Goal: Task Accomplishment & Management: Manage account settings

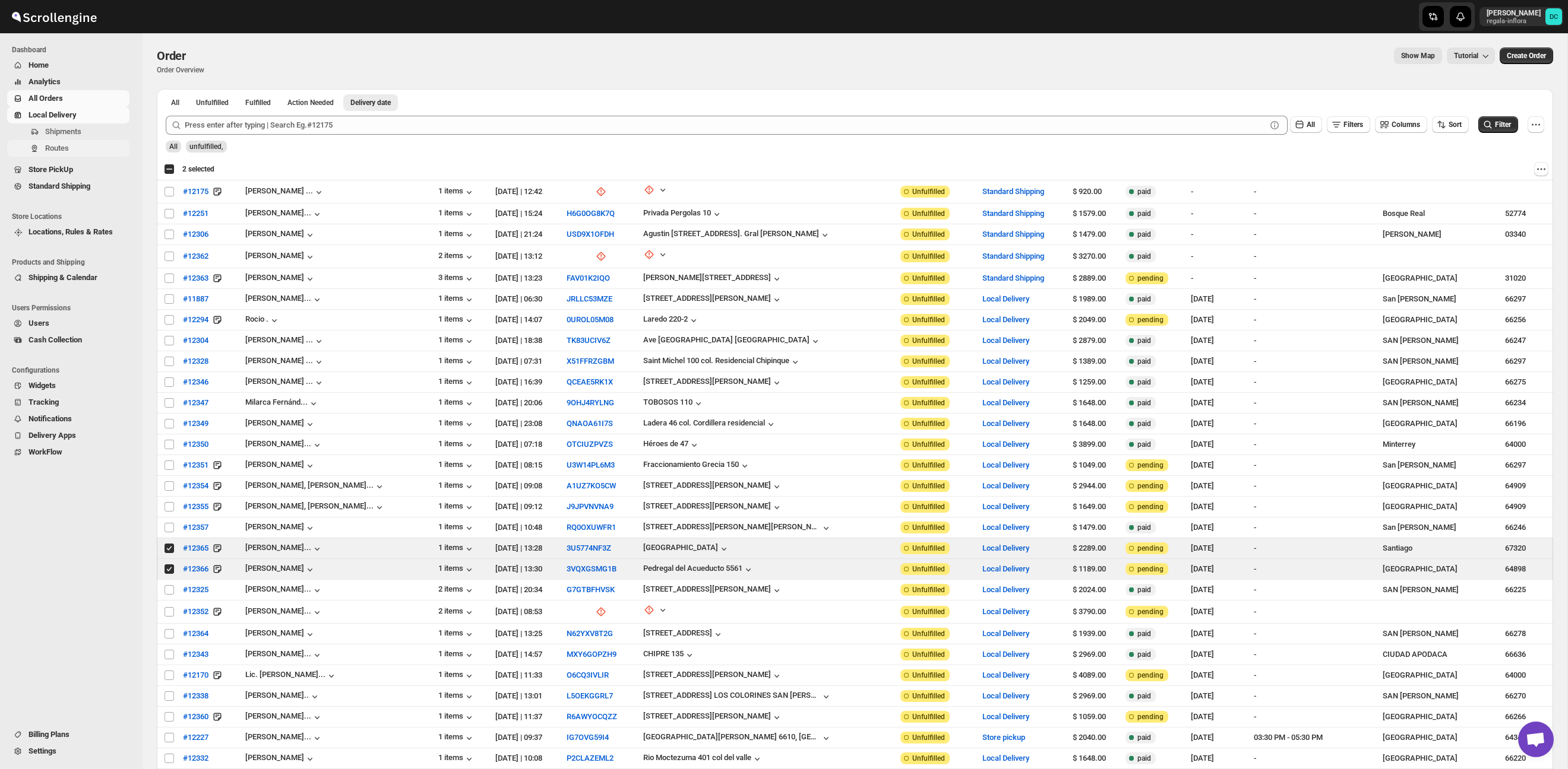
click at [82, 149] on span "Routes" at bounding box center [85, 149] width 82 height 12
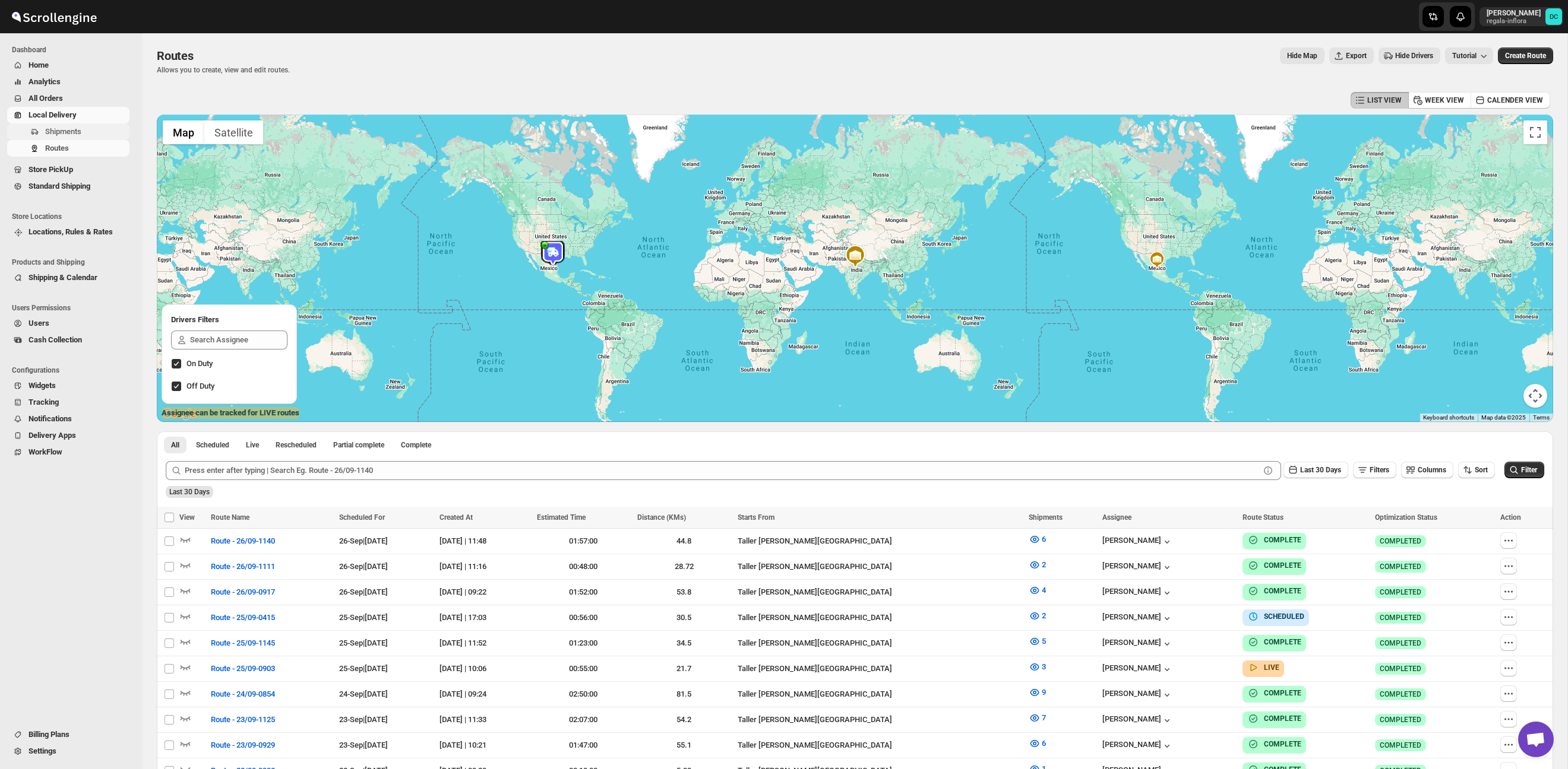
click at [74, 135] on span "Shipments" at bounding box center [62, 131] width 36 height 9
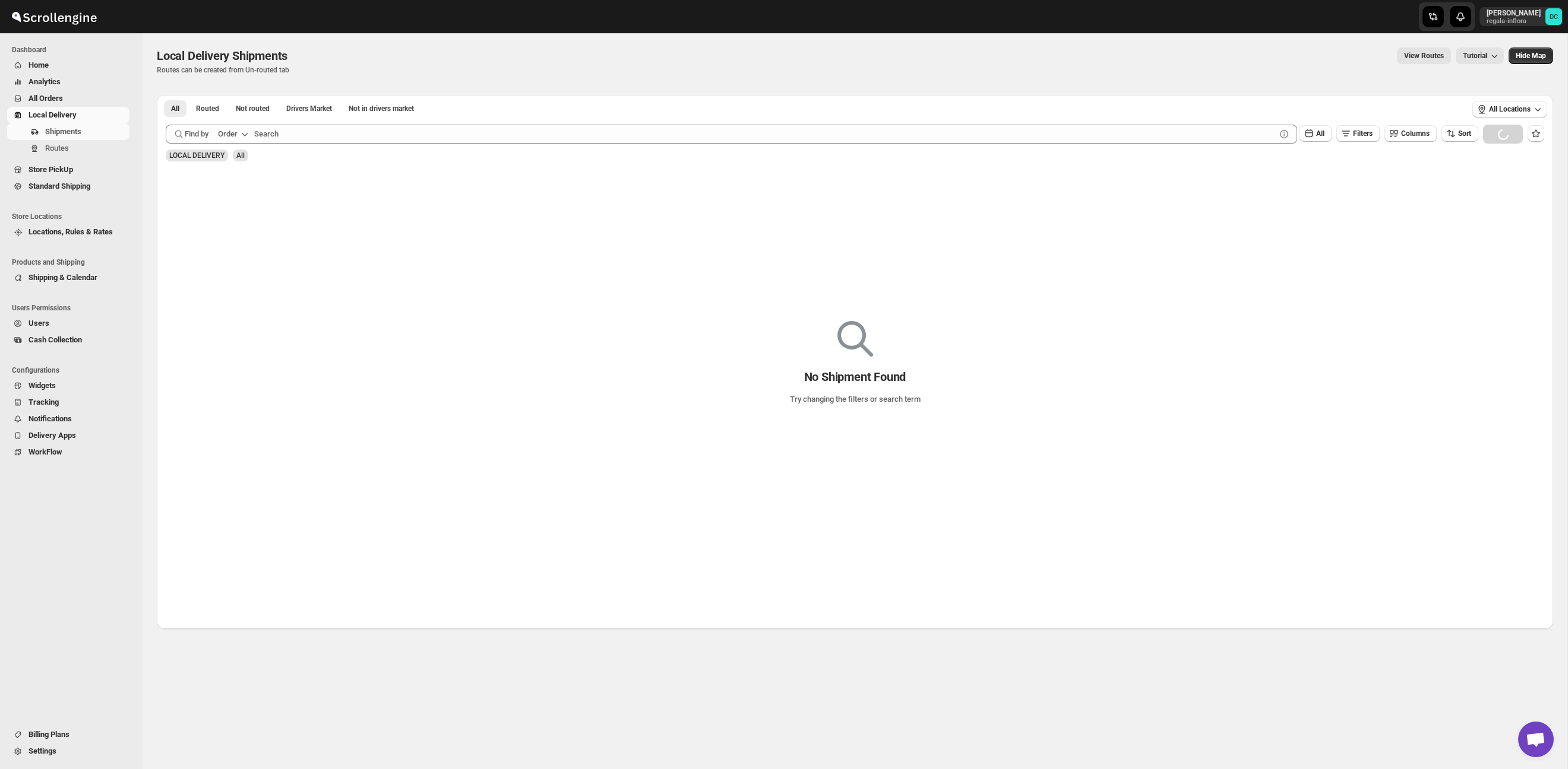
scroll to position [2, 0]
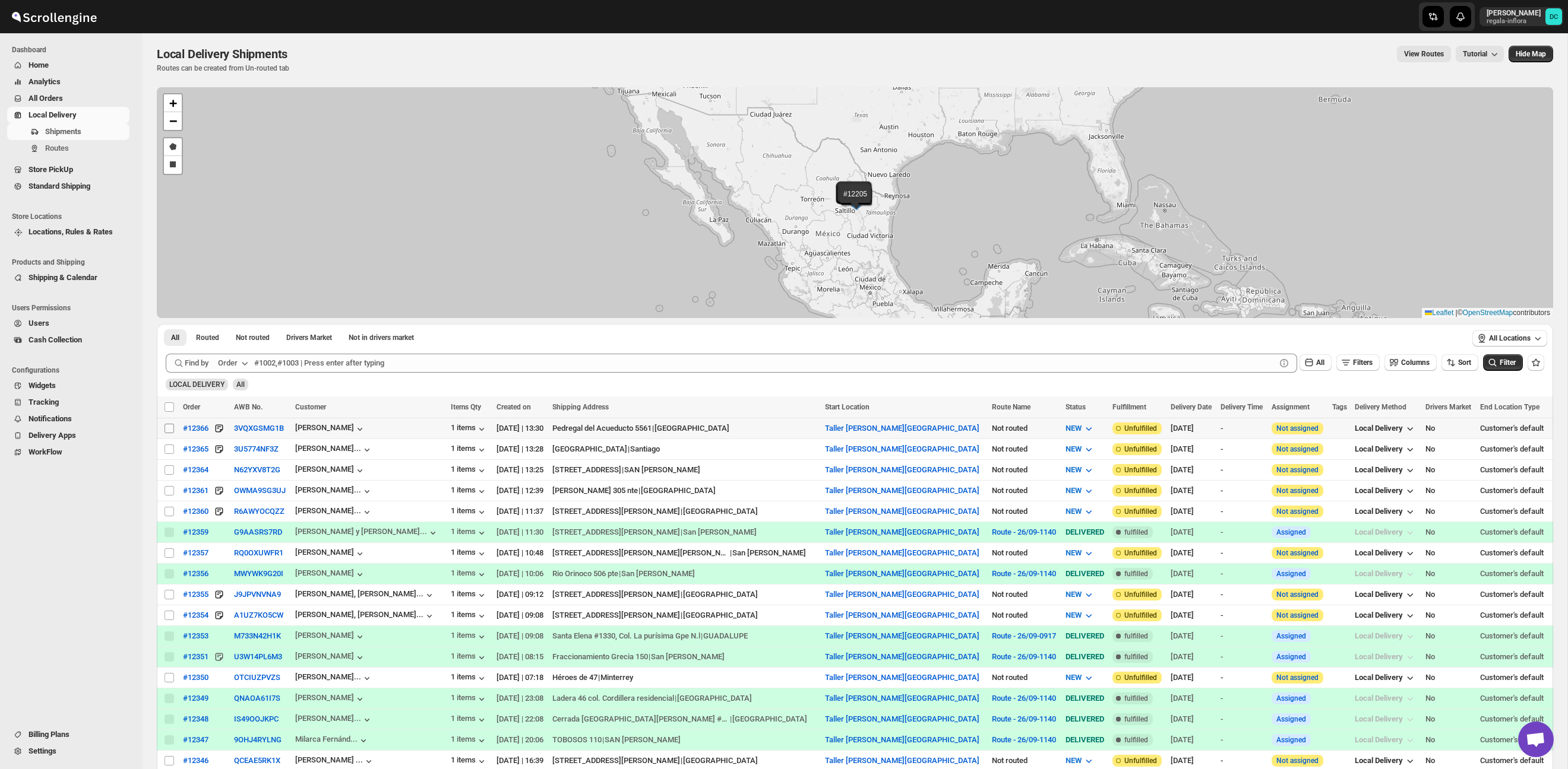
click at [166, 429] on input "Select shipment" at bounding box center [169, 429] width 10 height 10
checkbox input "true"
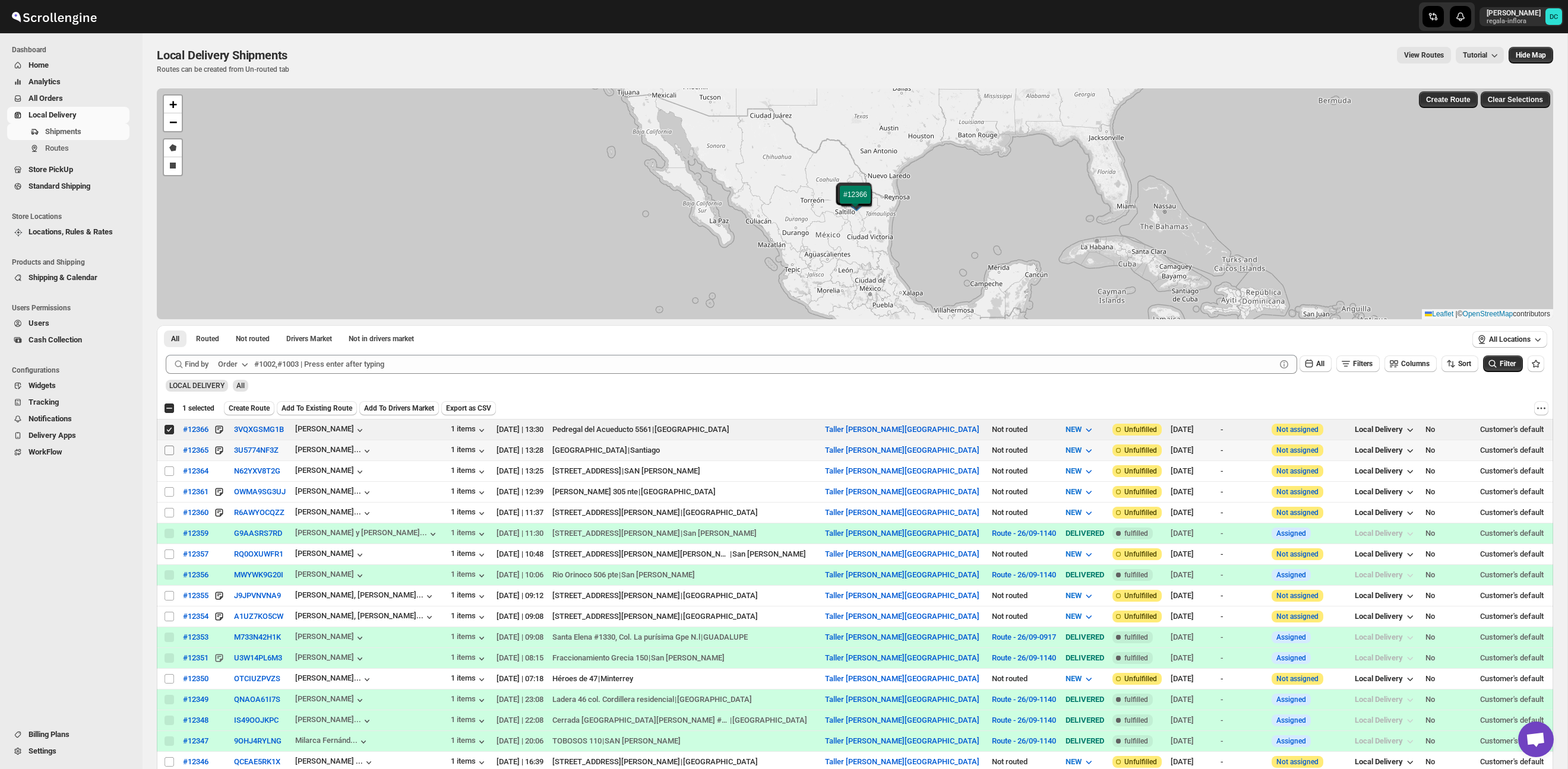
scroll to position [1, 0]
click at [169, 451] on input "Select shipment" at bounding box center [169, 451] width 10 height 10
checkbox input "true"
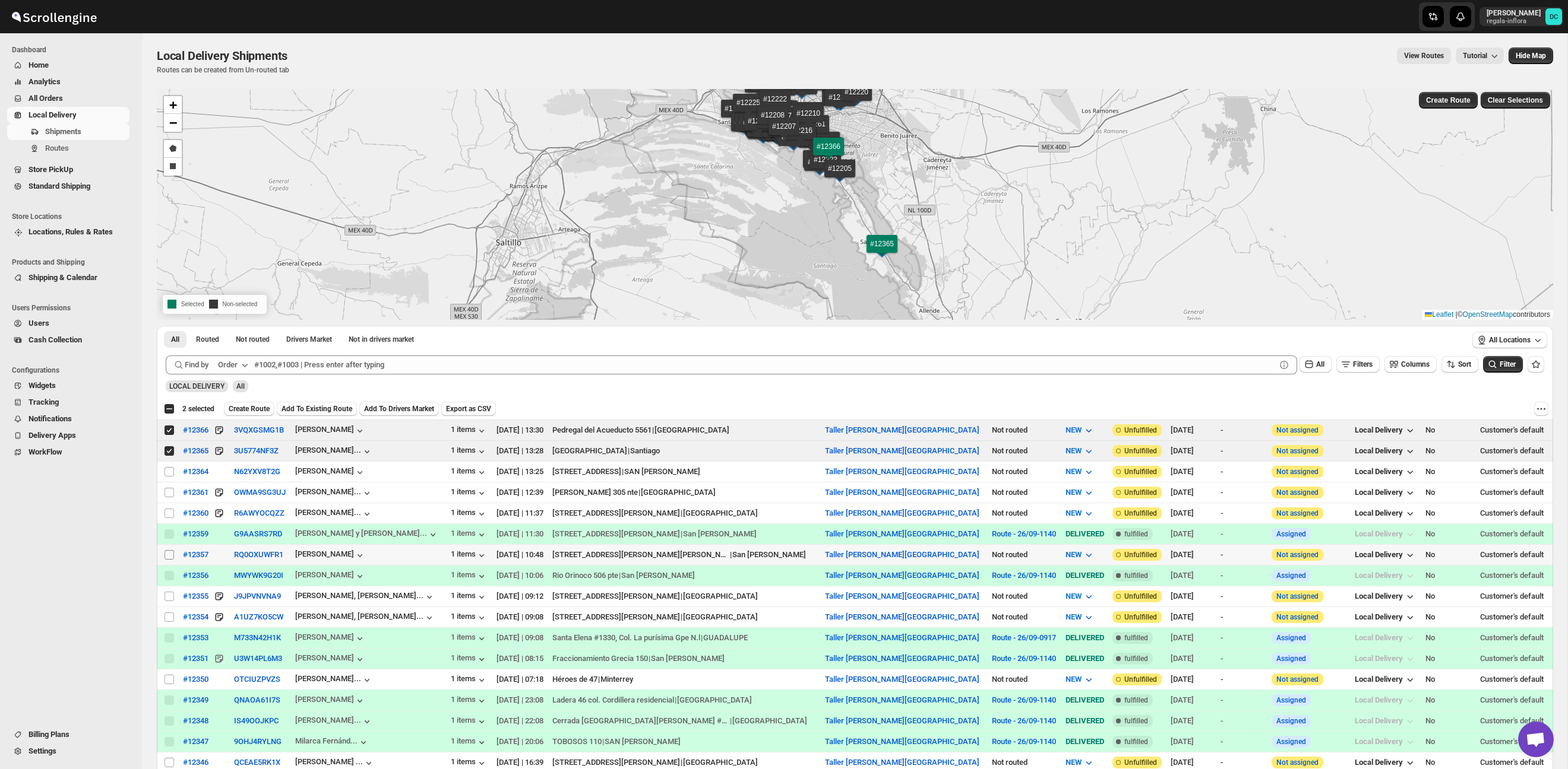
click at [167, 555] on input "Select shipment" at bounding box center [169, 555] width 10 height 10
checkbox input "true"
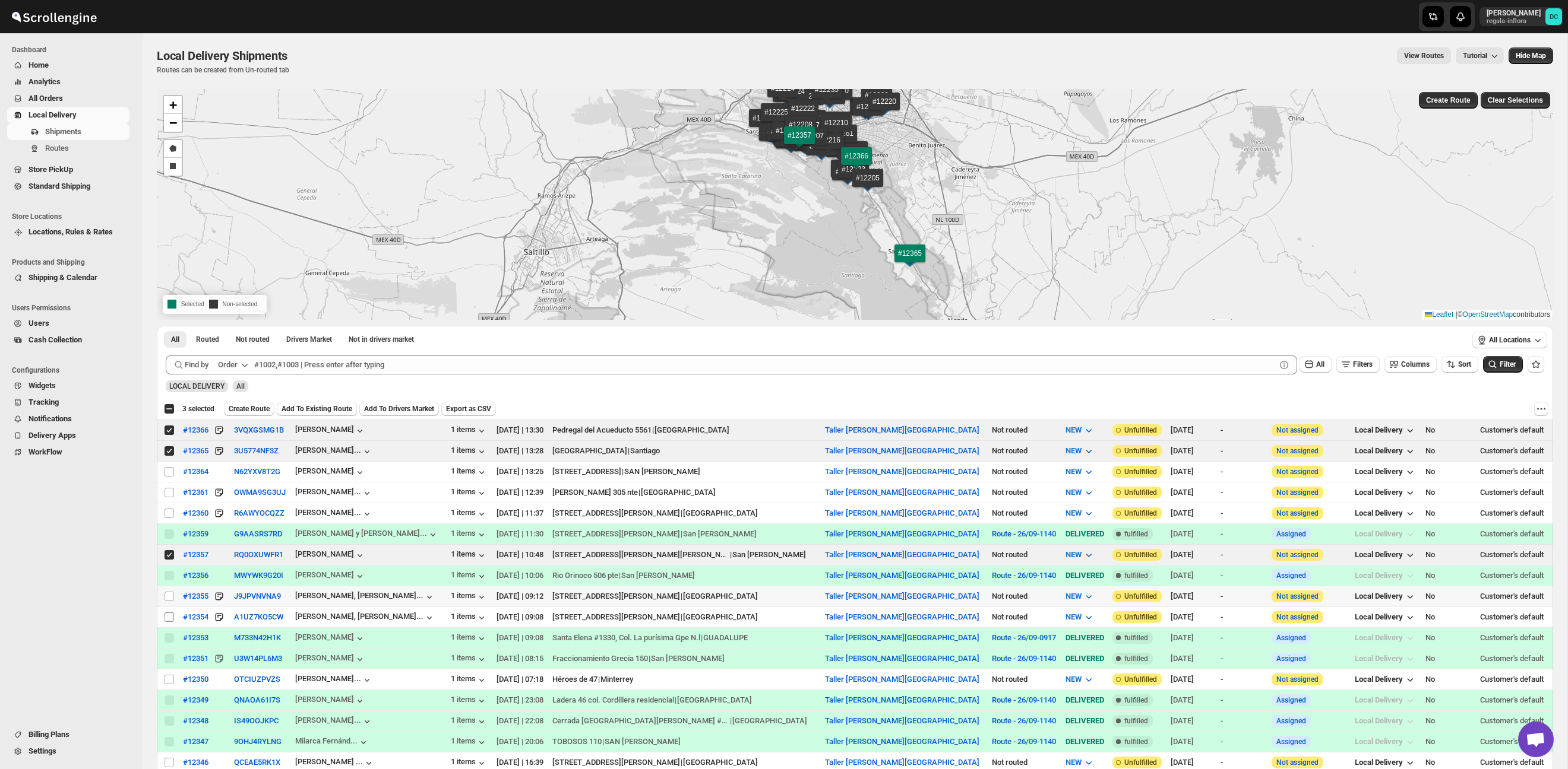
drag, startPoint x: 168, startPoint y: 599, endPoint x: 169, endPoint y: 613, distance: 14.0
click at [168, 598] on input "Select shipment" at bounding box center [169, 597] width 10 height 10
checkbox input "true"
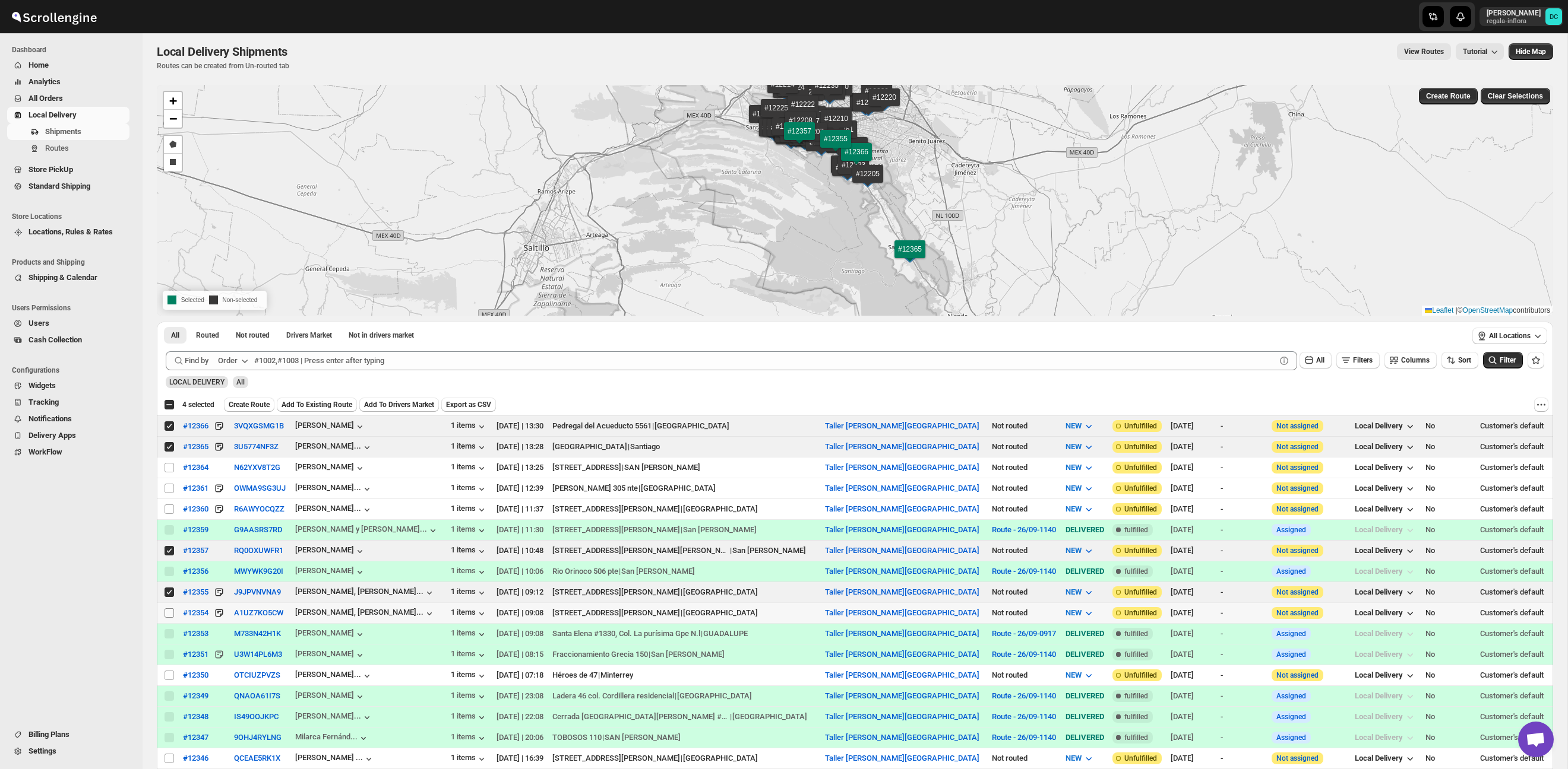
click at [169, 619] on td "Select shipment" at bounding box center [167, 613] width 22 height 20
checkbox input "true"
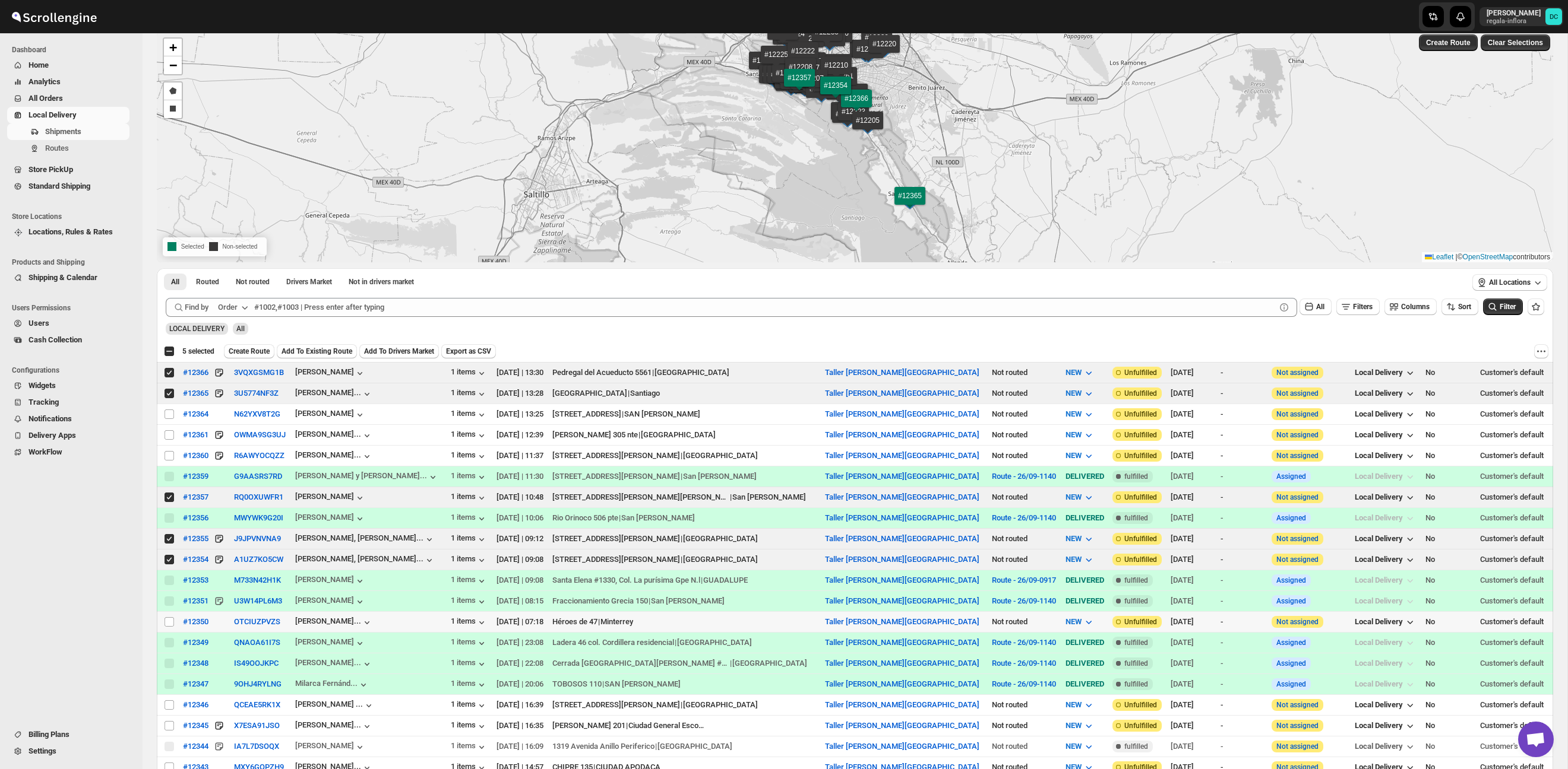
scroll to position [63, 0]
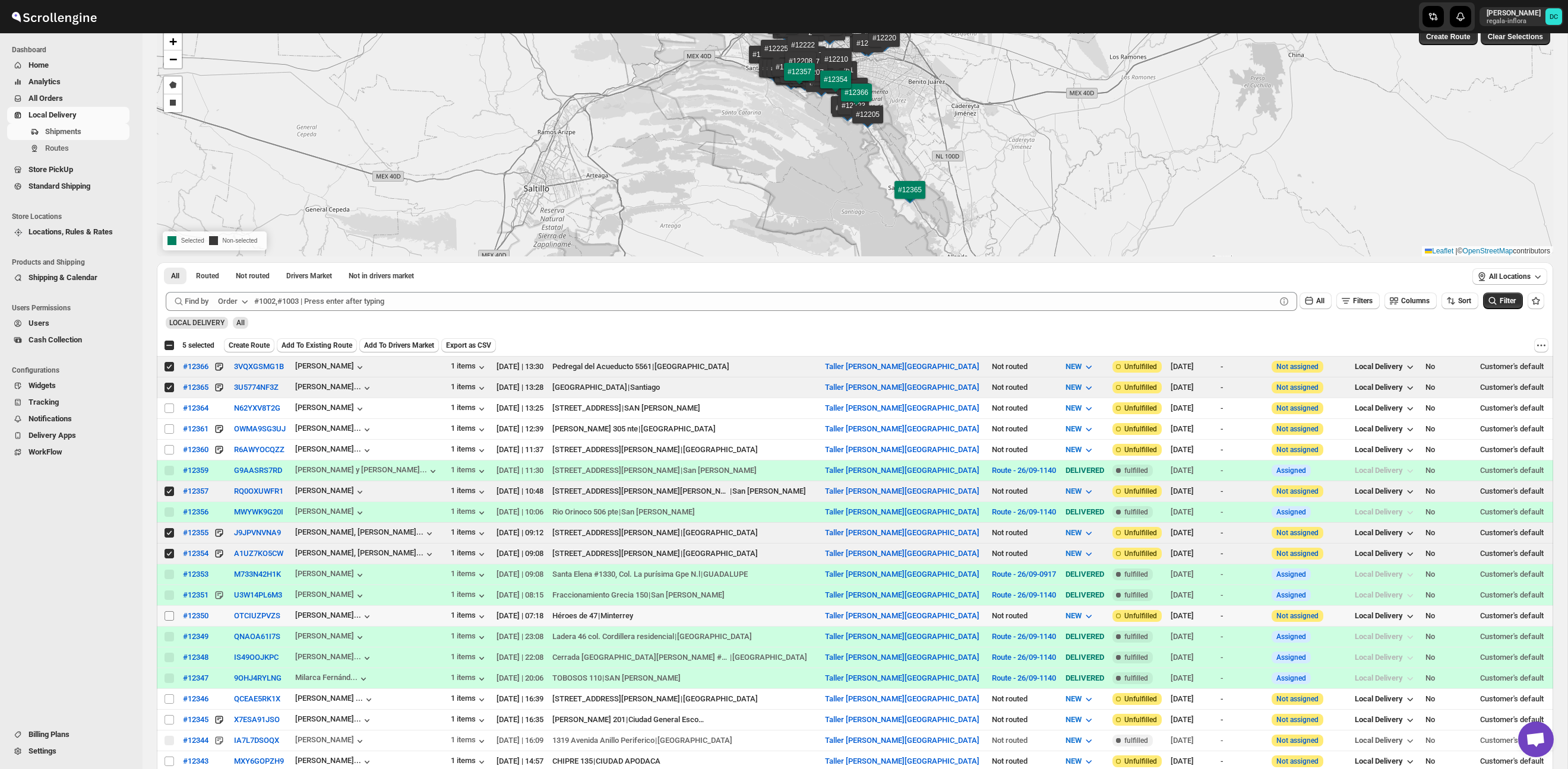
click at [169, 619] on input "Select shipment" at bounding box center [169, 617] width 10 height 10
checkbox input "true"
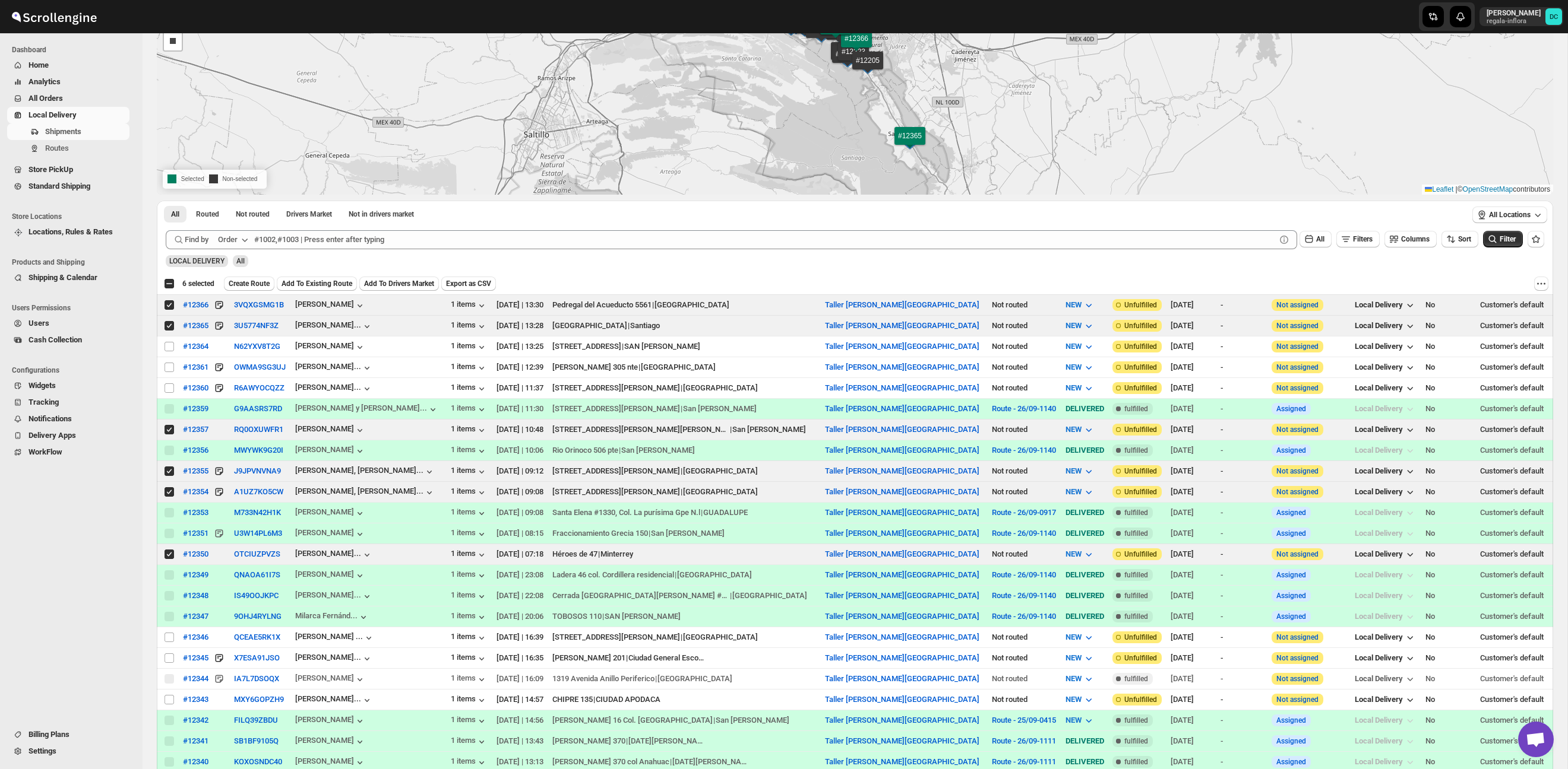
scroll to position [155, 0]
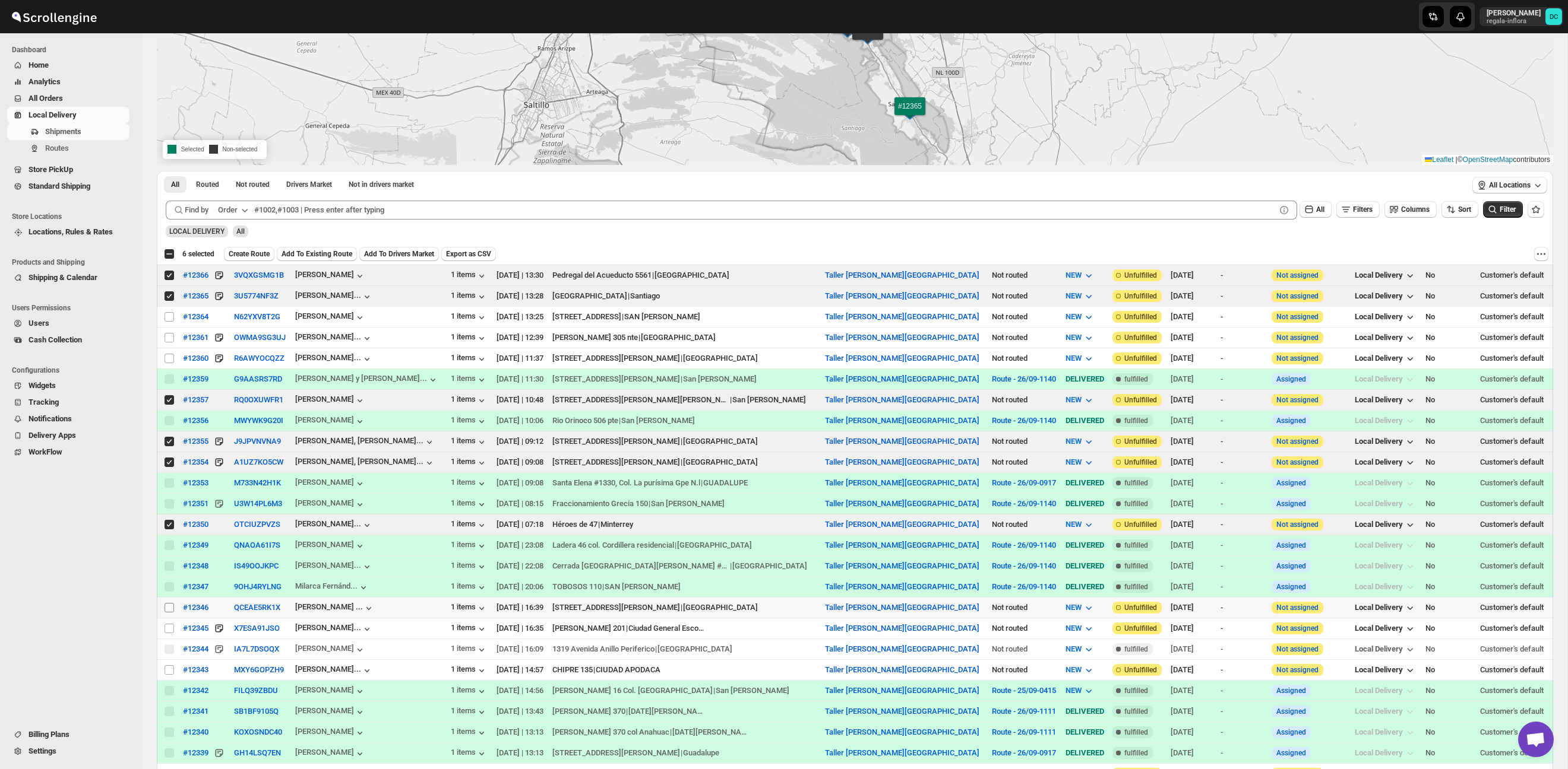
click at [172, 609] on input "Select shipment" at bounding box center [169, 608] width 10 height 10
checkbox input "true"
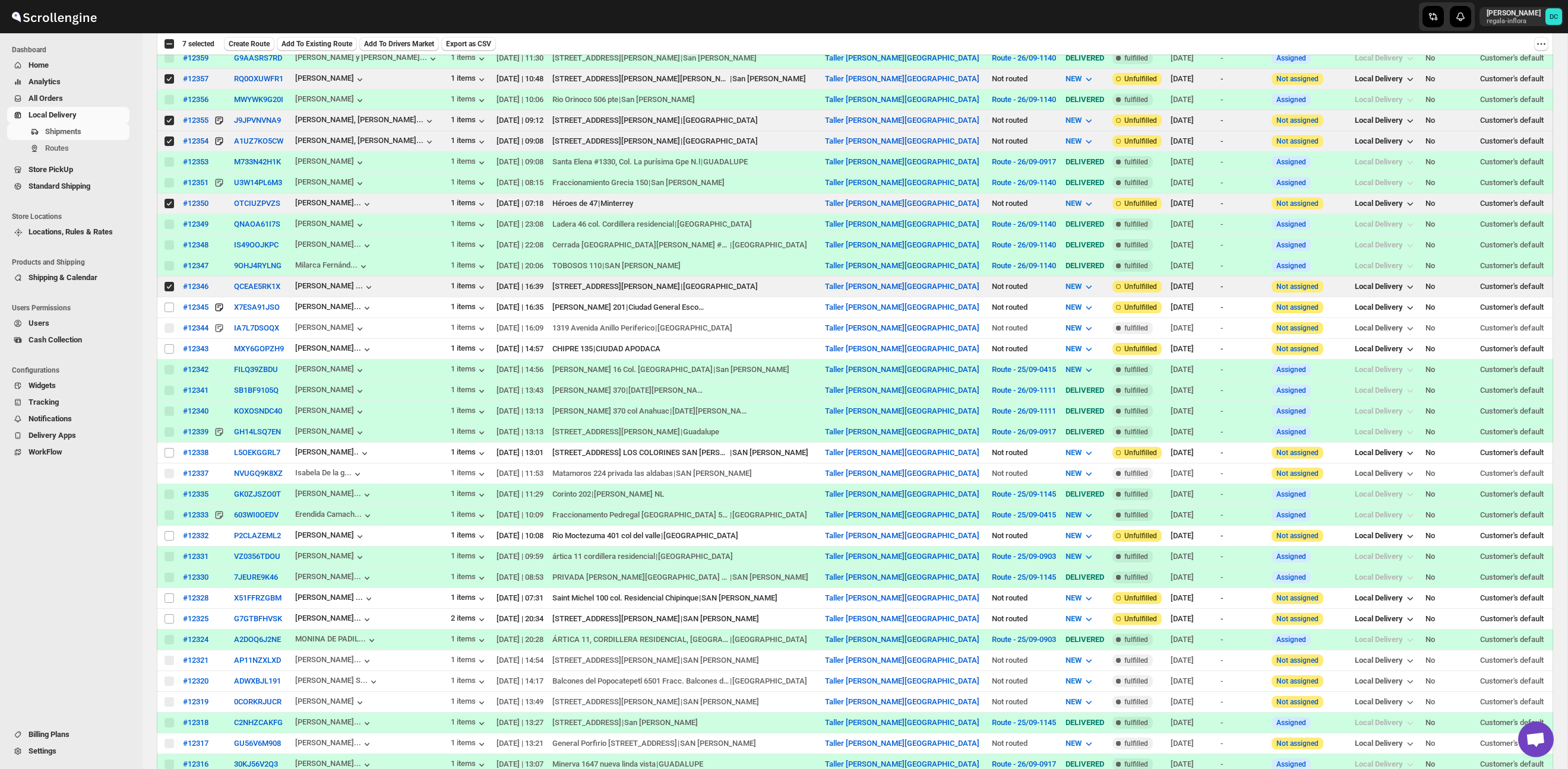
scroll to position [538, 0]
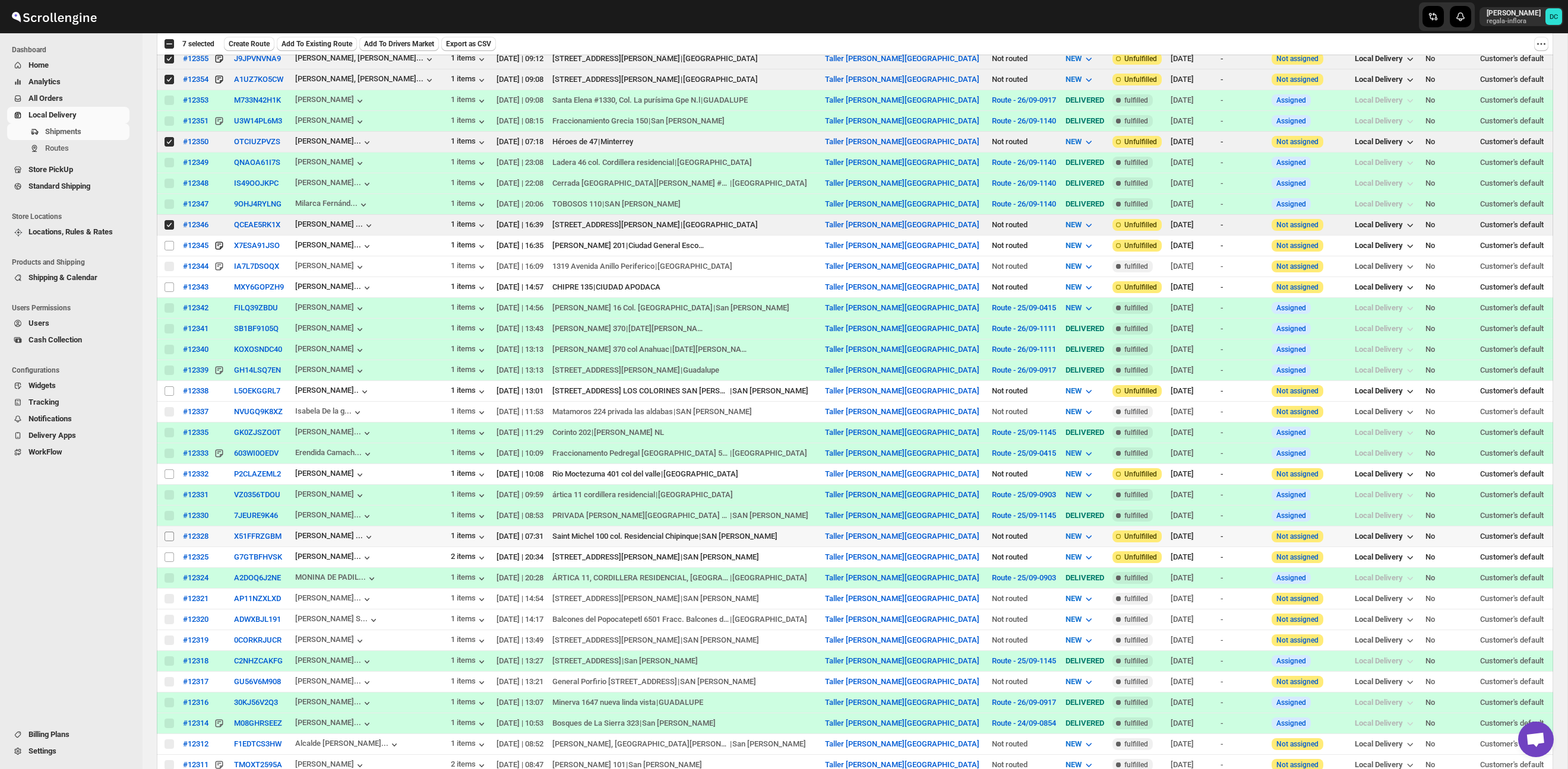
click at [170, 540] on input "Select shipment" at bounding box center [169, 537] width 10 height 10
checkbox input "true"
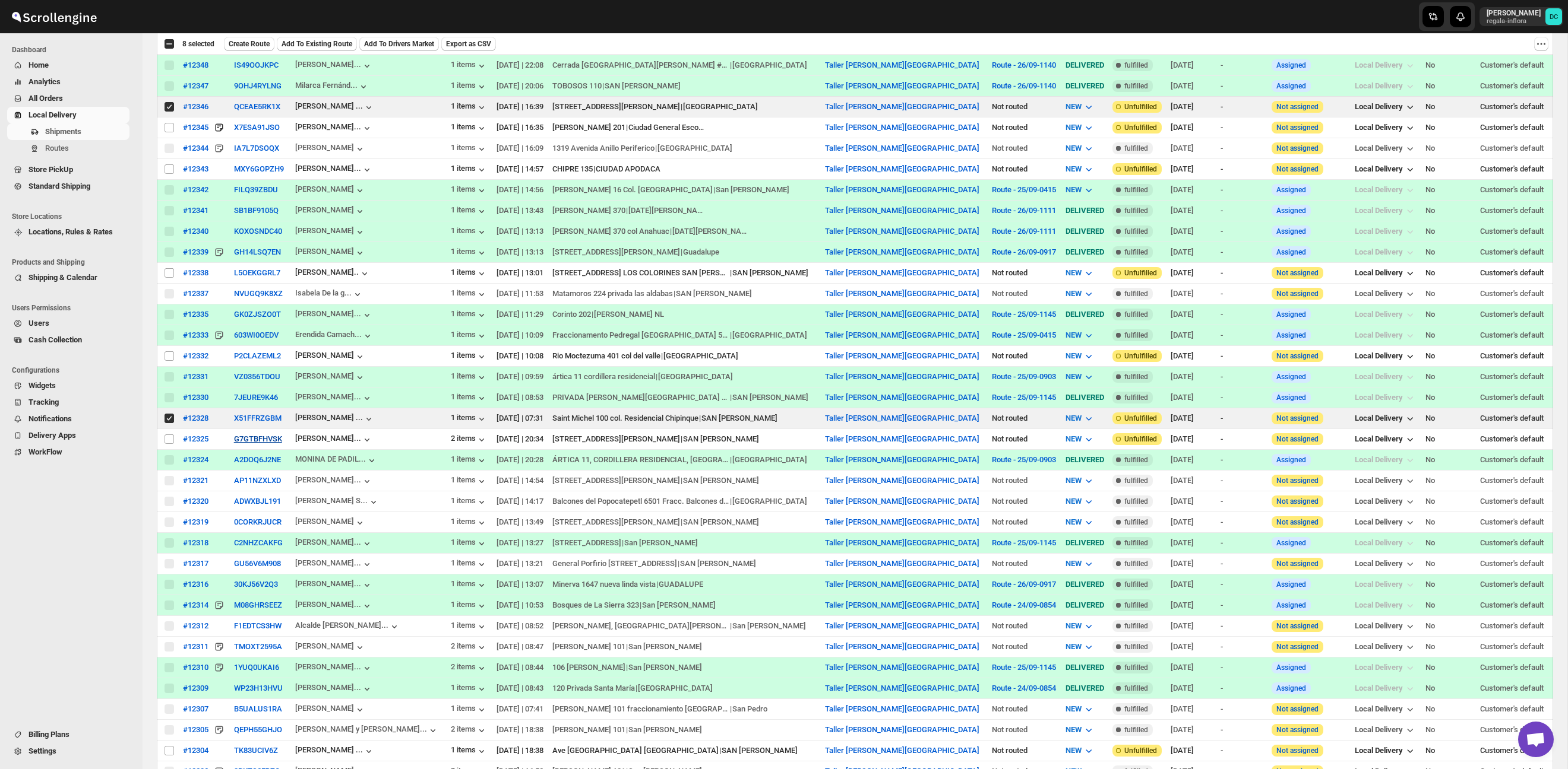
scroll to position [720, 0]
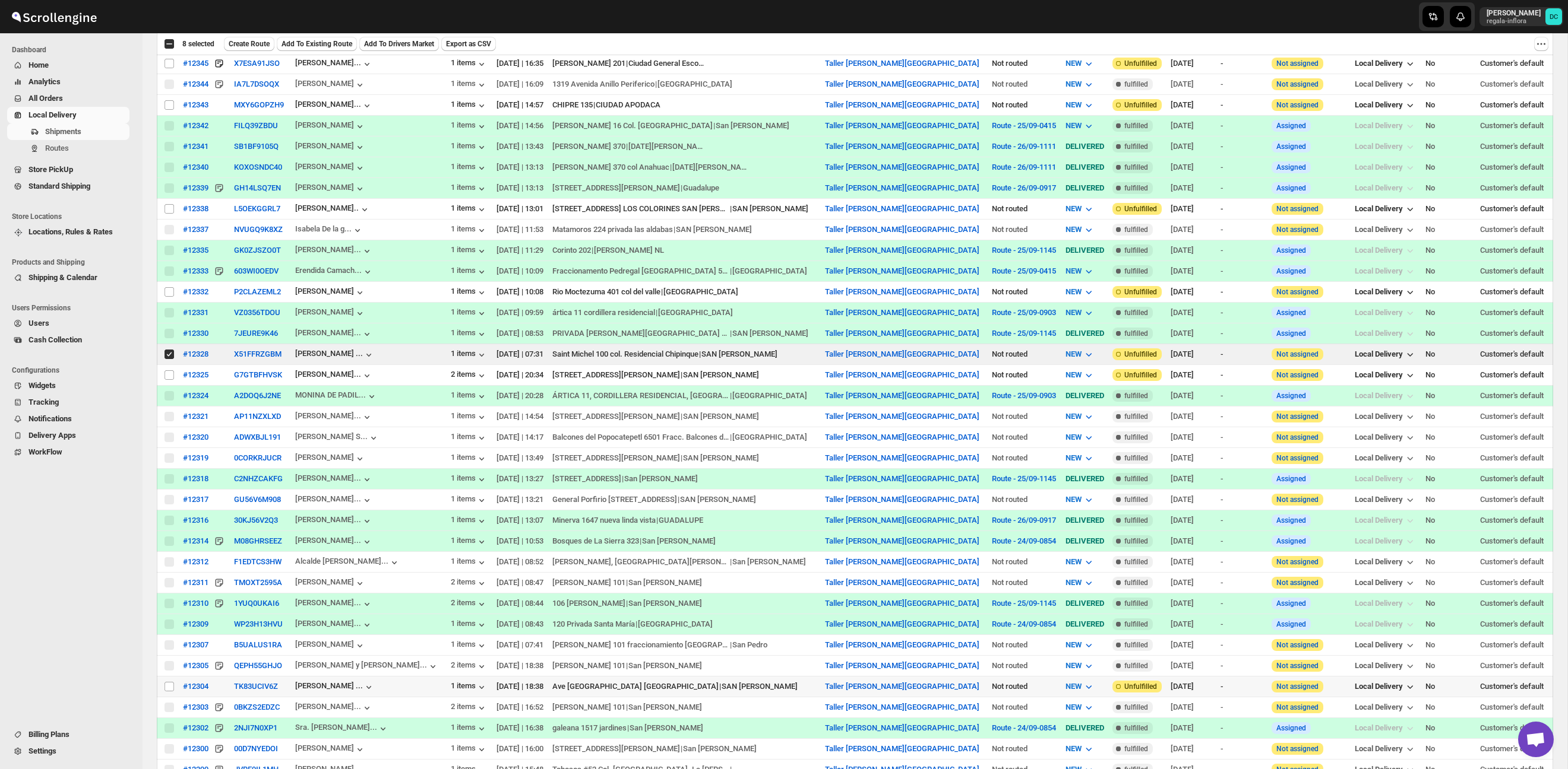
drag, startPoint x: 169, startPoint y: 691, endPoint x: 271, endPoint y: 681, distance: 102.5
click at [169, 691] on input "Select shipment" at bounding box center [169, 686] width 10 height 10
checkbox input "true"
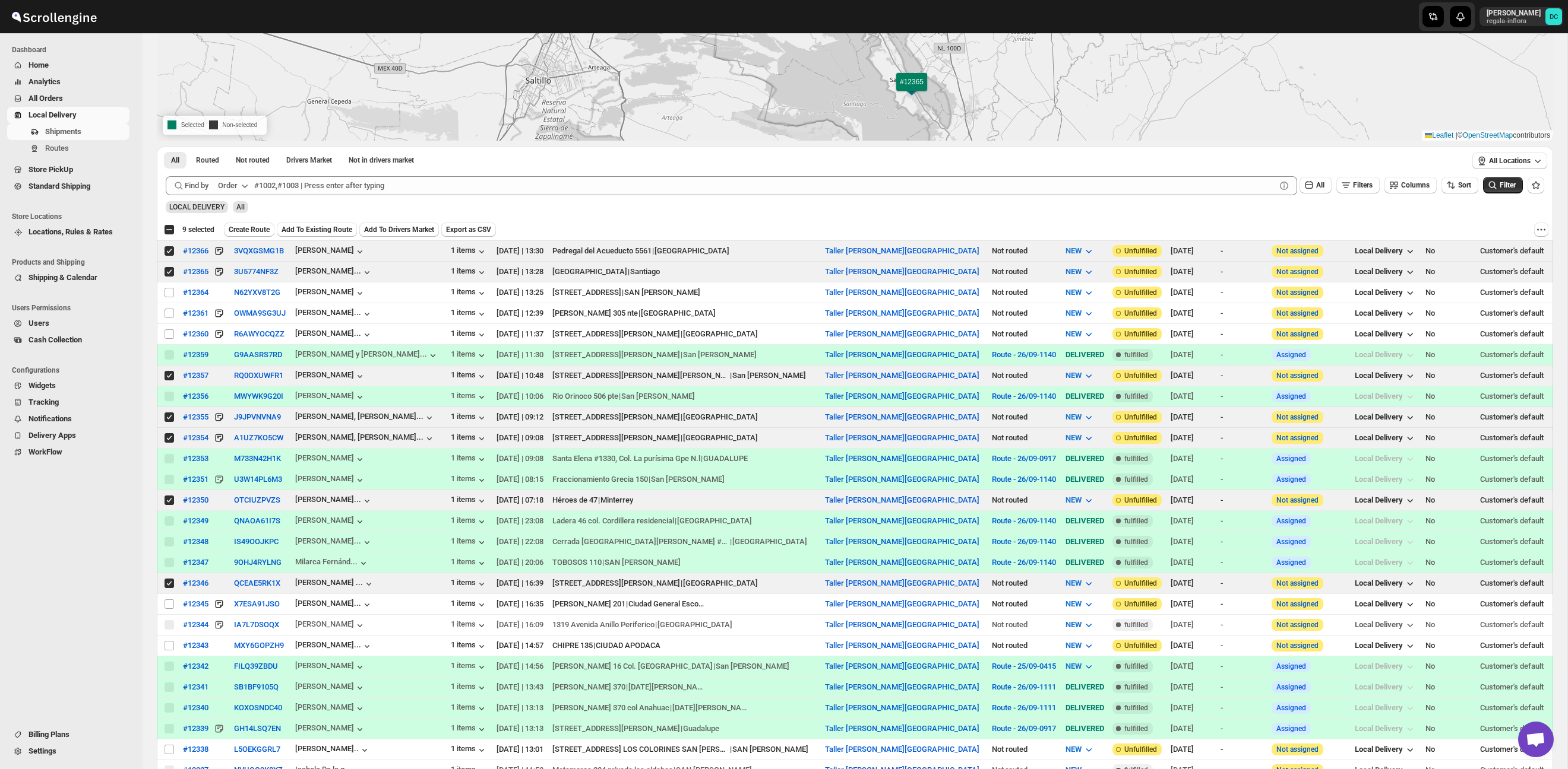
scroll to position [163, 0]
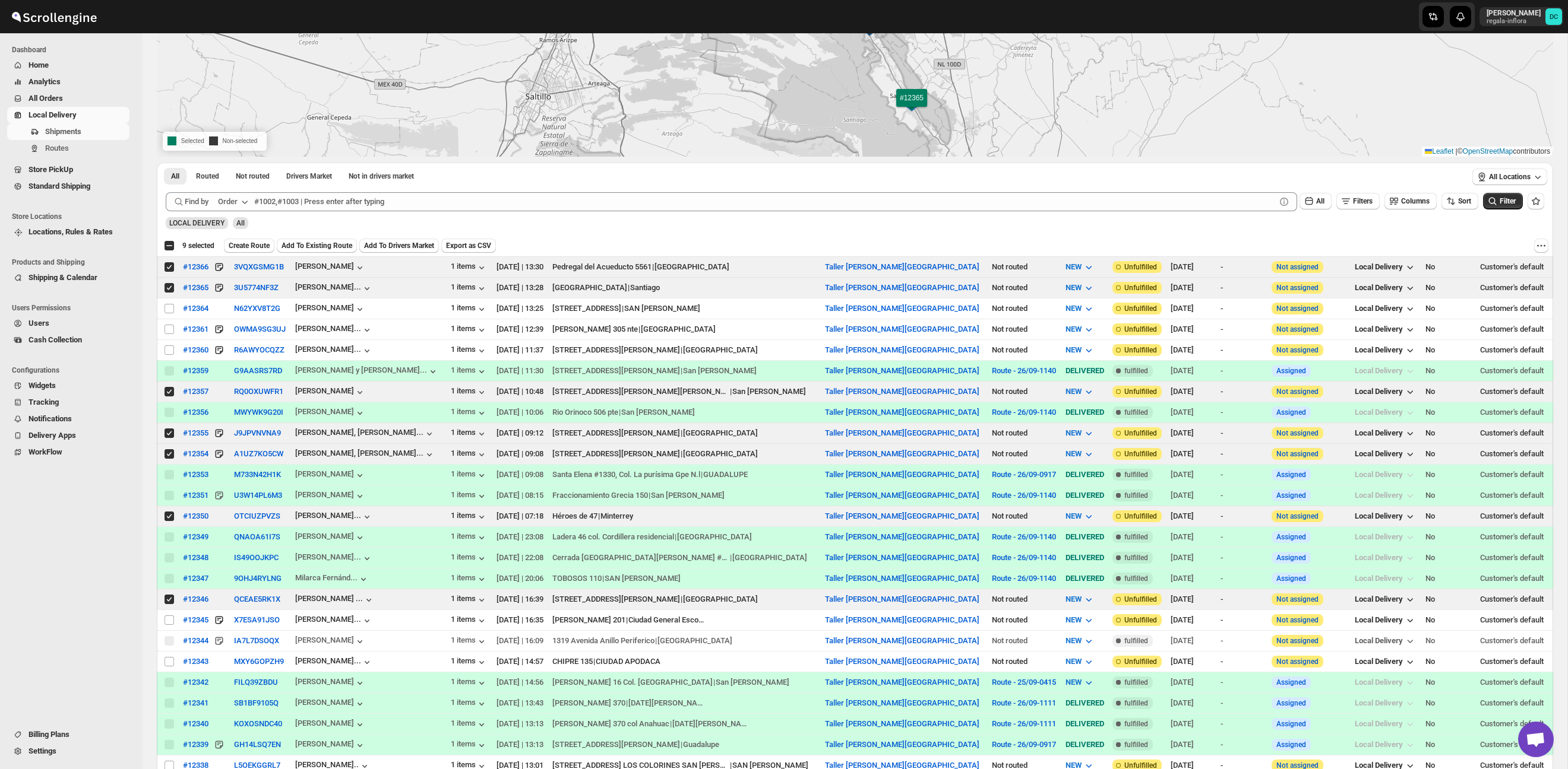
click at [253, 247] on span "Create Route" at bounding box center [249, 246] width 41 height 10
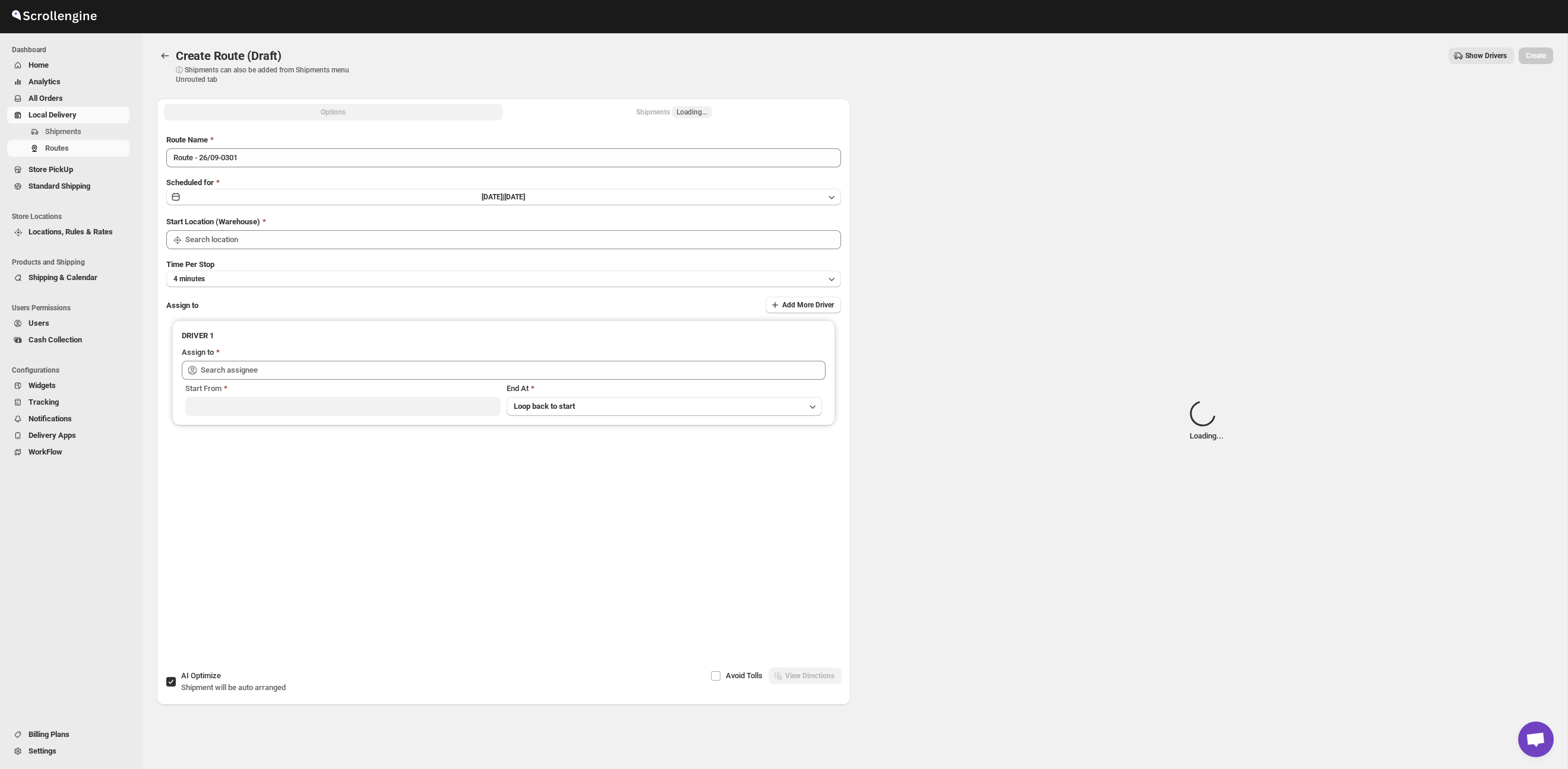
type input "Taller [PERSON_NAME][GEOGRAPHIC_DATA]"
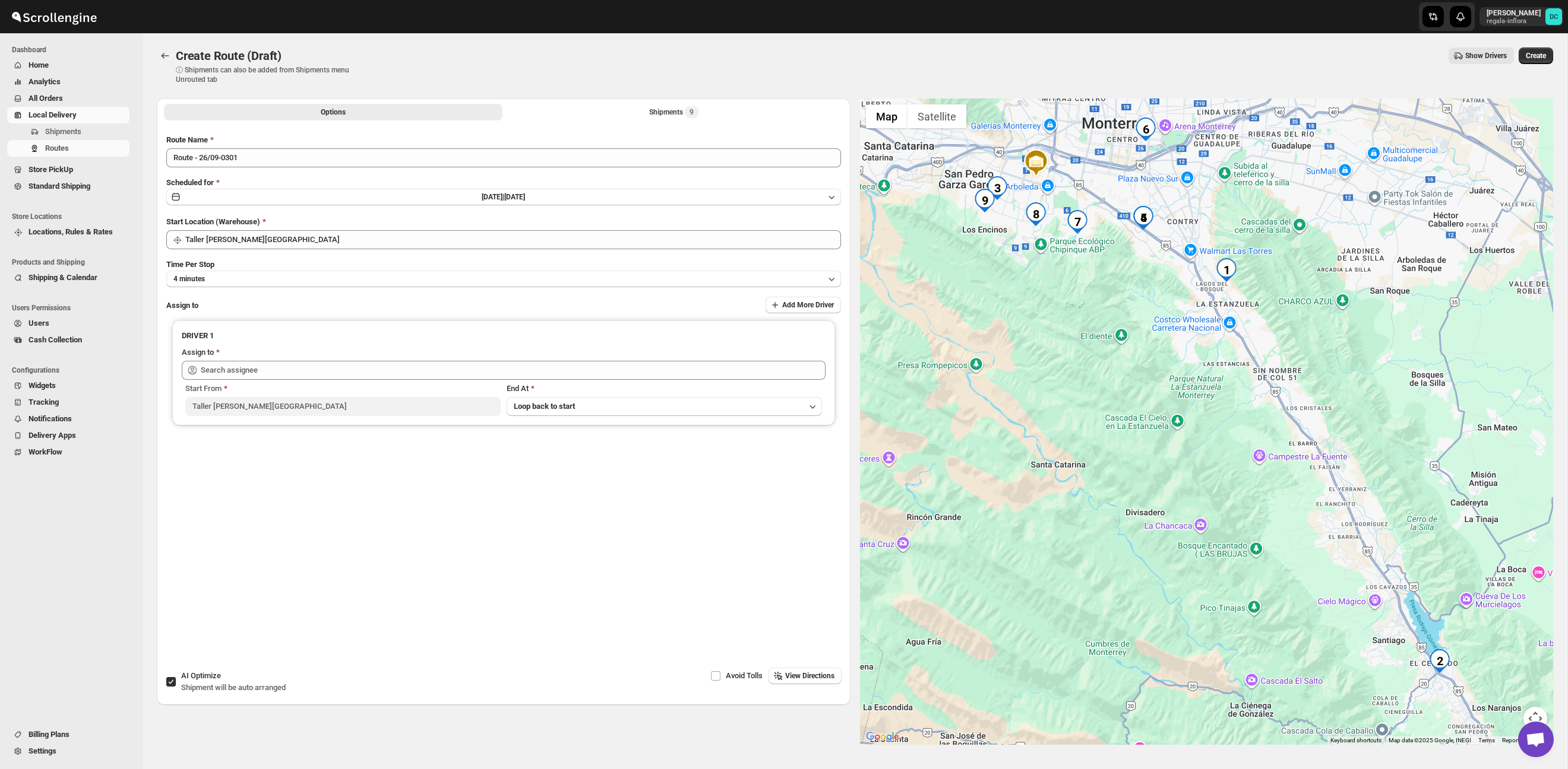
drag, startPoint x: 1484, startPoint y: 584, endPoint x: 1313, endPoint y: 337, distance: 300.4
click at [1313, 337] on div at bounding box center [1207, 421] width 694 height 647
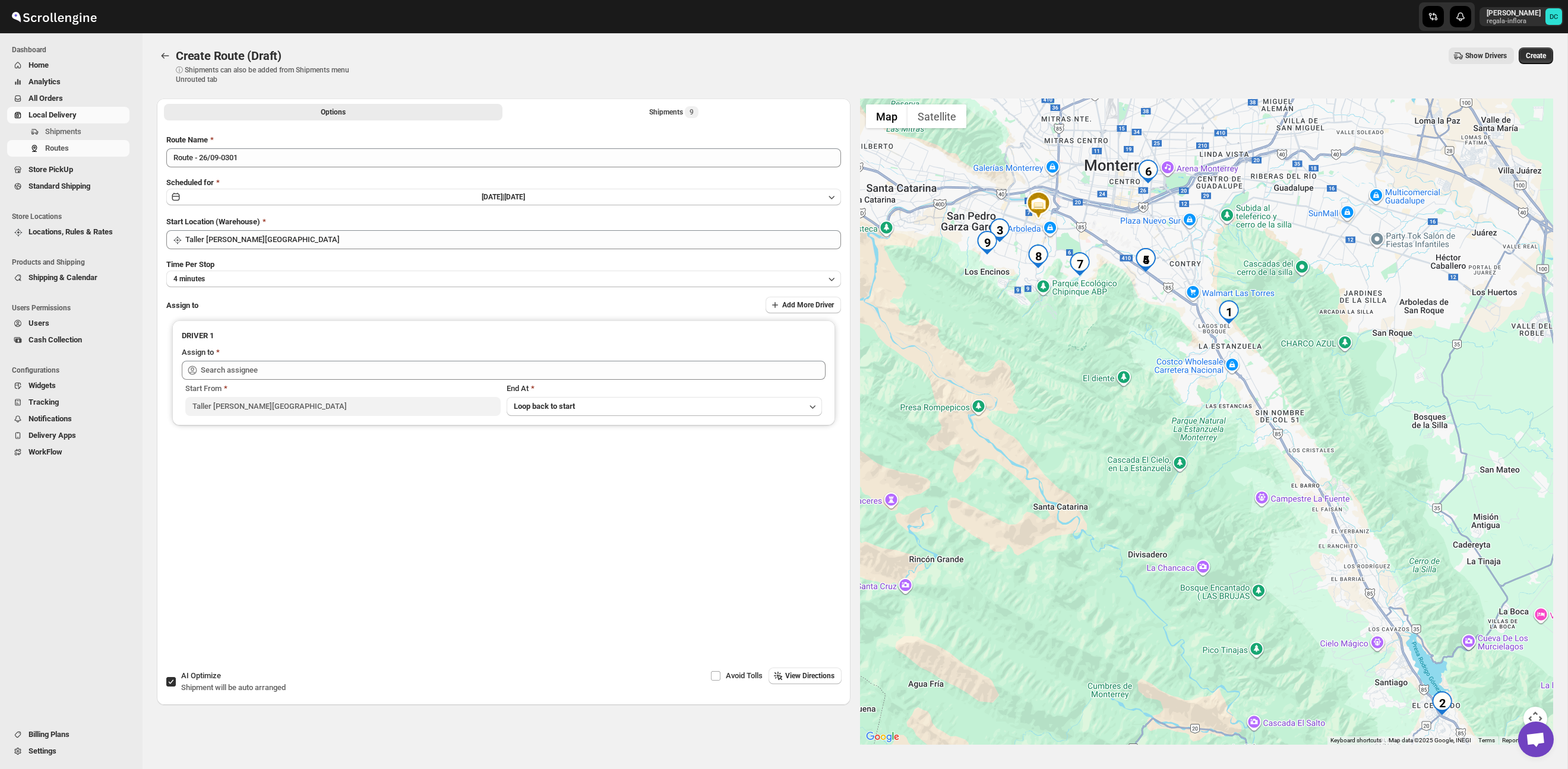
drag, startPoint x: 1366, startPoint y: 480, endPoint x: 1366, endPoint y: 520, distance: 40.0
click at [1366, 520] on div at bounding box center [1207, 421] width 694 height 647
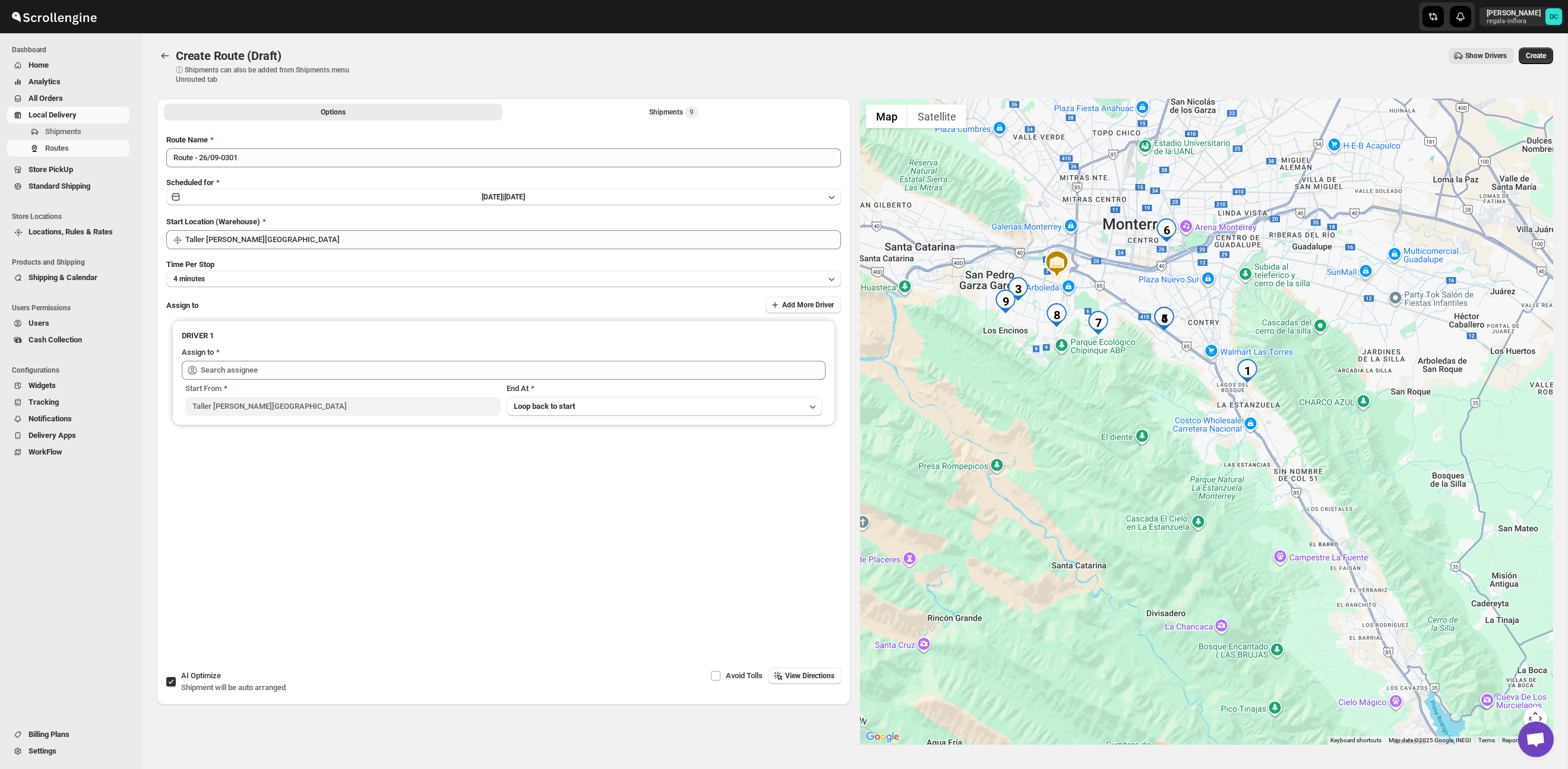
drag, startPoint x: 1340, startPoint y: 427, endPoint x: 719, endPoint y: 20, distance: 742.5
click at [1347, 470] on div at bounding box center [1207, 421] width 694 height 647
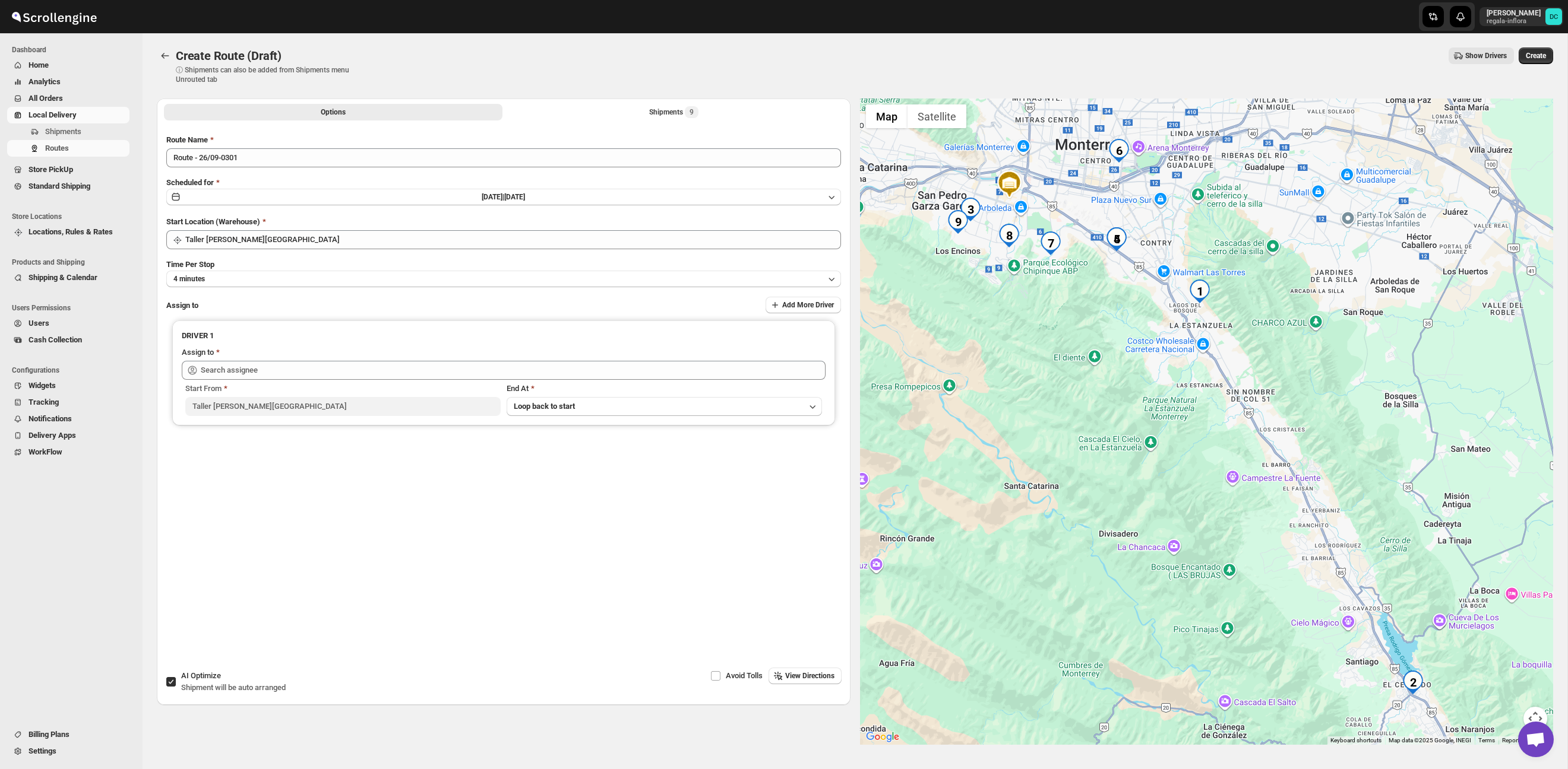
drag, startPoint x: 1348, startPoint y: 452, endPoint x: 1312, endPoint y: 391, distance: 70.8
click at [1312, 391] on div at bounding box center [1207, 421] width 694 height 647
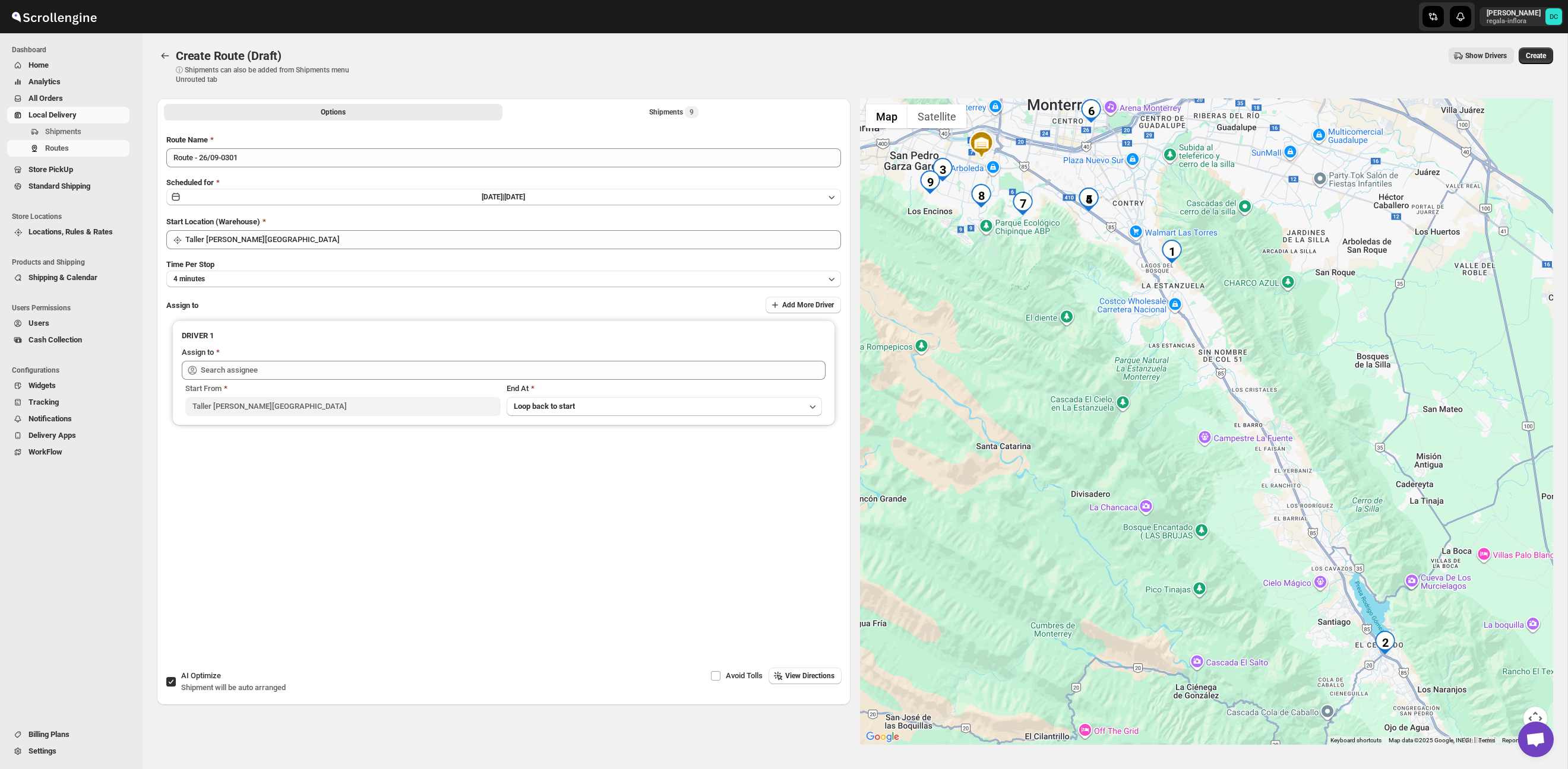
drag, startPoint x: 1331, startPoint y: 459, endPoint x: 1315, endPoint y: 434, distance: 29.7
click at [1315, 434] on div at bounding box center [1207, 421] width 694 height 647
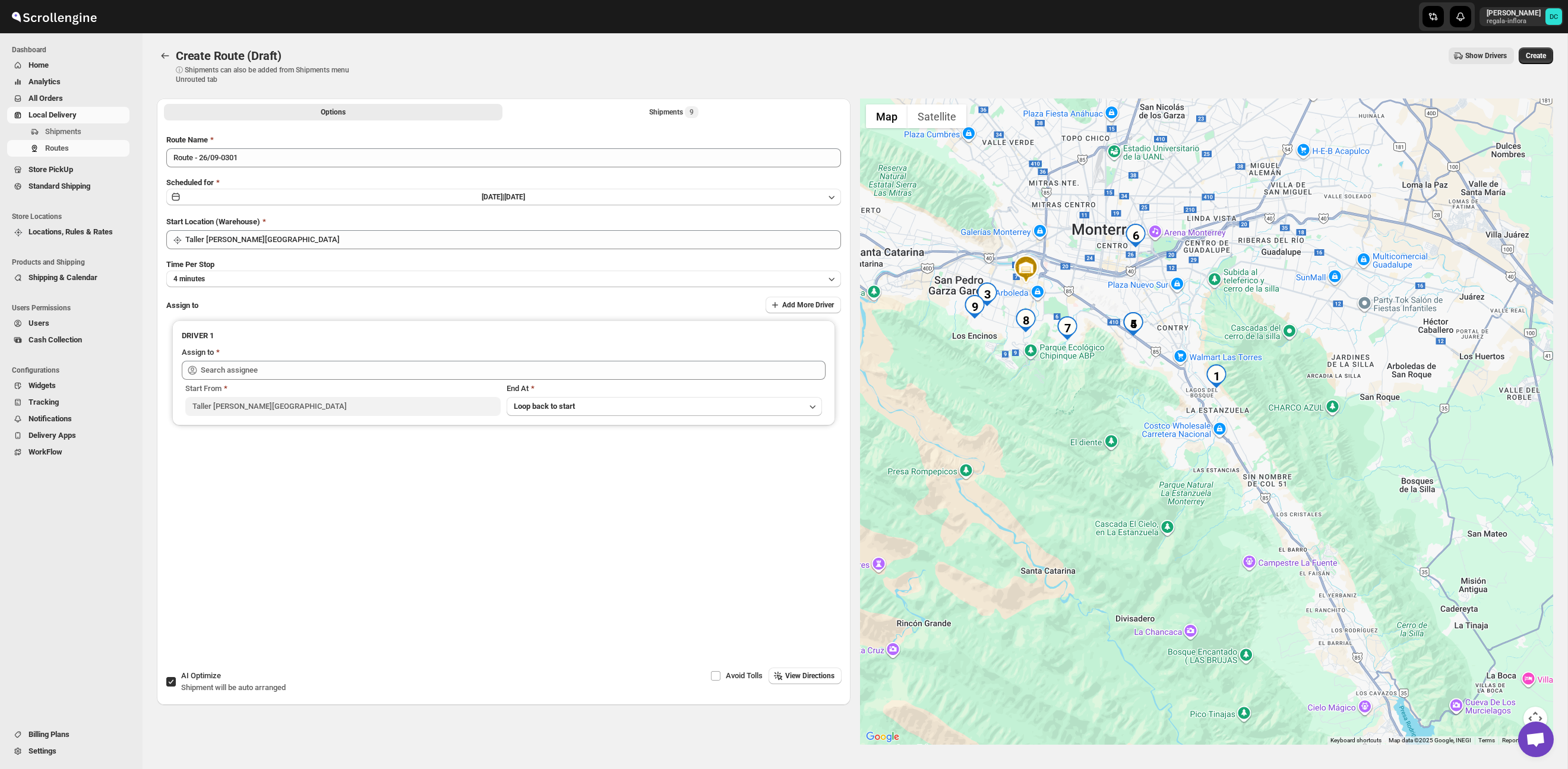
drag, startPoint x: 1197, startPoint y: 351, endPoint x: 1244, endPoint y: 481, distance: 138.2
click at [1244, 481] on div at bounding box center [1207, 421] width 694 height 647
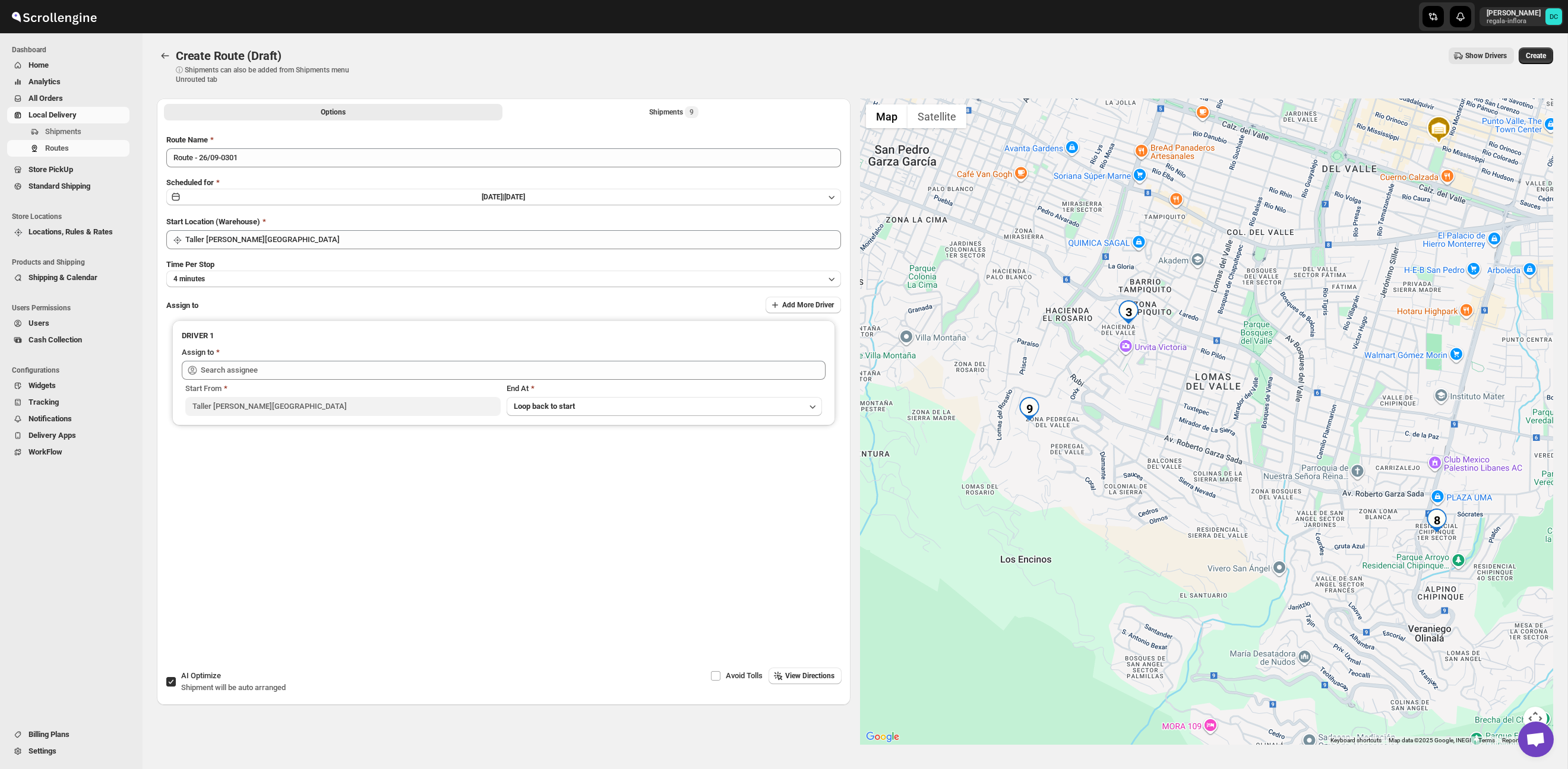
drag, startPoint x: 971, startPoint y: 377, endPoint x: 1093, endPoint y: 408, distance: 125.9
click at [1092, 408] on div at bounding box center [1207, 421] width 694 height 647
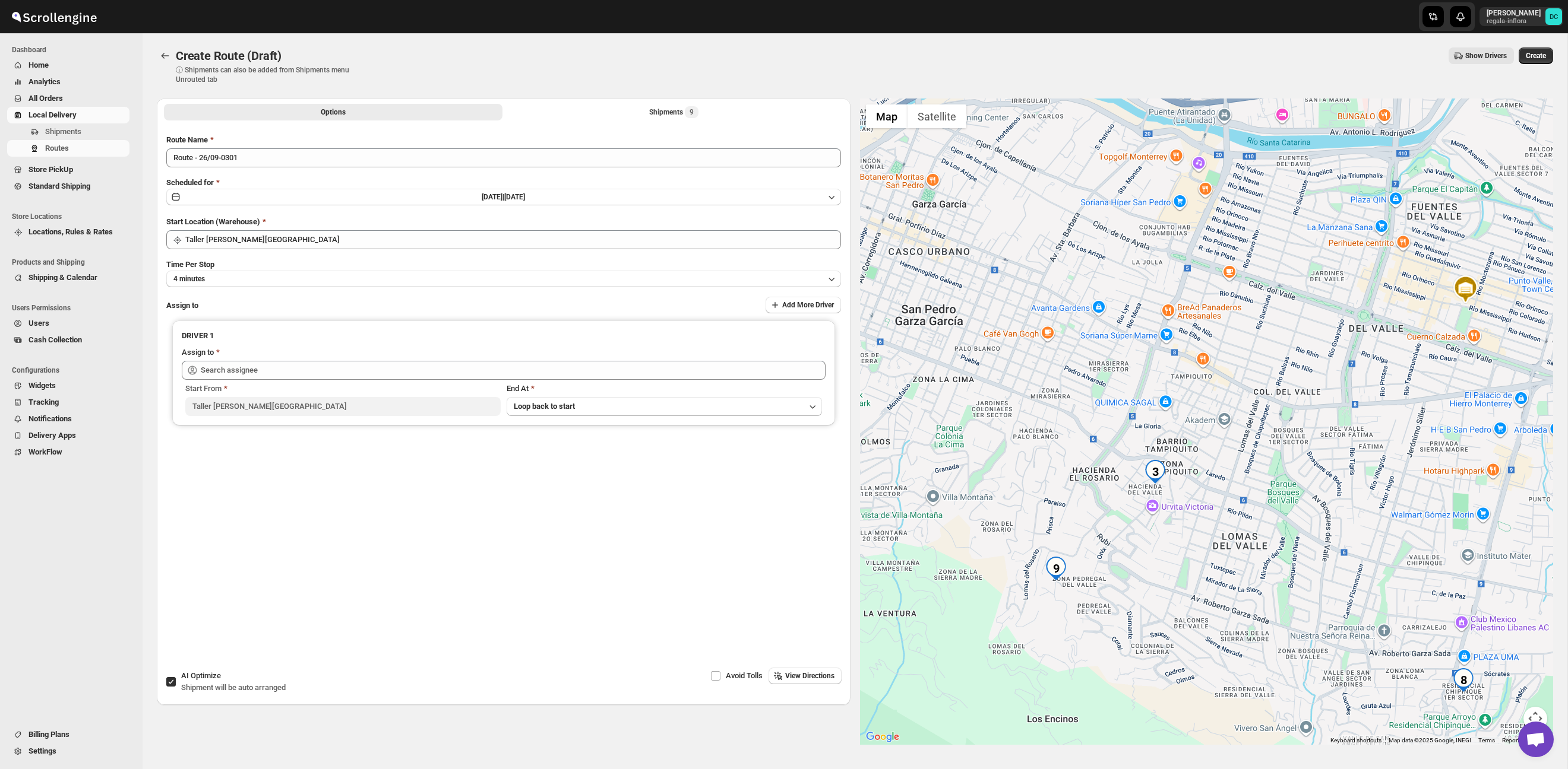
drag, startPoint x: 1127, startPoint y: 460, endPoint x: 1142, endPoint y: 533, distance: 74.5
click at [1142, 533] on div at bounding box center [1207, 421] width 694 height 647
click at [563, 109] on button "Shipments 9" at bounding box center [674, 112] width 338 height 17
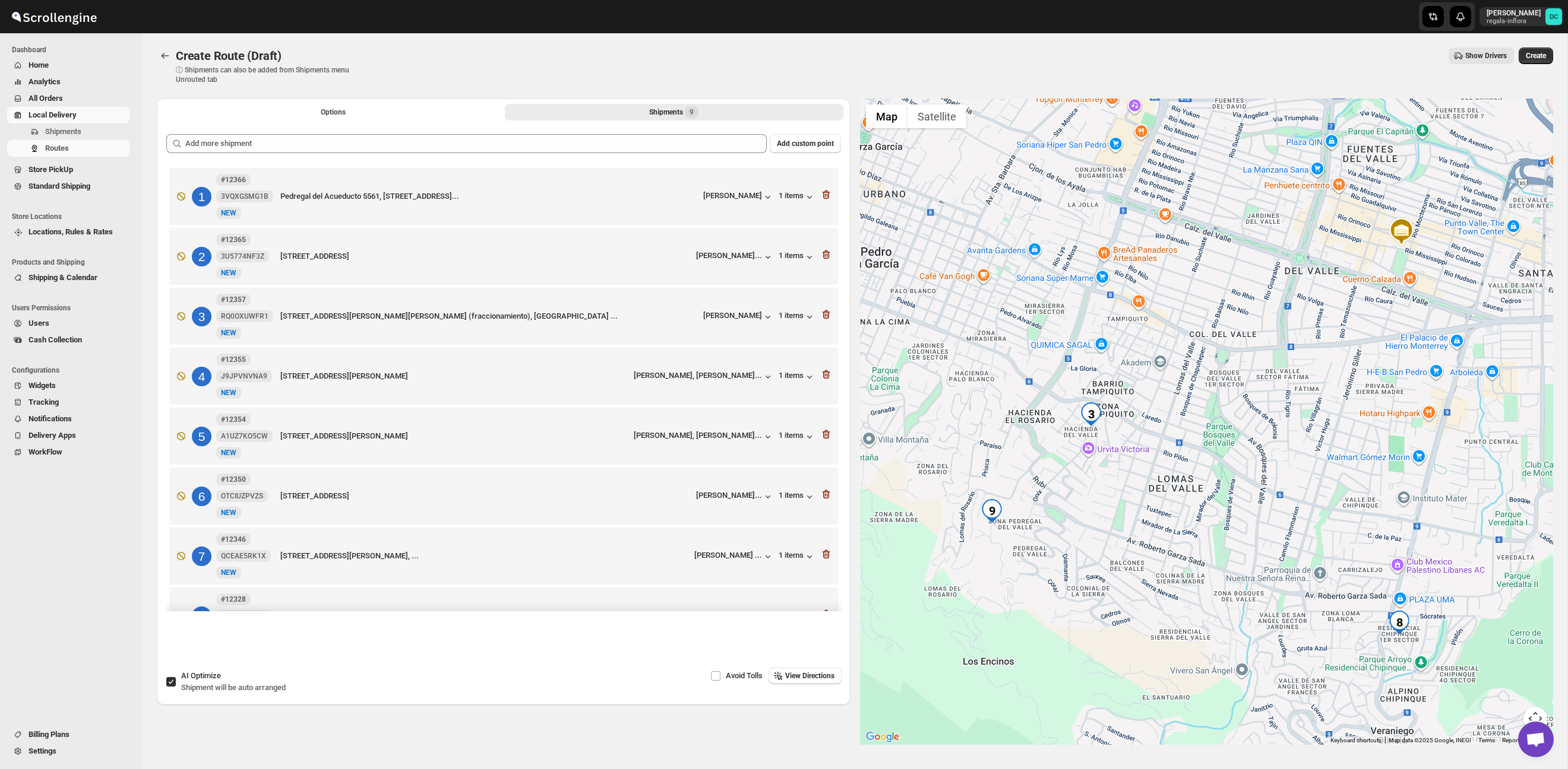
drag, startPoint x: 1008, startPoint y: 498, endPoint x: 1112, endPoint y: 414, distance: 133.7
click at [1112, 414] on div at bounding box center [1207, 421] width 694 height 647
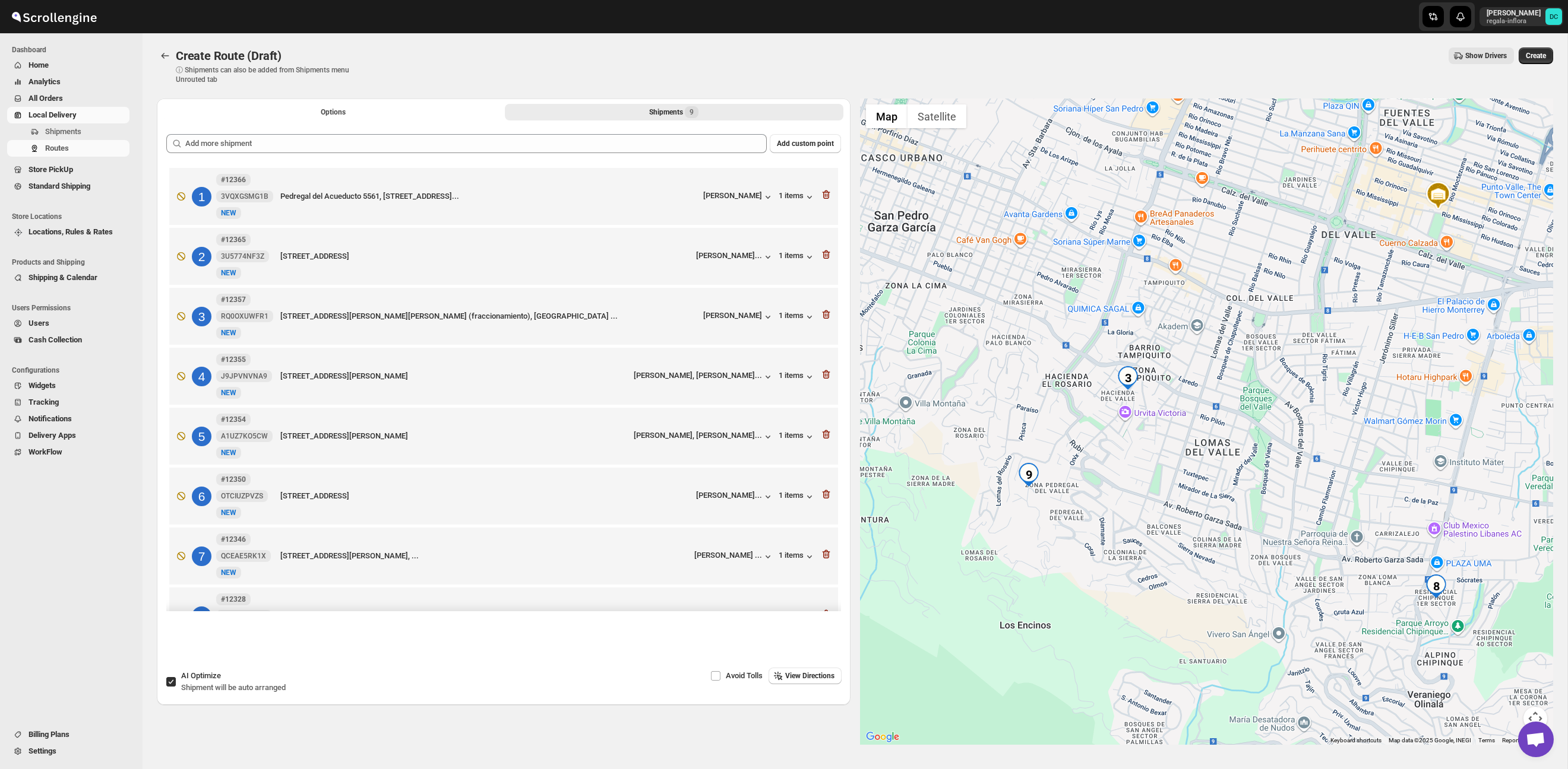
drag, startPoint x: 1083, startPoint y: 489, endPoint x: 1049, endPoint y: 484, distance: 34.4
click at [1110, 463] on div at bounding box center [1207, 421] width 694 height 647
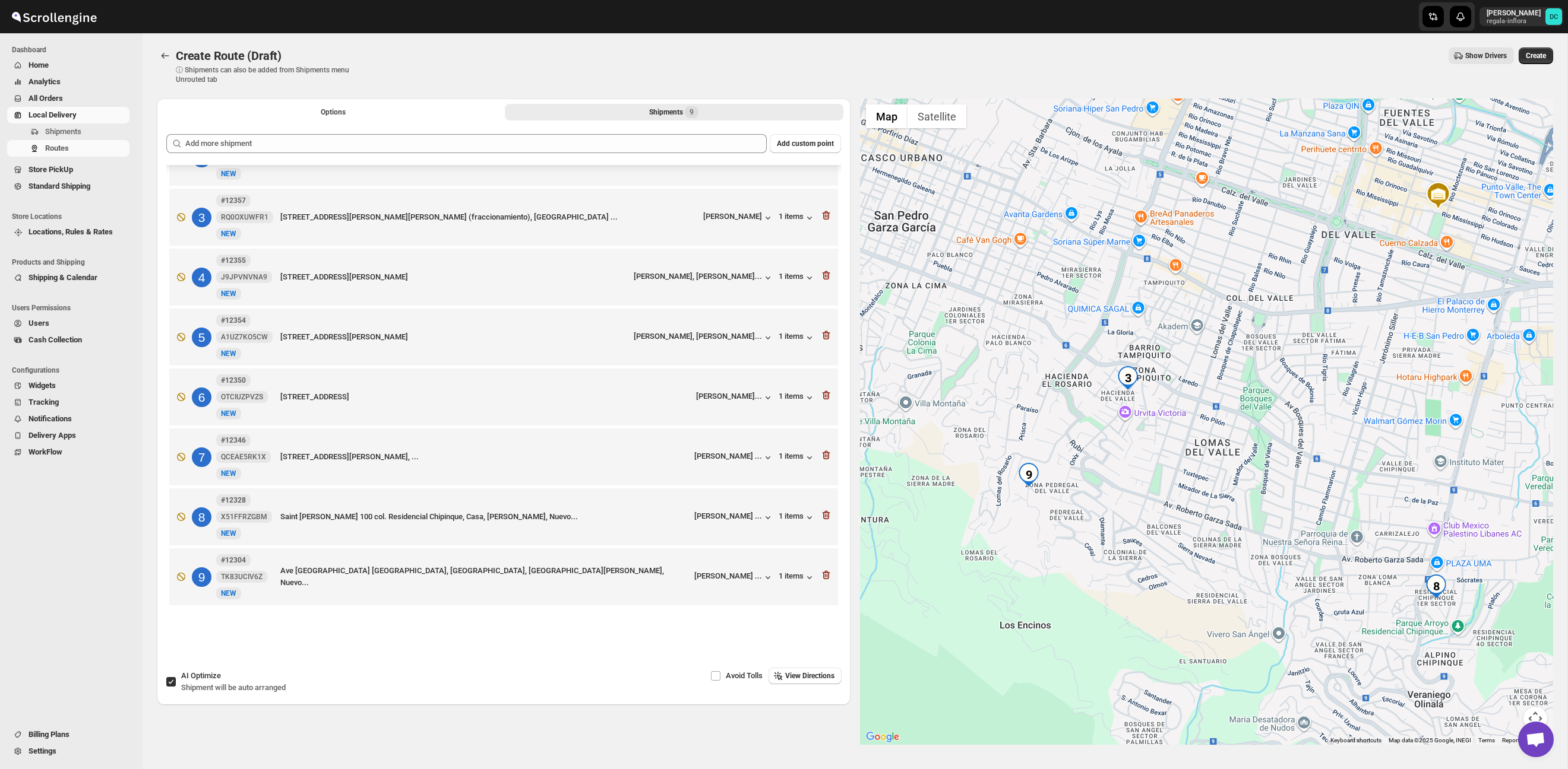
scroll to position [34, 0]
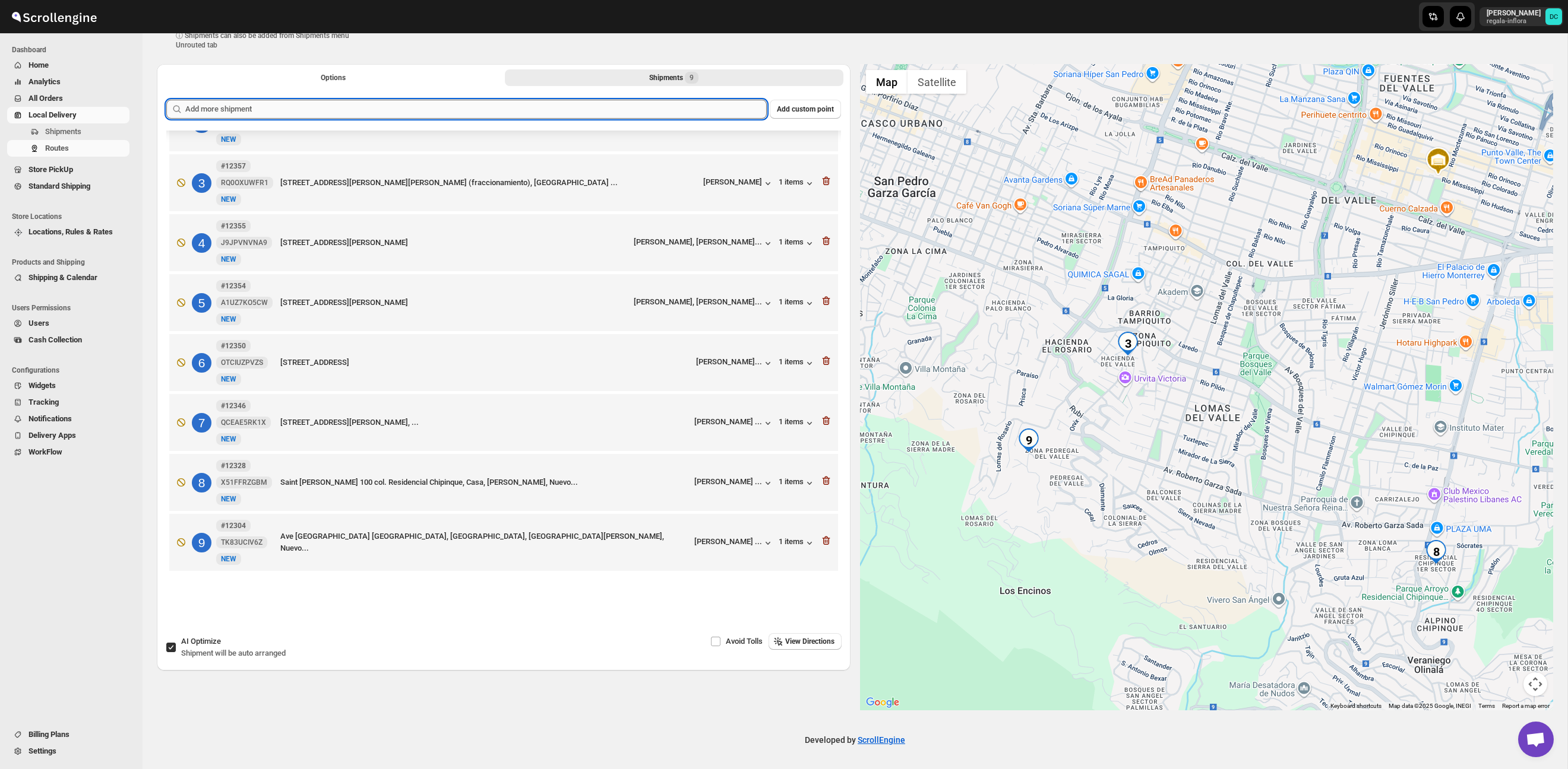
click at [402, 113] on input "text" at bounding box center [476, 110] width 582 height 19
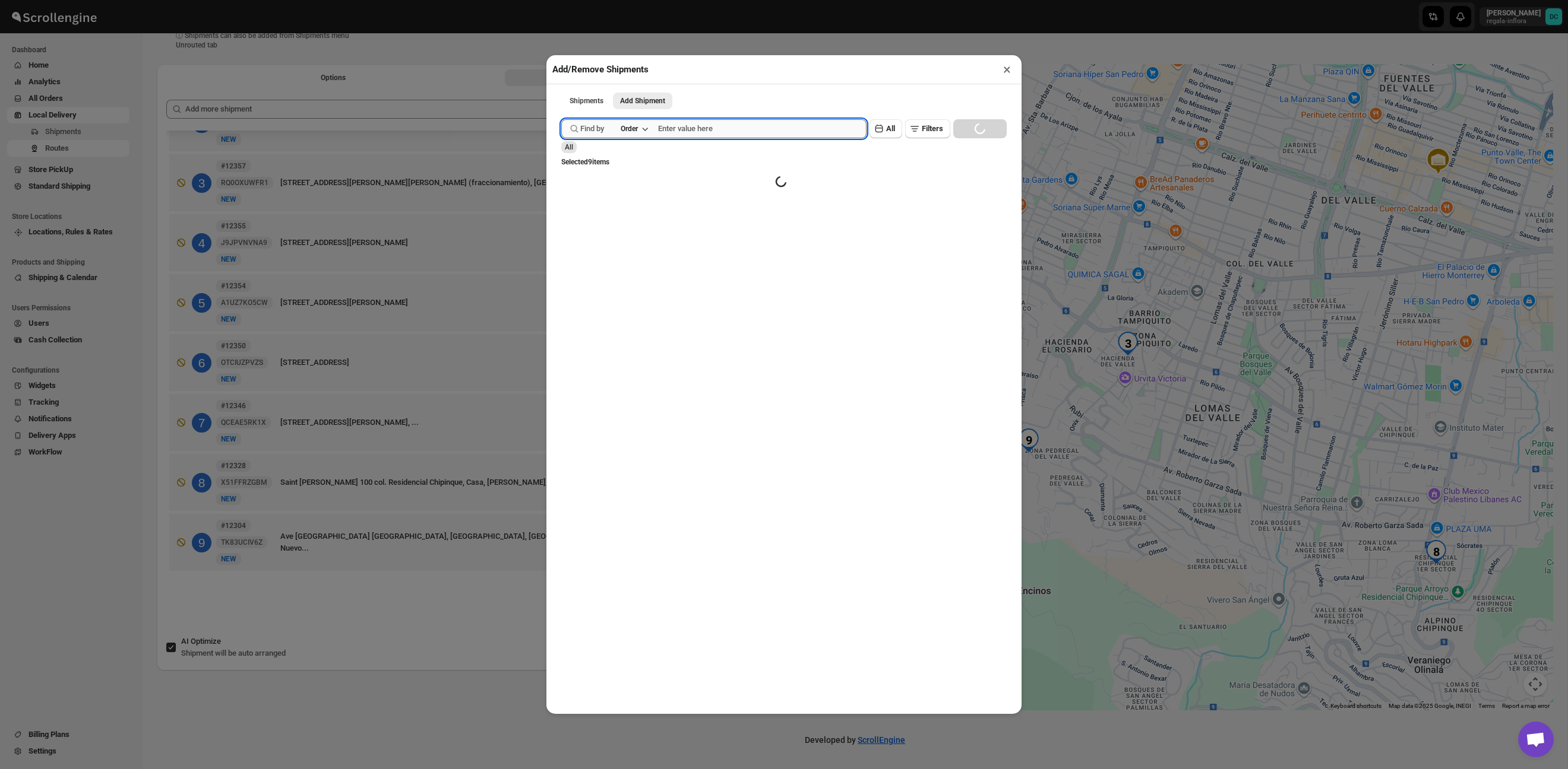
click at [764, 127] on input "text" at bounding box center [762, 129] width 209 height 19
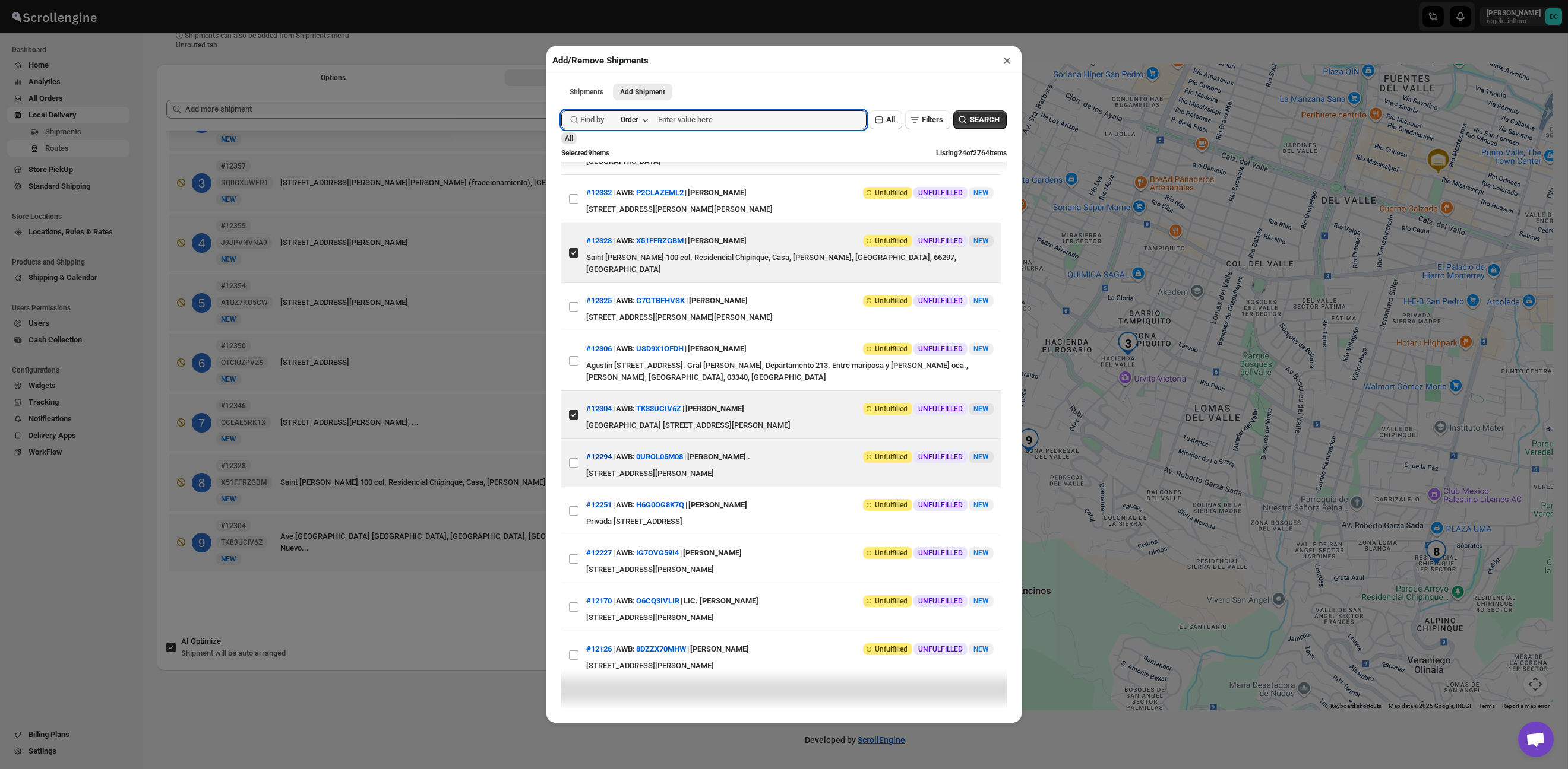
scroll to position [695, 0]
click at [575, 468] on input "View details for 68d2fdf402c94fc1c02b6694" at bounding box center [574, 464] width 10 height 10
checkbox input "true"
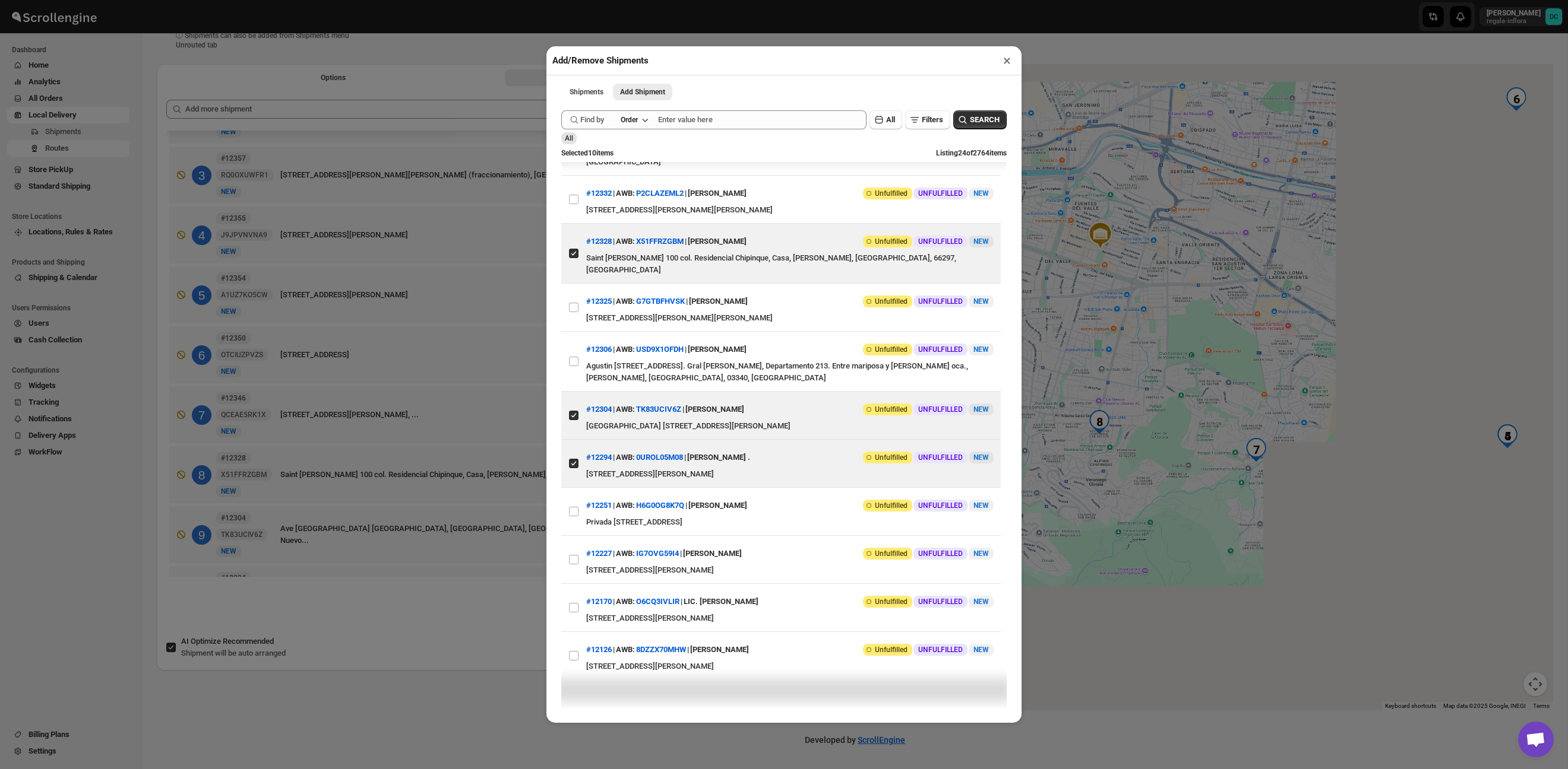
click at [492, 618] on div "Add/Remove Shipments × Shipments Add Shipment More views Shipments Add Shipment…" at bounding box center [784, 384] width 1568 height 769
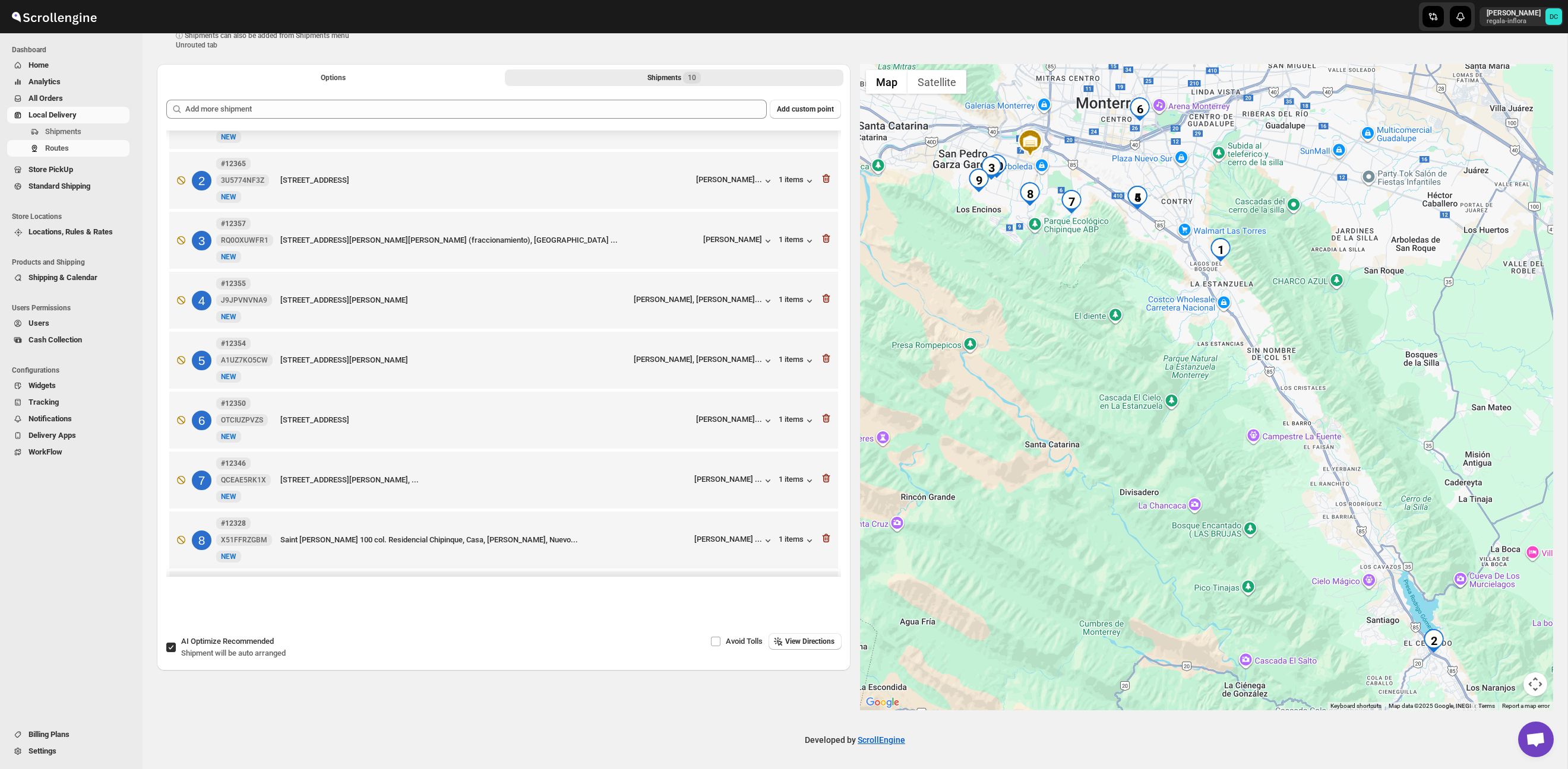
scroll to position [0, 0]
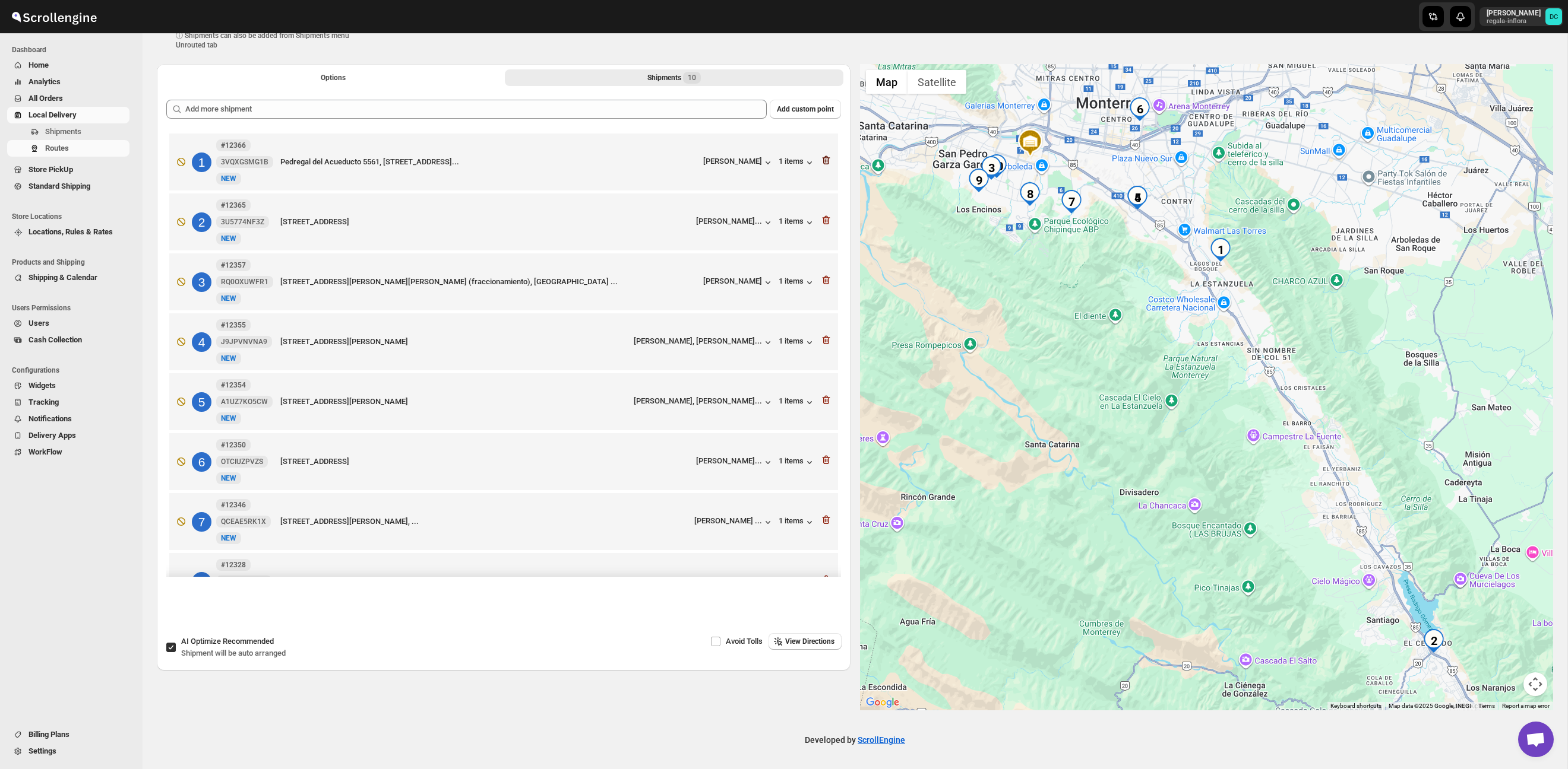
click at [826, 161] on icon "button" at bounding box center [826, 161] width 1 height 4
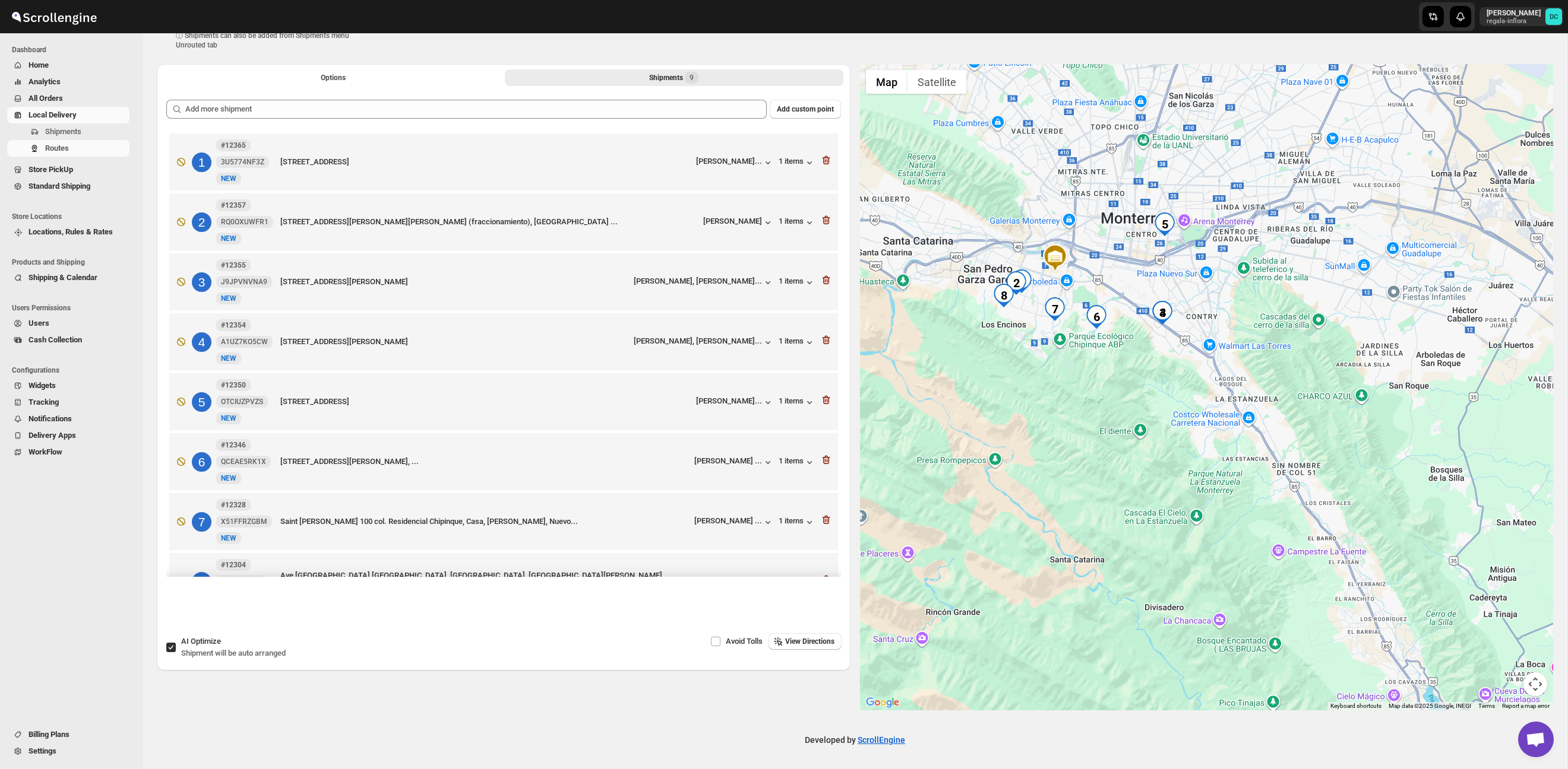
drag, startPoint x: 1049, startPoint y: 294, endPoint x: 1062, endPoint y: 415, distance: 121.7
click at [1076, 435] on div at bounding box center [1207, 387] width 694 height 647
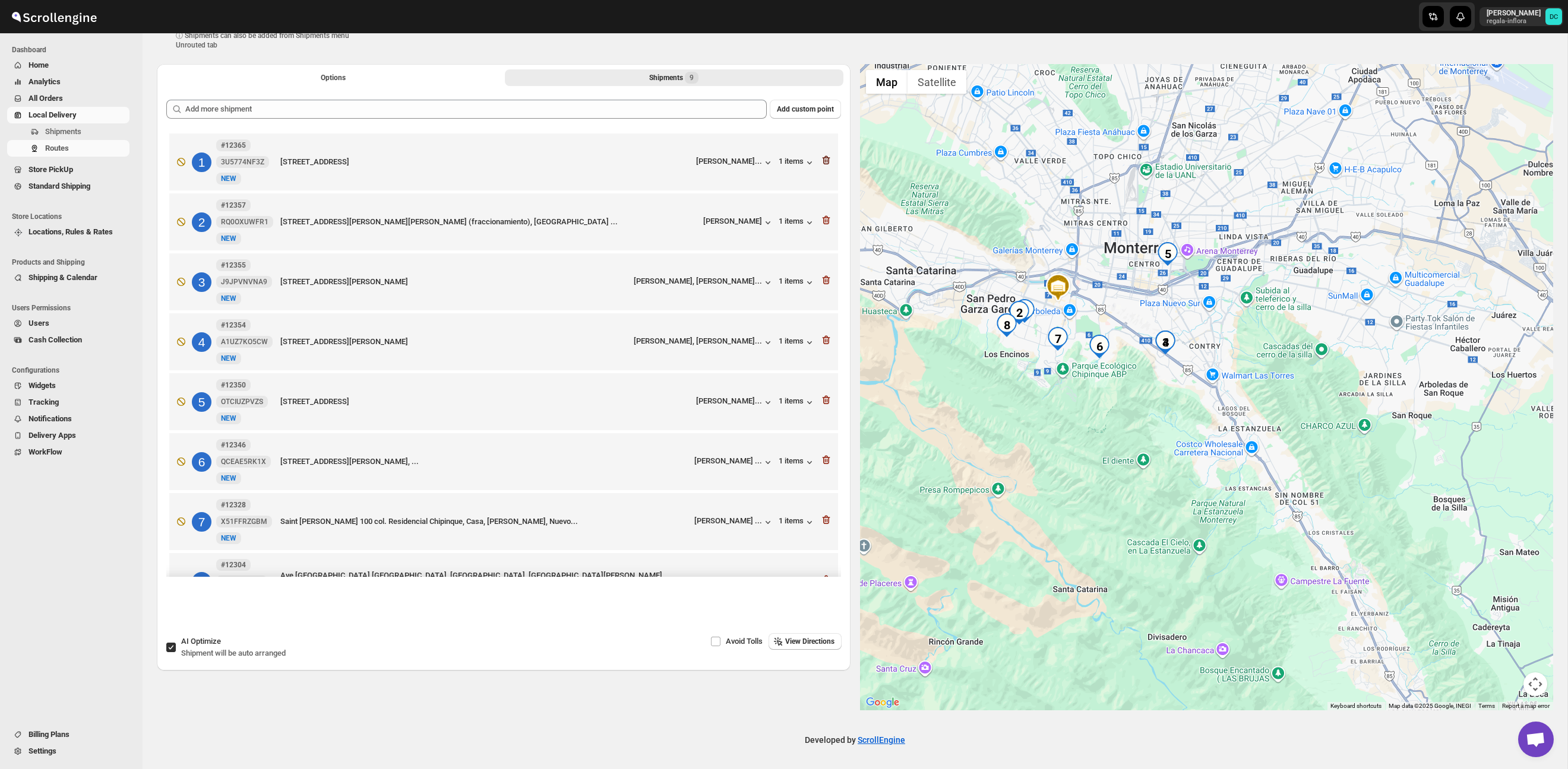
click at [825, 161] on icon "button" at bounding box center [825, 161] width 1 height 4
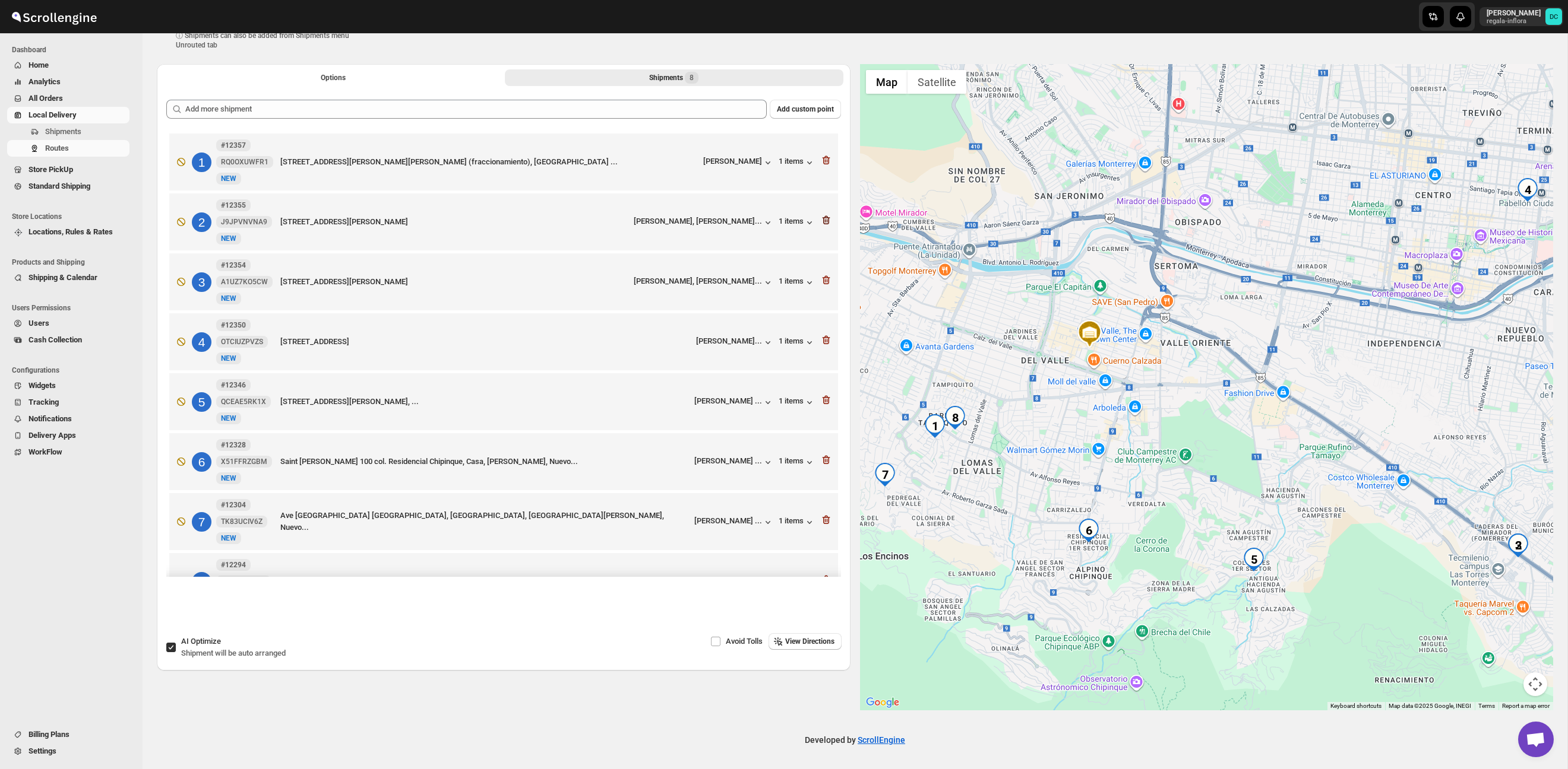
click at [824, 223] on icon "button" at bounding box center [826, 220] width 12 height 12
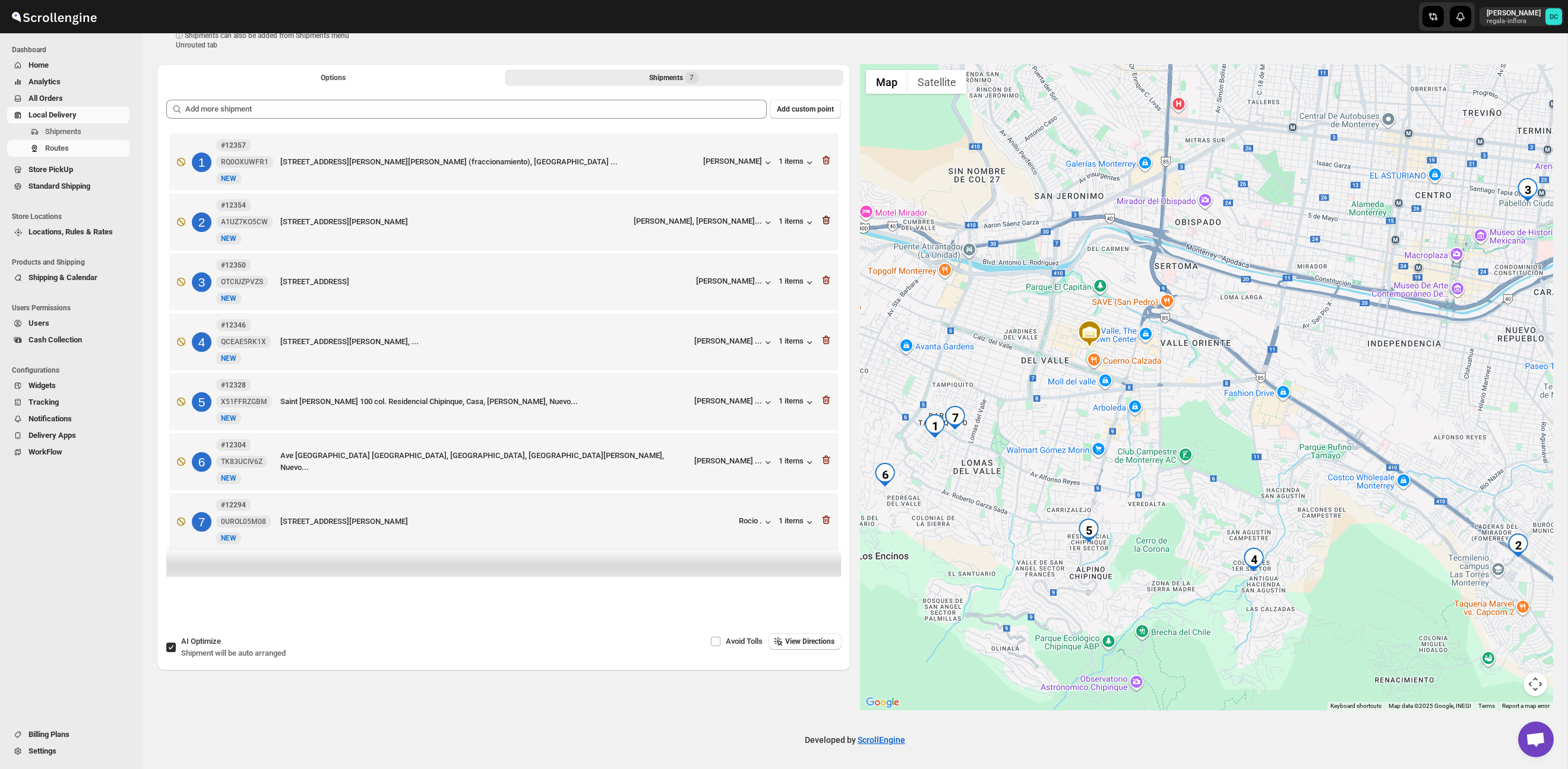
click at [827, 220] on icon "button" at bounding box center [826, 221] width 1 height 4
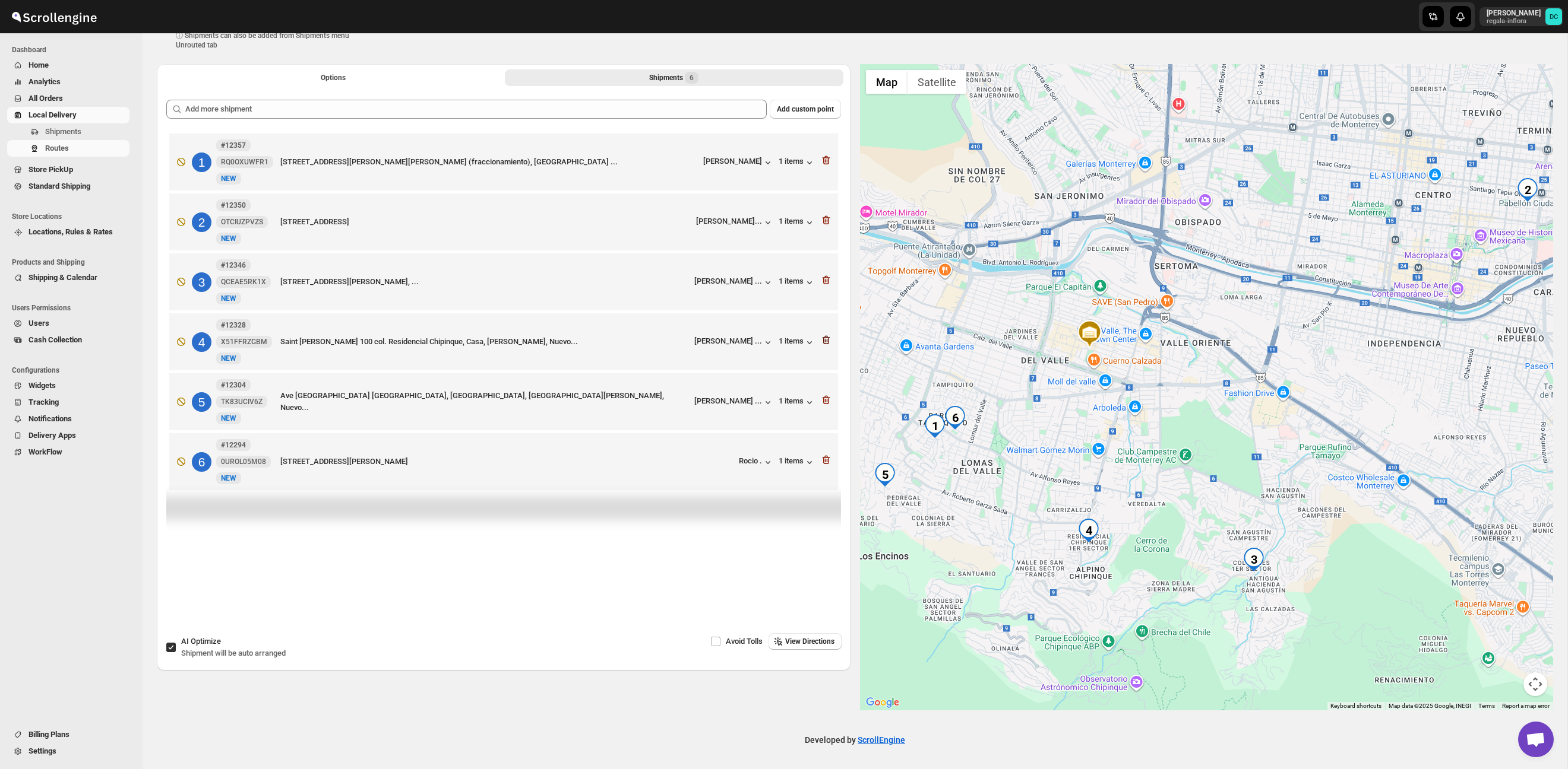
click at [824, 338] on icon "button" at bounding box center [826, 340] width 12 height 12
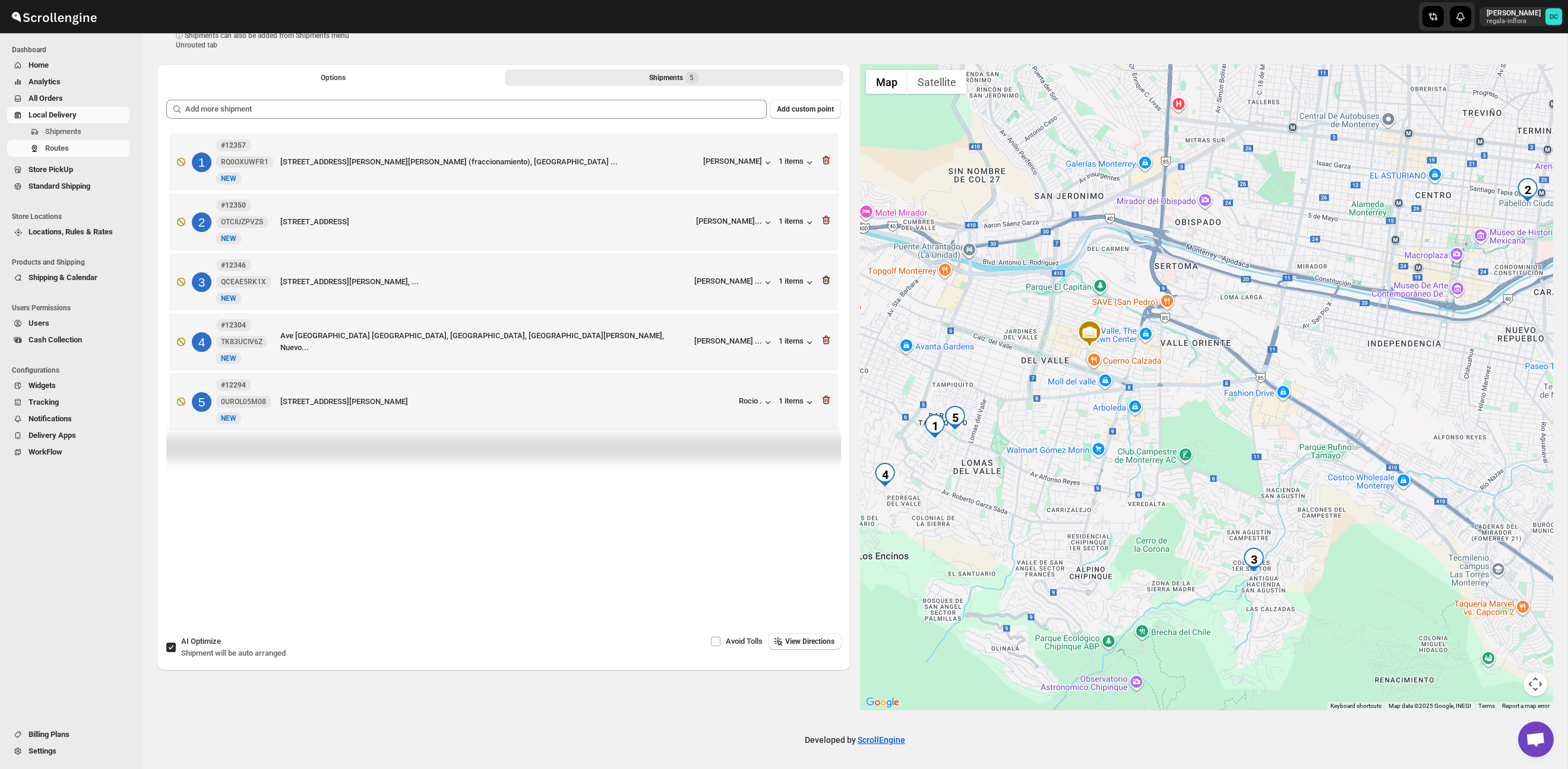
click at [823, 284] on icon "button" at bounding box center [826, 280] width 8 height 9
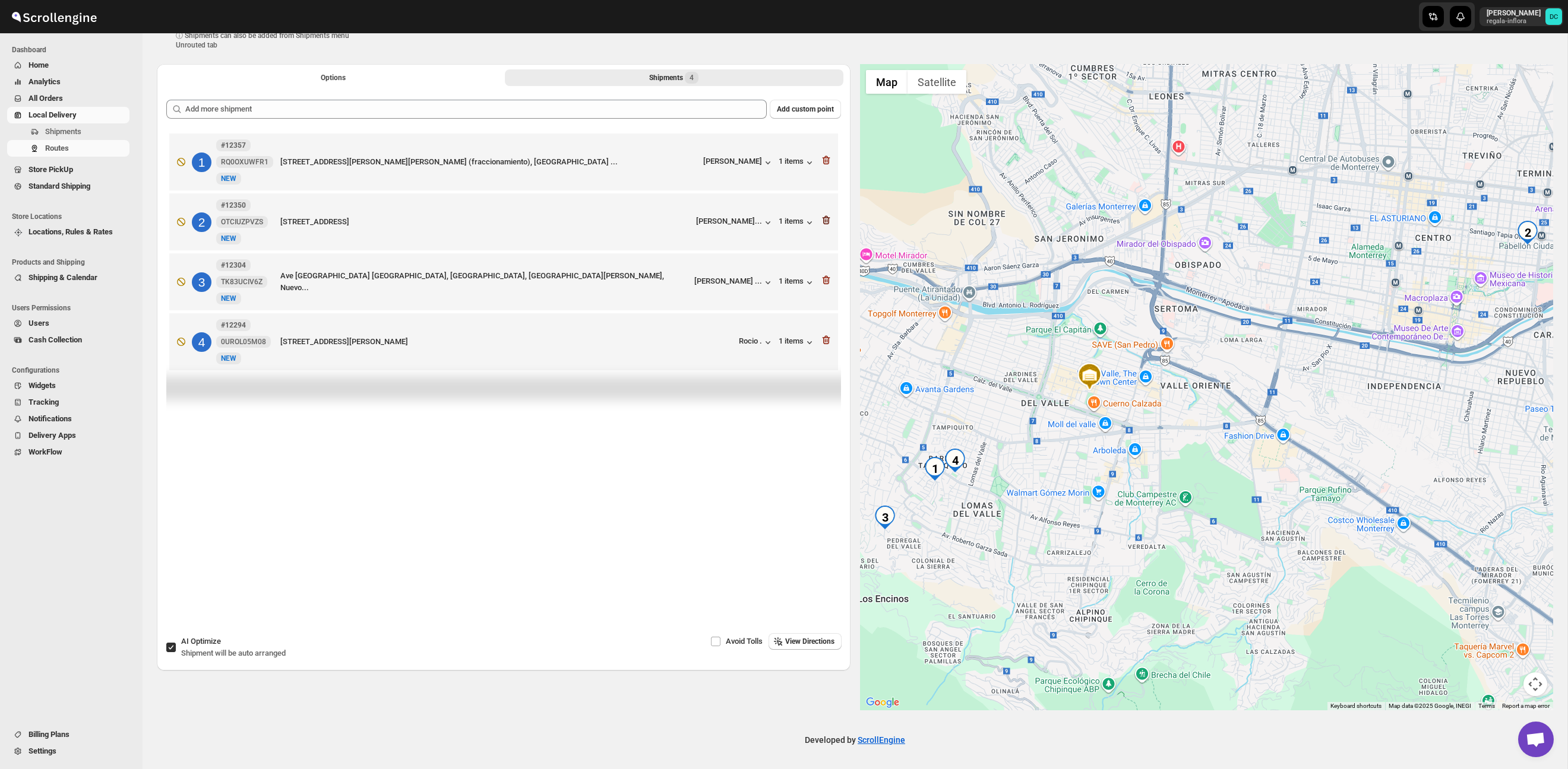
click at [823, 217] on icon "button" at bounding box center [826, 220] width 12 height 12
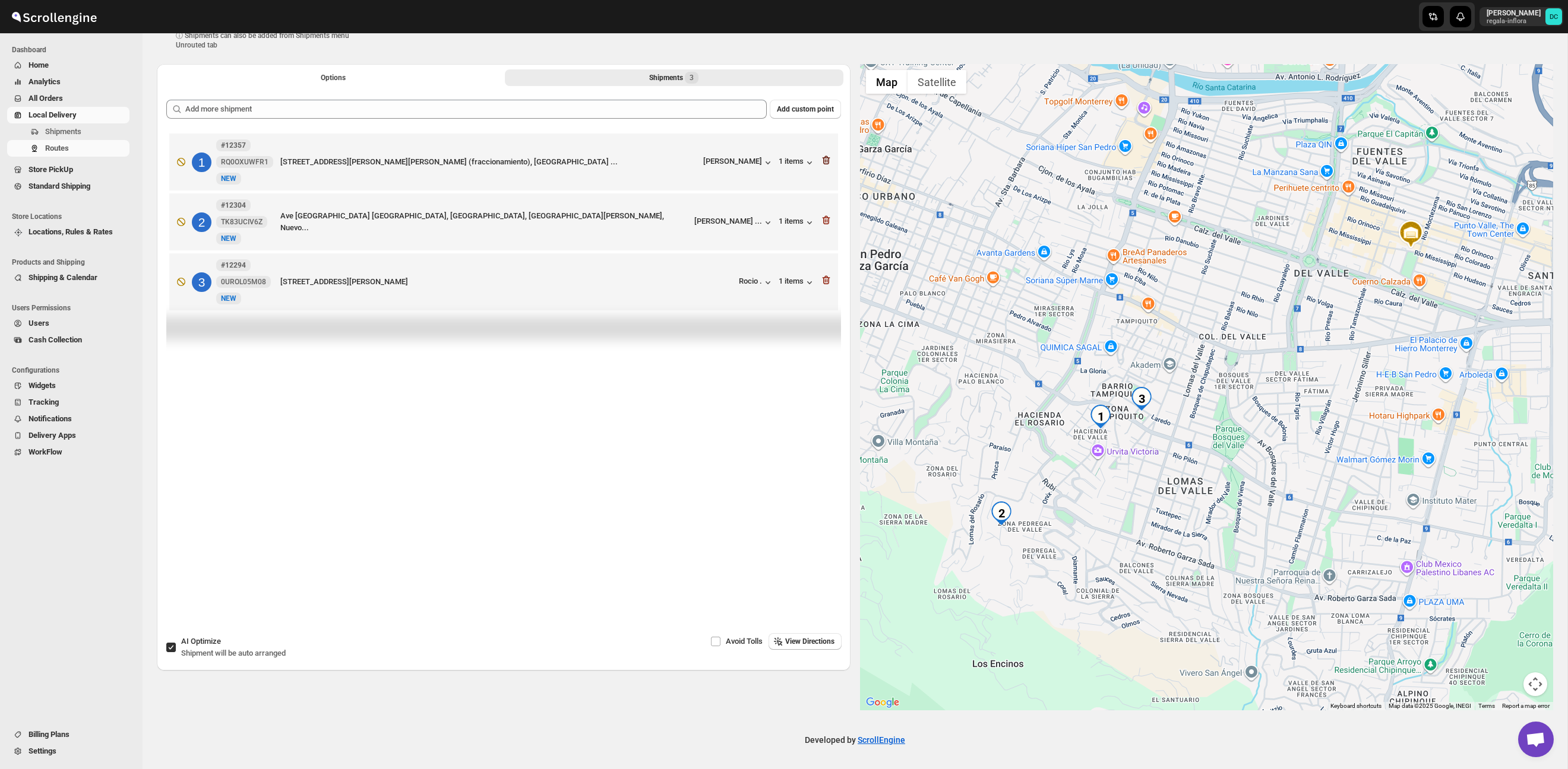
click at [823, 161] on icon "button" at bounding box center [826, 160] width 12 height 12
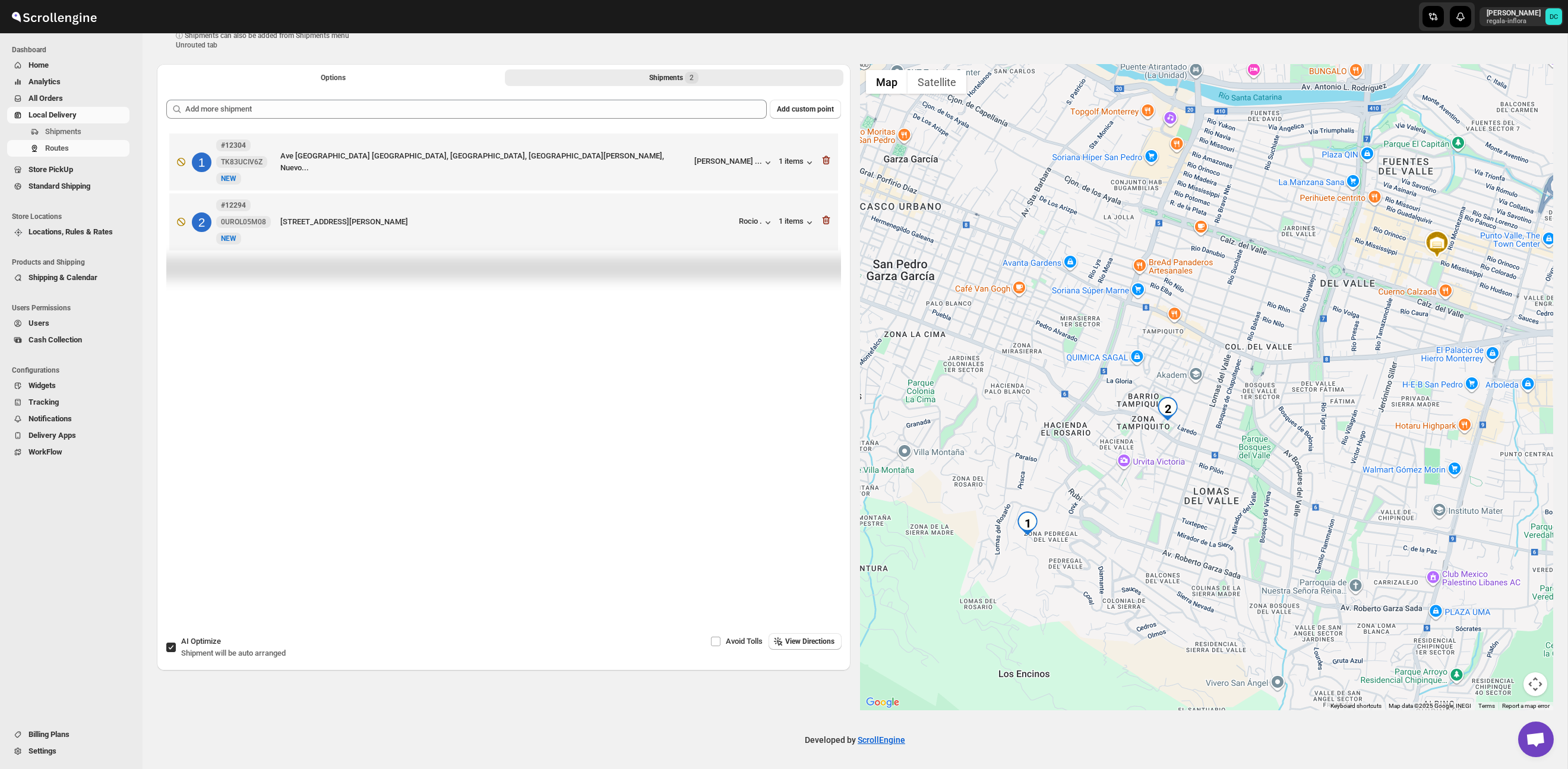
drag, startPoint x: 1141, startPoint y: 441, endPoint x: 1167, endPoint y: 450, distance: 27.5
click at [1167, 450] on div at bounding box center [1207, 387] width 694 height 647
drag, startPoint x: 172, startPoint y: 647, endPoint x: 174, endPoint y: 639, distance: 8.2
click at [172, 647] on input "AI Optimize Shipment will be auto arranged" at bounding box center [171, 648] width 10 height 10
checkbox input "false"
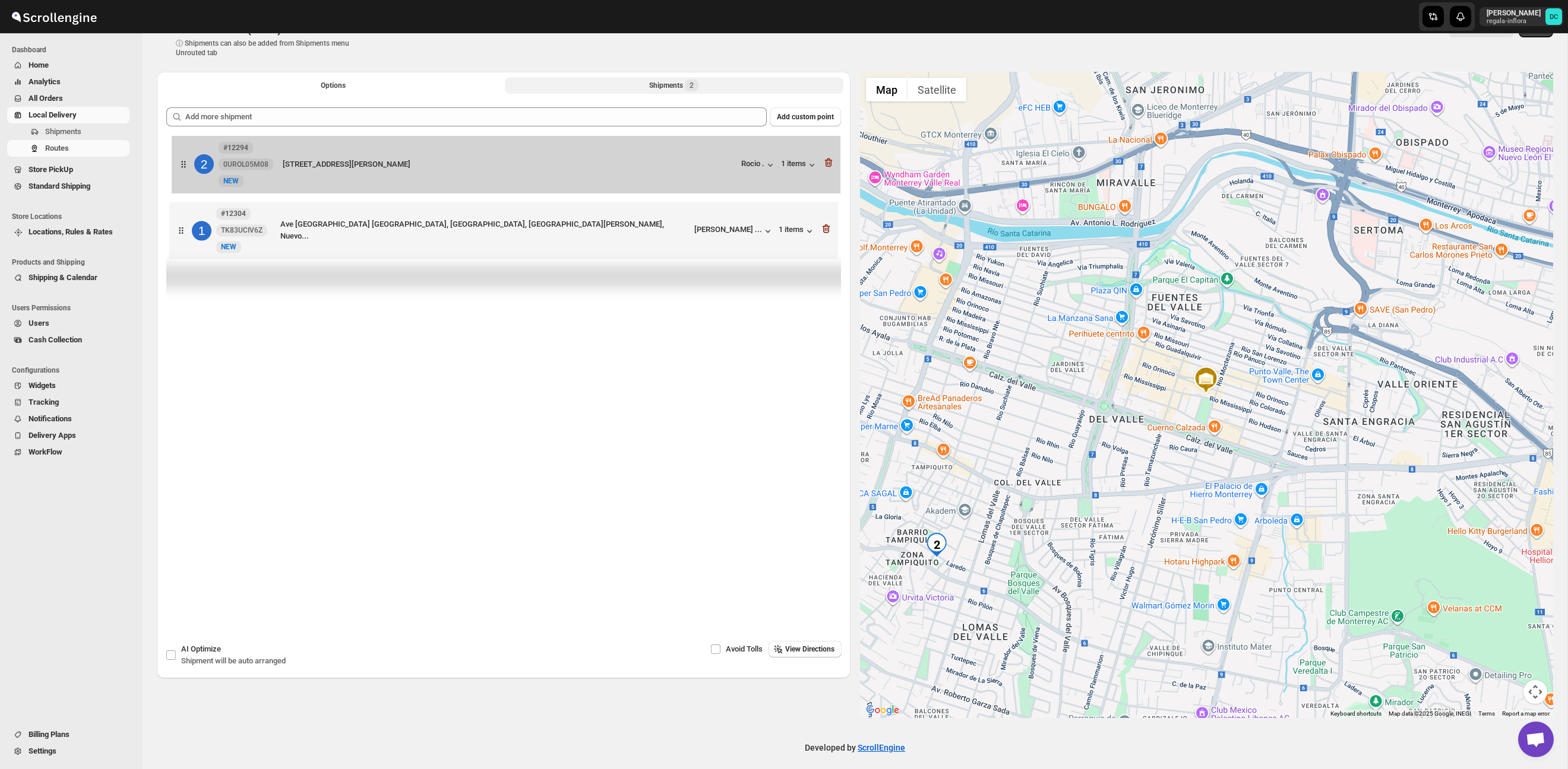
drag, startPoint x: 177, startPoint y: 225, endPoint x: 178, endPoint y: 175, distance: 50.0
click at [179, 175] on div "1 #12304 TK83UCIV6Z New NEW Ave Los Angeles 600 Col Hacienda El Rosario, Casa, …" at bounding box center [503, 201] width 675 height 126
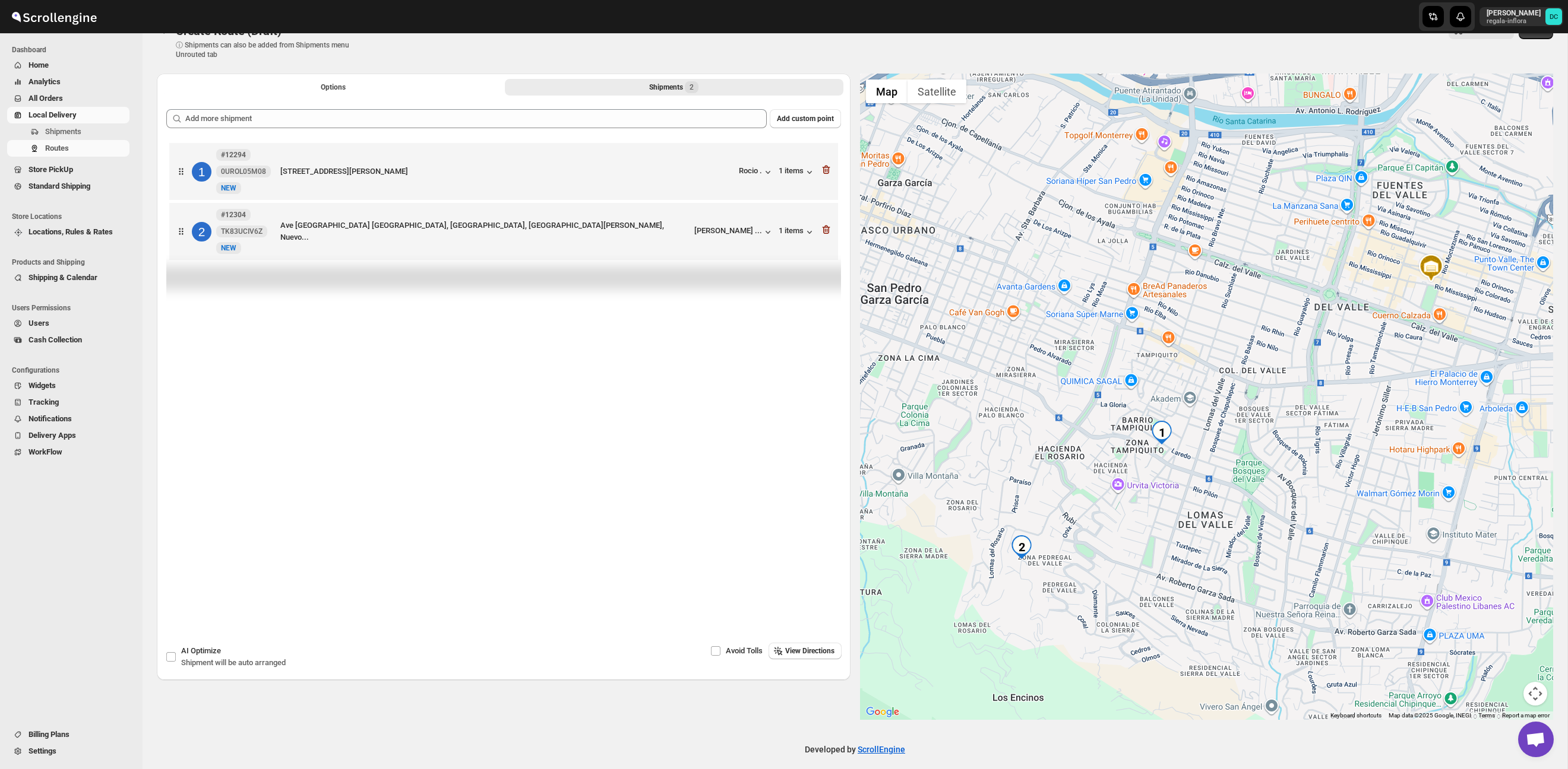
drag, startPoint x: 1116, startPoint y: 501, endPoint x: 1135, endPoint y: 511, distance: 21.5
click at [1135, 511] on div at bounding box center [1207, 397] width 694 height 647
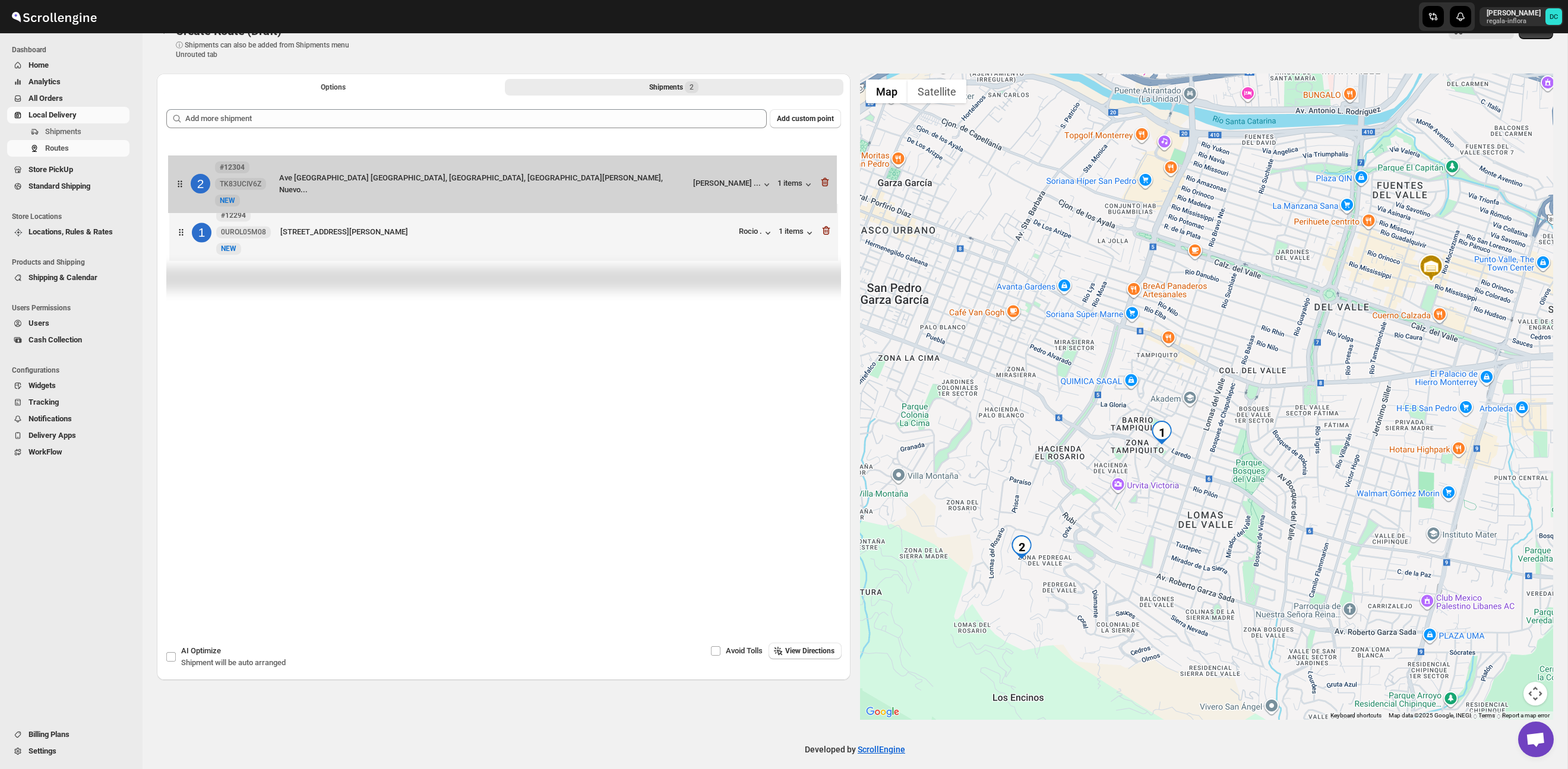
scroll to position [19, 0]
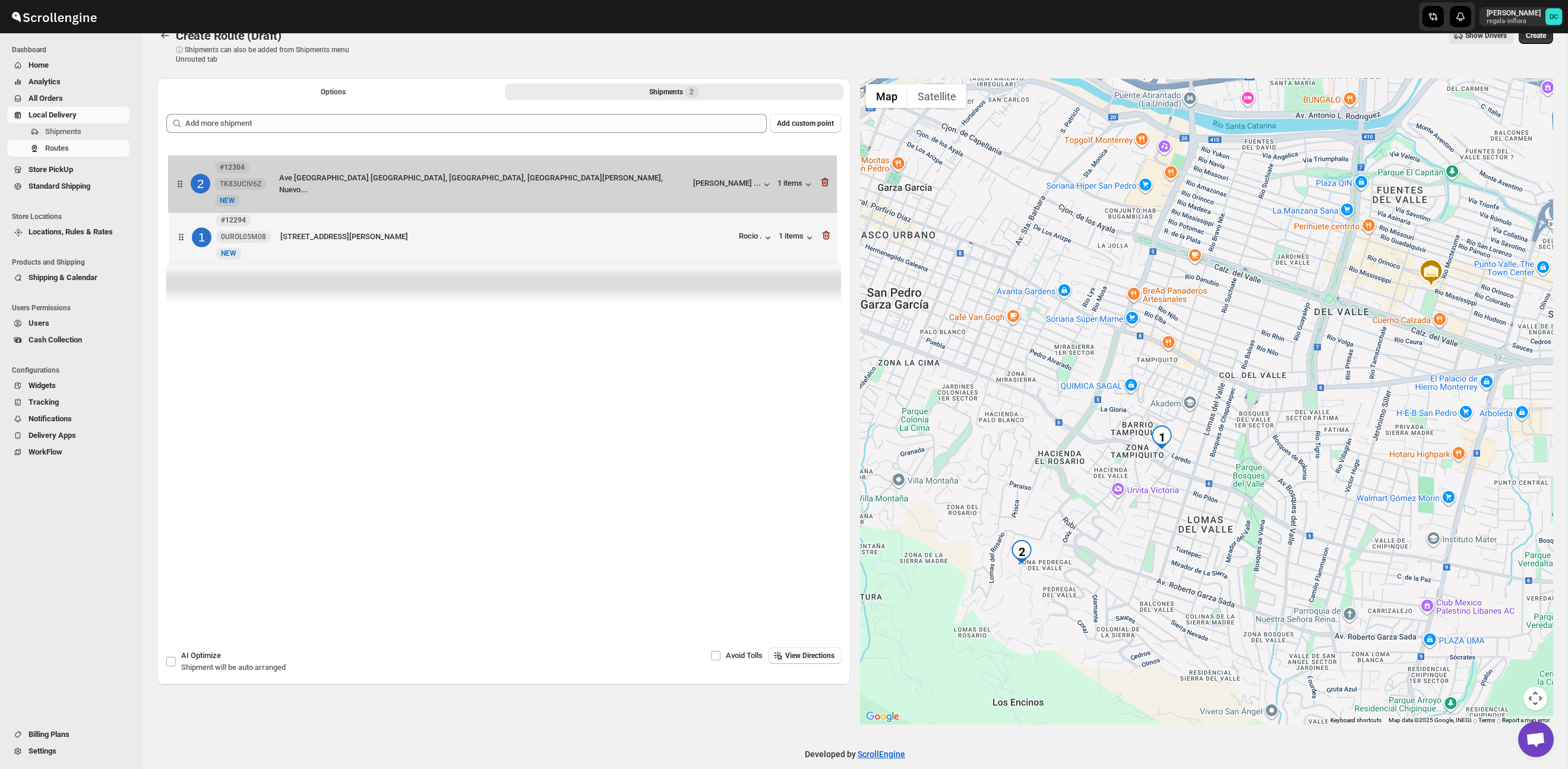
drag, startPoint x: 188, startPoint y: 242, endPoint x: 186, endPoint y: 178, distance: 64.0
click at [186, 178] on div "1 #12294 0UROL05M08 New NEW Laredo 220-2, Lomas del valle, Monterrey, Nuevo Leó…" at bounding box center [503, 208] width 675 height 126
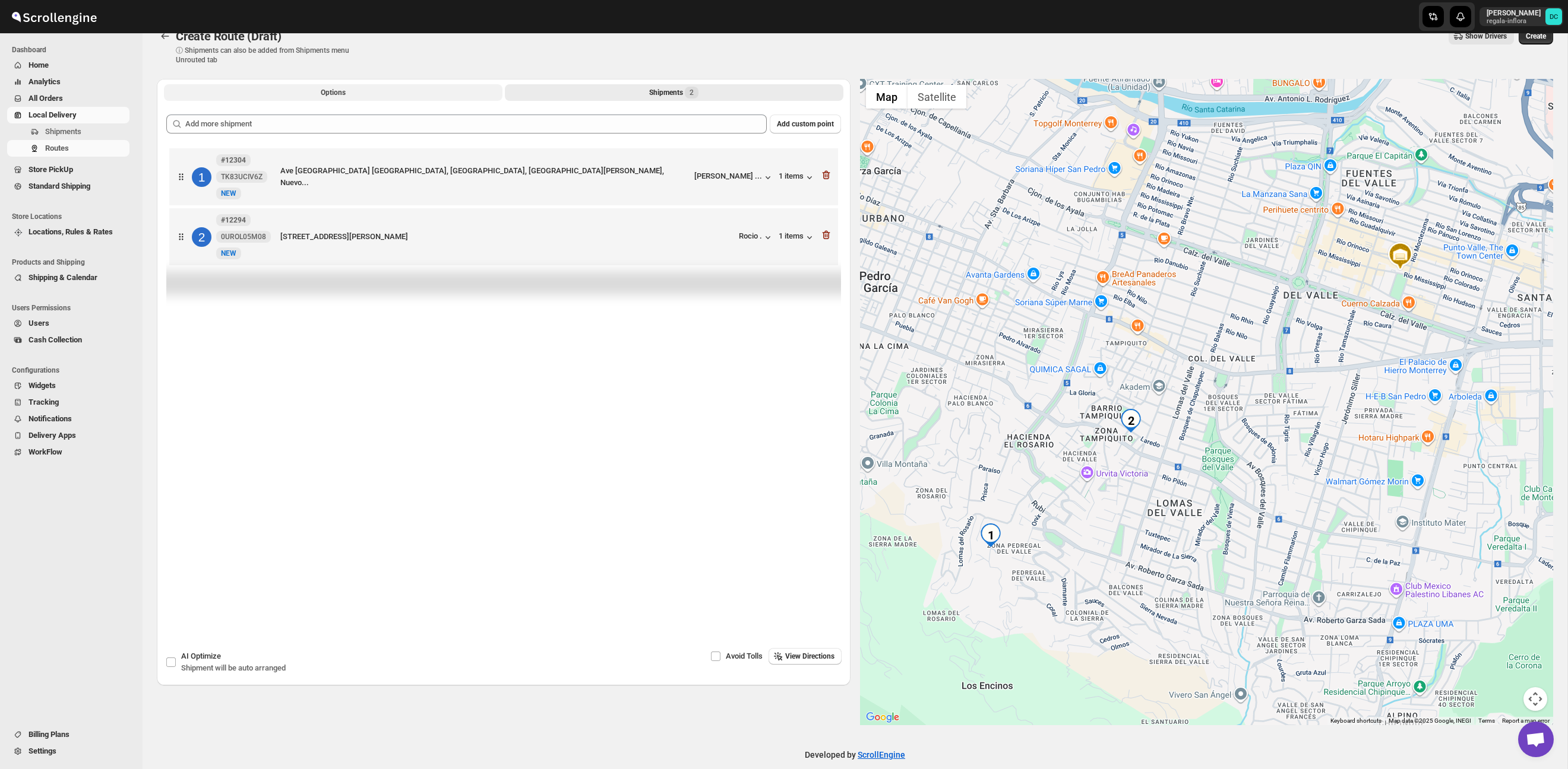
click at [320, 97] on button "Options" at bounding box center [333, 92] width 338 height 17
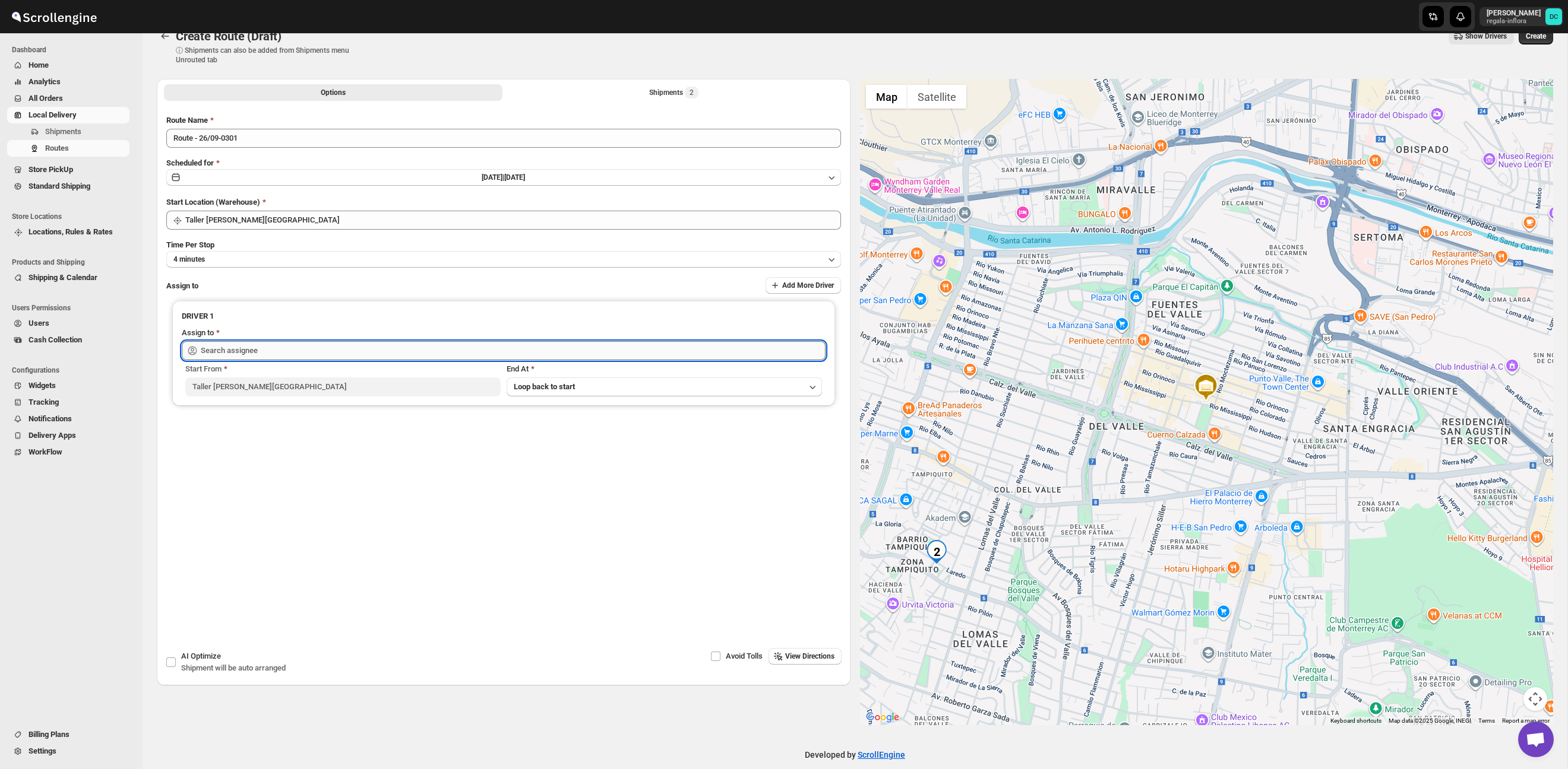
click at [364, 352] on input "text" at bounding box center [513, 351] width 625 height 19
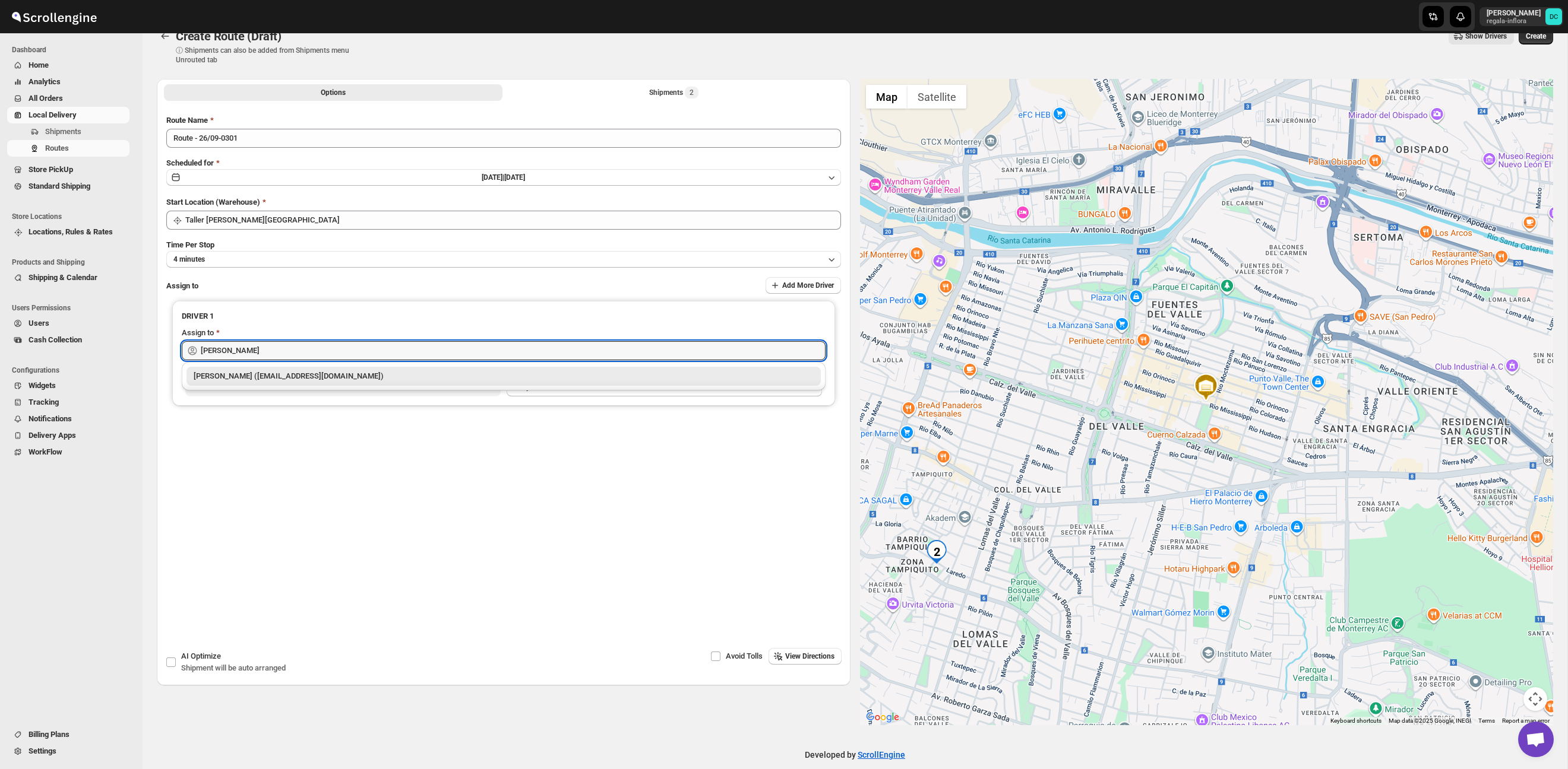
click at [370, 373] on div "[PERSON_NAME] ([EMAIL_ADDRESS][DOMAIN_NAME])" at bounding box center [503, 376] width 620 height 12
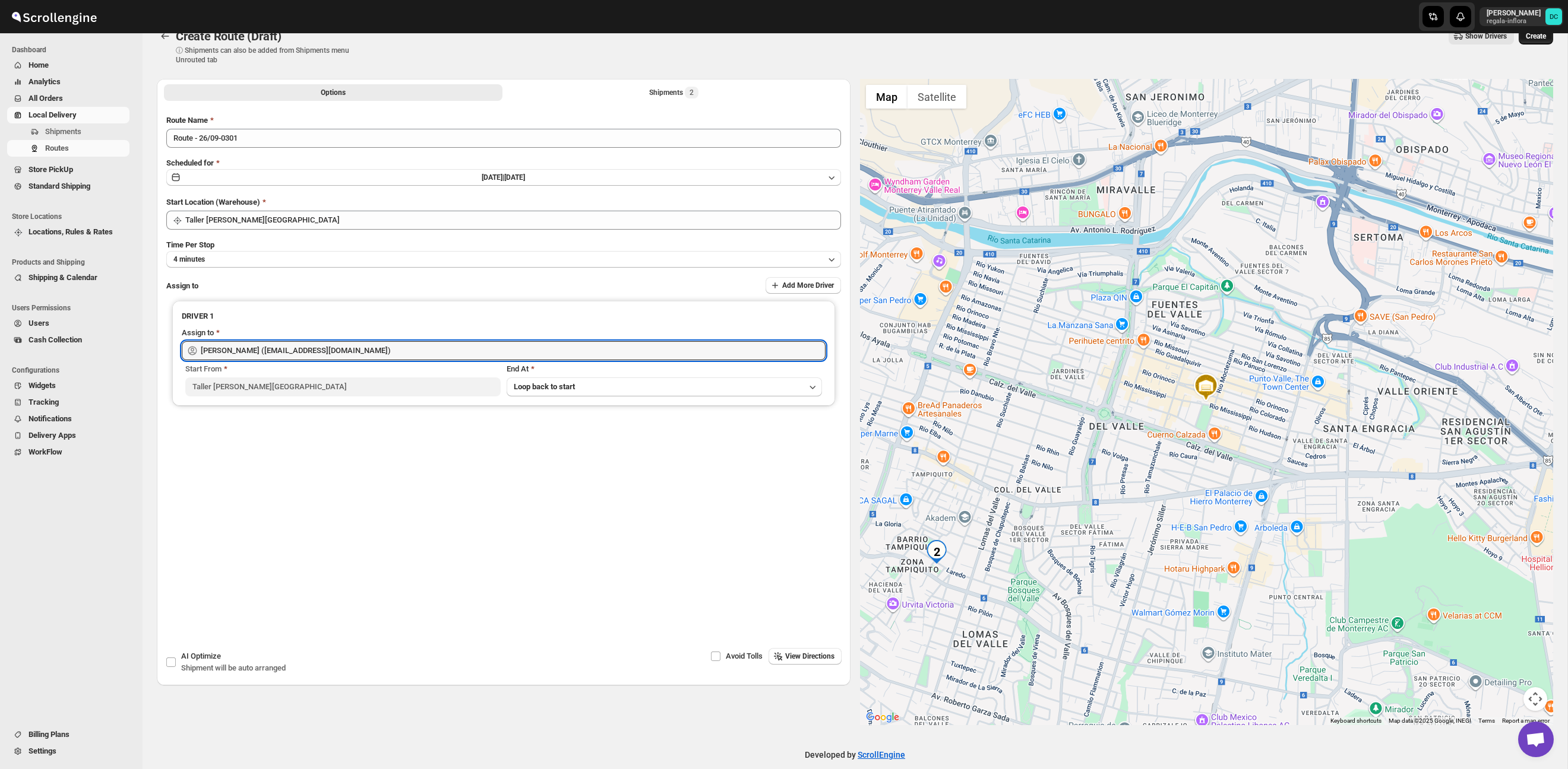
type input "[PERSON_NAME] ([EMAIL_ADDRESS][DOMAIN_NAME])"
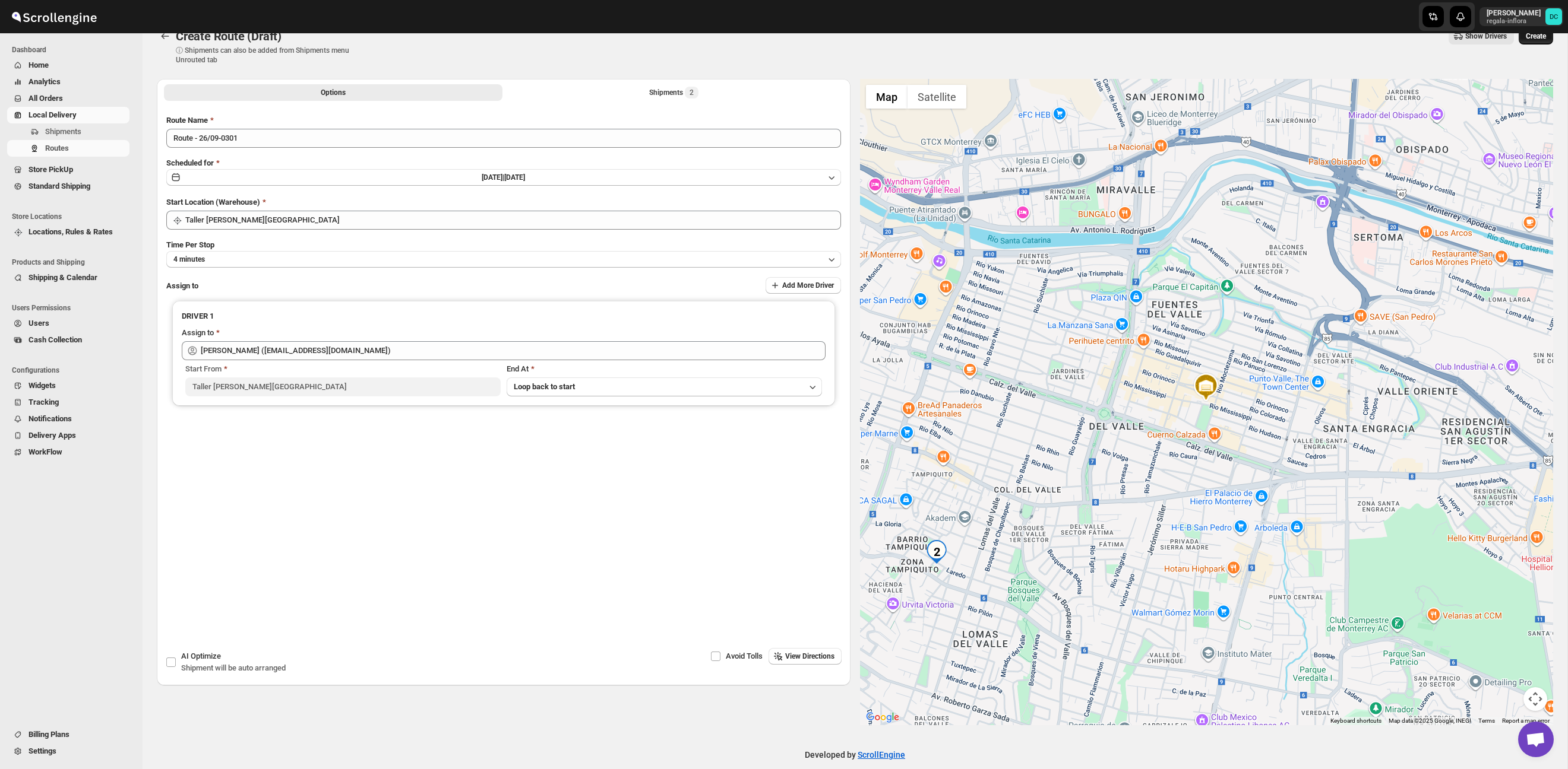
click at [1518, 38] on button "Create" at bounding box center [1535, 36] width 34 height 17
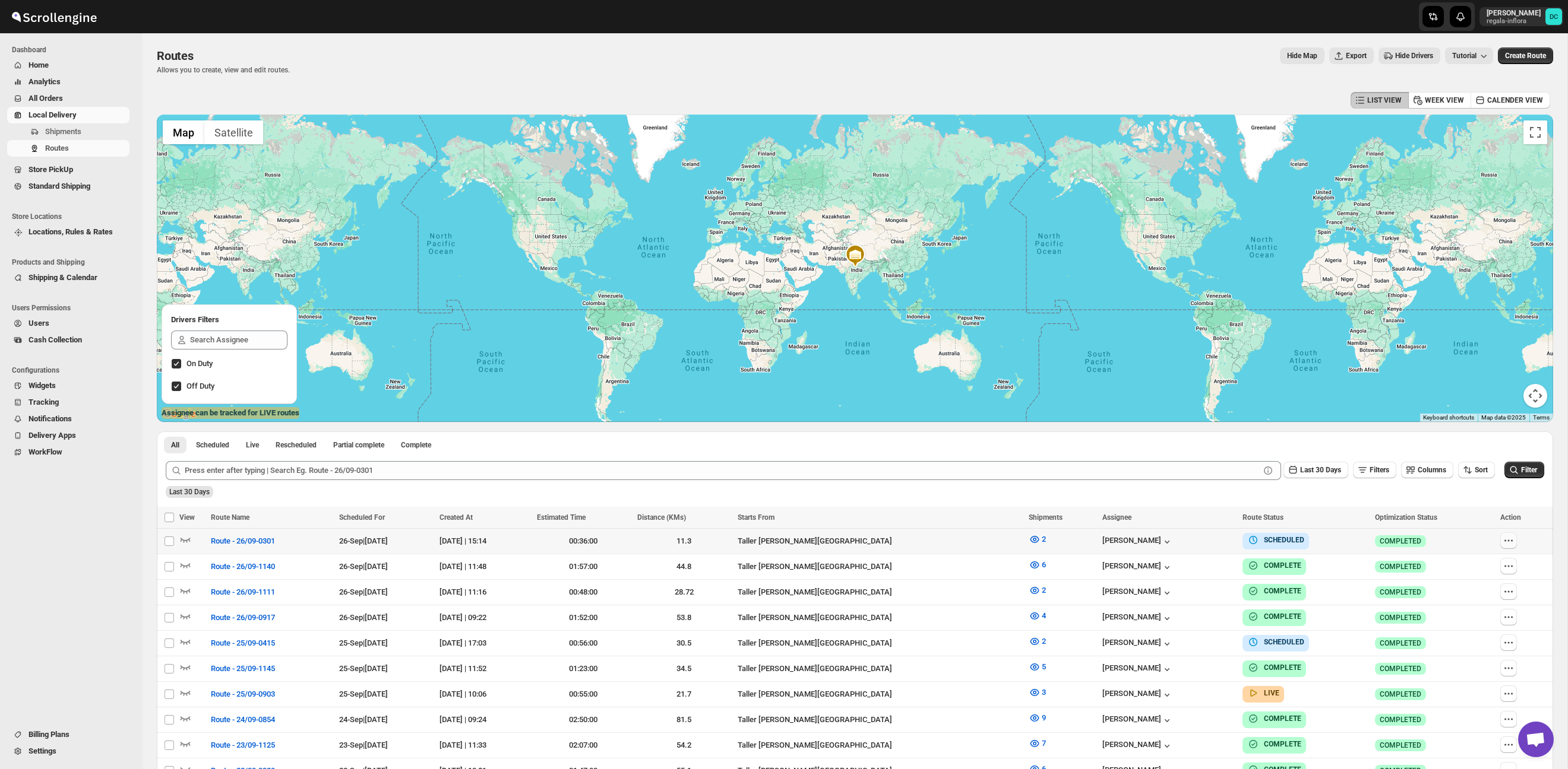
click at [1513, 543] on icon "button" at bounding box center [1509, 541] width 12 height 12
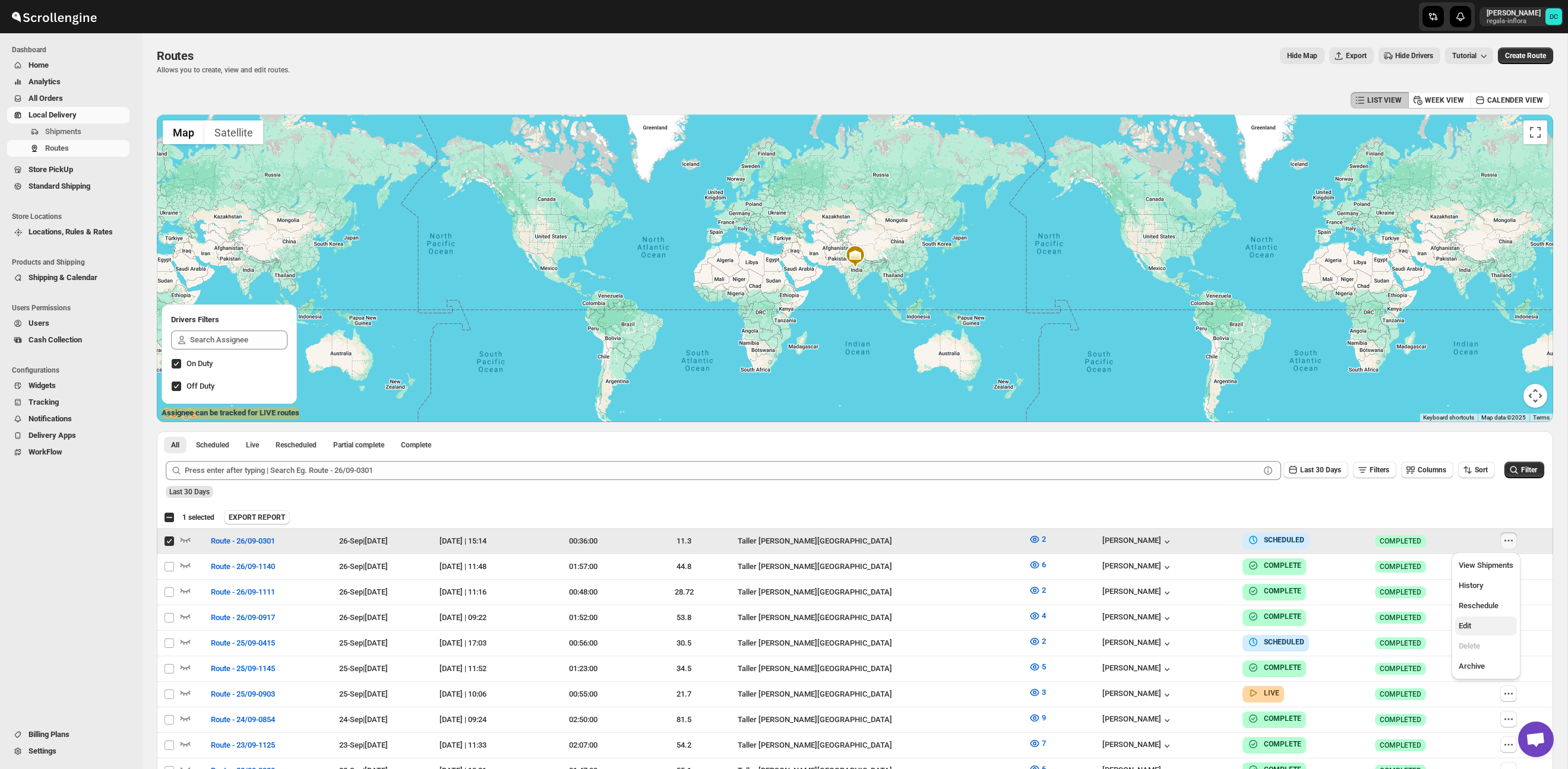
click at [1476, 627] on span "Edit" at bounding box center [1485, 626] width 54 height 12
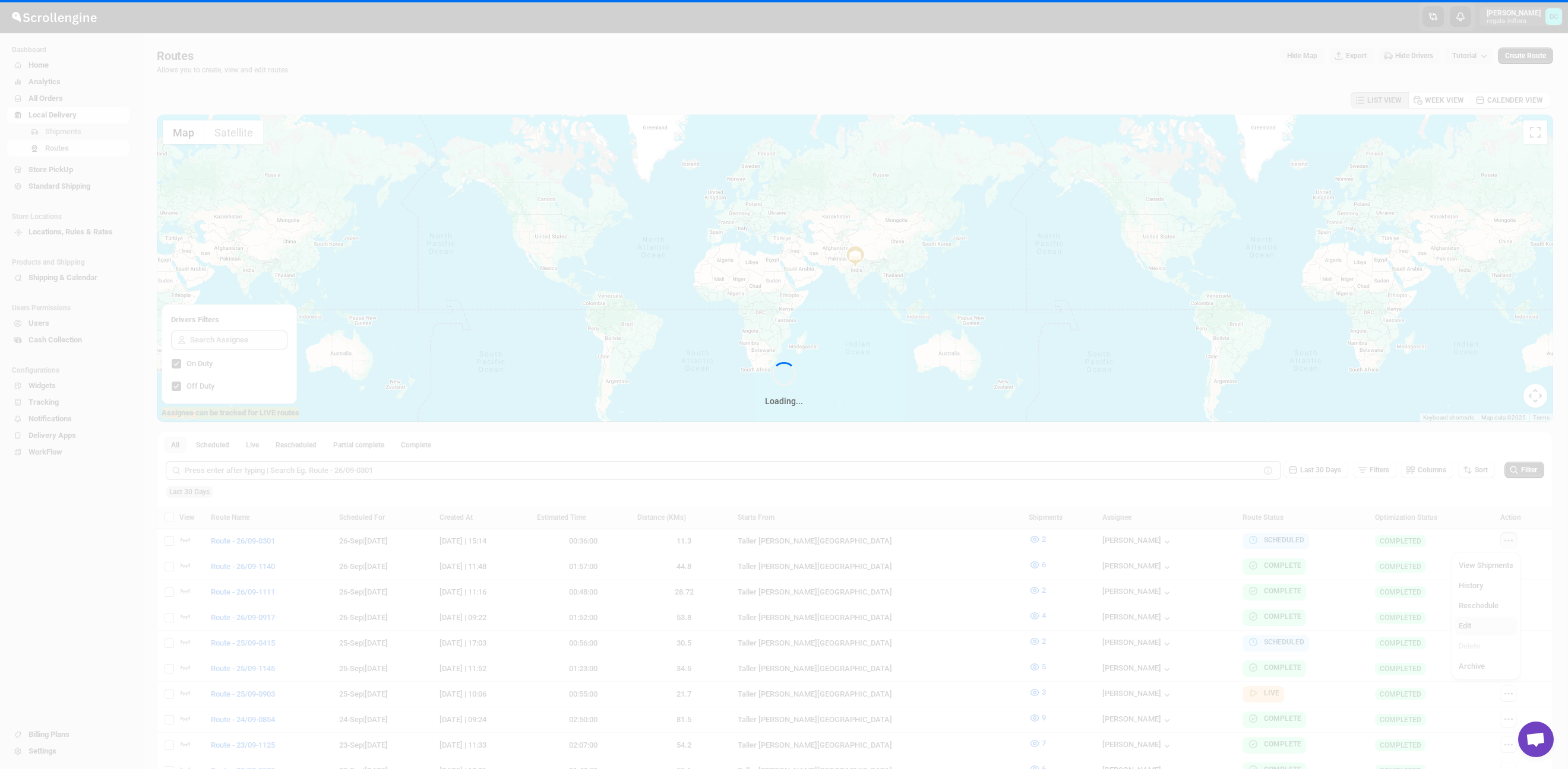
checkbox input "false"
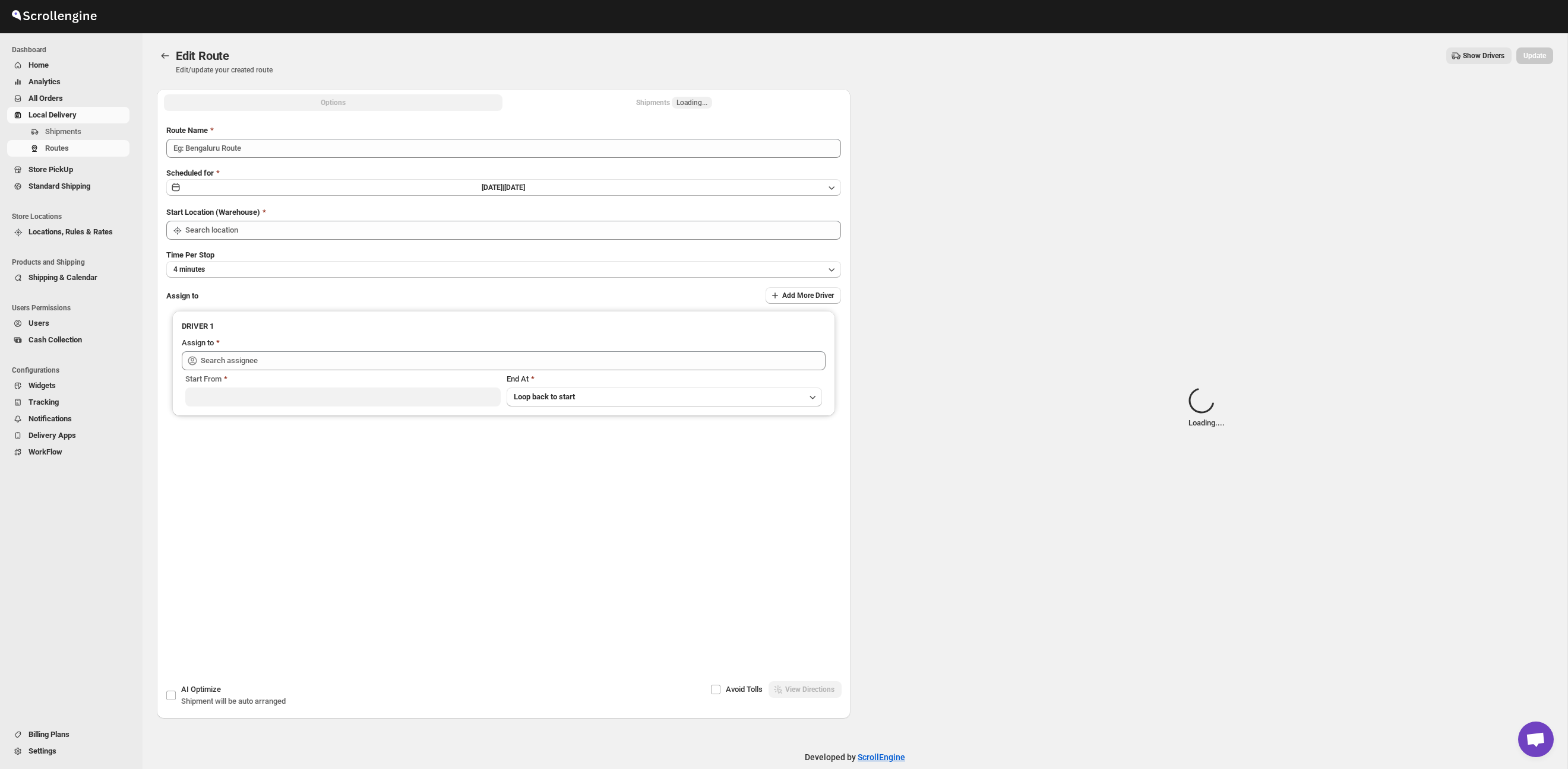
type input "Route - 26/09-0301"
type input "Taller [PERSON_NAME][GEOGRAPHIC_DATA]"
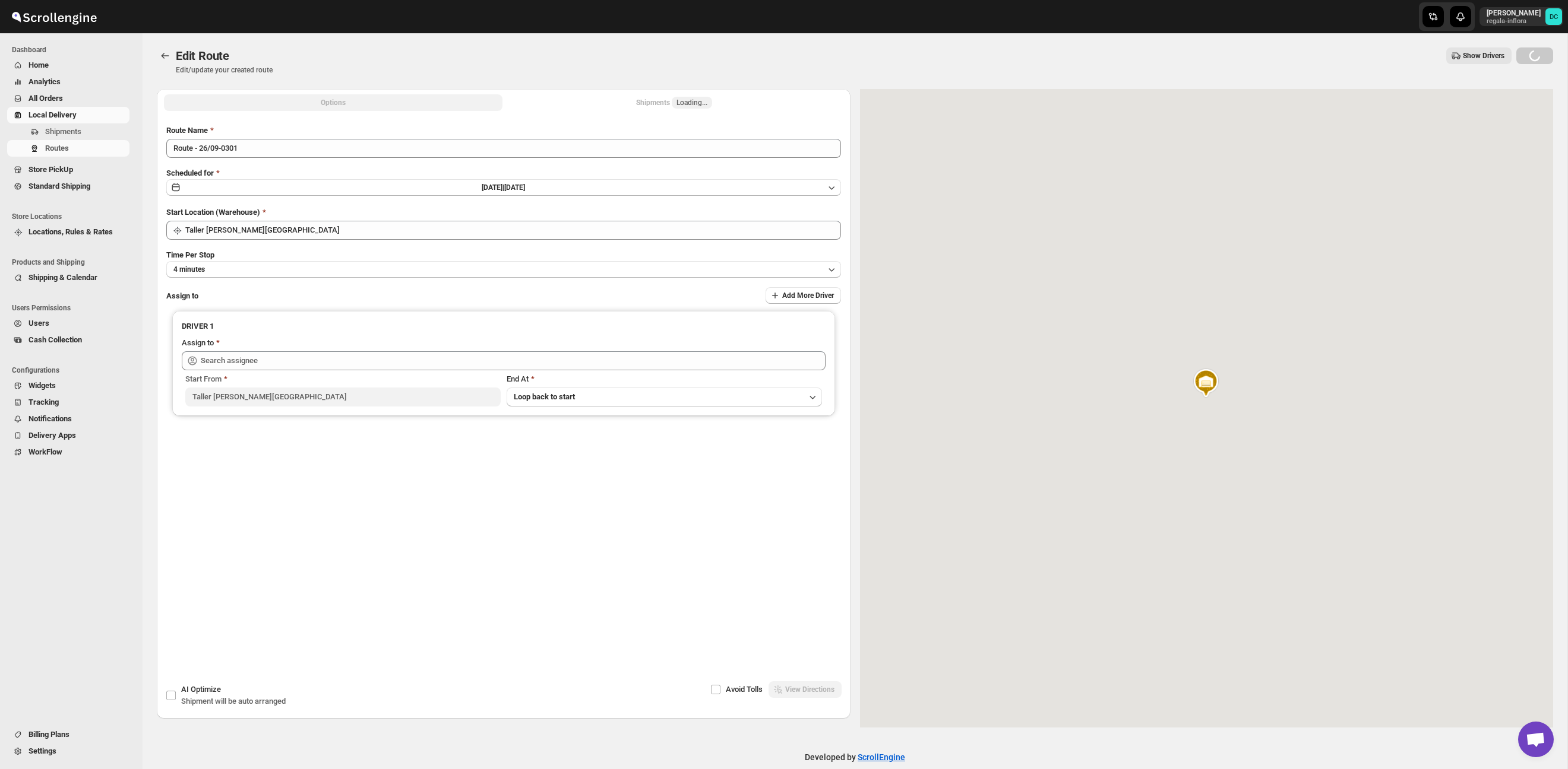
type input "[PERSON_NAME] ([EMAIL_ADDRESS][DOMAIN_NAME])"
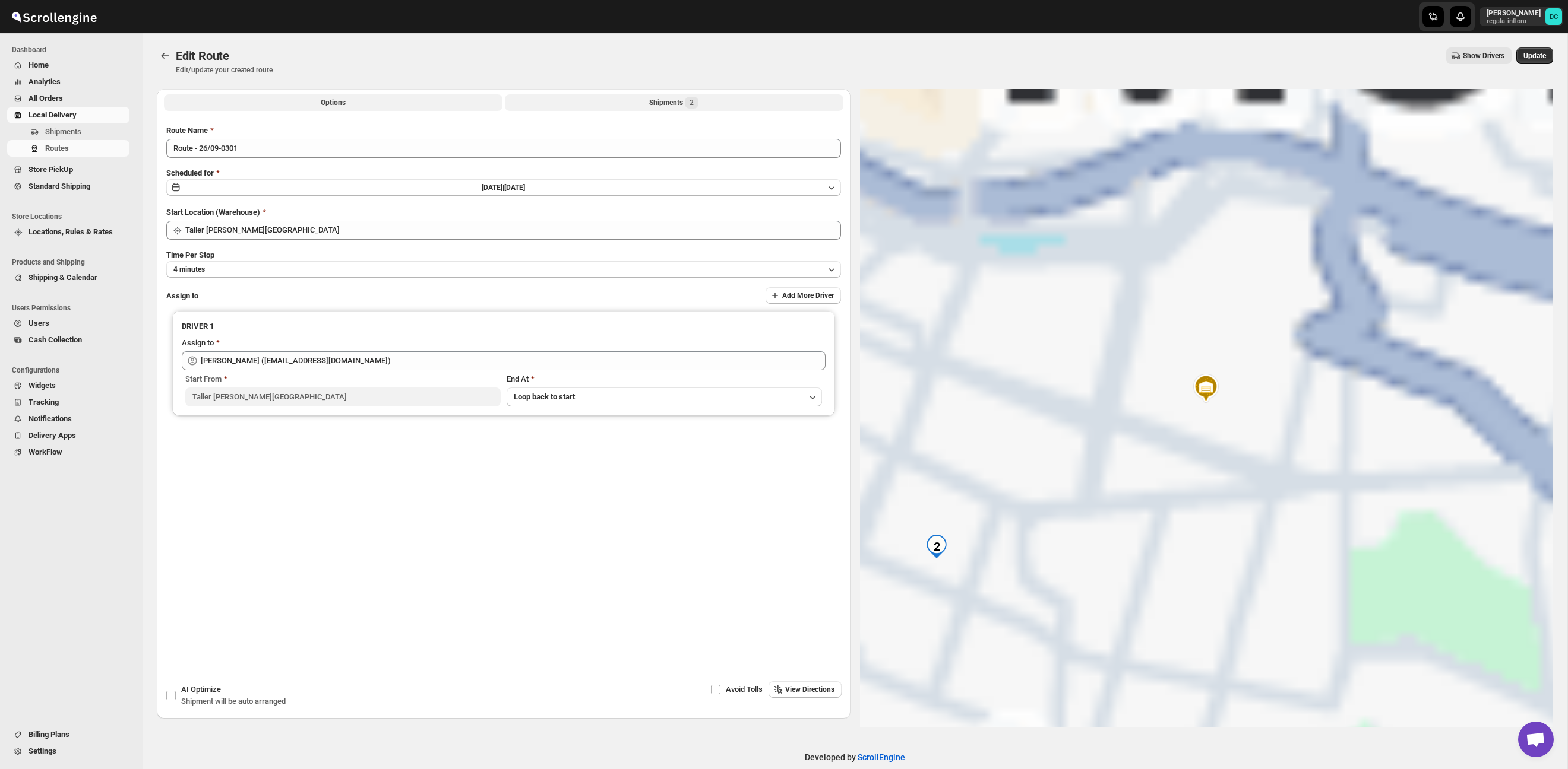
click at [661, 103] on div "Shipments 2" at bounding box center [673, 103] width 50 height 12
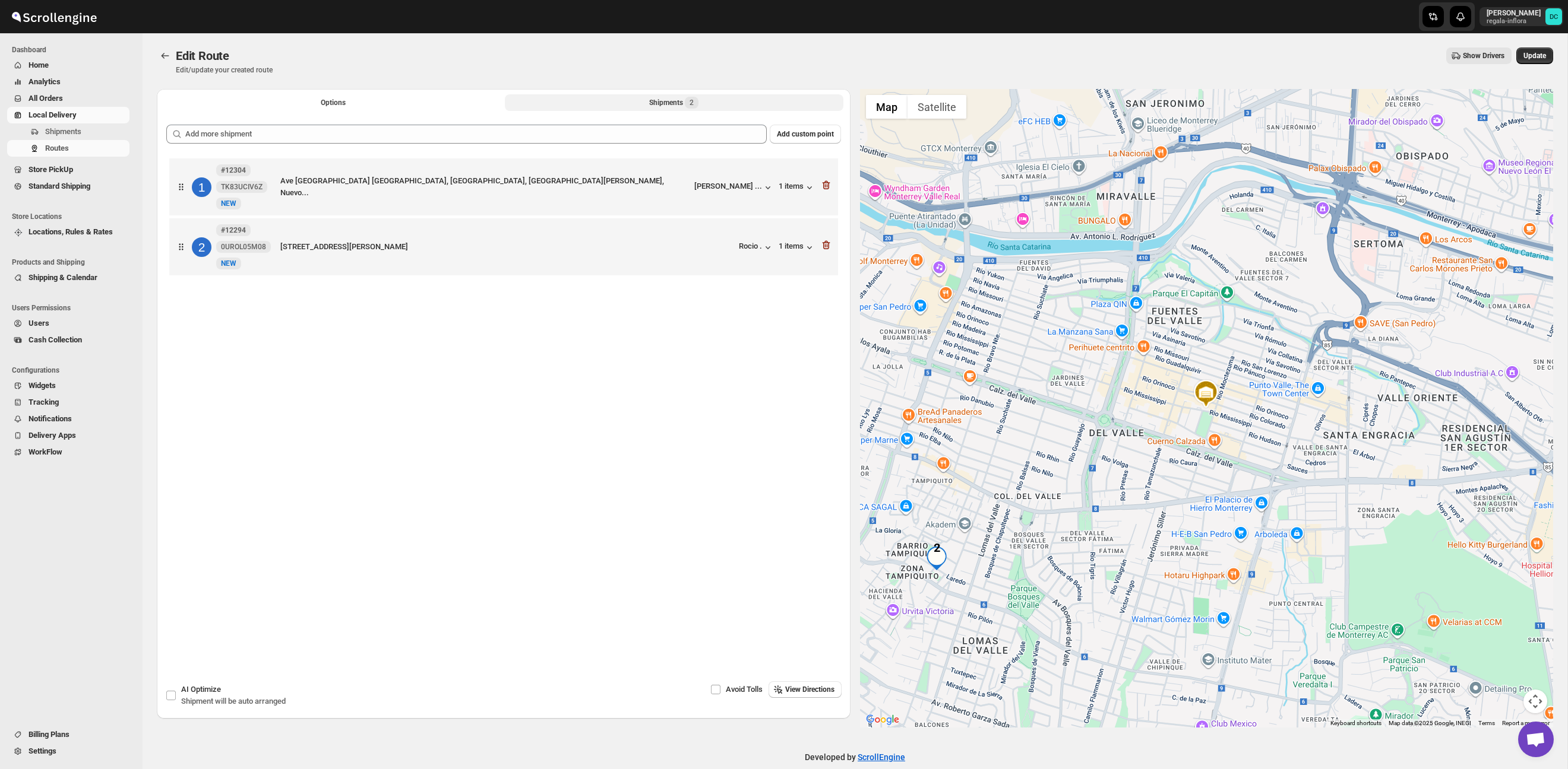
click at [681, 102] on div "Shipments 2" at bounding box center [673, 103] width 50 height 12
drag, startPoint x: 1030, startPoint y: 548, endPoint x: 1142, endPoint y: 510, distance: 118.3
click at [1201, 492] on div at bounding box center [1207, 409] width 694 height 639
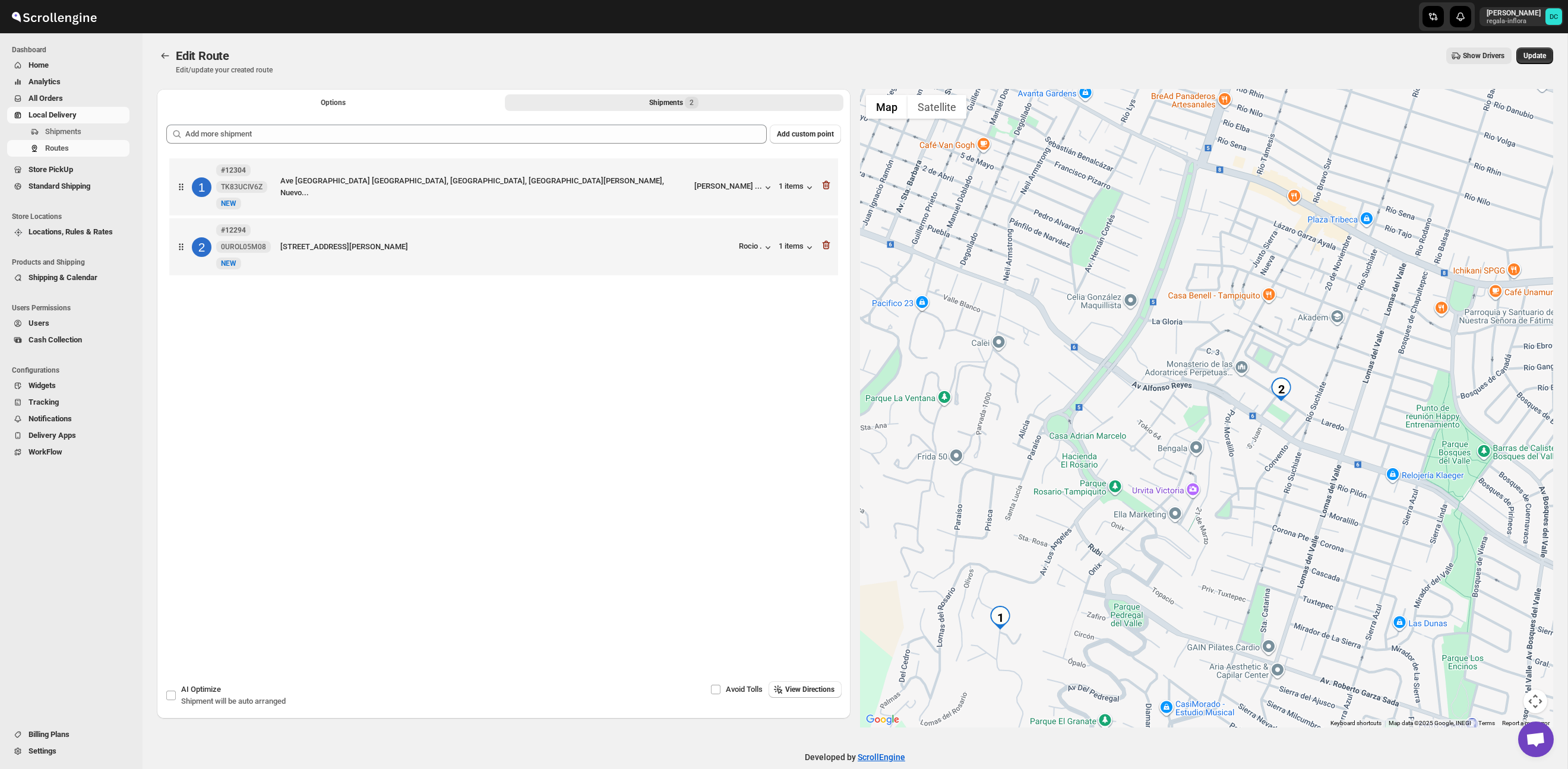
drag, startPoint x: 1094, startPoint y: 558, endPoint x: 1303, endPoint y: 441, distance: 239.5
click at [1306, 441] on div at bounding box center [1207, 409] width 694 height 639
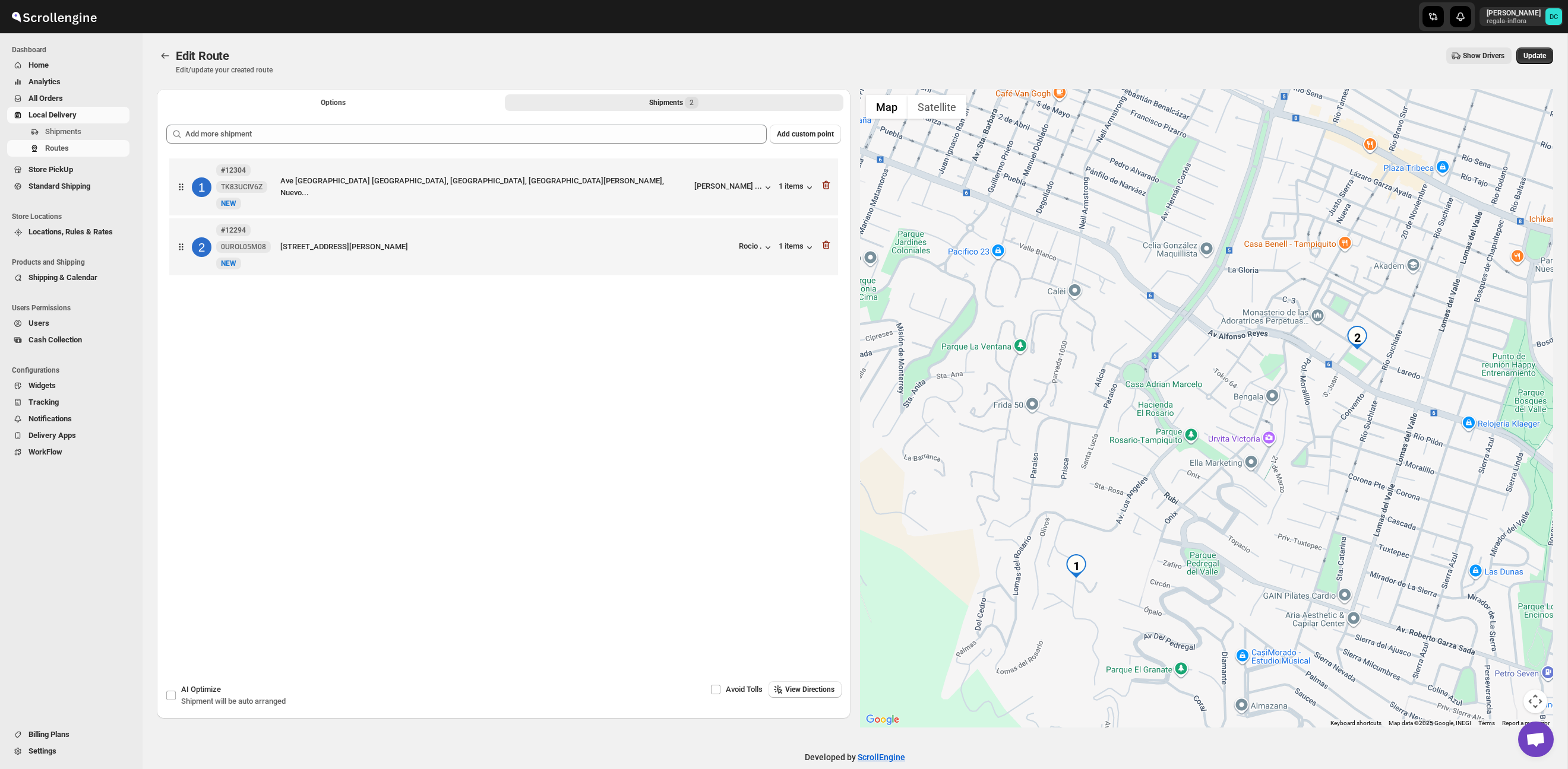
drag, startPoint x: 1138, startPoint y: 545, endPoint x: 1154, endPoint y: 475, distance: 71.8
click at [1203, 406] on div at bounding box center [1207, 409] width 694 height 639
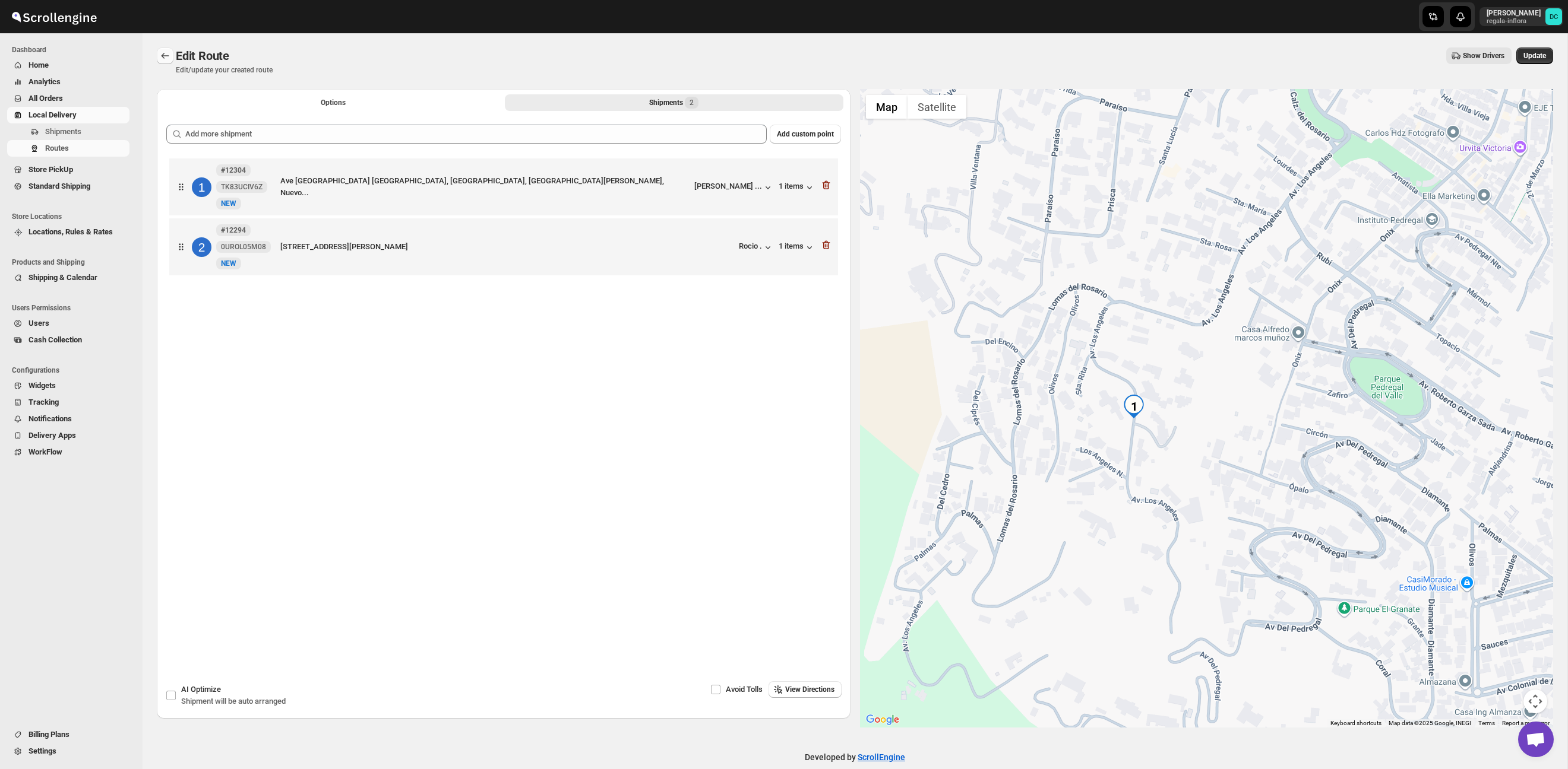
click at [161, 50] on icon "Routes" at bounding box center [165, 55] width 12 height 12
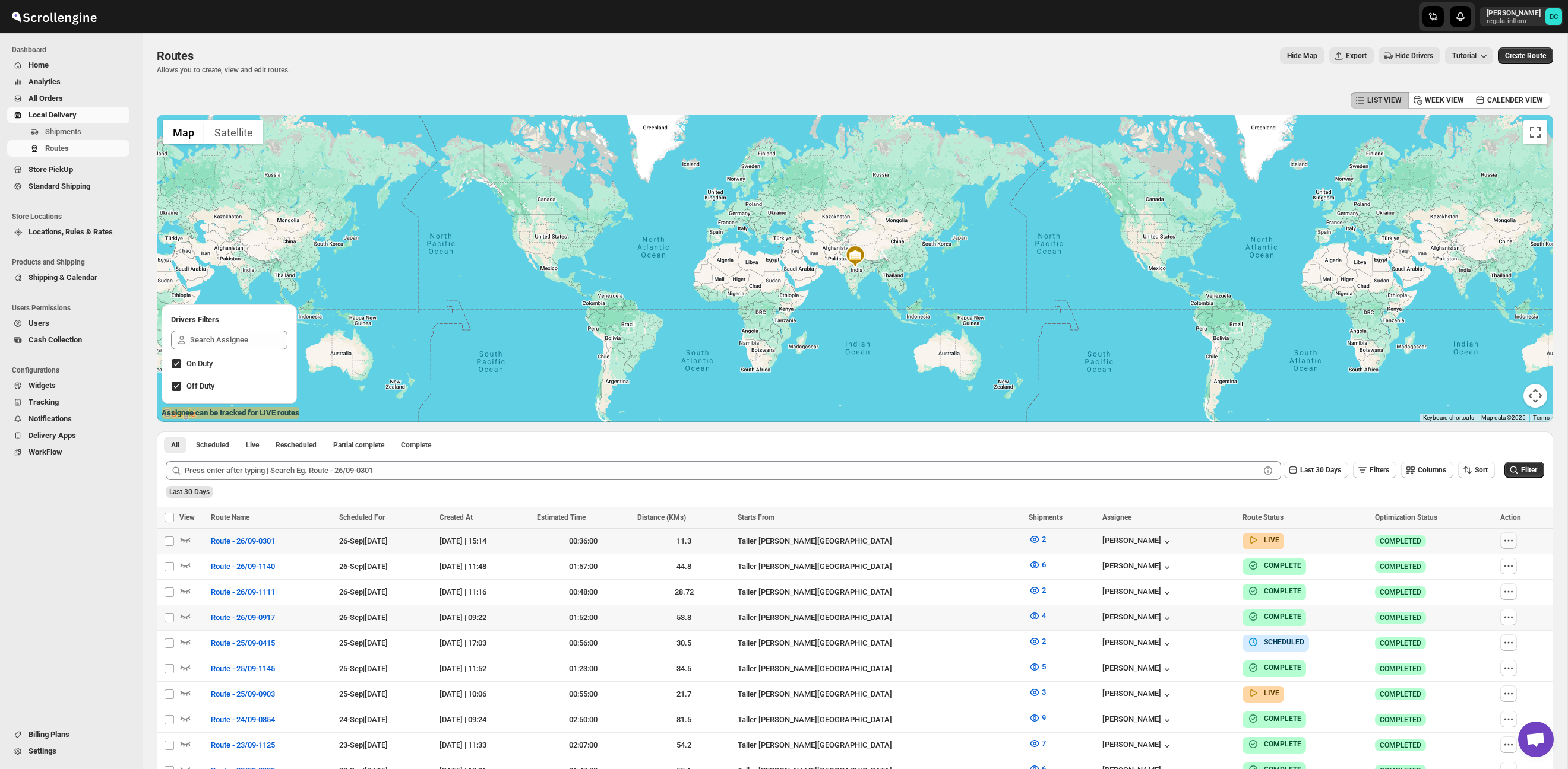
click at [1509, 539] on icon "button" at bounding box center [1509, 541] width 12 height 12
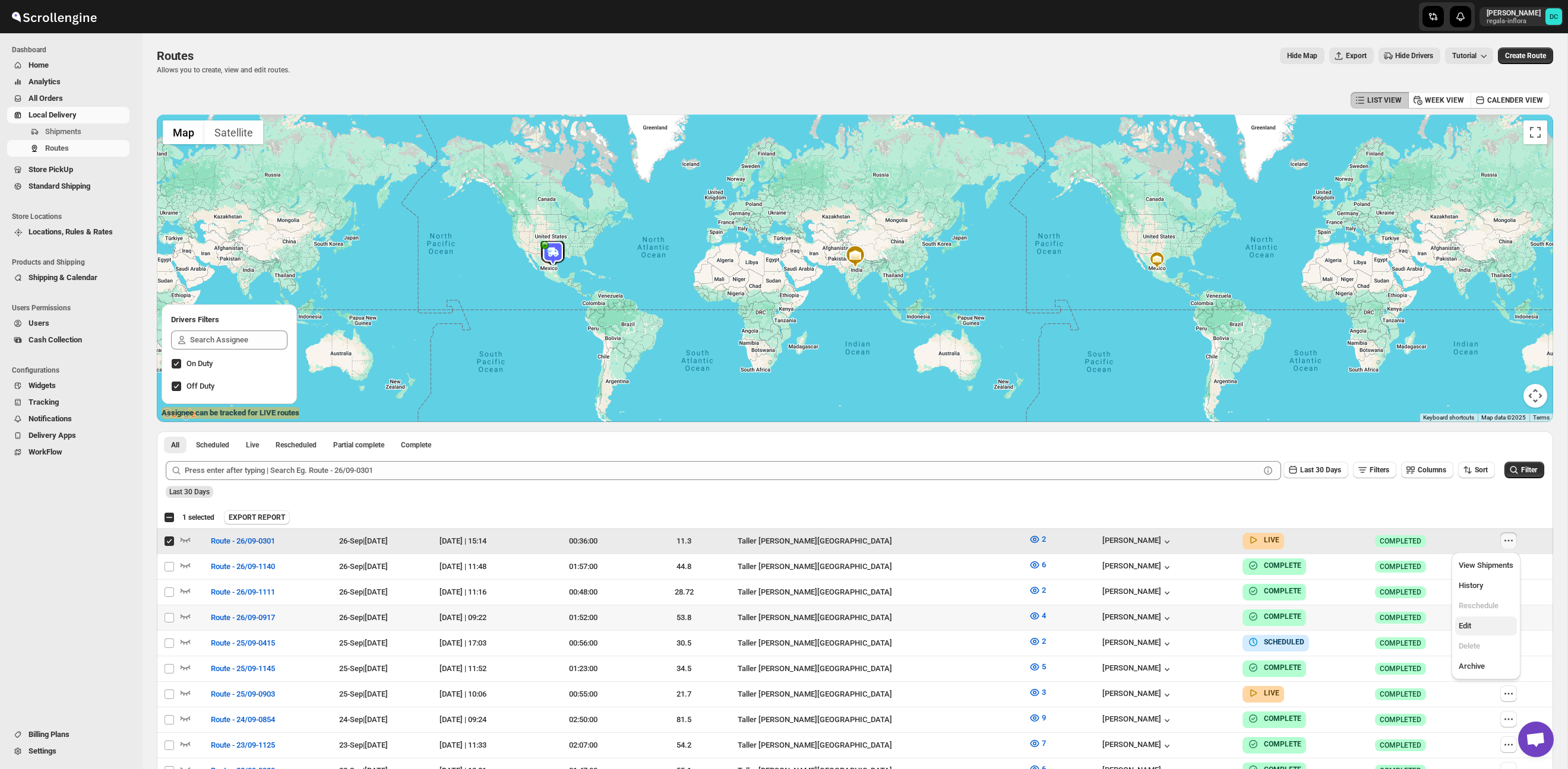
click at [1474, 618] on button "Edit" at bounding box center [1486, 626] width 62 height 19
checkbox input "false"
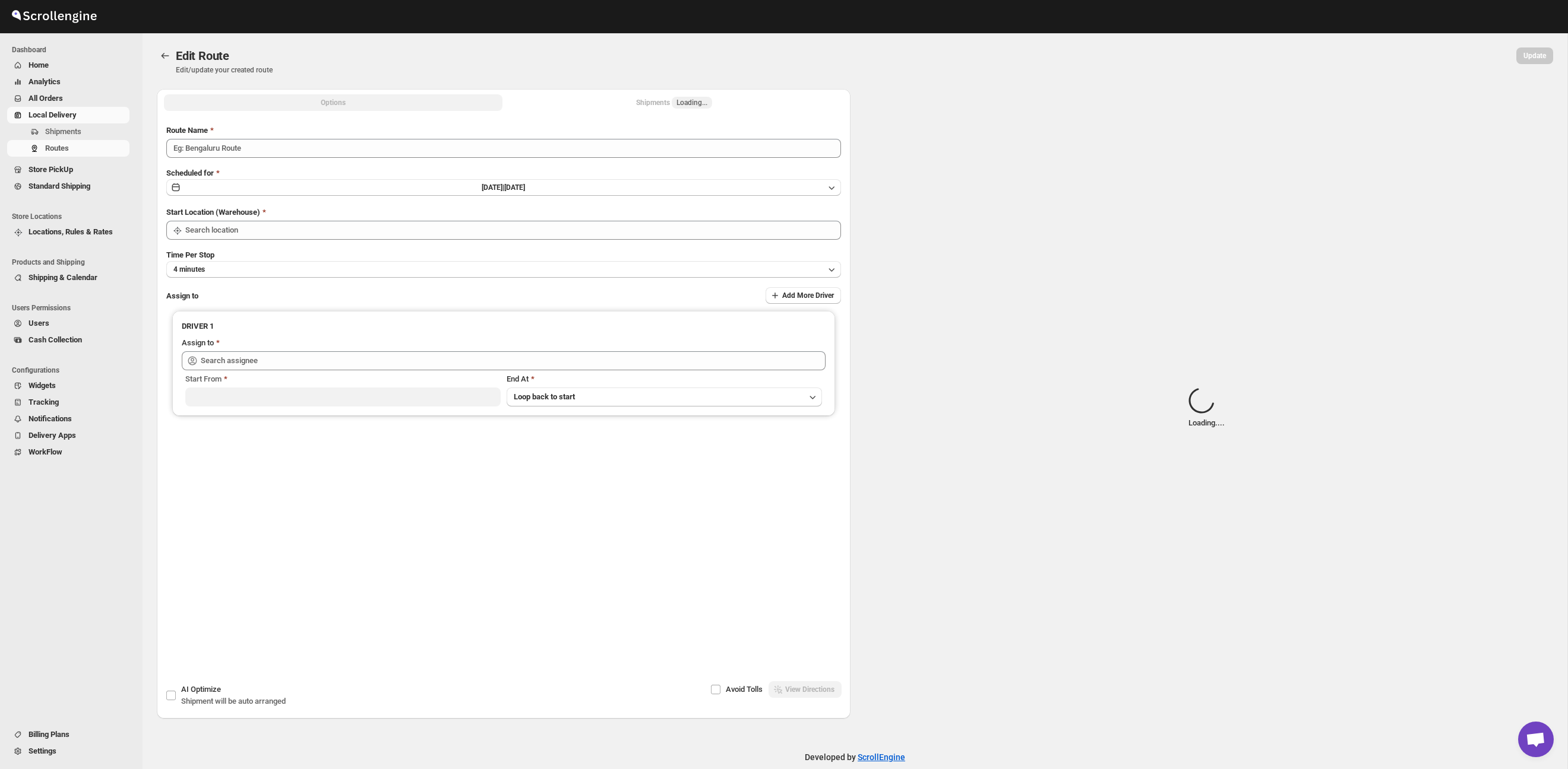
type input "Route - 26/09-0301"
type input "Taller [PERSON_NAME][GEOGRAPHIC_DATA]"
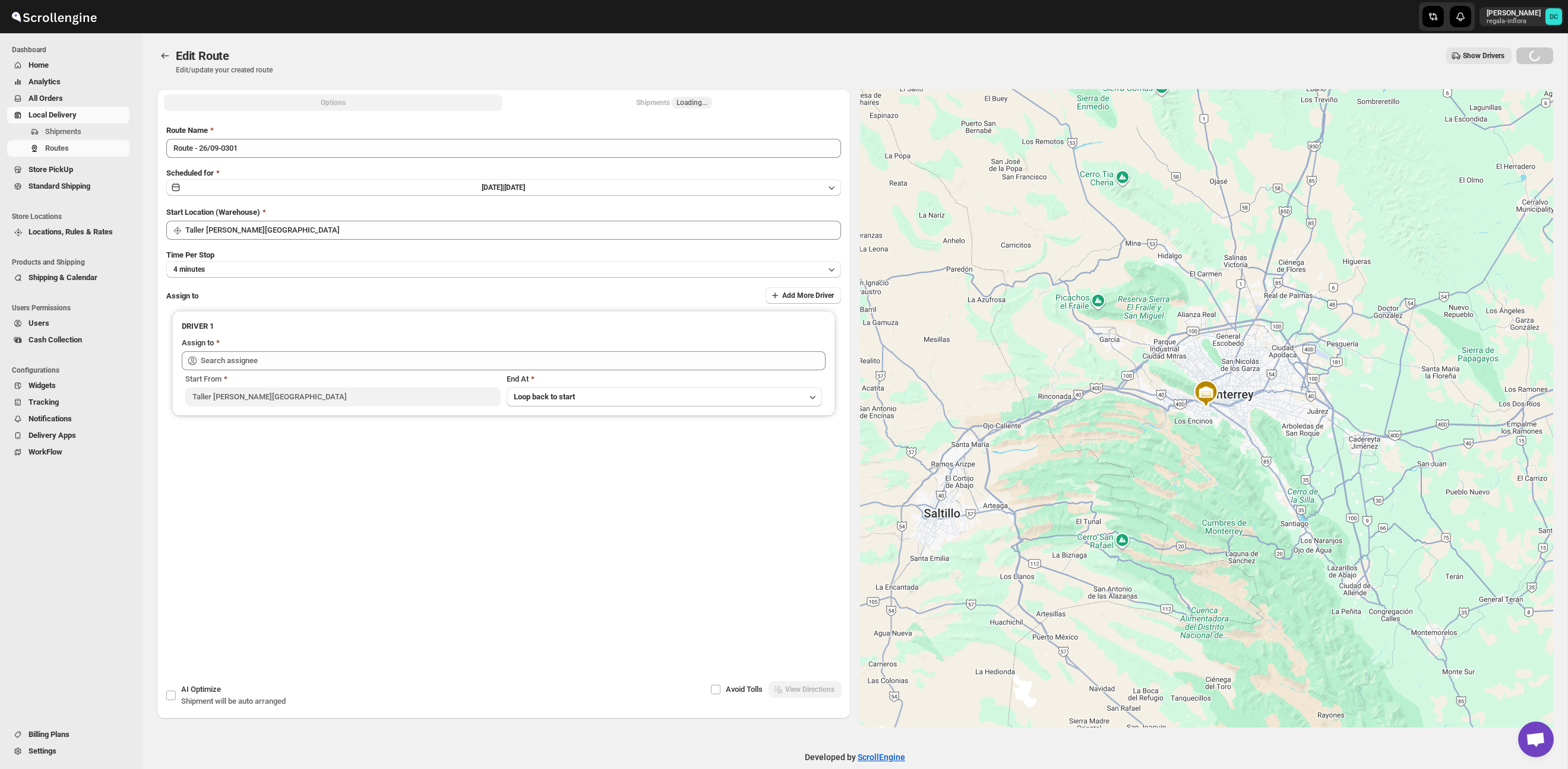
type input "[PERSON_NAME] ([EMAIL_ADDRESS][DOMAIN_NAME])"
drag, startPoint x: 651, startPoint y: 108, endPoint x: 628, endPoint y: 106, distance: 23.1
click at [650, 108] on div "Shipments Loading..." at bounding box center [674, 103] width 76 height 12
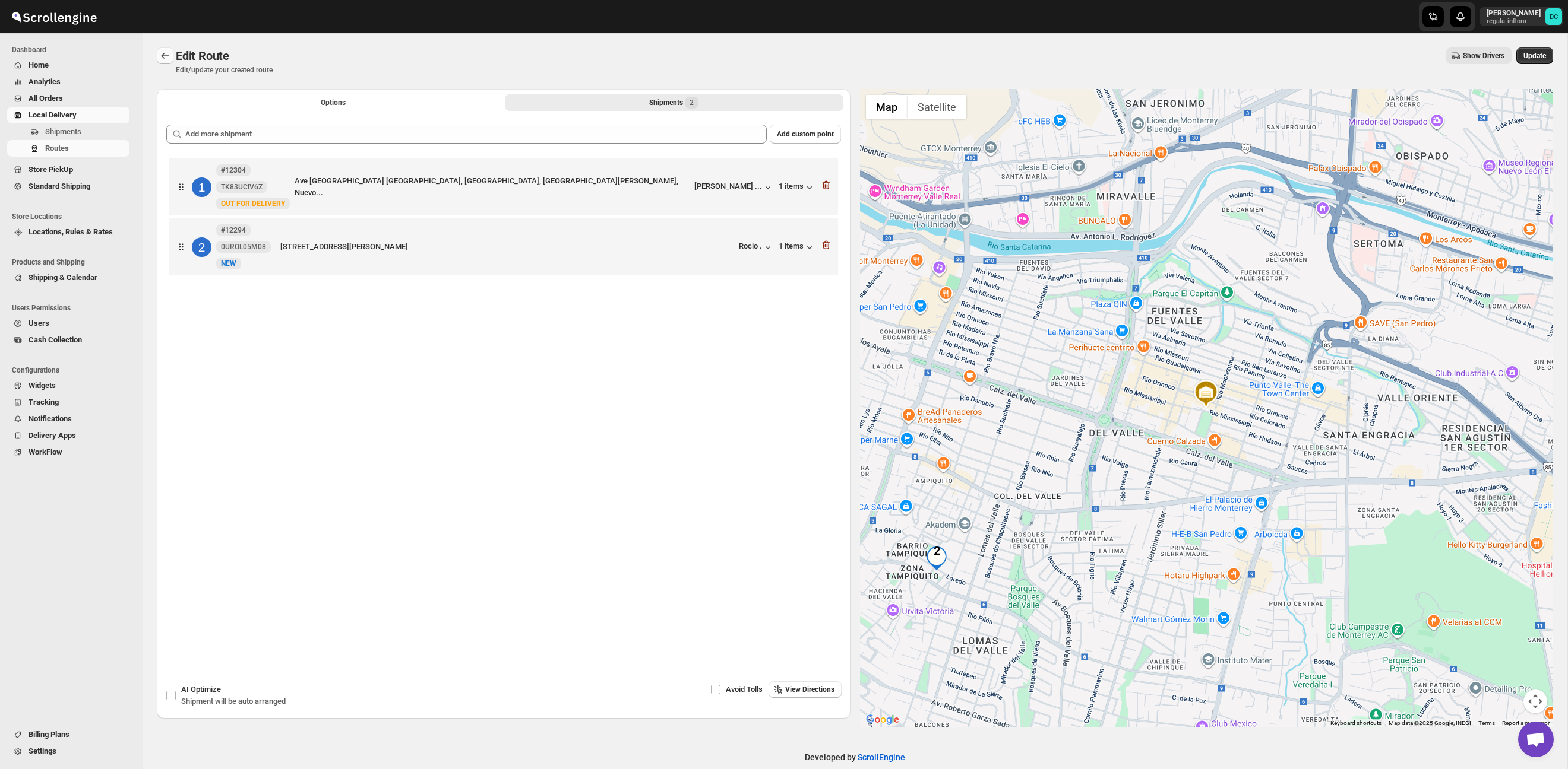
click at [164, 57] on icon "Routes" at bounding box center [165, 55] width 12 height 12
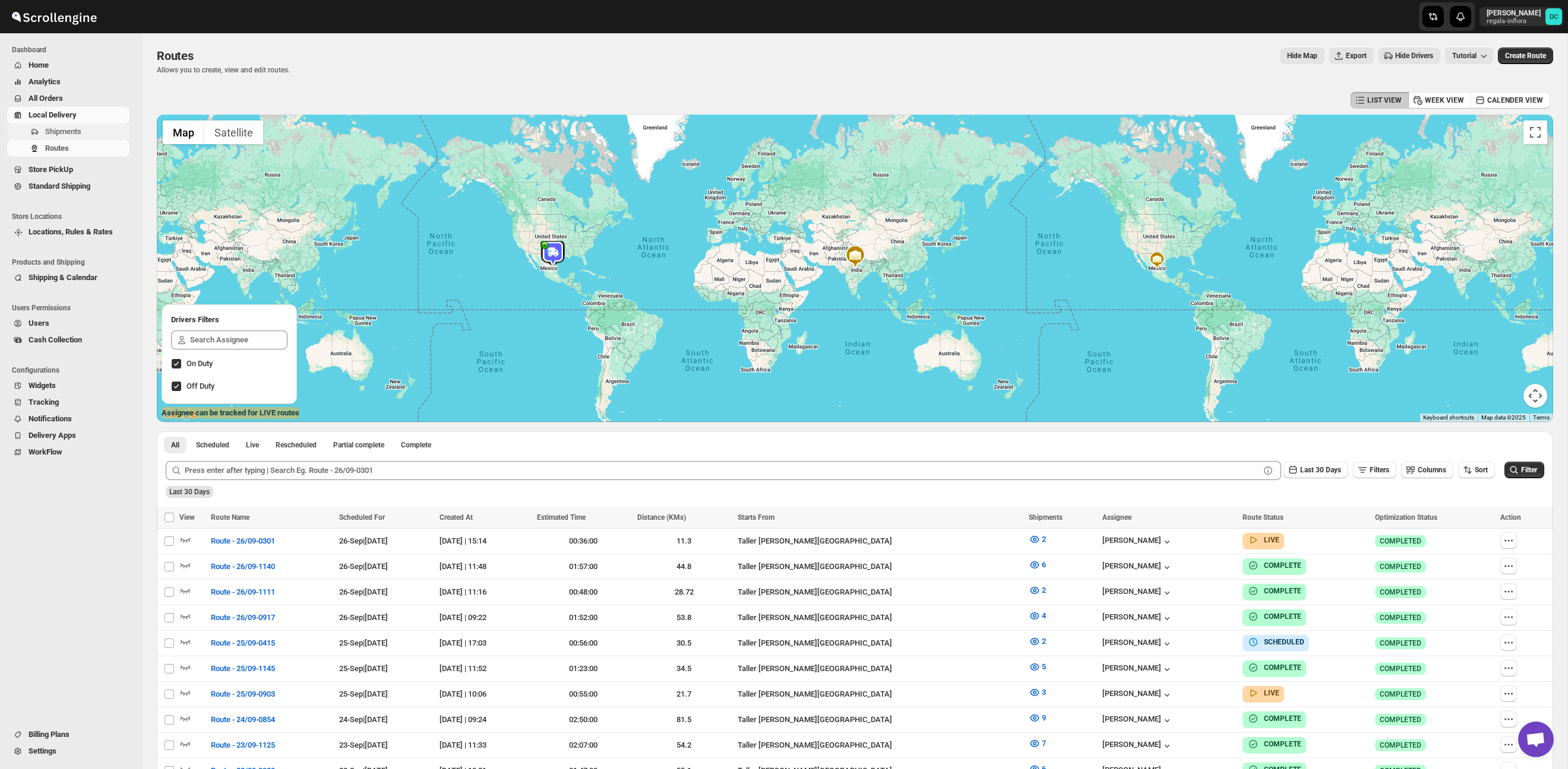
click at [79, 132] on span "Shipments" at bounding box center [62, 131] width 36 height 9
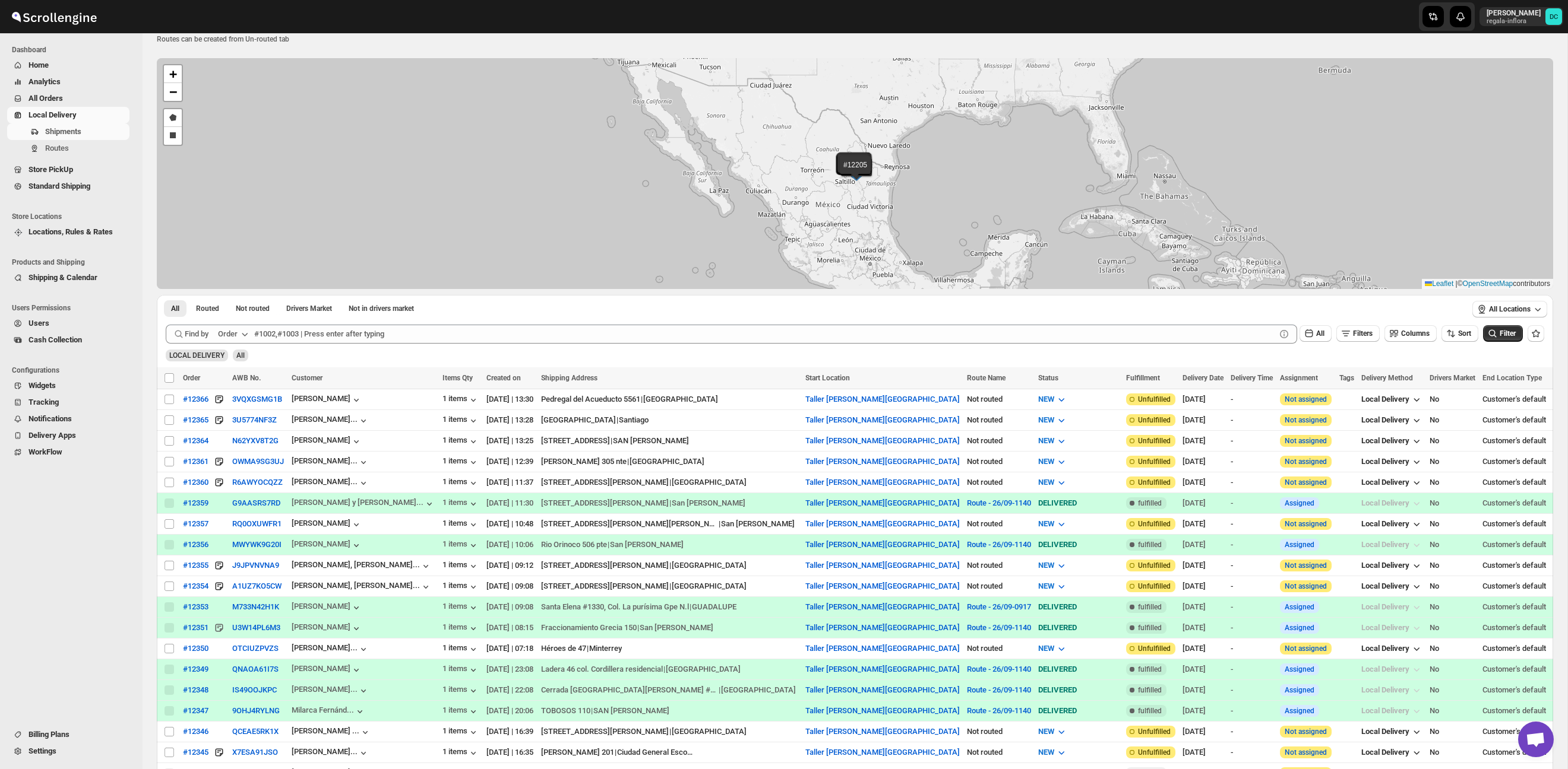
scroll to position [34, 0]
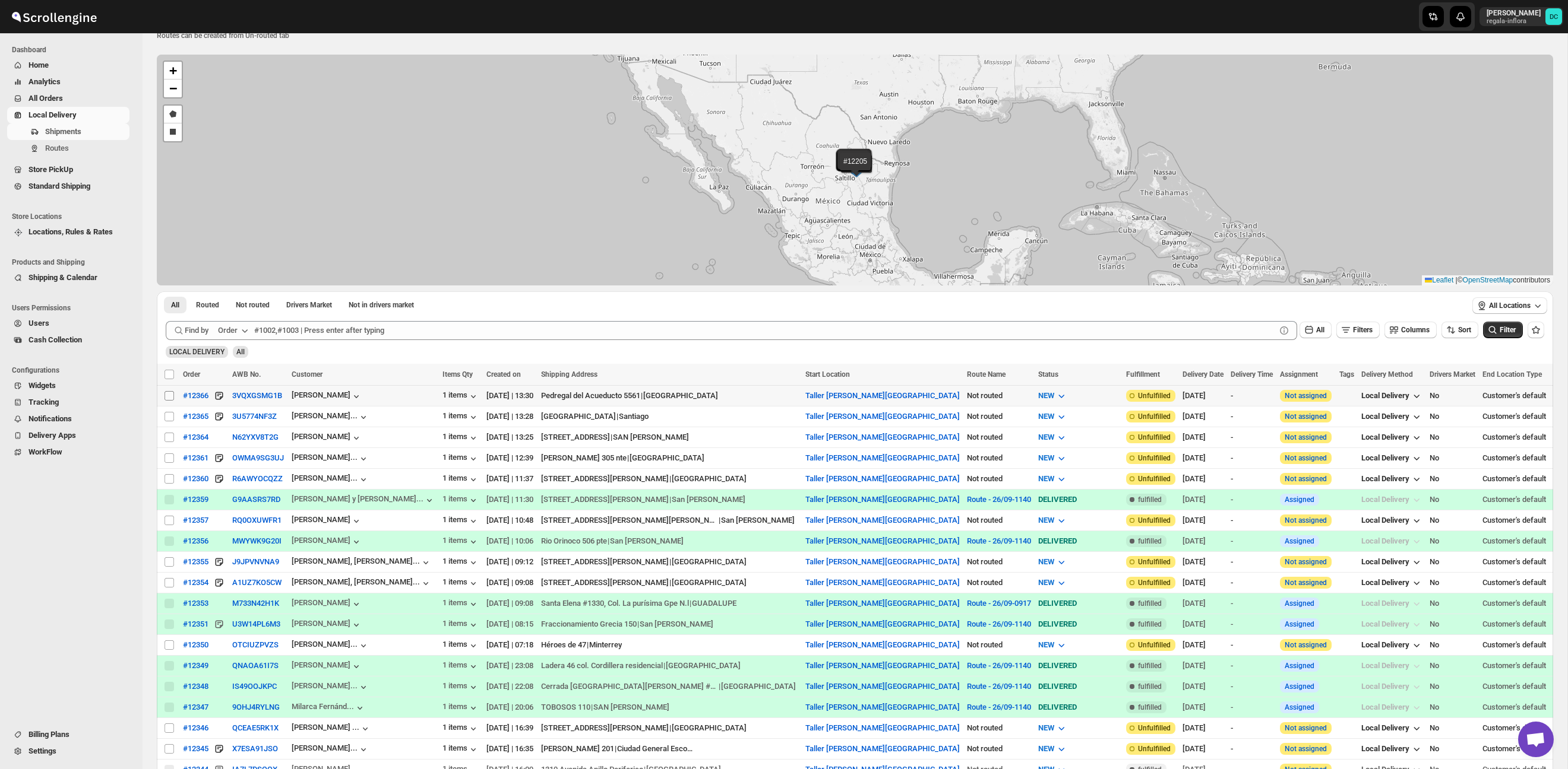
click at [169, 393] on input "Select shipment" at bounding box center [169, 396] width 10 height 10
checkbox input "true"
click at [169, 418] on input "Select shipment" at bounding box center [169, 417] width 10 height 10
checkbox input "true"
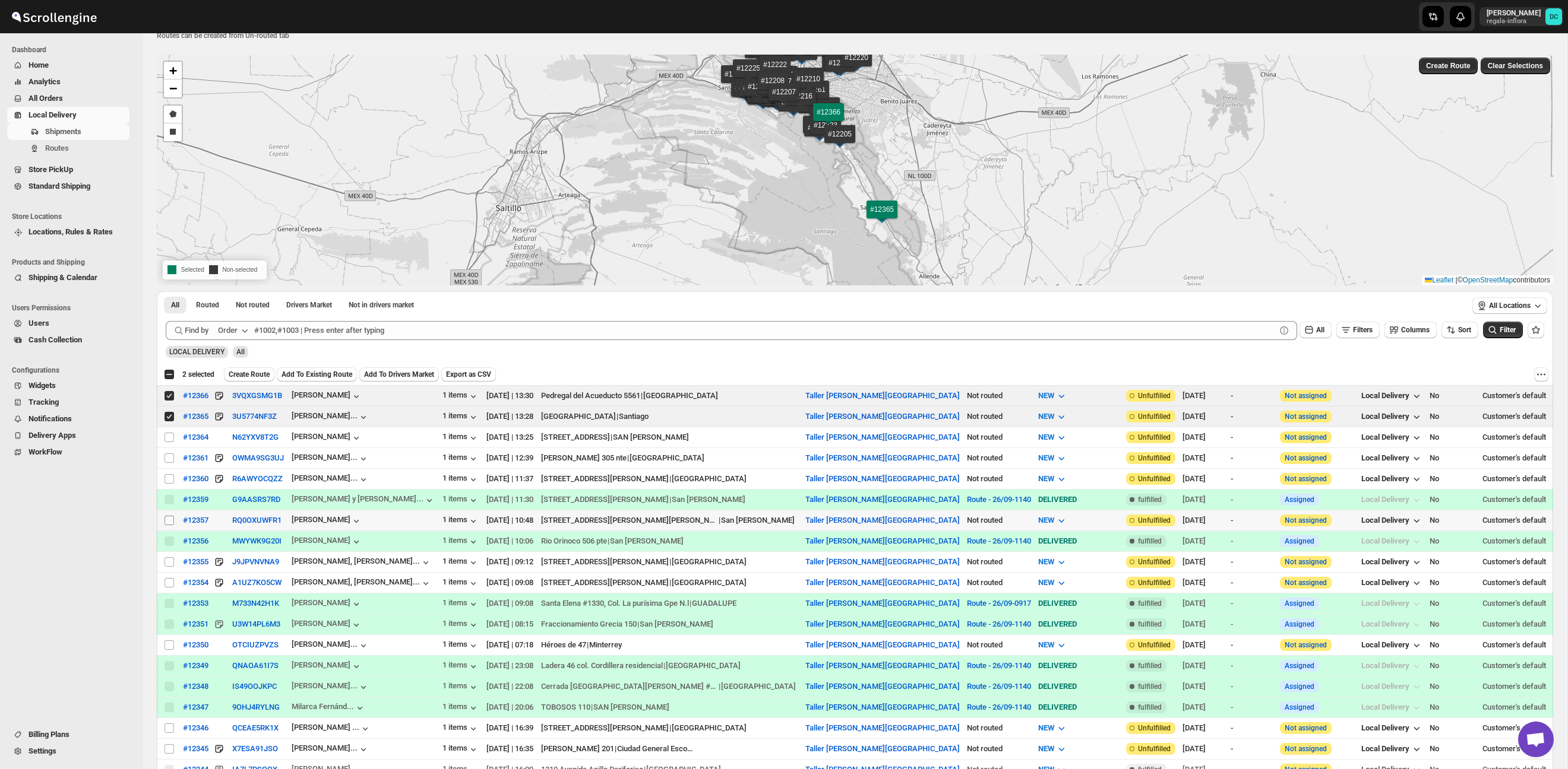
click at [169, 520] on input "Select shipment" at bounding box center [169, 520] width 10 height 10
checkbox input "true"
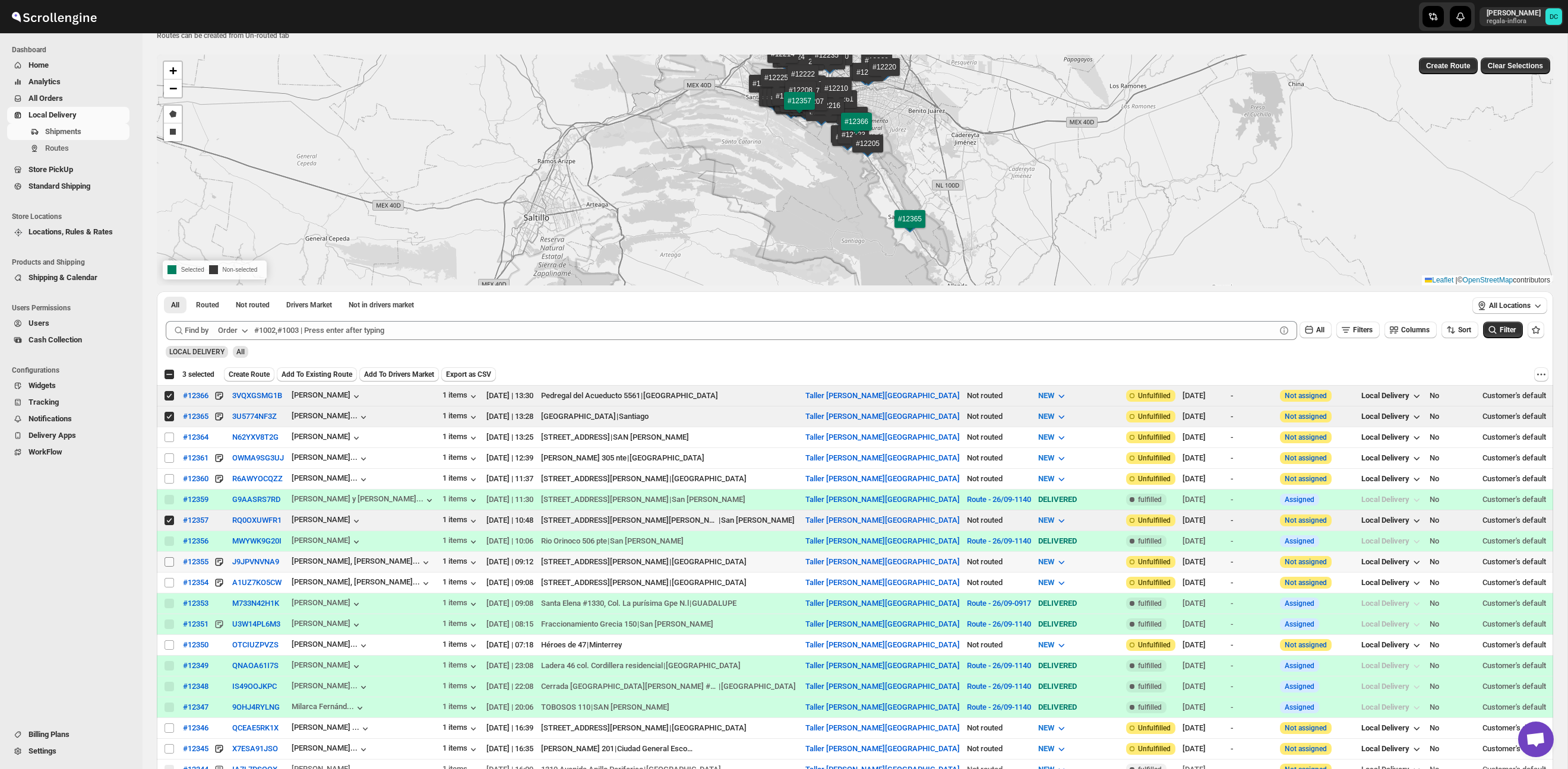
click at [173, 563] on input "Select shipment" at bounding box center [169, 562] width 10 height 10
checkbox input "true"
click at [168, 585] on input "Select shipment" at bounding box center [169, 583] width 10 height 10
checkbox input "true"
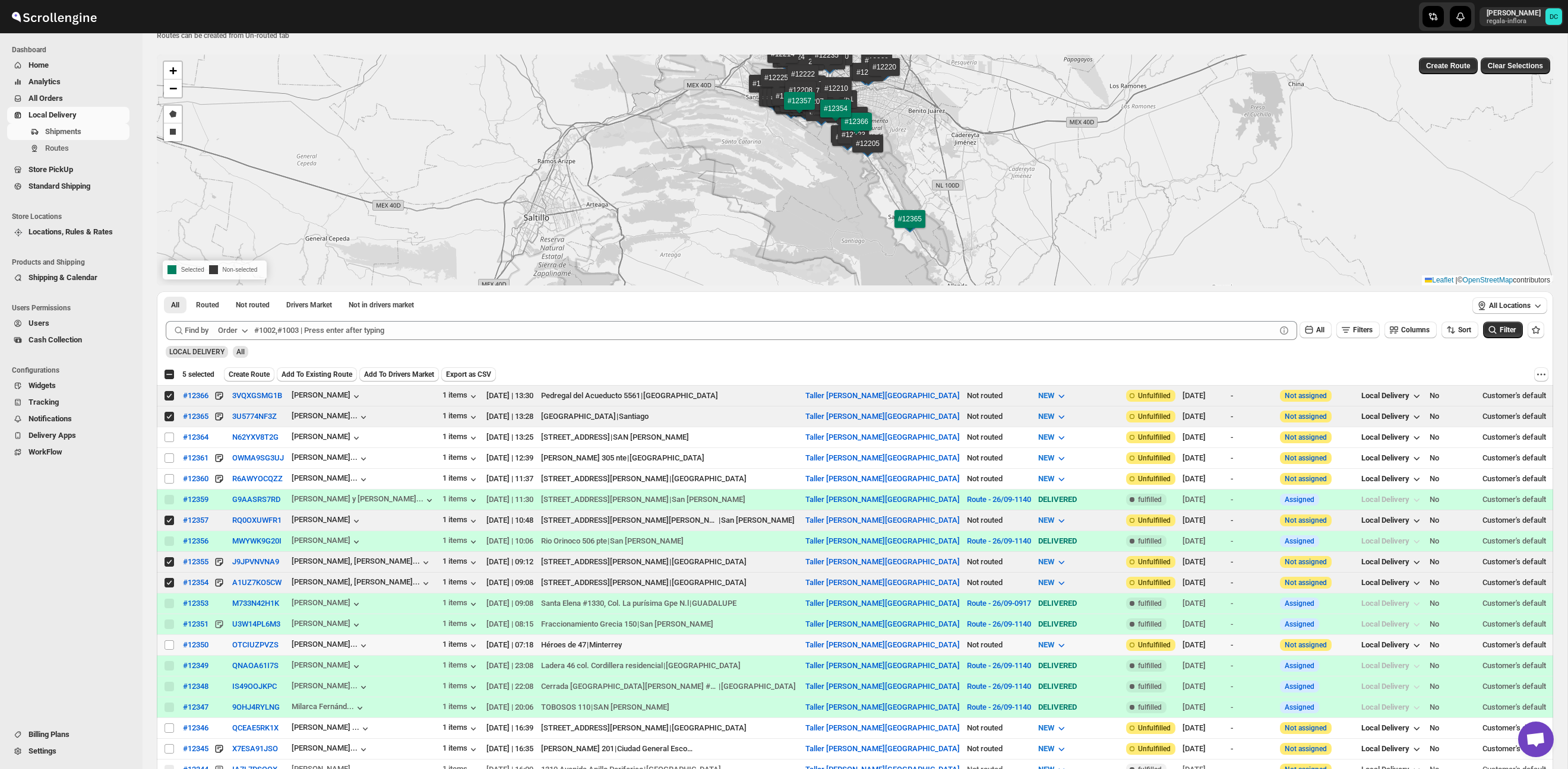
drag, startPoint x: 169, startPoint y: 650, endPoint x: 212, endPoint y: 603, distance: 63.7
click at [169, 650] on span at bounding box center [169, 645] width 11 height 11
click at [169, 650] on input "Select shipment" at bounding box center [169, 646] width 10 height 10
checkbox input "false"
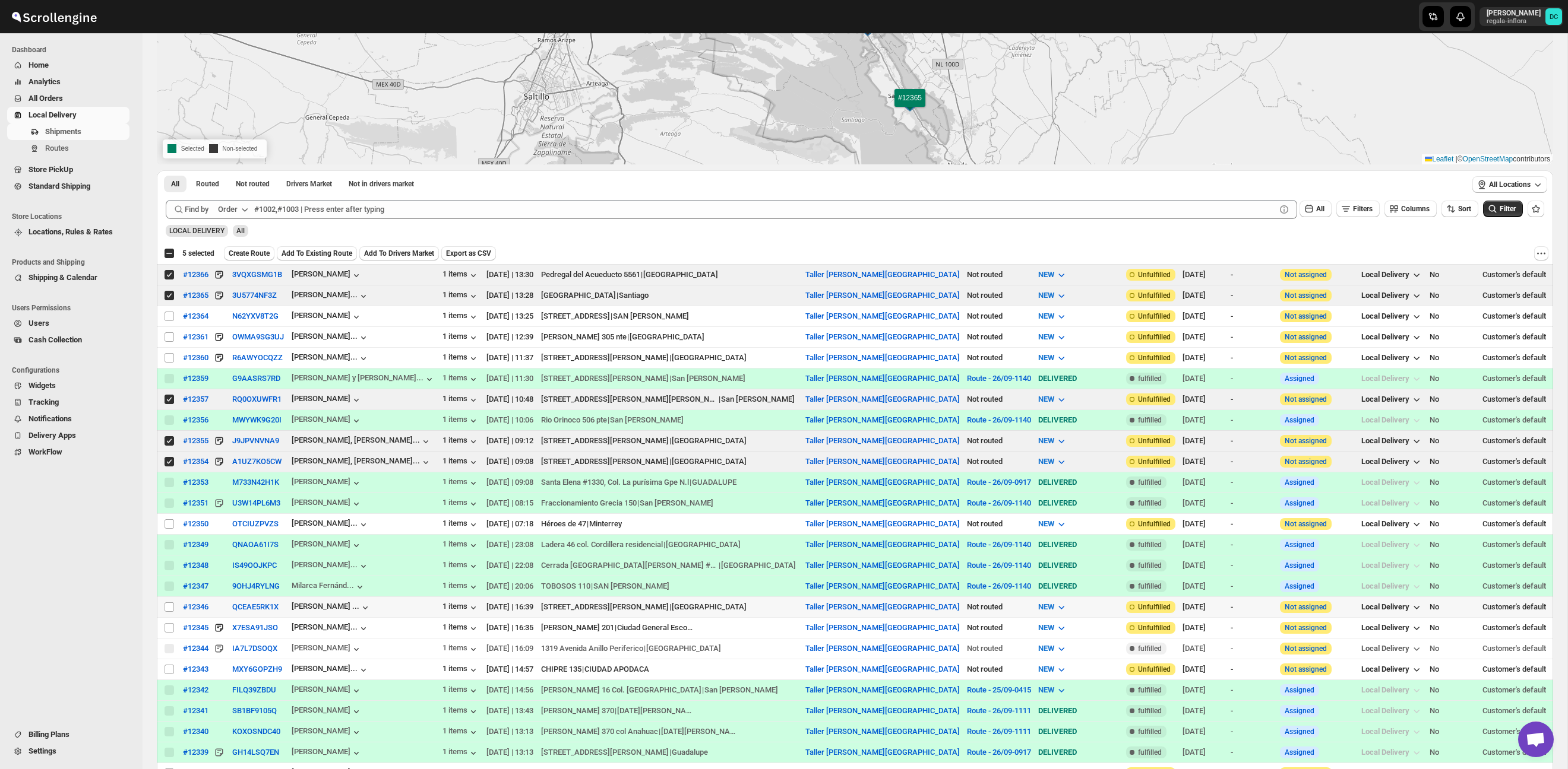
scroll to position [178, 0]
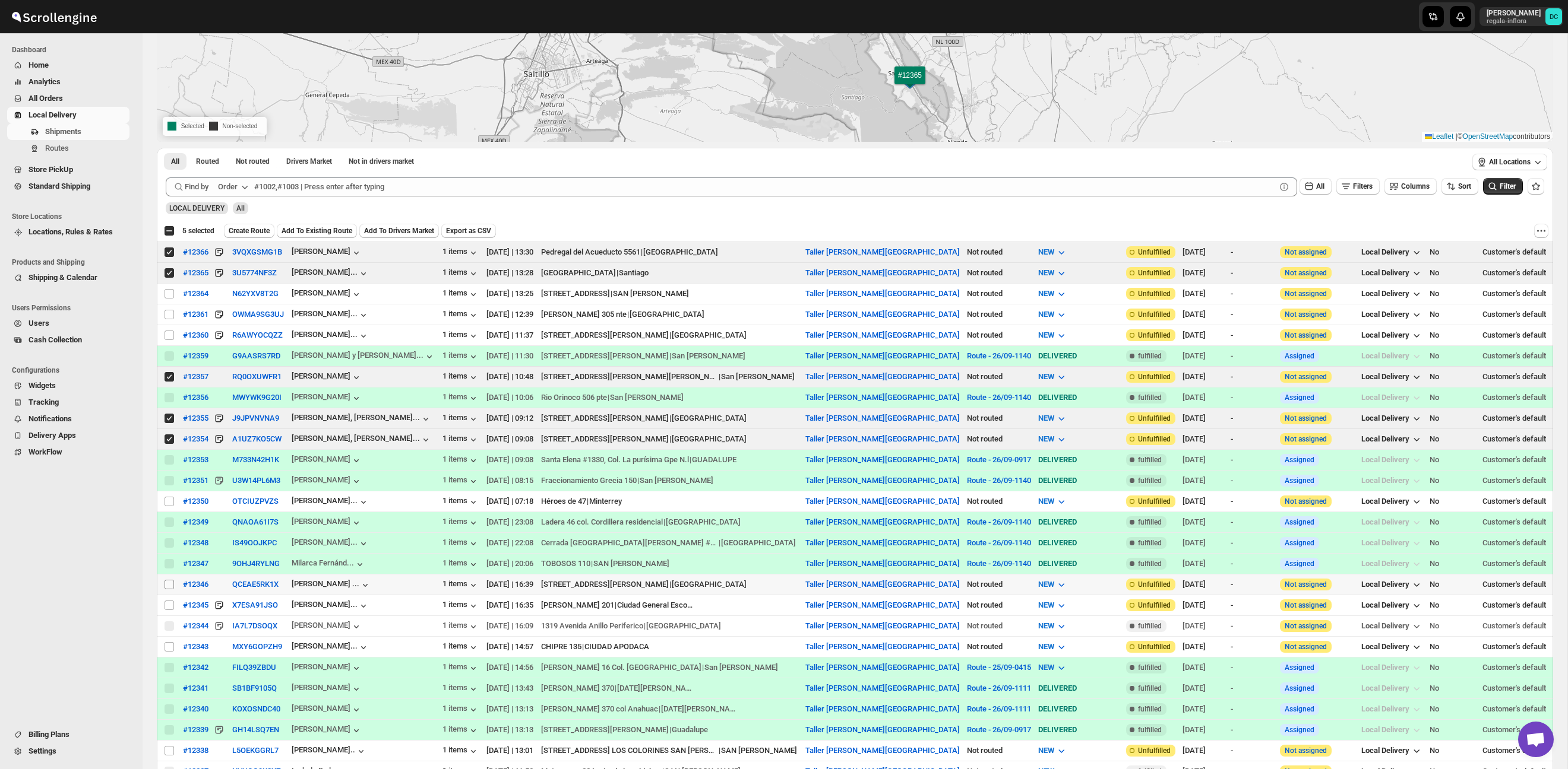
click at [170, 588] on input "Select shipment" at bounding box center [169, 585] width 10 height 10
checkbox input "true"
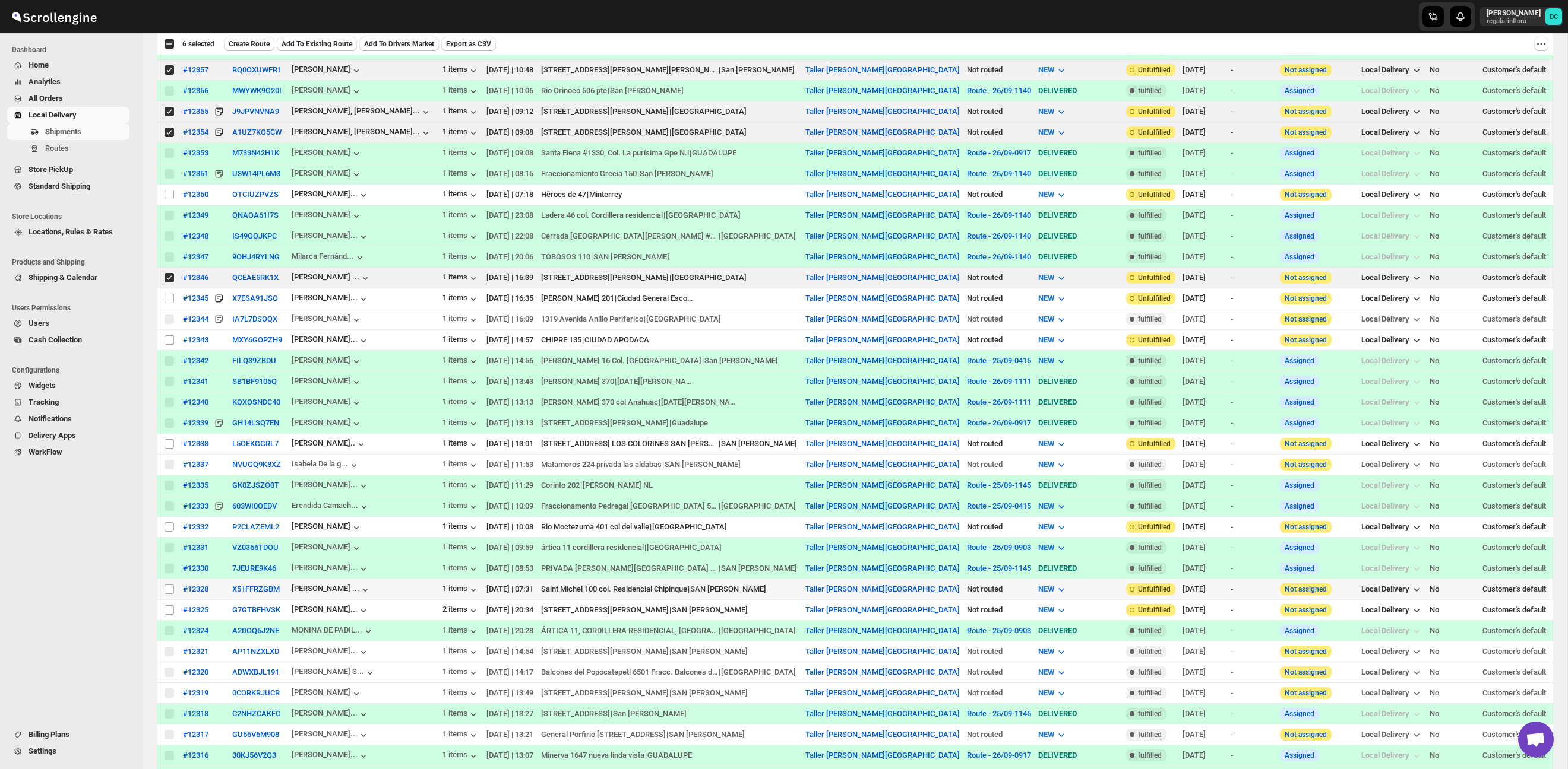
drag, startPoint x: 169, startPoint y: 595, endPoint x: 270, endPoint y: 581, distance: 102.0
click at [169, 594] on input "Select shipment" at bounding box center [169, 589] width 10 height 10
checkbox input "true"
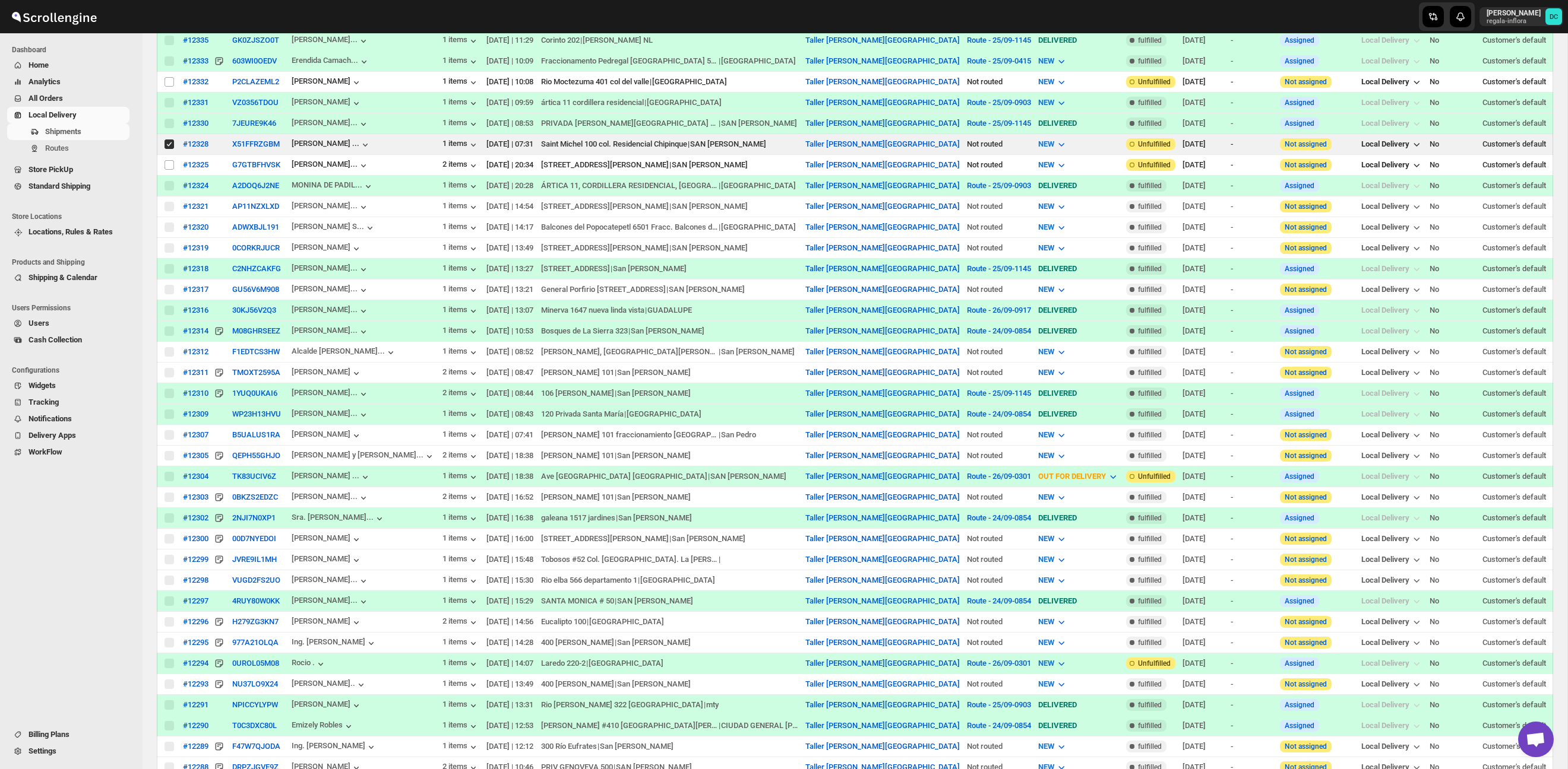
scroll to position [0, 0]
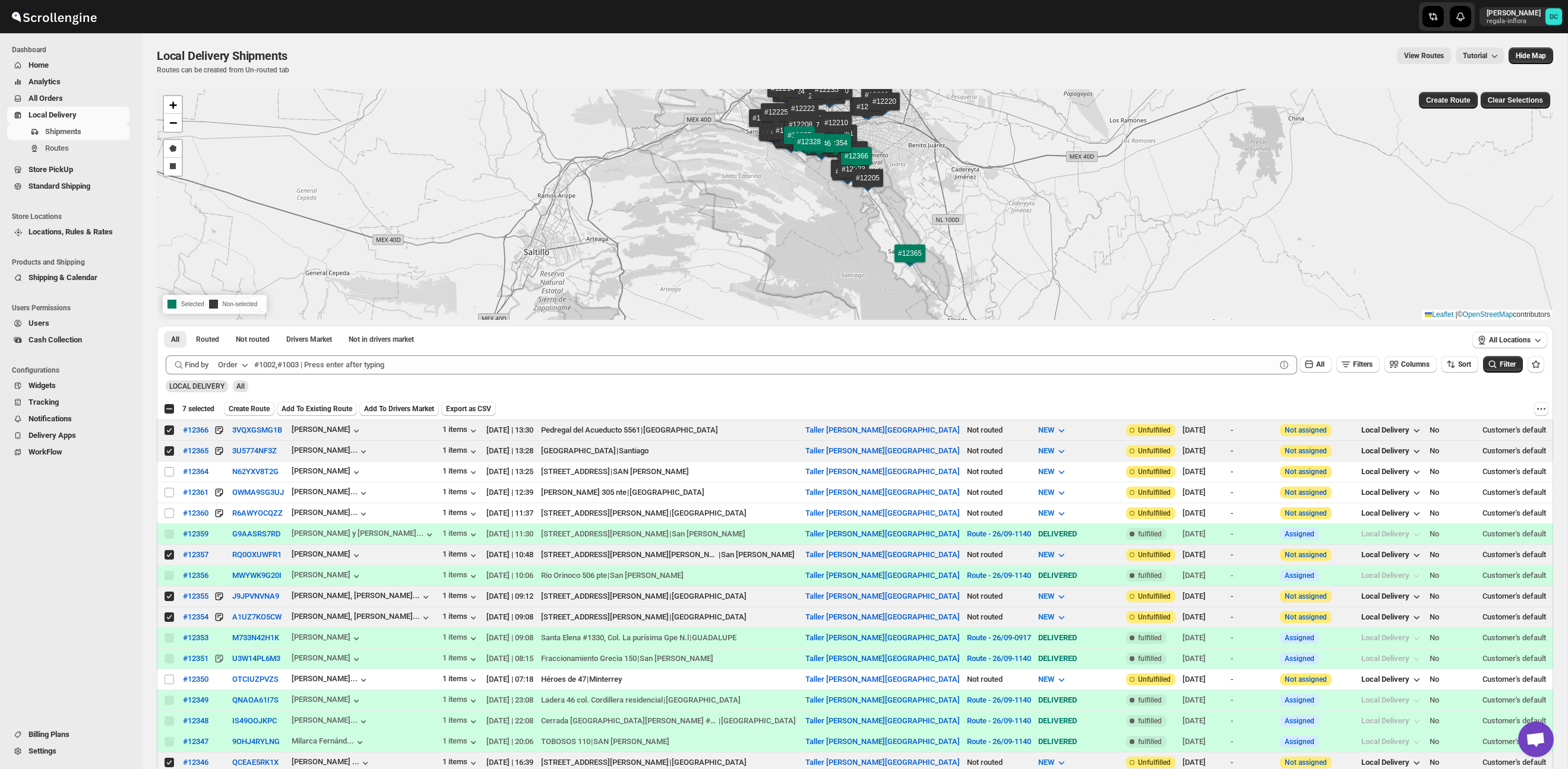
click at [260, 409] on span "Create Route" at bounding box center [249, 409] width 41 height 10
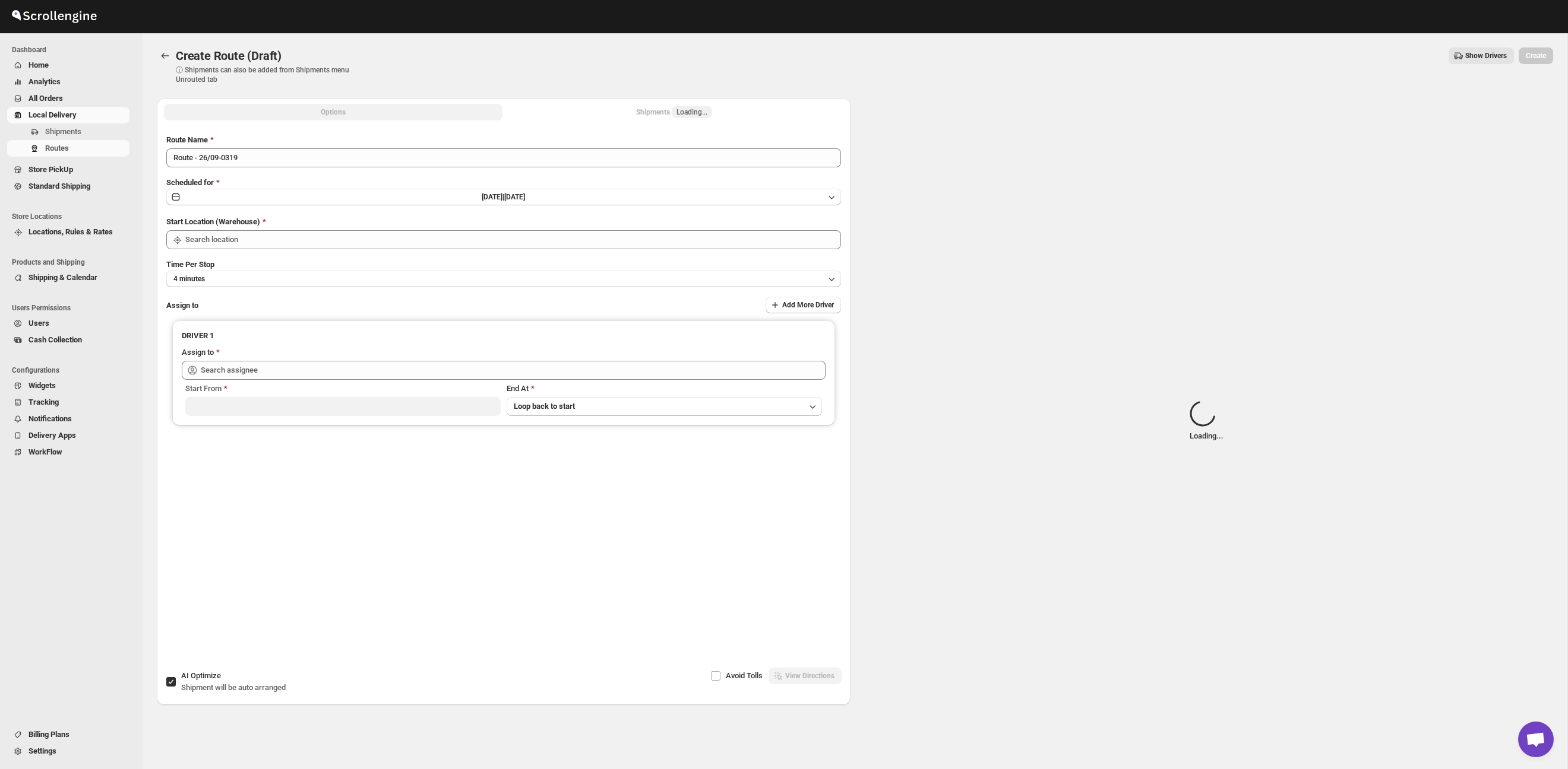
type input "Taller [PERSON_NAME][GEOGRAPHIC_DATA]"
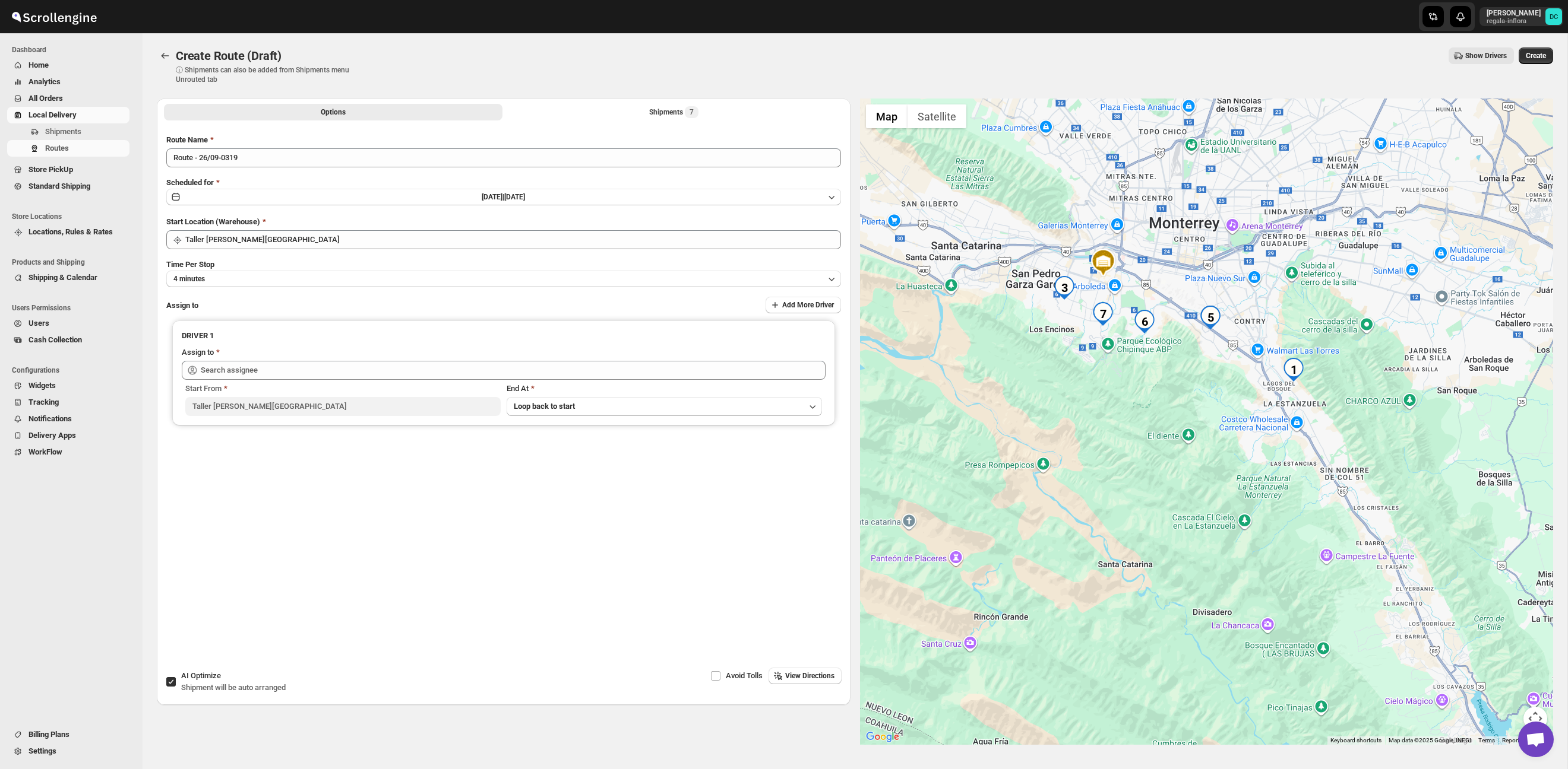
drag, startPoint x: 1159, startPoint y: 402, endPoint x: 1271, endPoint y: 532, distance: 171.6
click at [1270, 539] on div at bounding box center [1207, 421] width 694 height 647
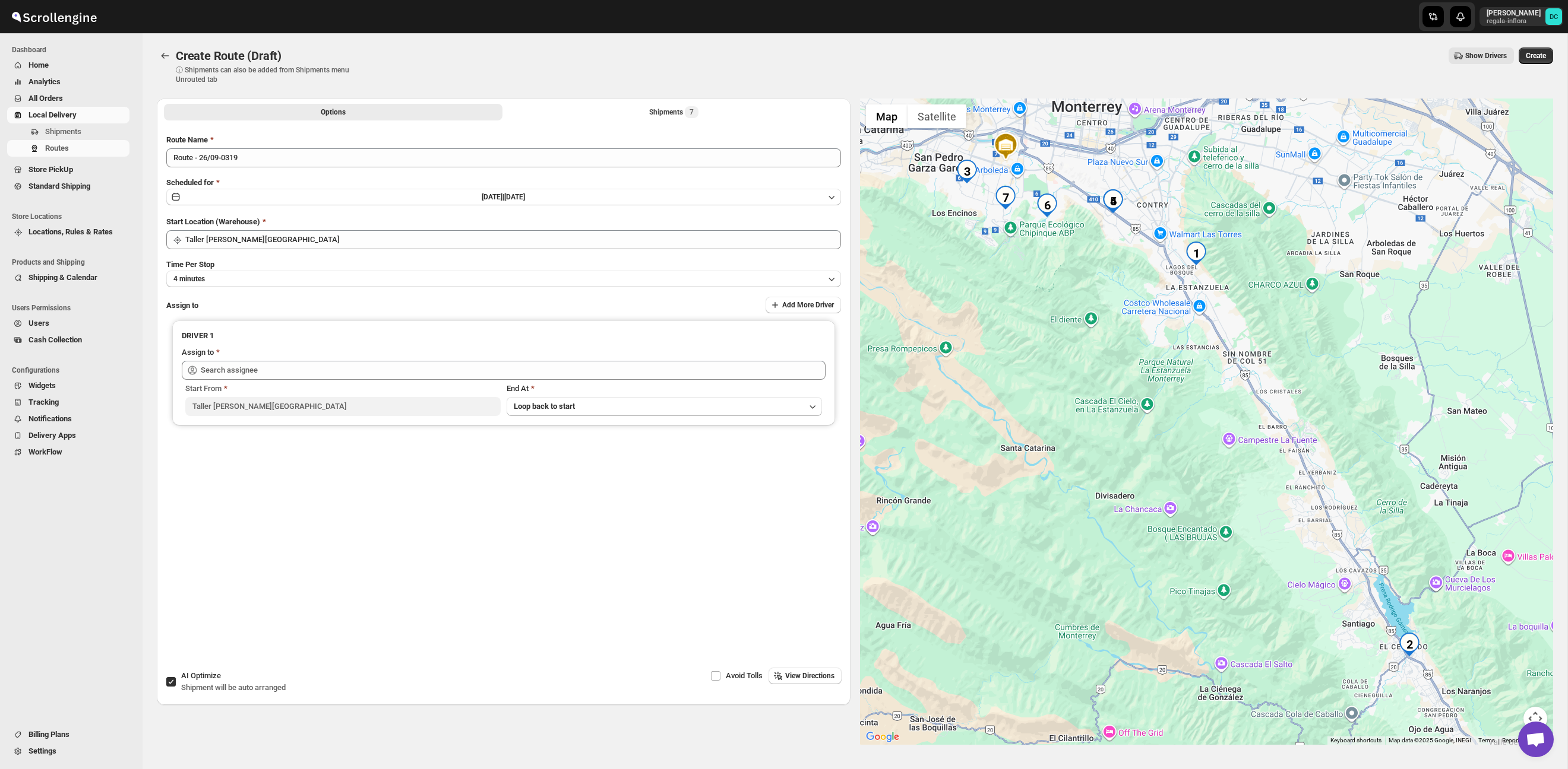
drag, startPoint x: 1298, startPoint y: 535, endPoint x: 1137, endPoint y: 295, distance: 289.0
click at [1137, 295] on div at bounding box center [1207, 421] width 694 height 647
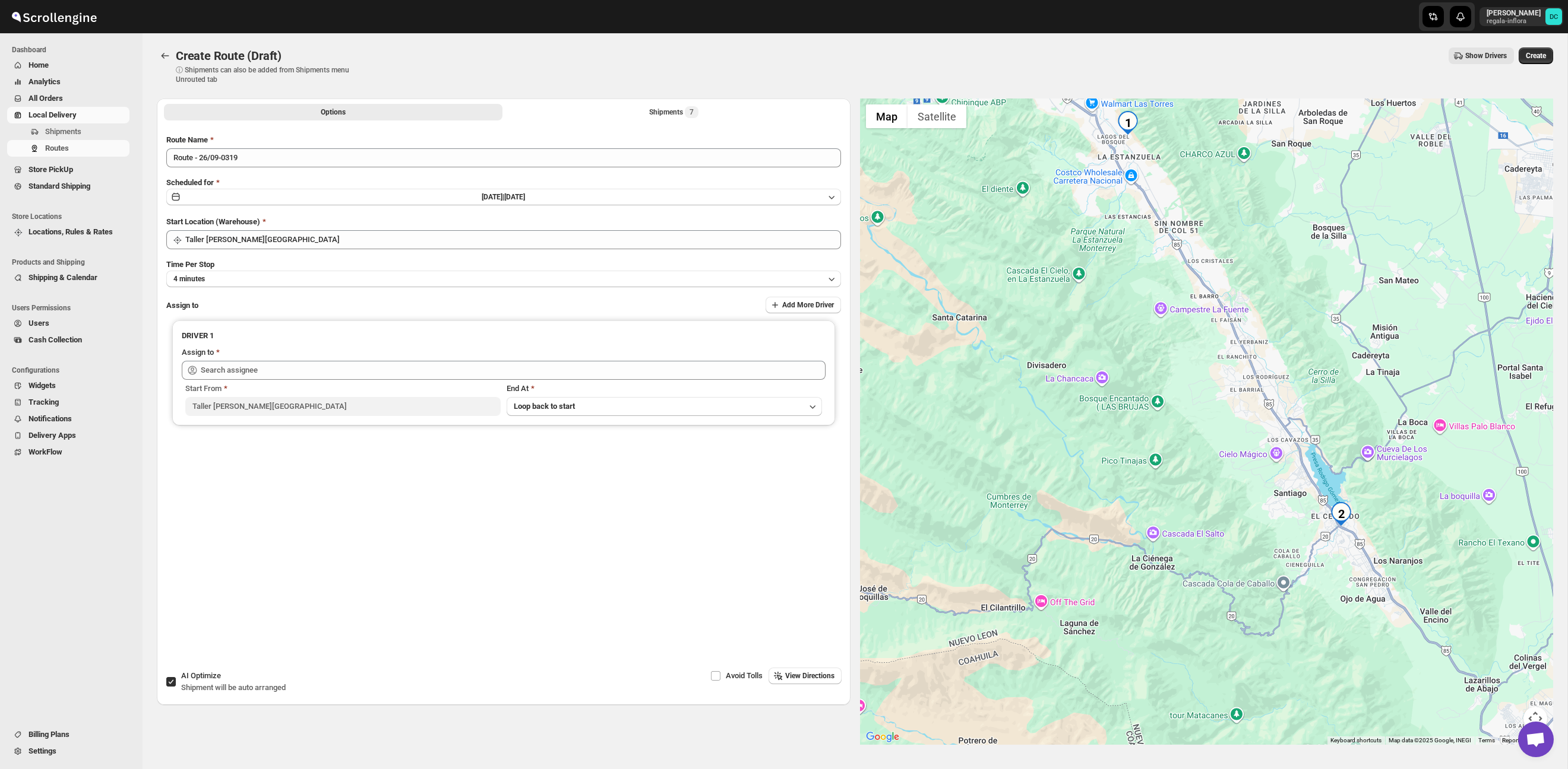
drag, startPoint x: 1239, startPoint y: 413, endPoint x: 1222, endPoint y: 392, distance: 27.0
click at [1225, 393] on div at bounding box center [1207, 421] width 694 height 647
click at [711, 103] on div "Options Shipments 7 More views Options Shipments 7 More views" at bounding box center [503, 111] width 694 height 26
click at [711, 106] on button "Shipments 7" at bounding box center [674, 112] width 338 height 17
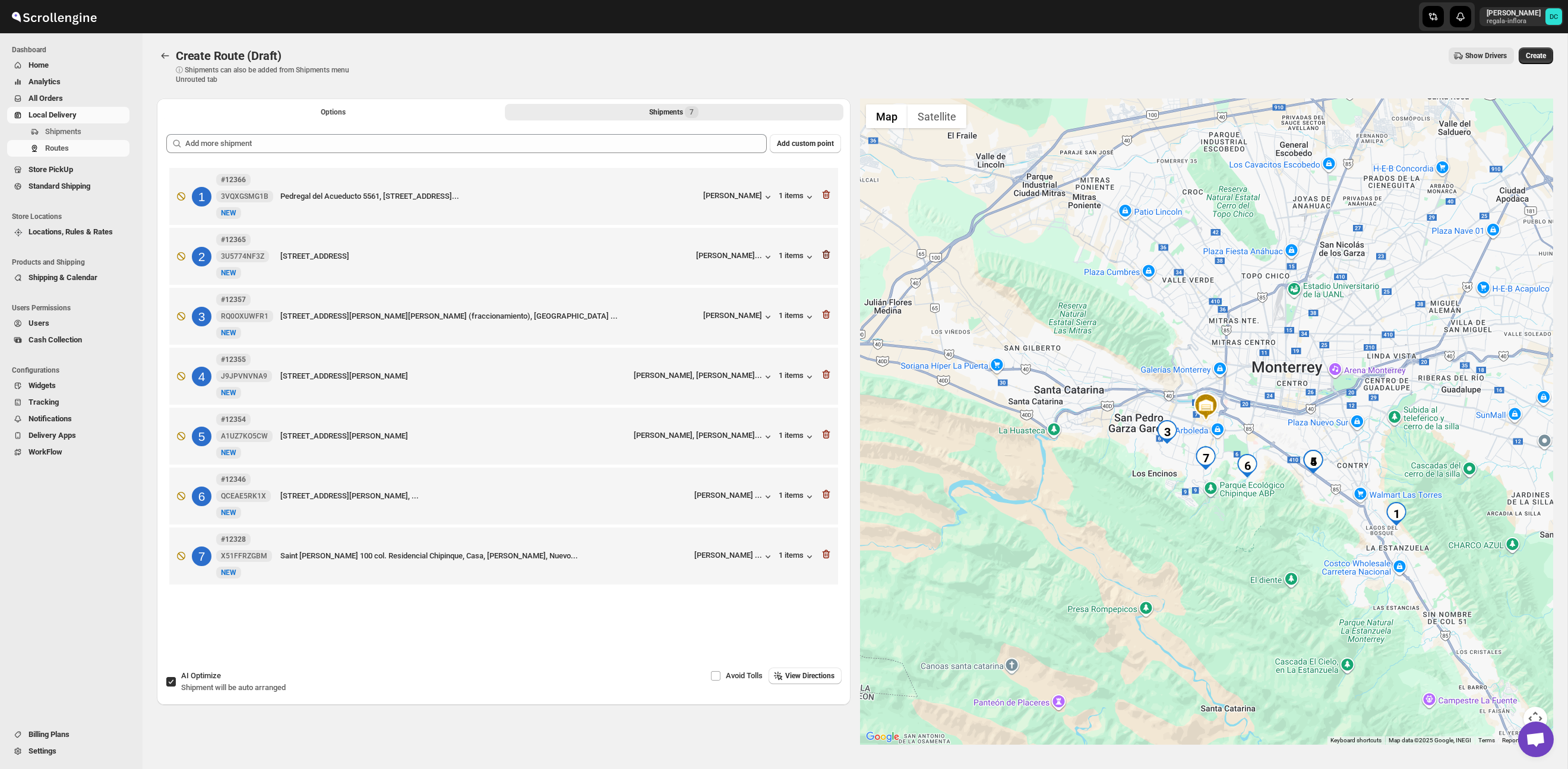
click at [823, 256] on icon "button" at bounding box center [826, 254] width 12 height 12
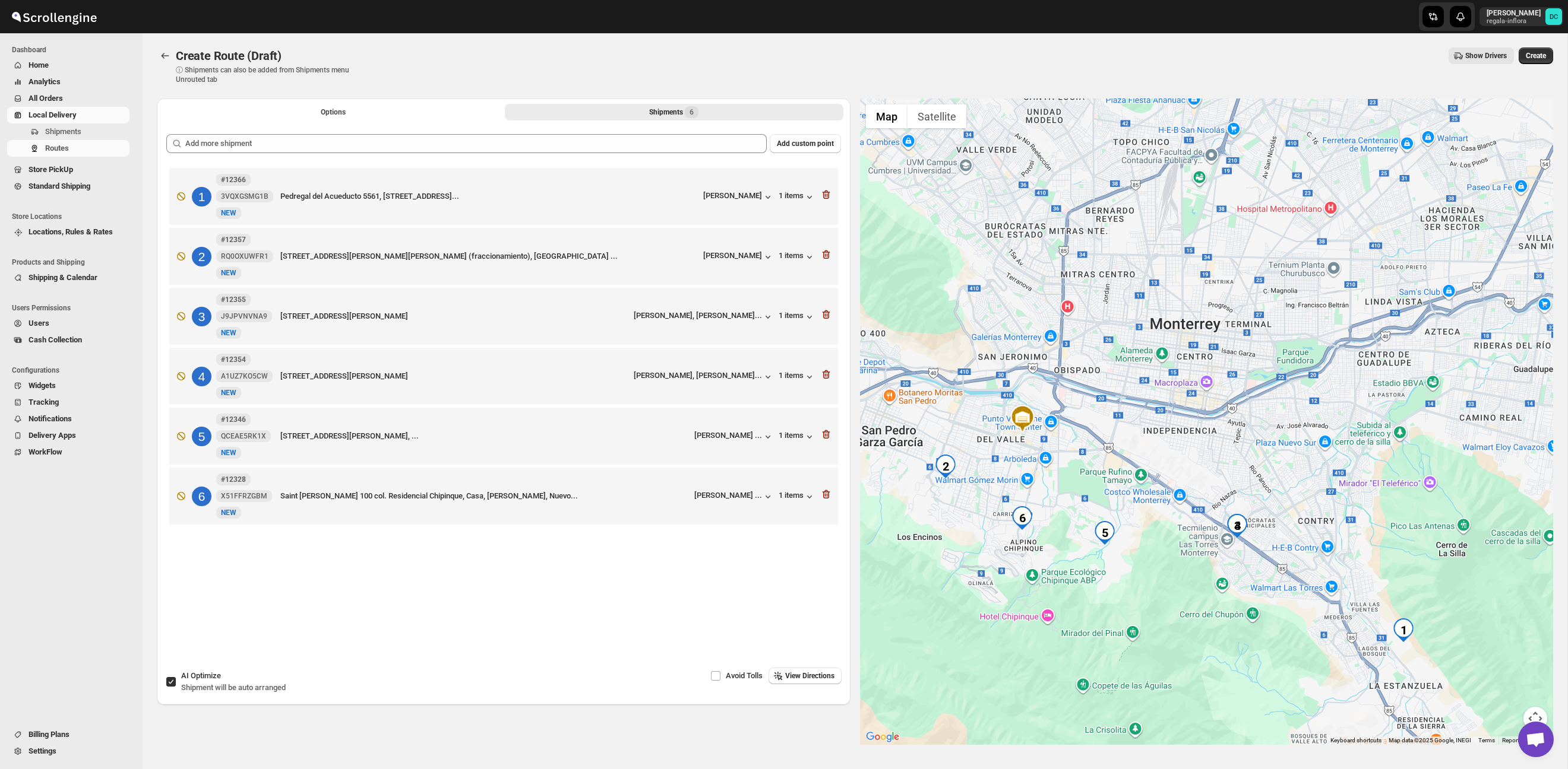
drag, startPoint x: 1220, startPoint y: 318, endPoint x: 1189, endPoint y: 435, distance: 121.0
click at [1189, 435] on div at bounding box center [1207, 421] width 694 height 647
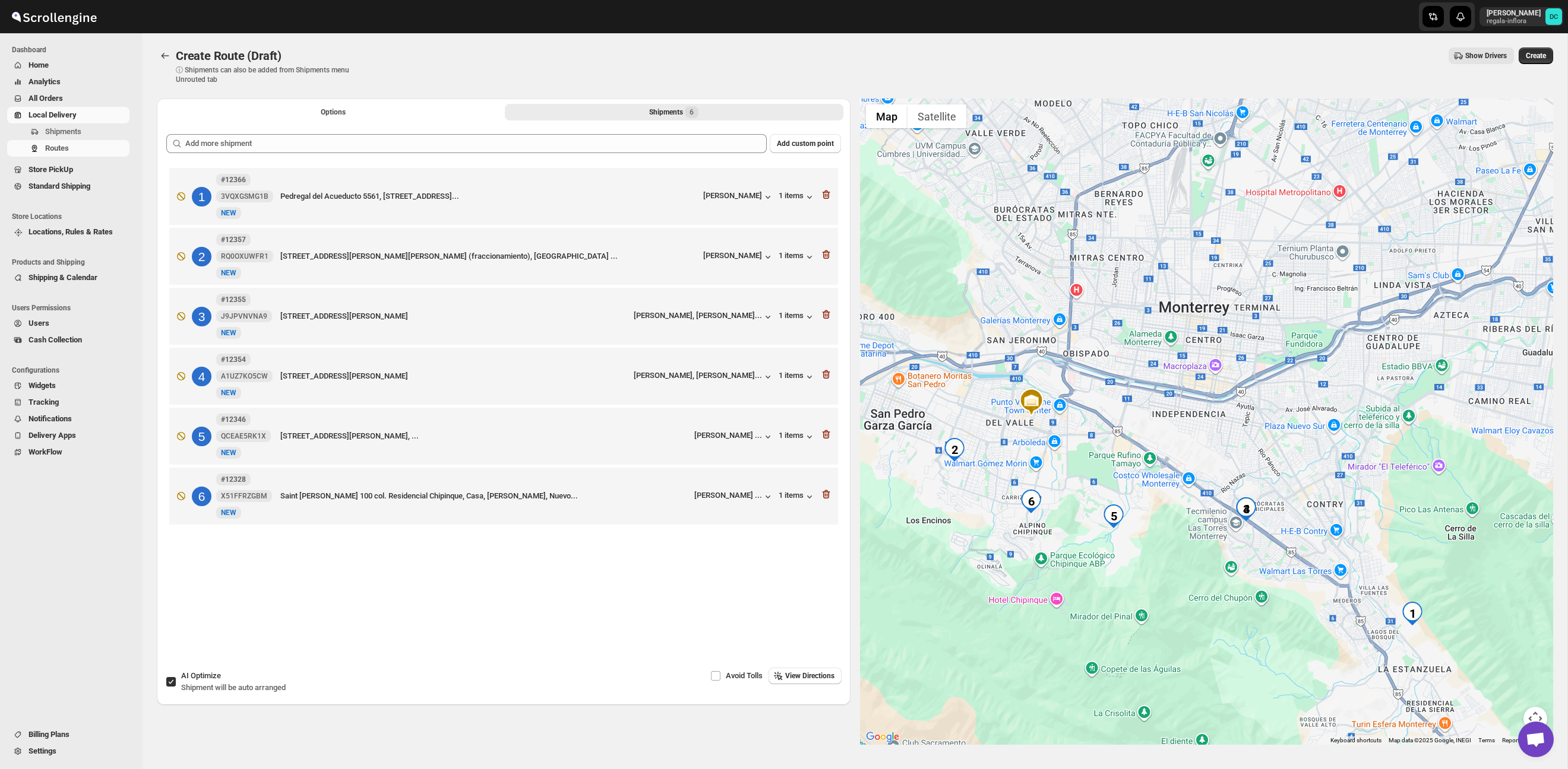
drag, startPoint x: 1284, startPoint y: 438, endPoint x: 1316, endPoint y: 402, distance: 48.2
click at [1316, 403] on div at bounding box center [1207, 421] width 694 height 647
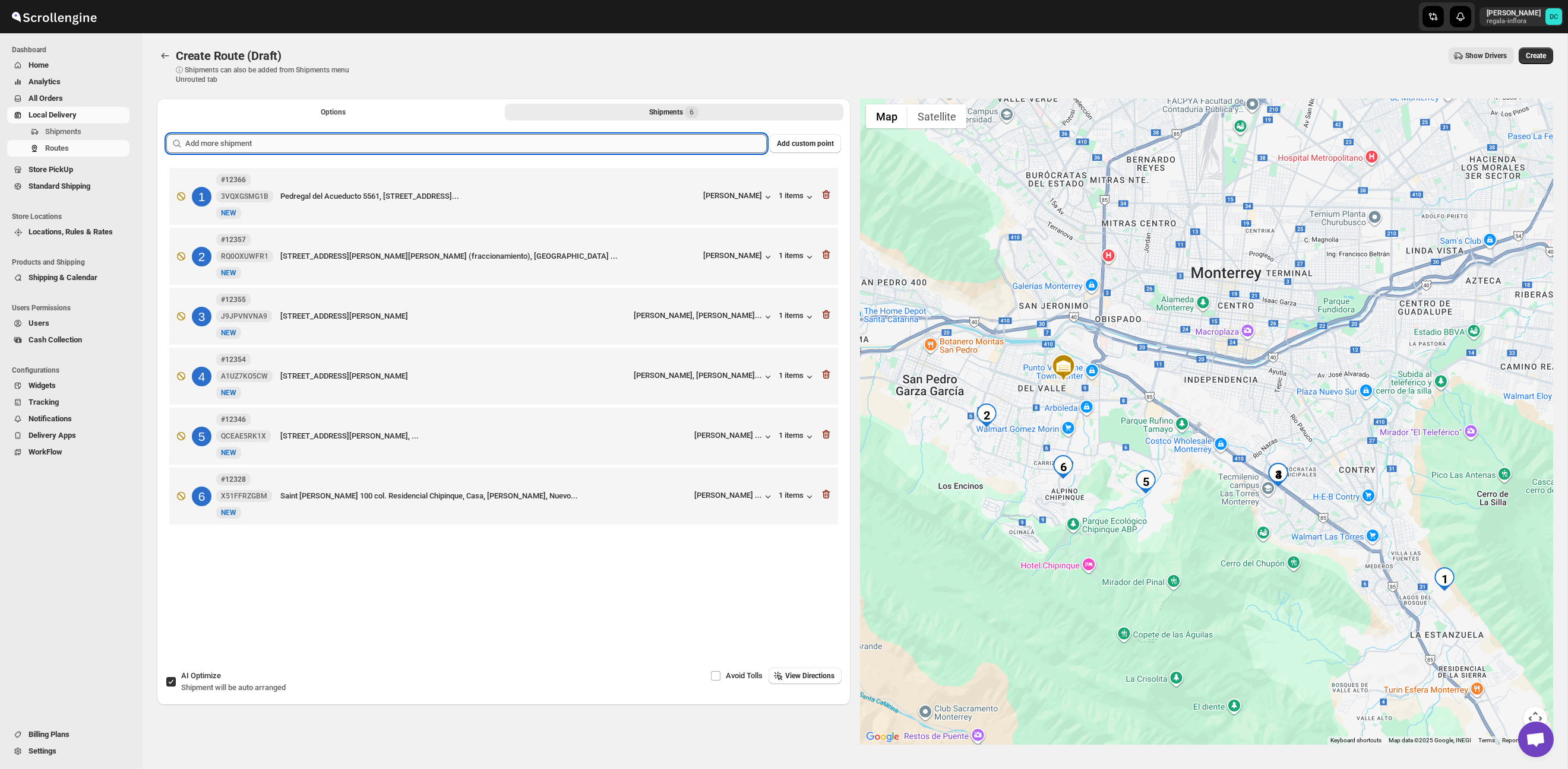
click at [545, 145] on input "text" at bounding box center [476, 144] width 582 height 19
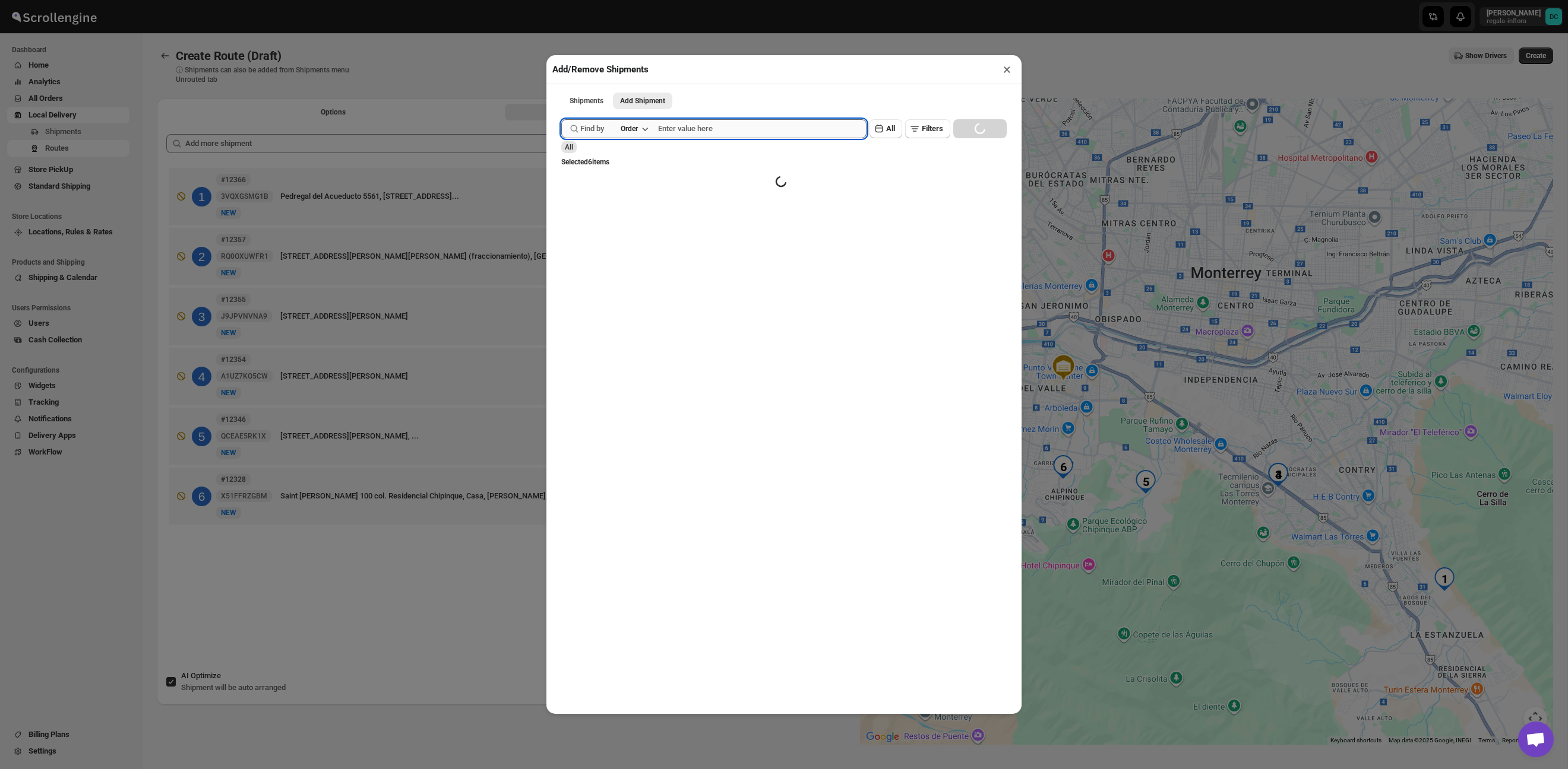
click at [699, 127] on input "text" at bounding box center [762, 129] width 209 height 19
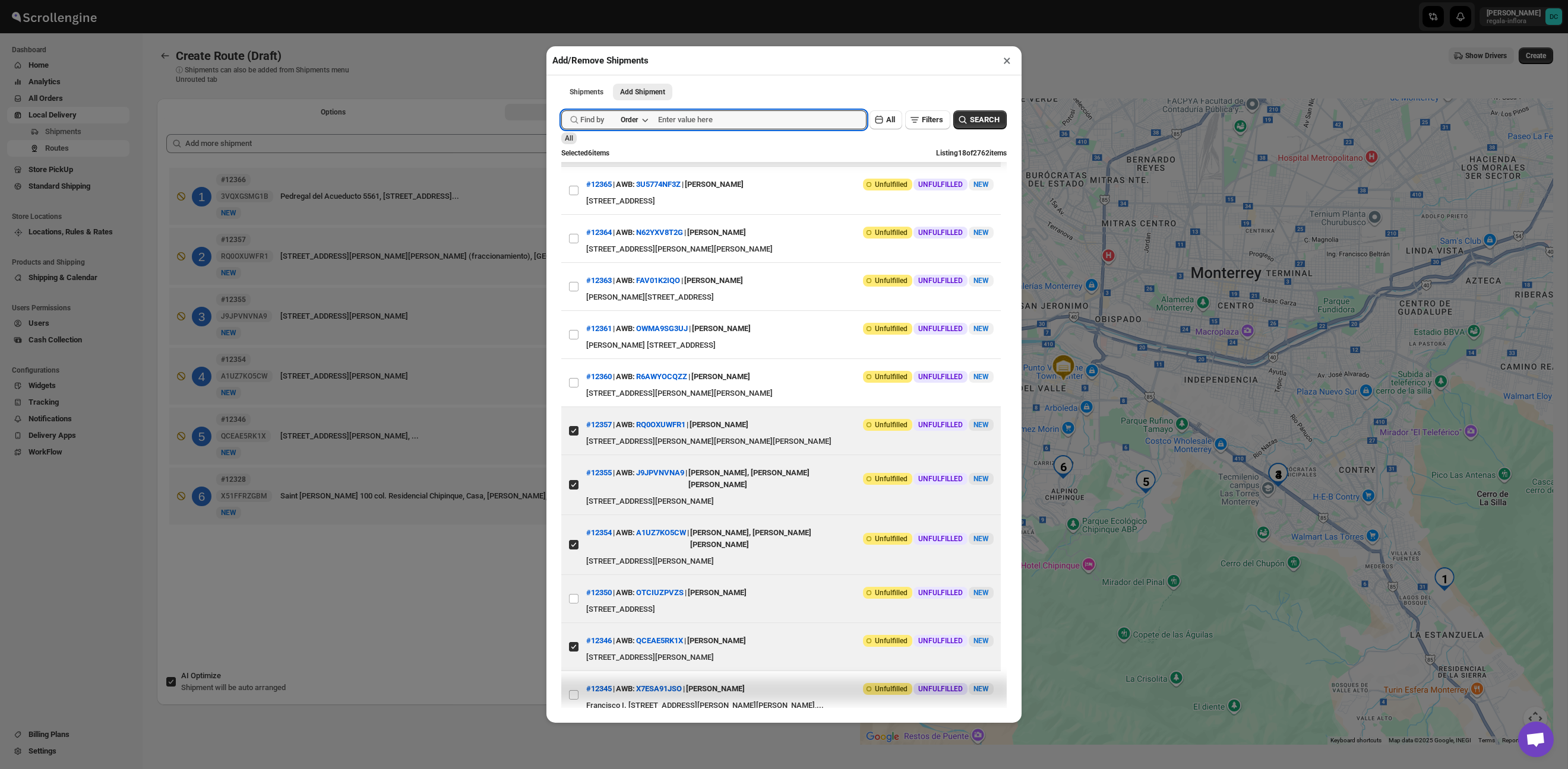
scroll to position [49, 0]
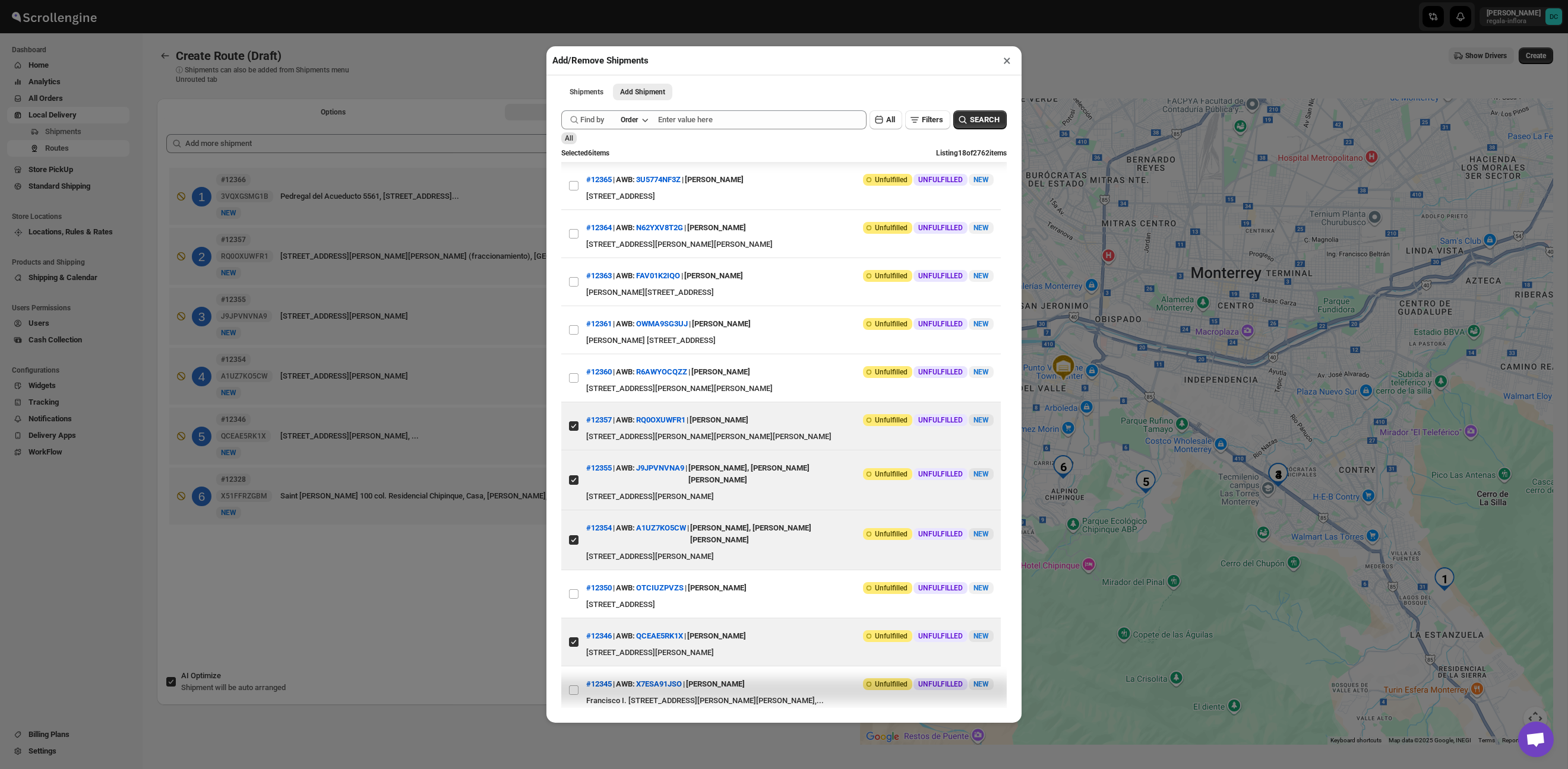
drag, startPoint x: 576, startPoint y: 593, endPoint x: 552, endPoint y: 596, distance: 24.2
click at [576, 593] on input "View details for 68d692c102c94fc1c02b9f20" at bounding box center [574, 594] width 10 height 10
checkbox input "true"
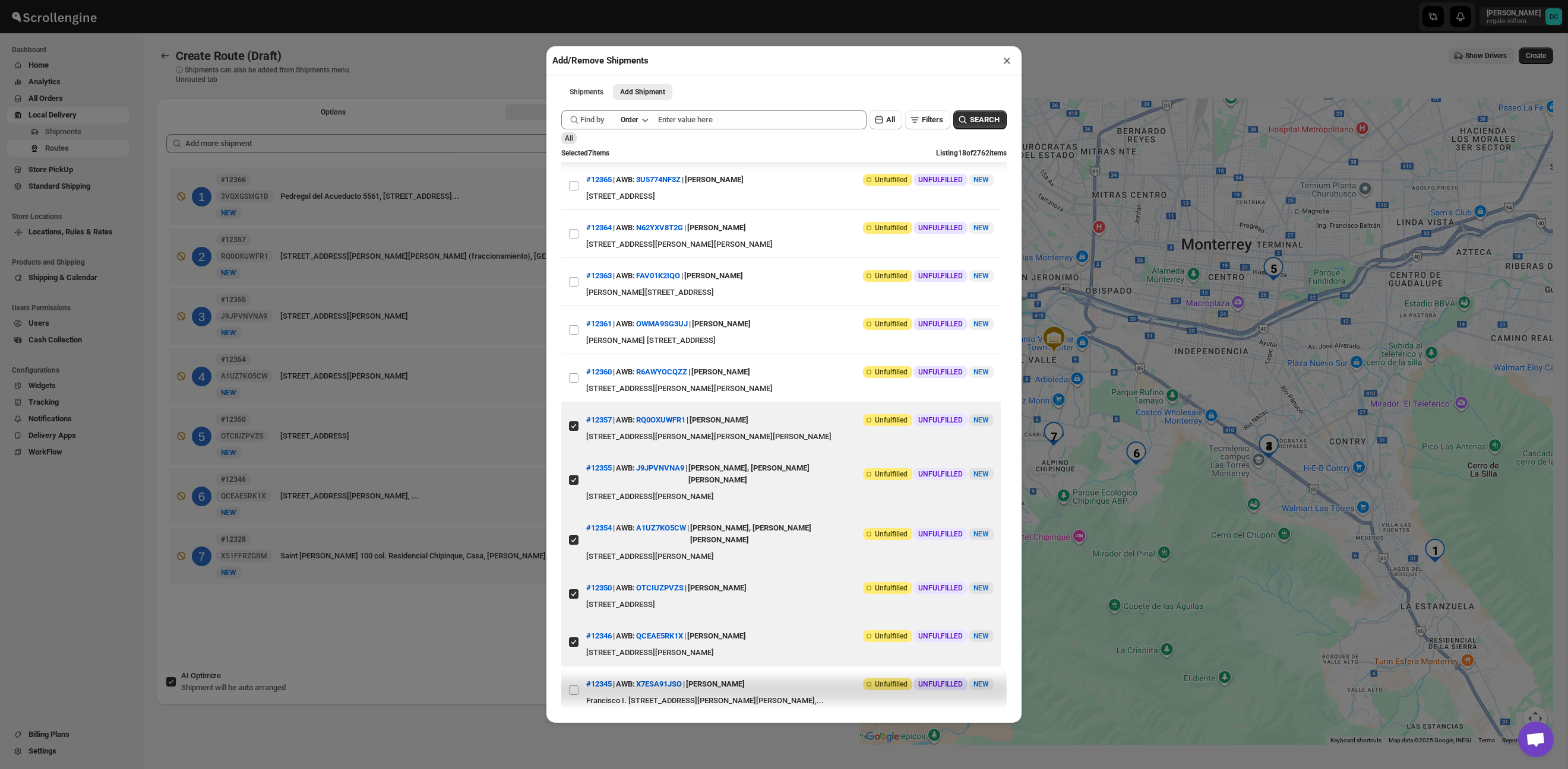
click at [495, 602] on div "Add/Remove Shipments × Shipments Add Shipment More views Shipments Add Shipment…" at bounding box center [784, 384] width 1568 height 769
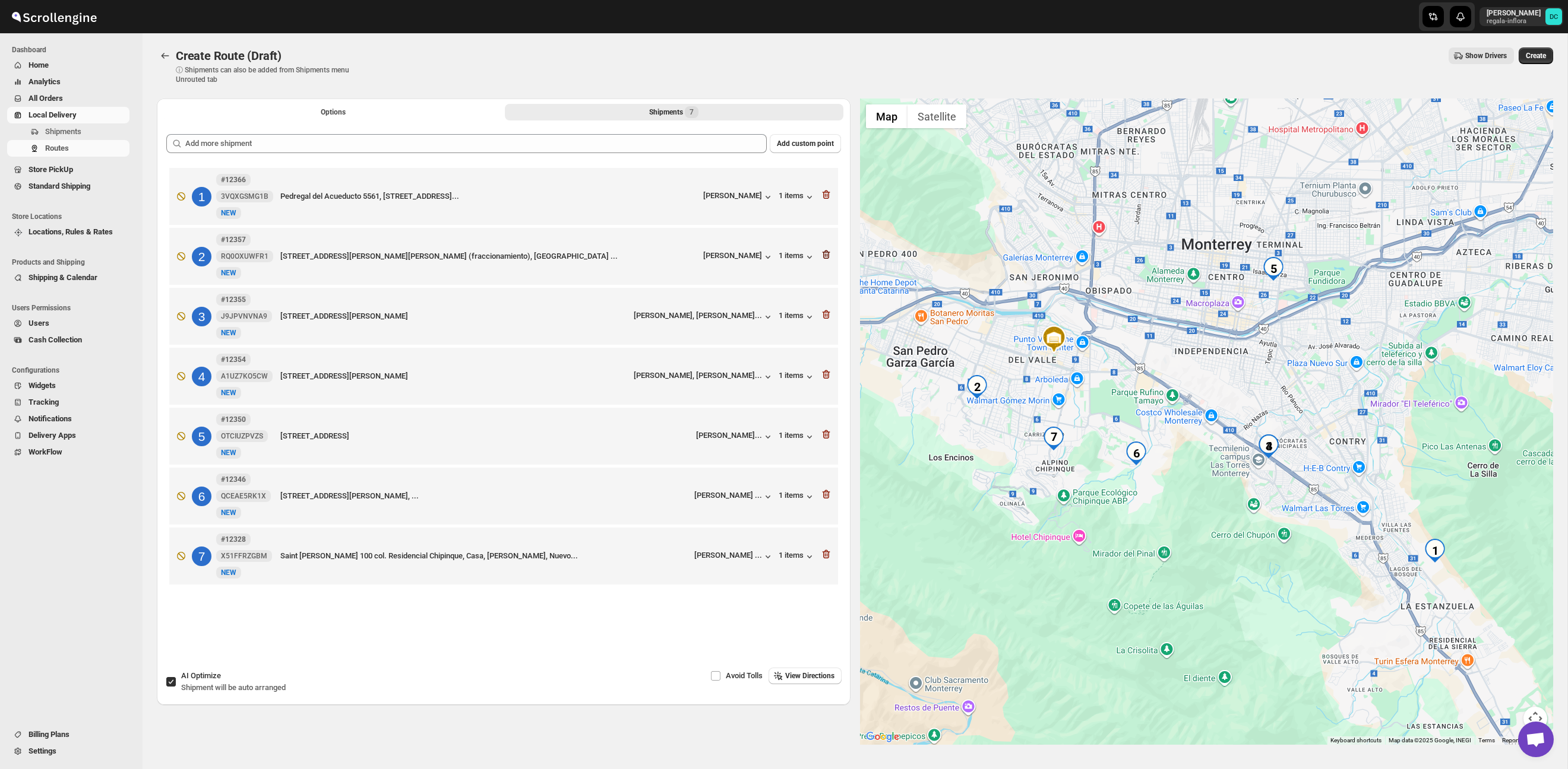
click at [826, 252] on icon "button" at bounding box center [826, 254] width 12 height 12
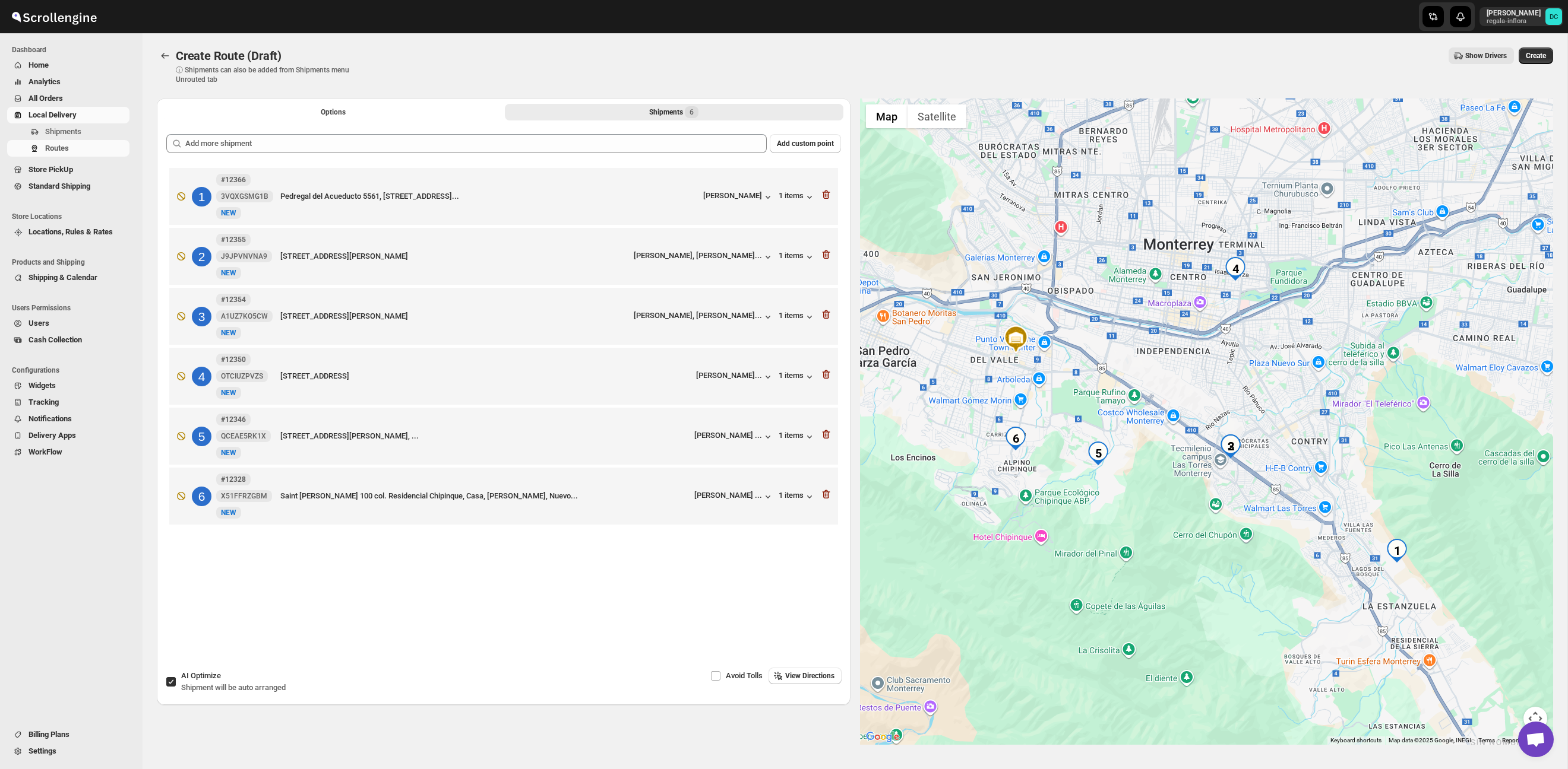
drag, startPoint x: 176, startPoint y: 681, endPoint x: 175, endPoint y: 657, distance: 24.0
click at [175, 681] on span at bounding box center [171, 682] width 11 height 11
click at [175, 681] on input "AI Optimize Shipment will be auto arranged" at bounding box center [171, 683] width 10 height 10
checkbox input "false"
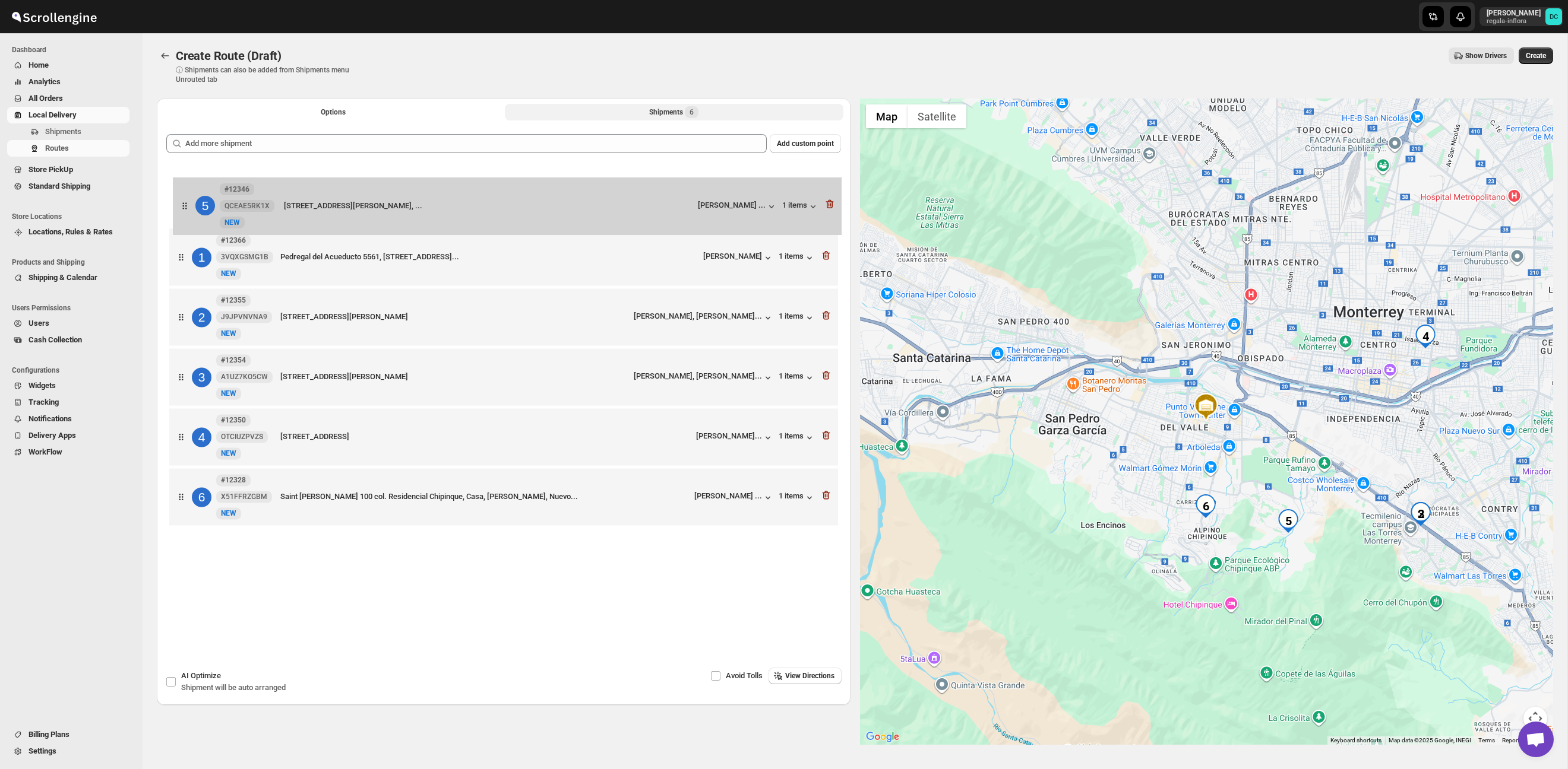
drag, startPoint x: 177, startPoint y: 448, endPoint x: 181, endPoint y: 201, distance: 247.0
click at [181, 201] on div "1 #12366 3VQXGSMG1B New NEW Pedregal del Acueducto 5561, Calle privada encino #…" at bounding box center [503, 348] width 675 height 366
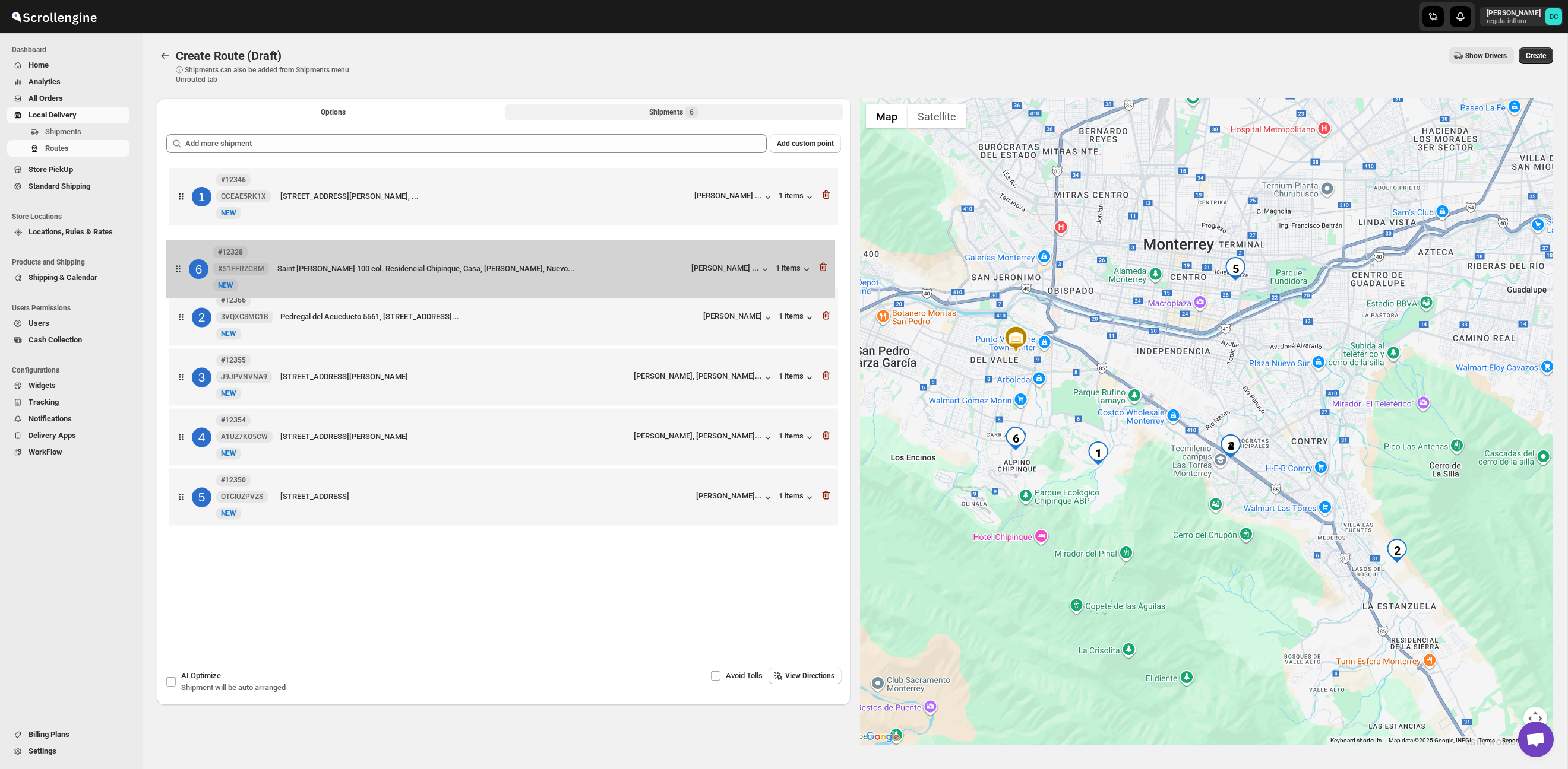
drag, startPoint x: 183, startPoint y: 506, endPoint x: 180, endPoint y: 265, distance: 241.0
click at [180, 265] on div "1 #12346 QCEAE5RK1X New NEW Ave San Agustin 901 Colonia Colorines SPGG, Casa, M…" at bounding box center [503, 348] width 675 height 366
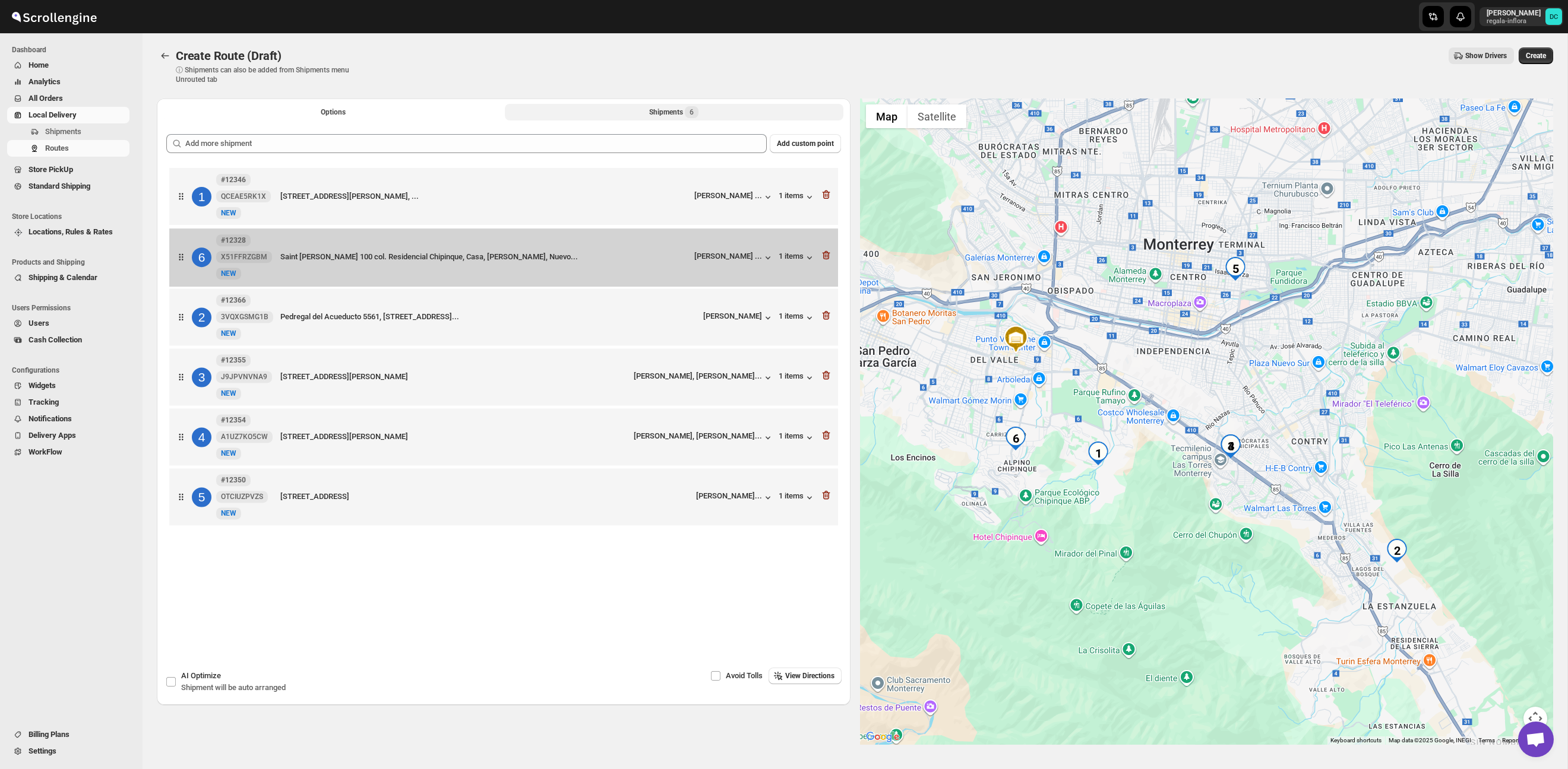
scroll to position [3, 0]
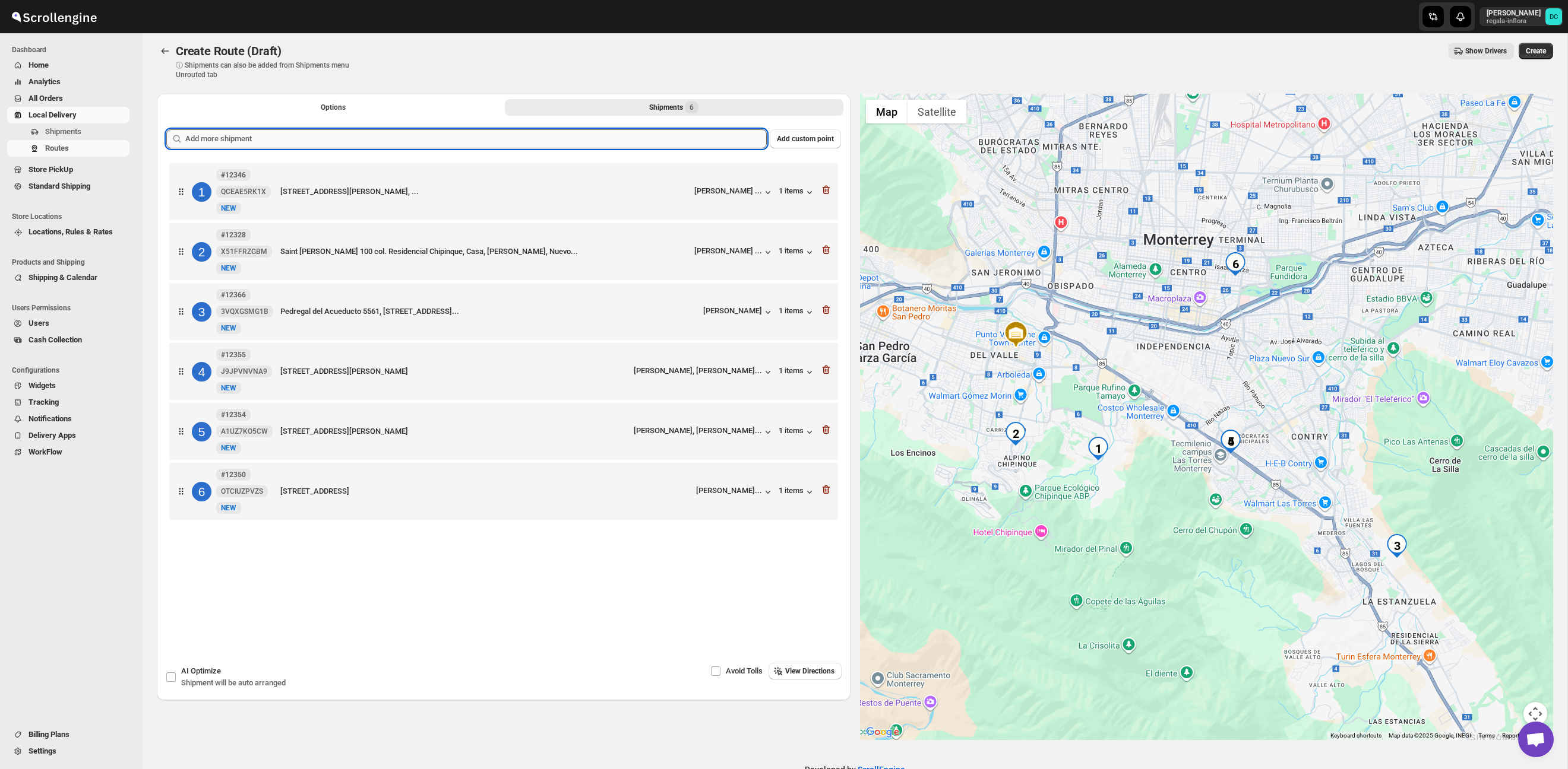
click at [647, 143] on input "text" at bounding box center [476, 139] width 582 height 19
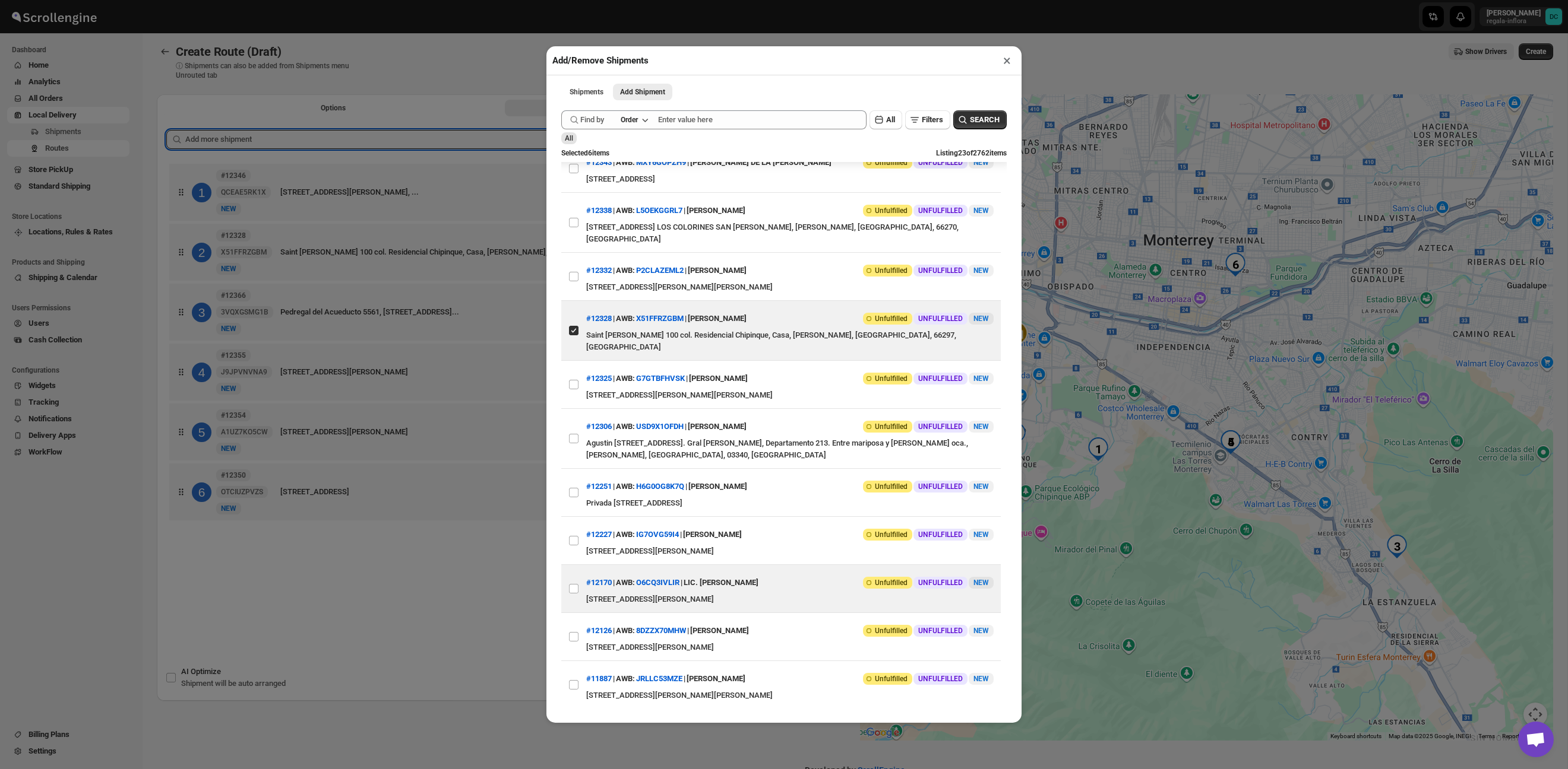
scroll to position [666, 0]
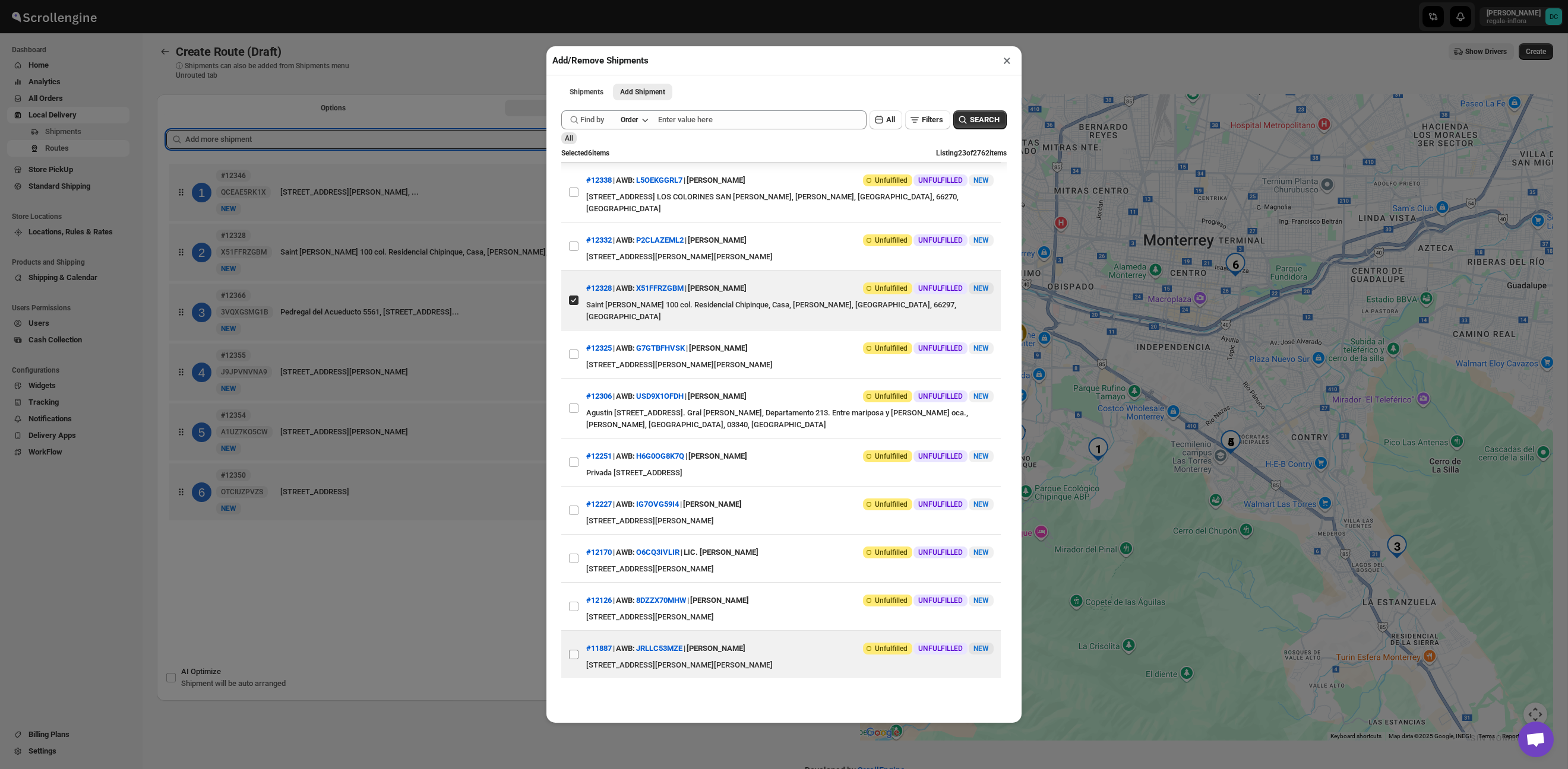
click at [576, 654] on input "View details for 68b591f5c0fa9a00bc711471" at bounding box center [574, 654] width 10 height 10
checkbox input "true"
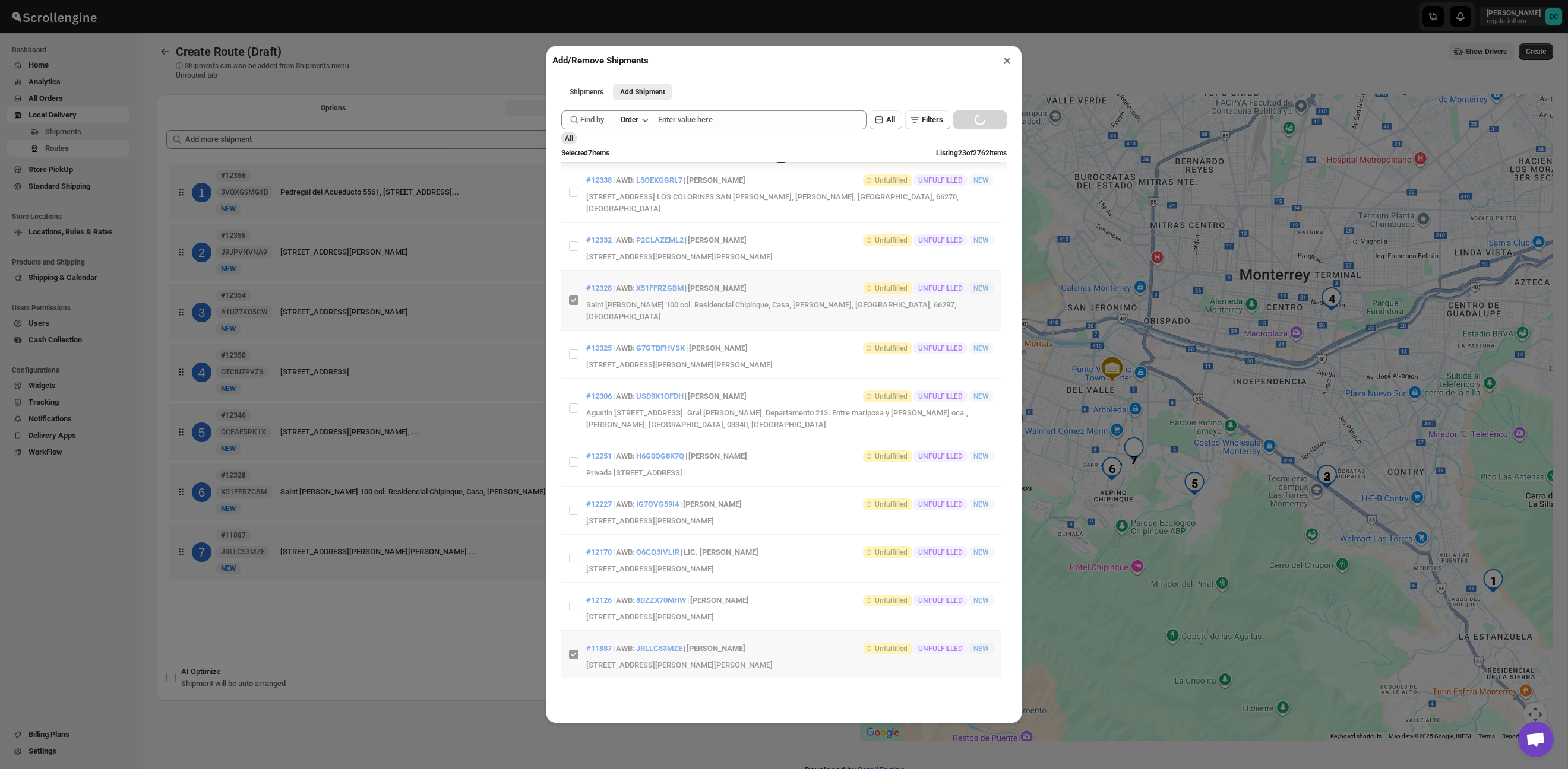
scroll to position [665, 0]
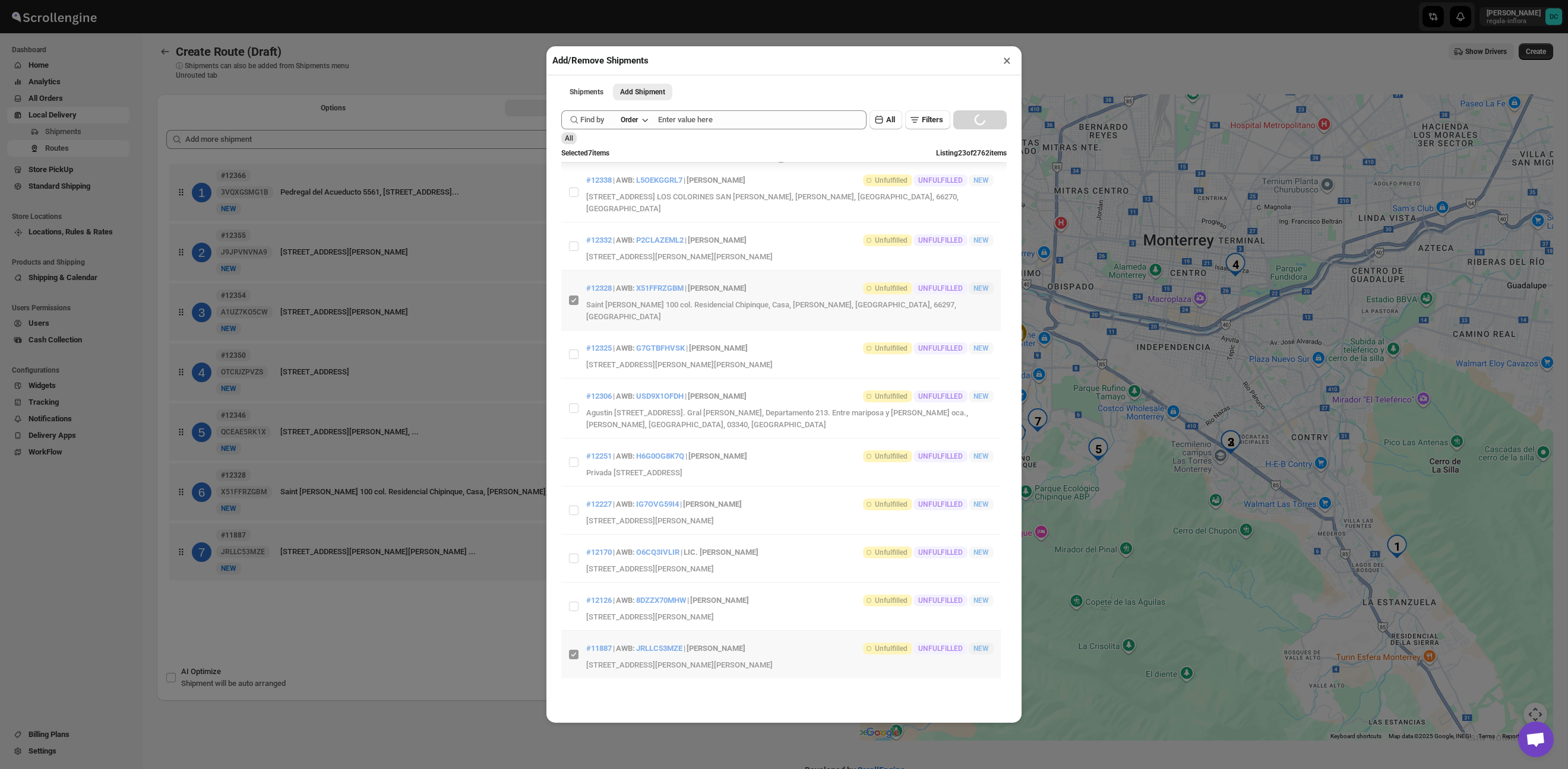
click at [473, 637] on div "Add/Remove Shipments × Shipments Add Shipment More views Shipments Add Shipment…" at bounding box center [784, 384] width 1568 height 769
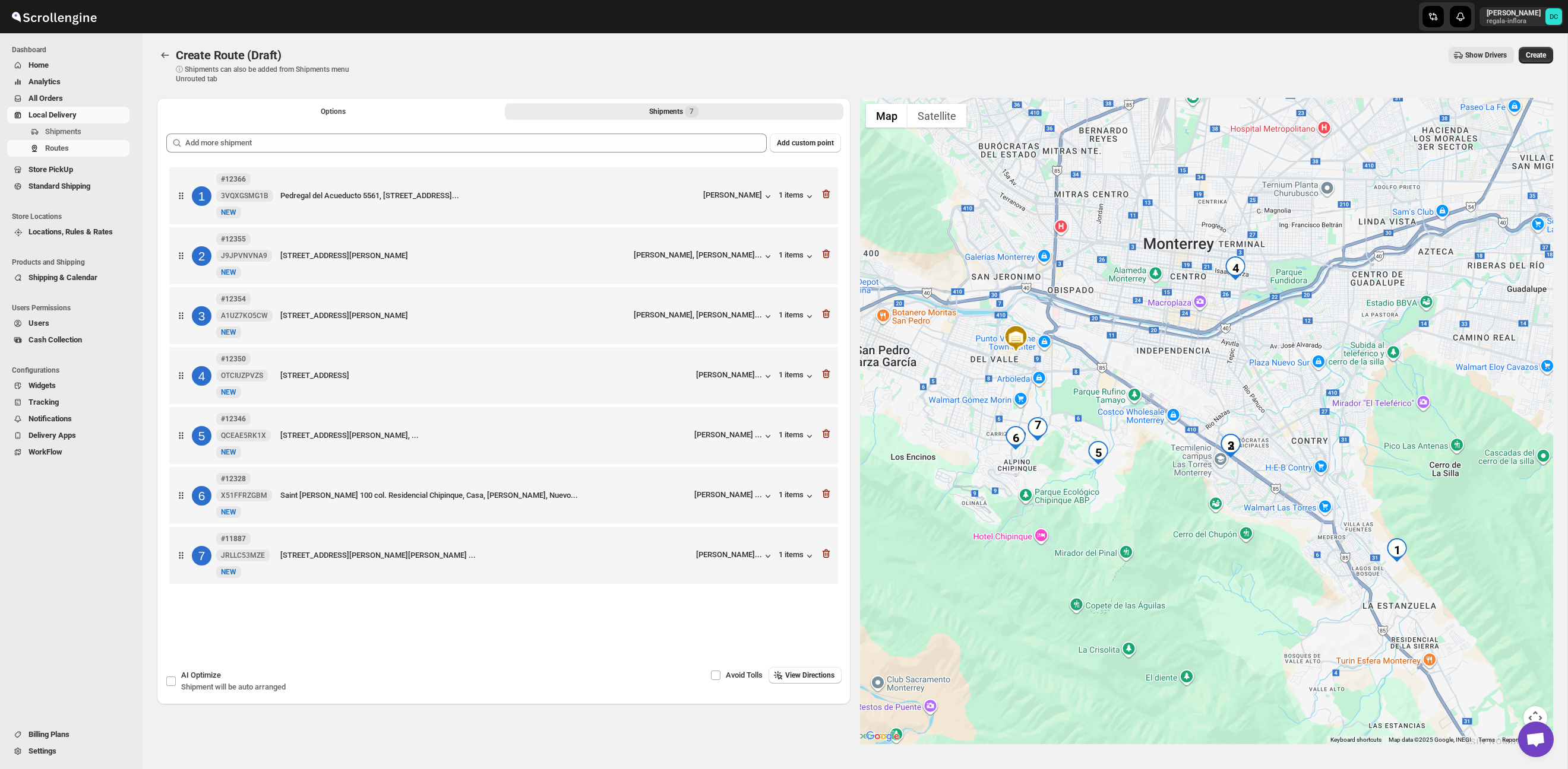
scroll to position [0, 0]
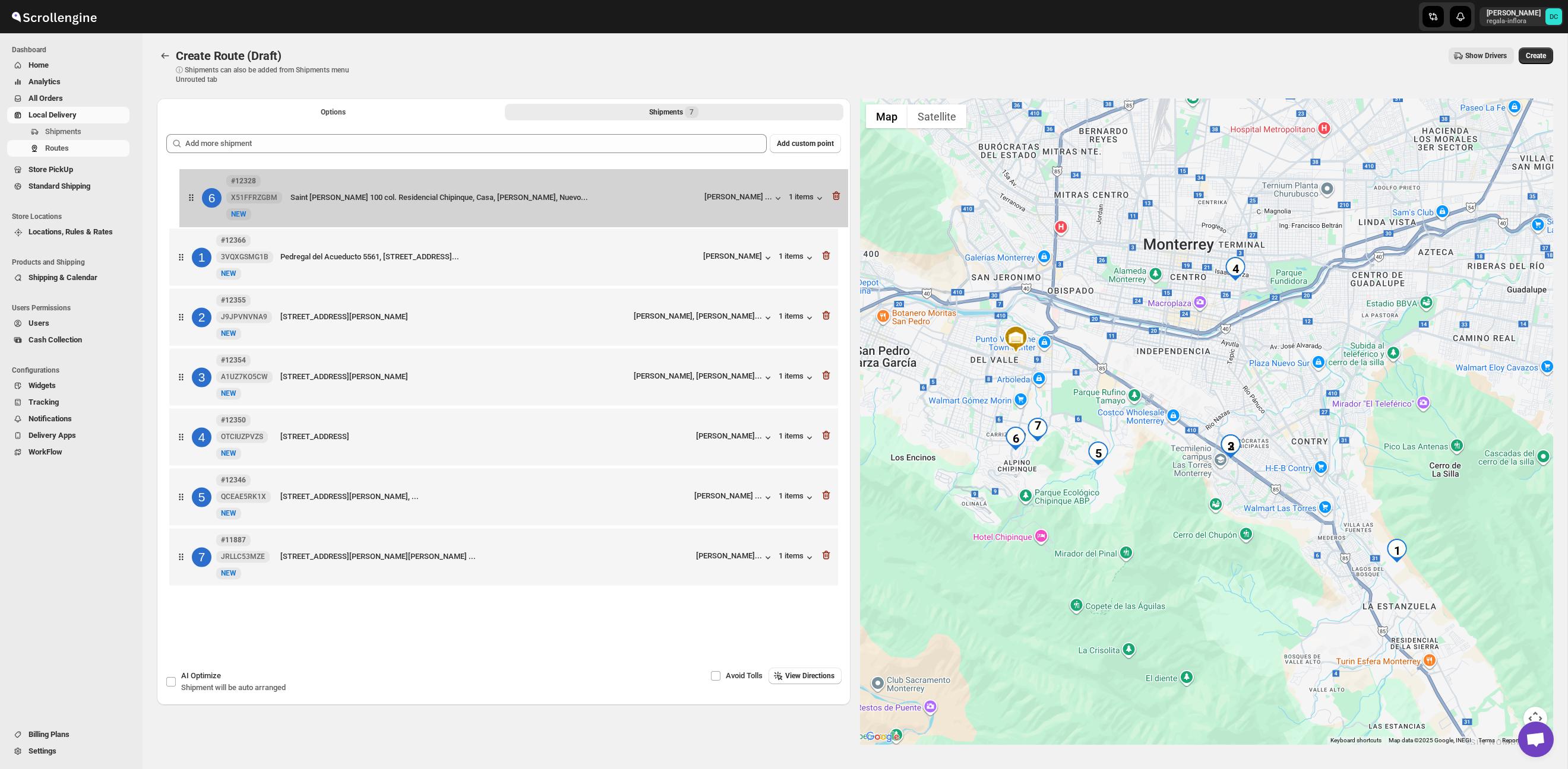
drag, startPoint x: 182, startPoint y: 501, endPoint x: 192, endPoint y: 185, distance: 316.2
click at [193, 184] on div "1 #12366 3VQXGSMG1B New NEW Pedregal del Acueducto 5561, Calle privada encino #…" at bounding box center [503, 378] width 675 height 426
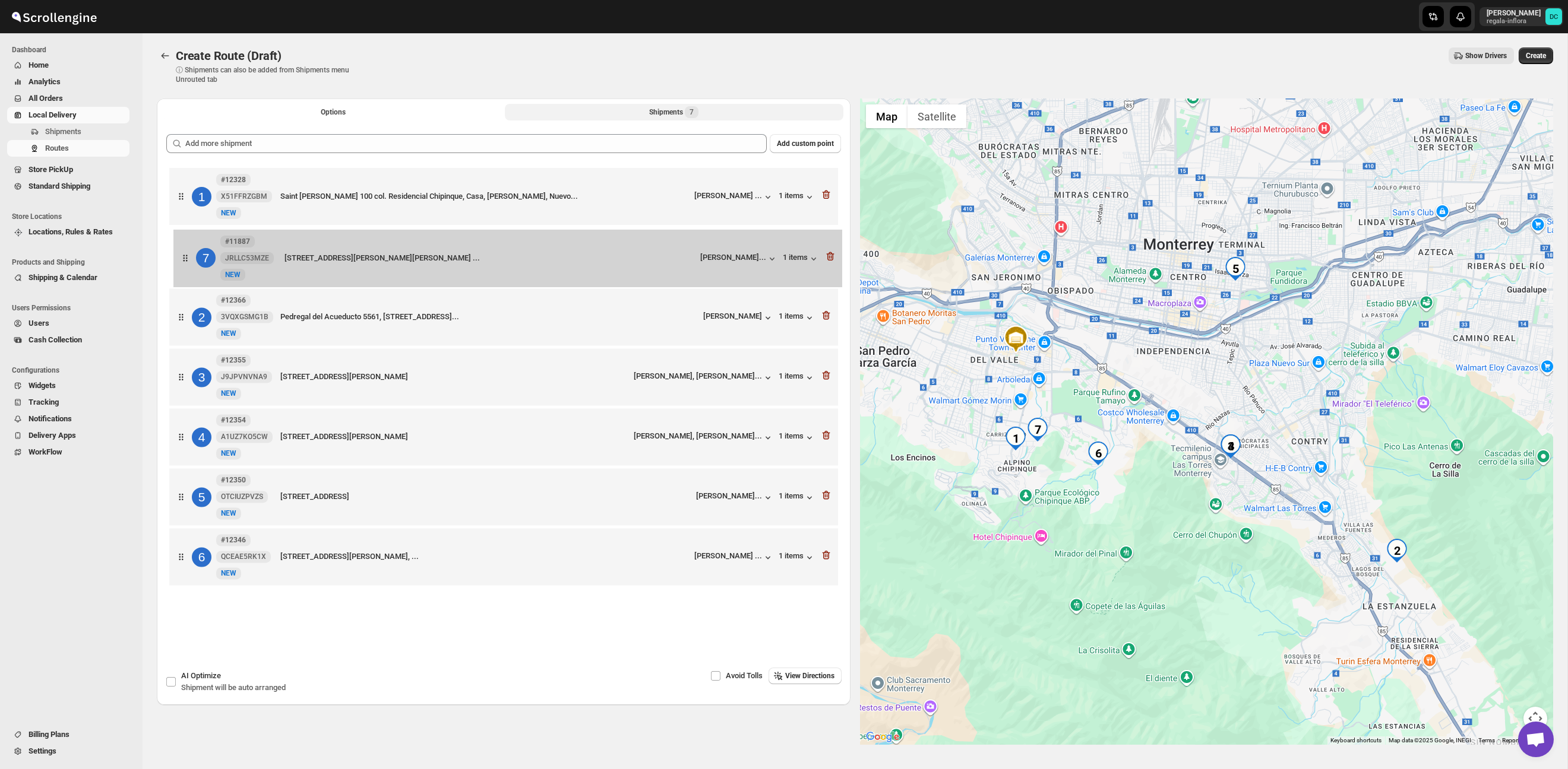
drag, startPoint x: 184, startPoint y: 571, endPoint x: 188, endPoint y: 262, distance: 309.0
click at [188, 261] on div "1 #12328 X51FFRZGBM New NEW Saint Michel 100 col. Residencial Chipinque, Casa, …" at bounding box center [503, 378] width 675 height 426
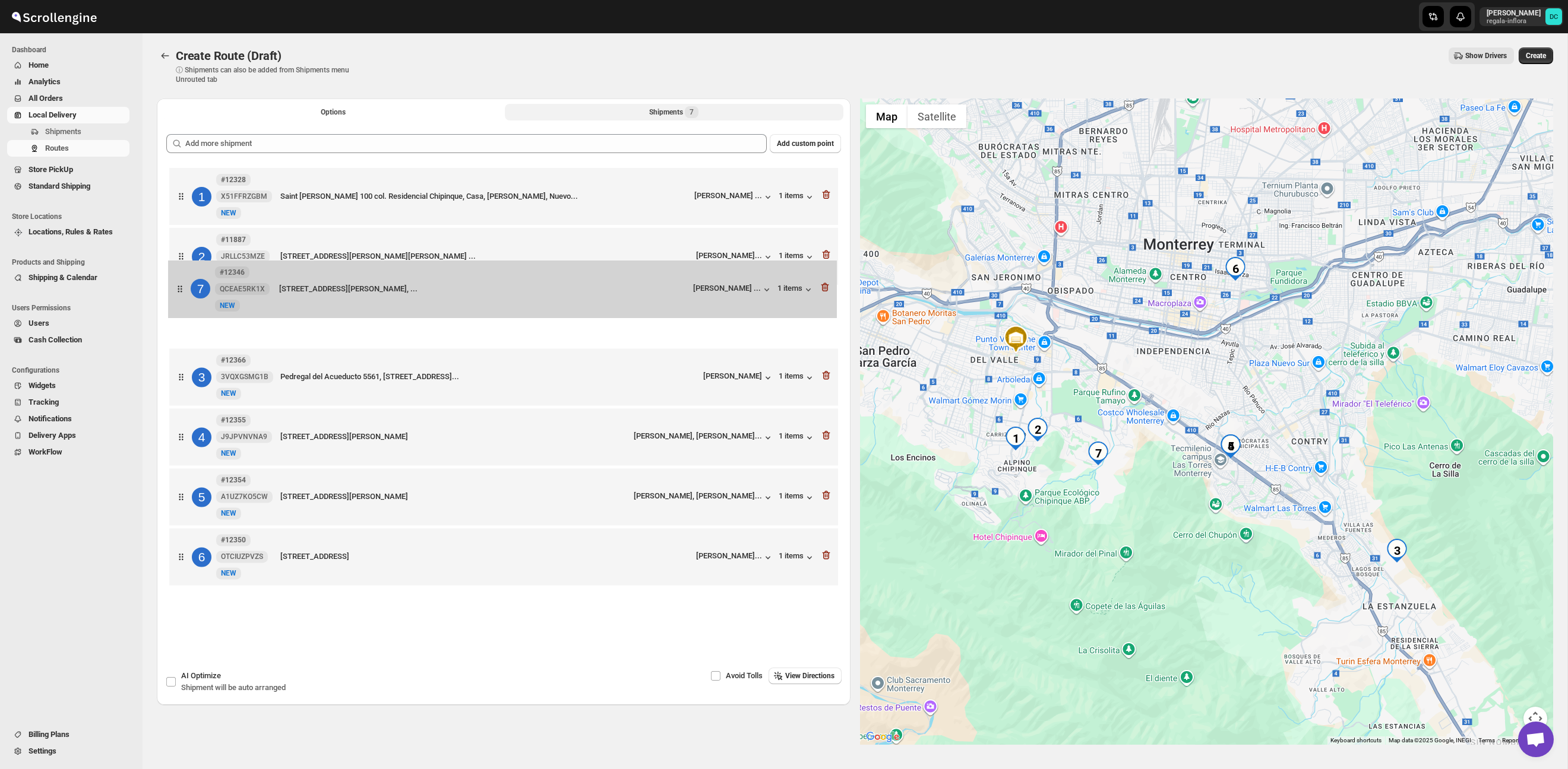
drag, startPoint x: 191, startPoint y: 565, endPoint x: 189, endPoint y: 286, distance: 279.0
click at [189, 286] on div "1 #12328 X51FFRZGBM New NEW Saint Michel 100 col. Residencial Chipinque, Casa, …" at bounding box center [503, 378] width 675 height 426
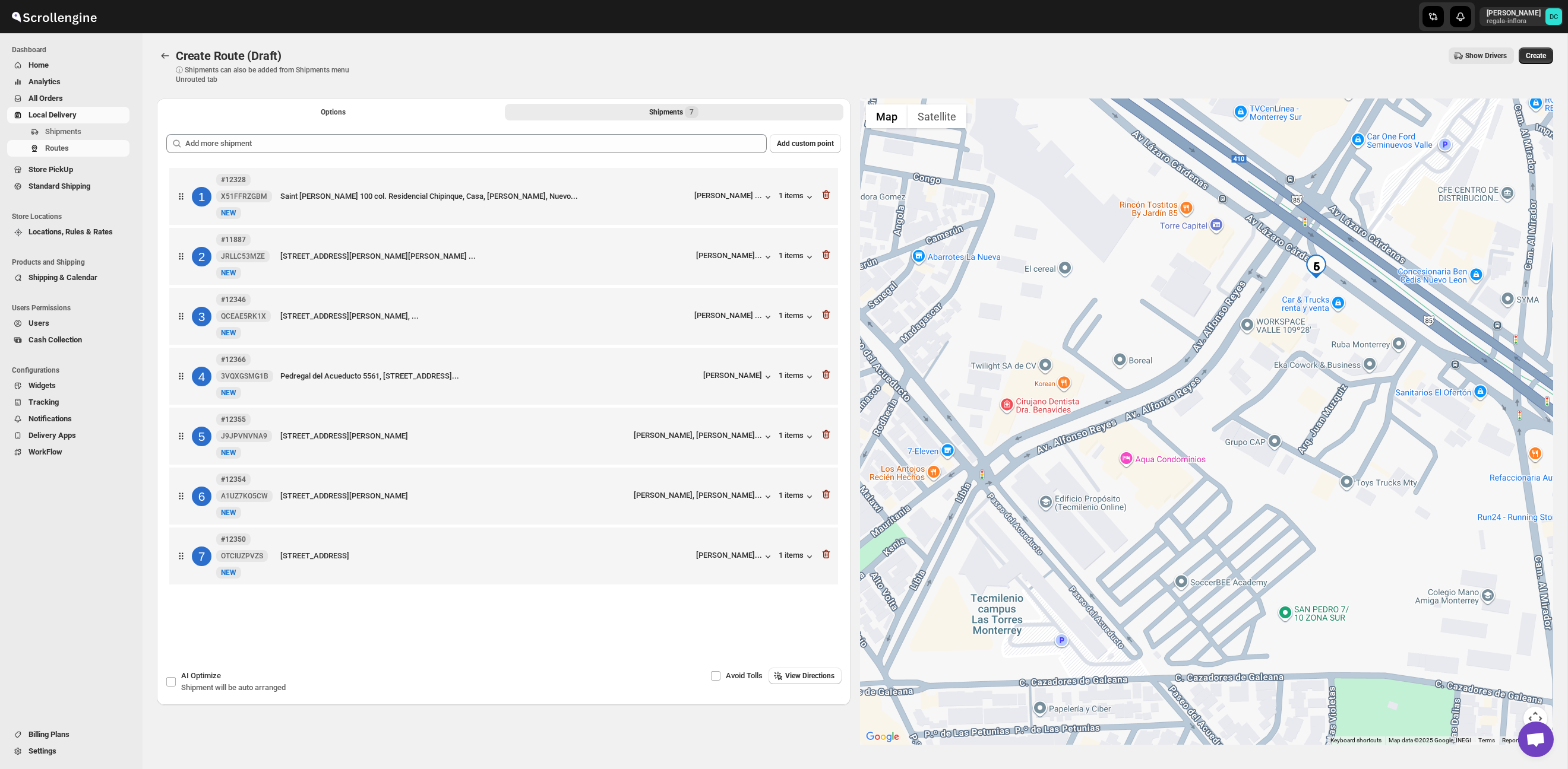
drag, startPoint x: 1407, startPoint y: 247, endPoint x: 1322, endPoint y: 377, distance: 155.3
click at [1322, 377] on div at bounding box center [1207, 421] width 694 height 647
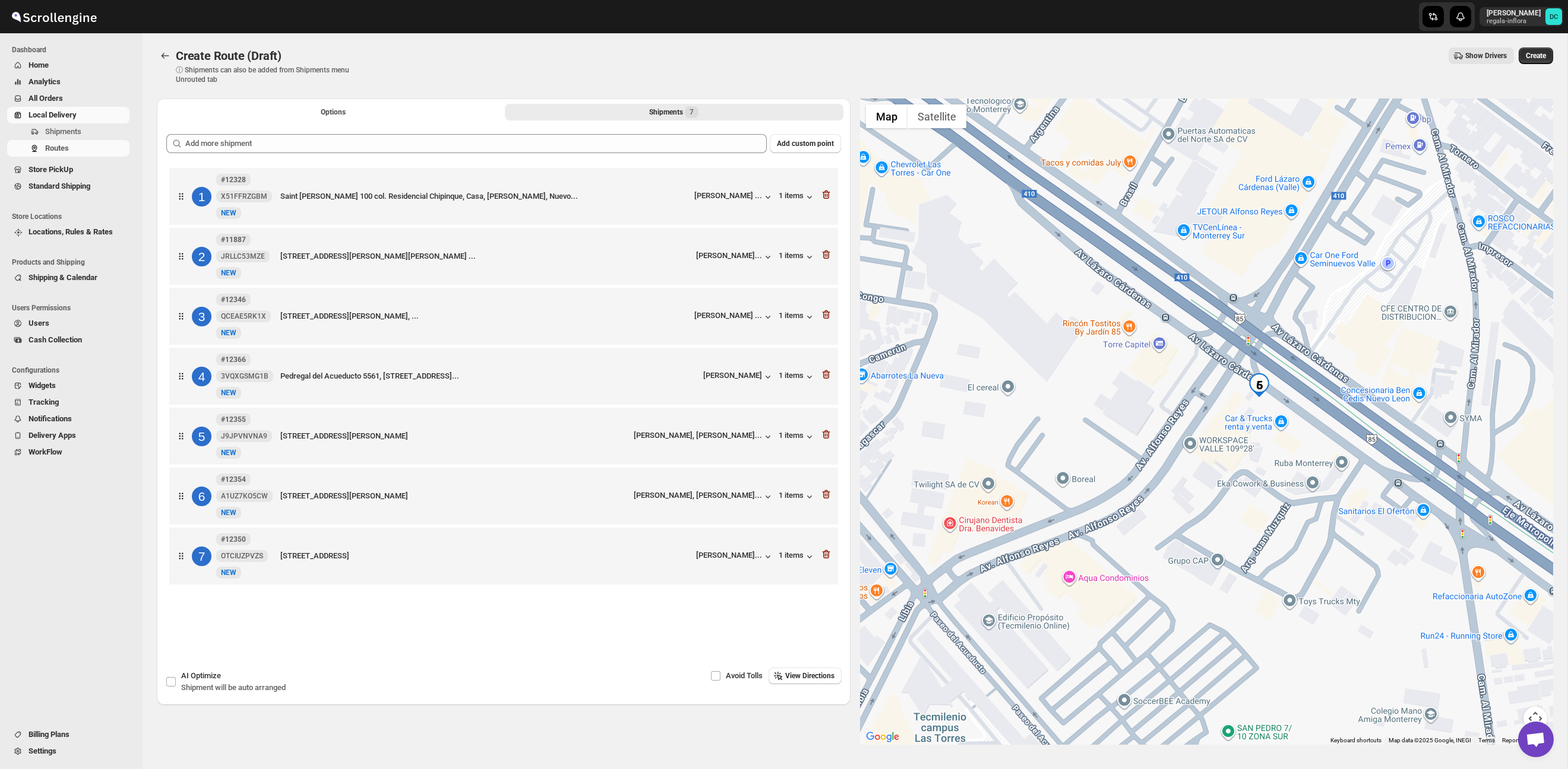
drag, startPoint x: 1398, startPoint y: 257, endPoint x: 1378, endPoint y: 329, distance: 74.7
click at [1378, 329] on div at bounding box center [1207, 421] width 694 height 647
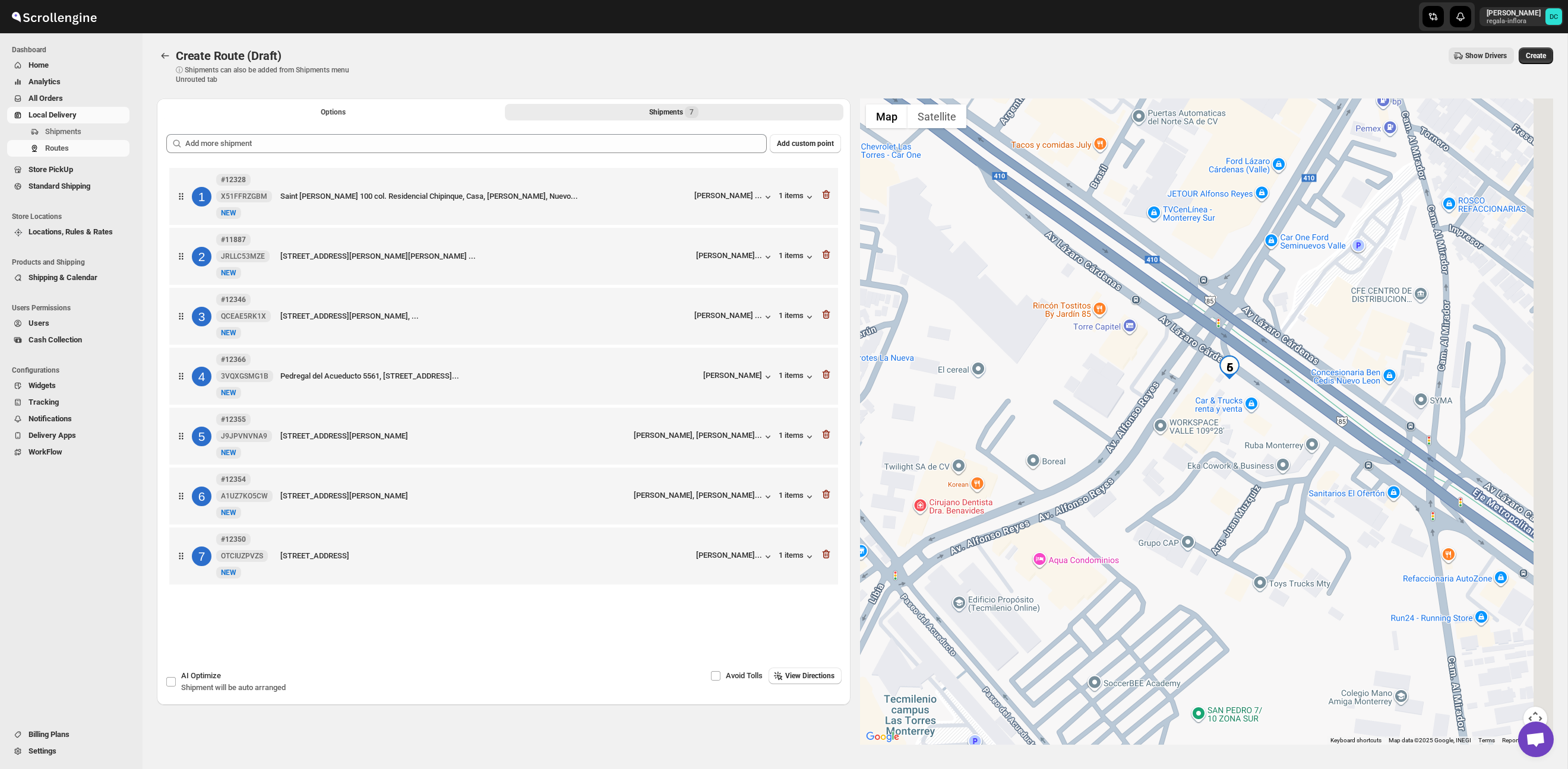
drag, startPoint x: 1470, startPoint y: 368, endPoint x: 1381, endPoint y: 330, distance: 96.8
click at [1383, 327] on div at bounding box center [1207, 421] width 694 height 647
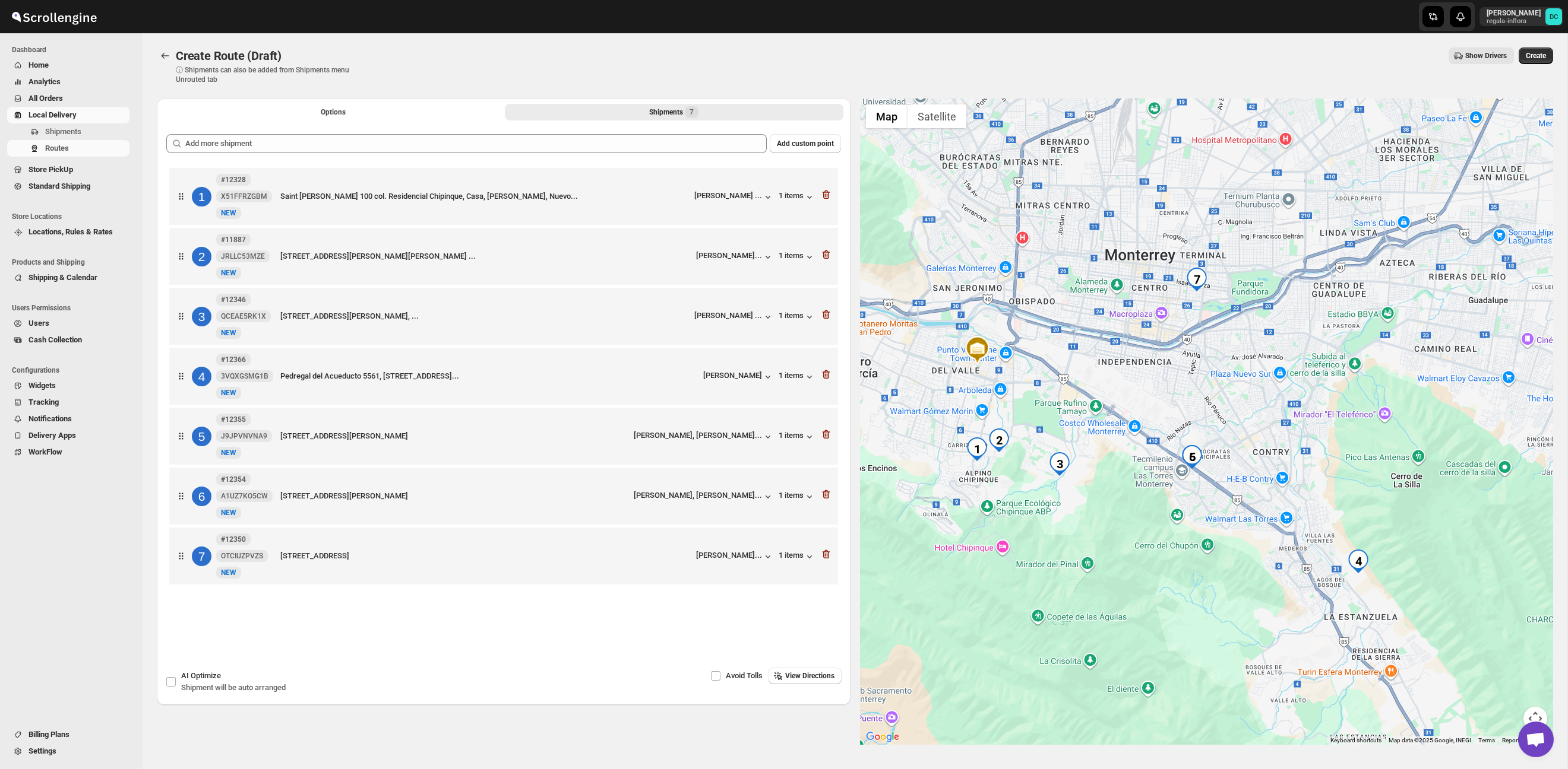
drag, startPoint x: 1075, startPoint y: 478, endPoint x: 1224, endPoint y: 468, distance: 149.3
click at [1224, 468] on div at bounding box center [1207, 421] width 694 height 647
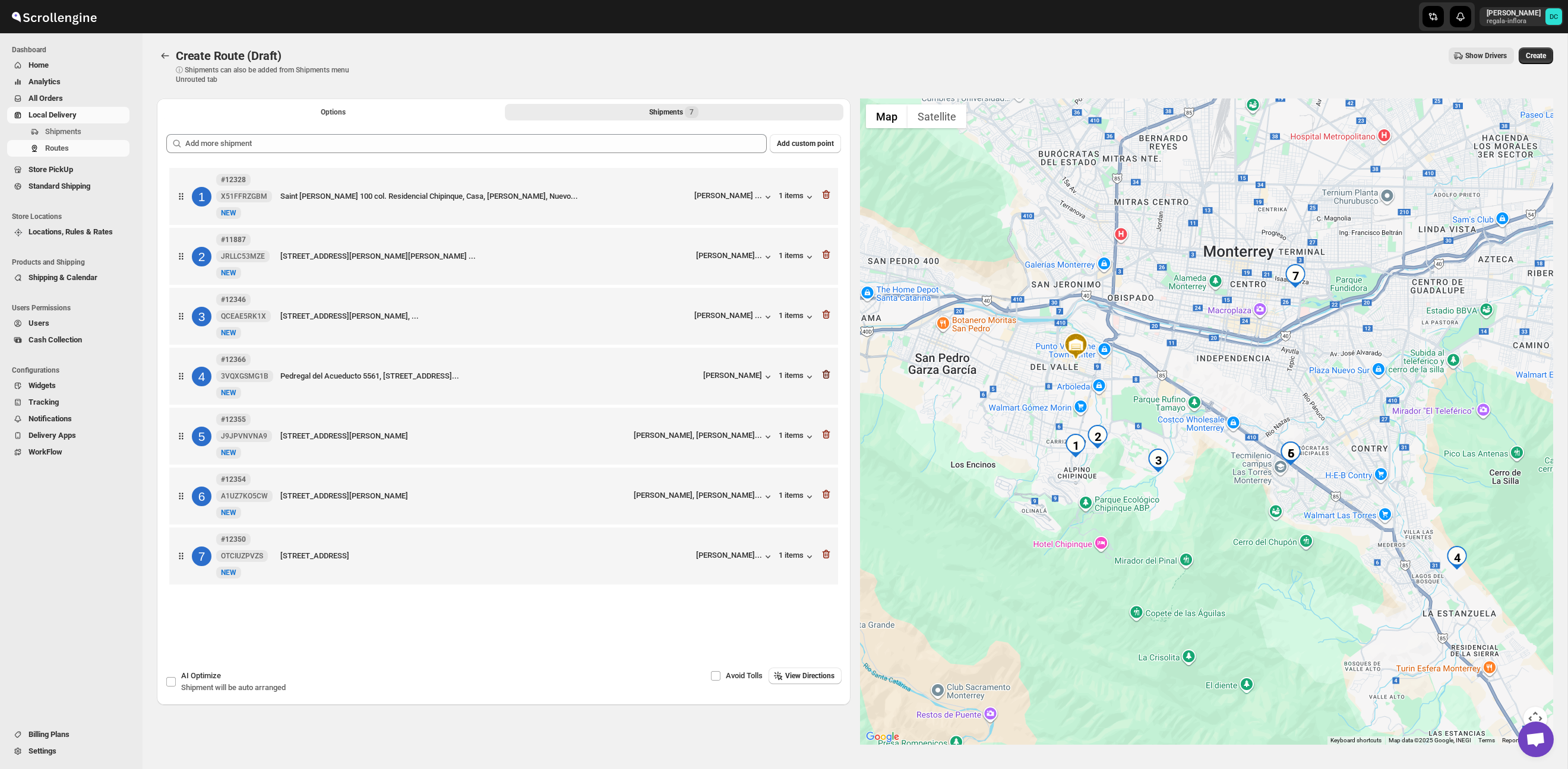
click at [828, 378] on icon "button" at bounding box center [826, 375] width 12 height 12
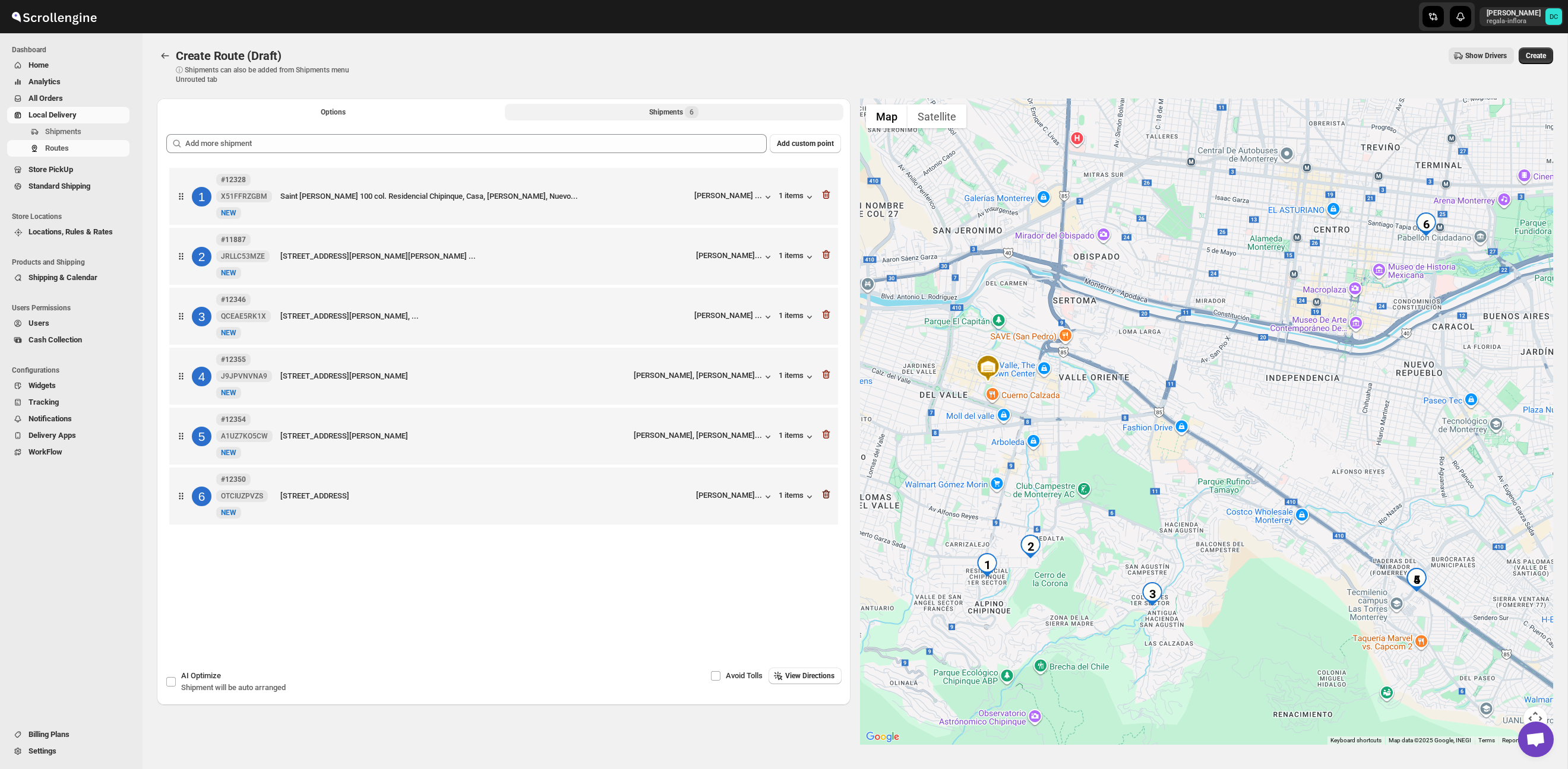
click at [831, 500] on icon "button" at bounding box center [826, 494] width 12 height 12
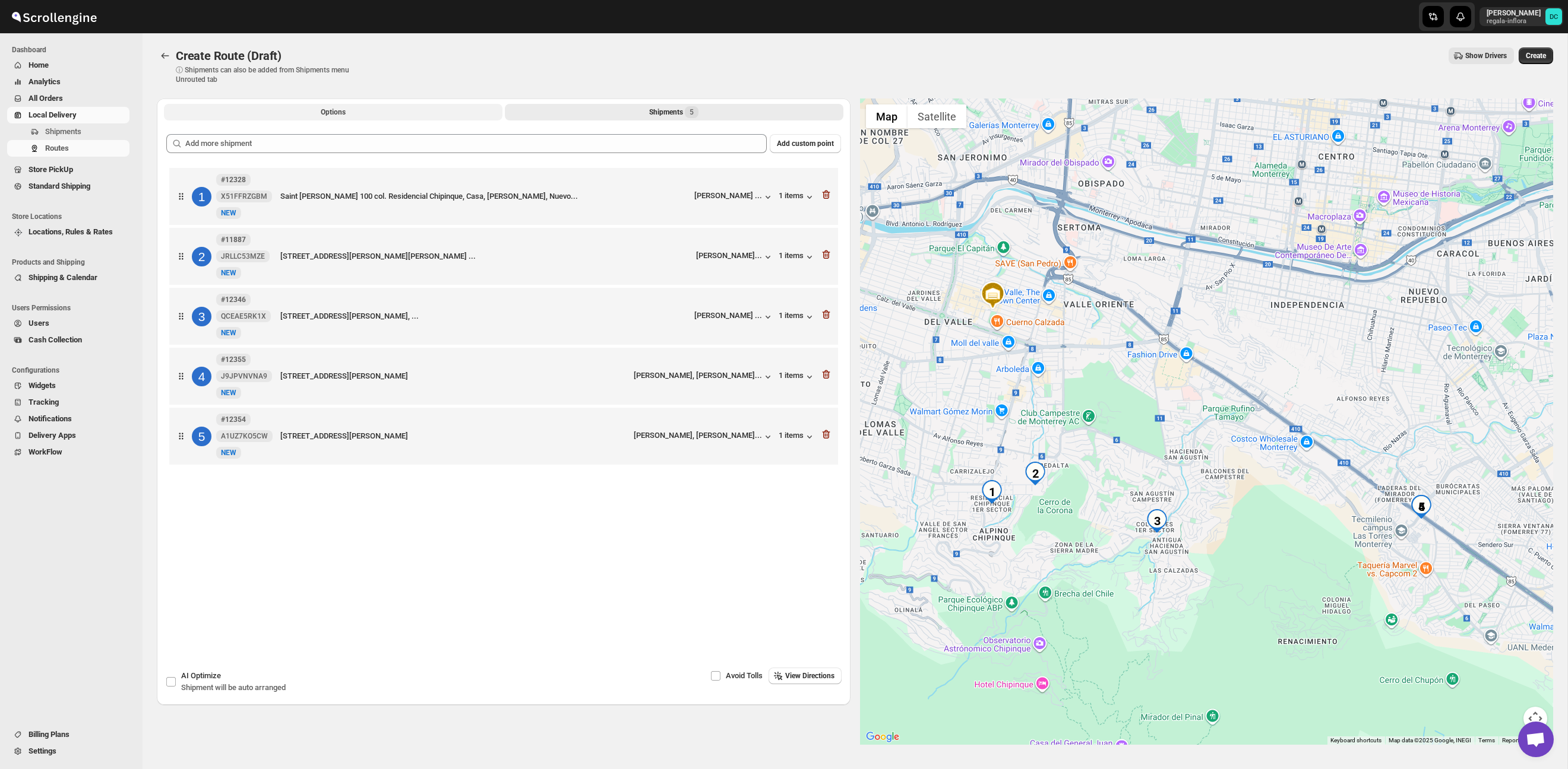
click at [329, 112] on span "Options" at bounding box center [333, 113] width 25 height 10
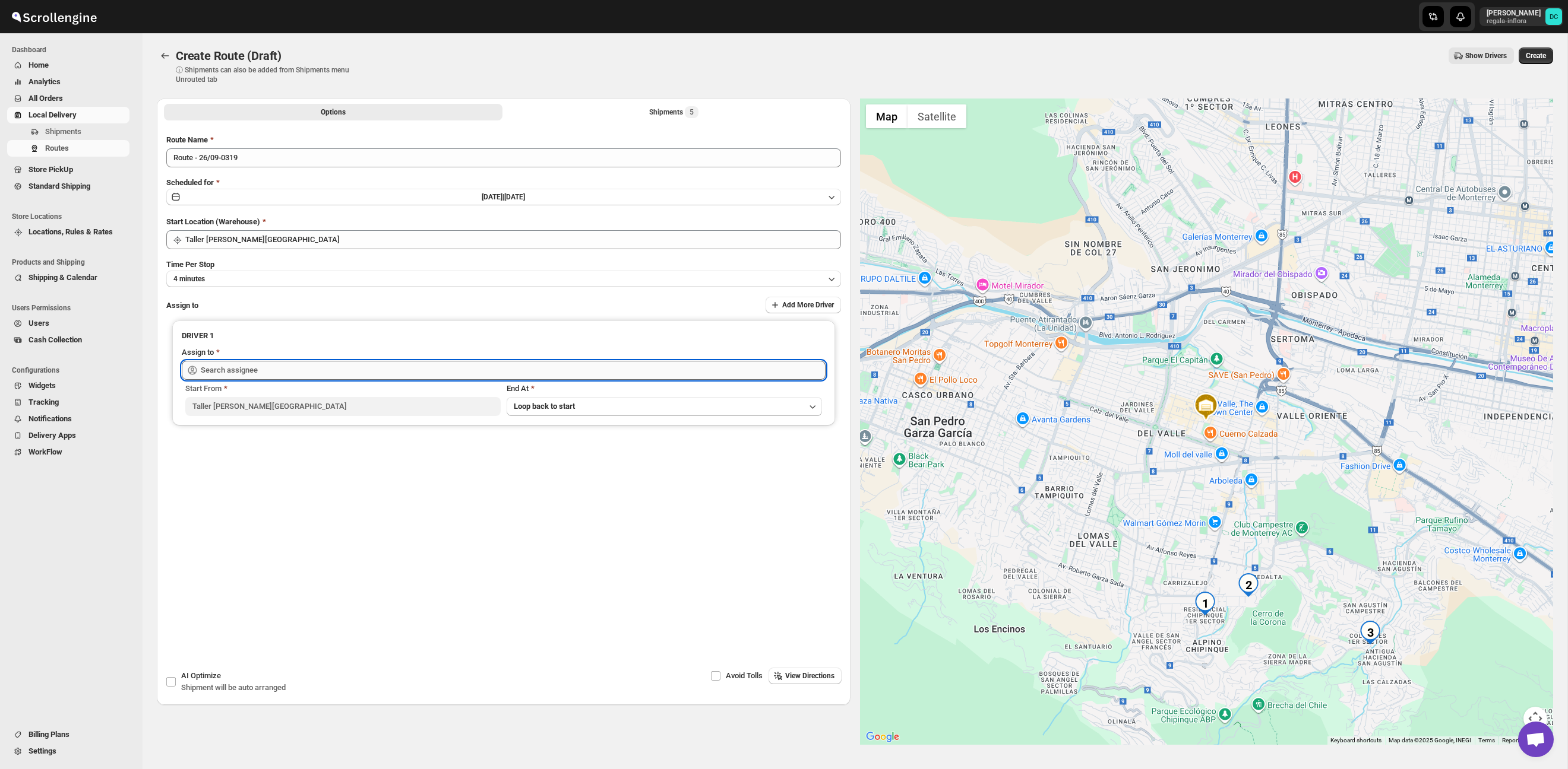
click at [374, 366] on input "text" at bounding box center [513, 371] width 625 height 19
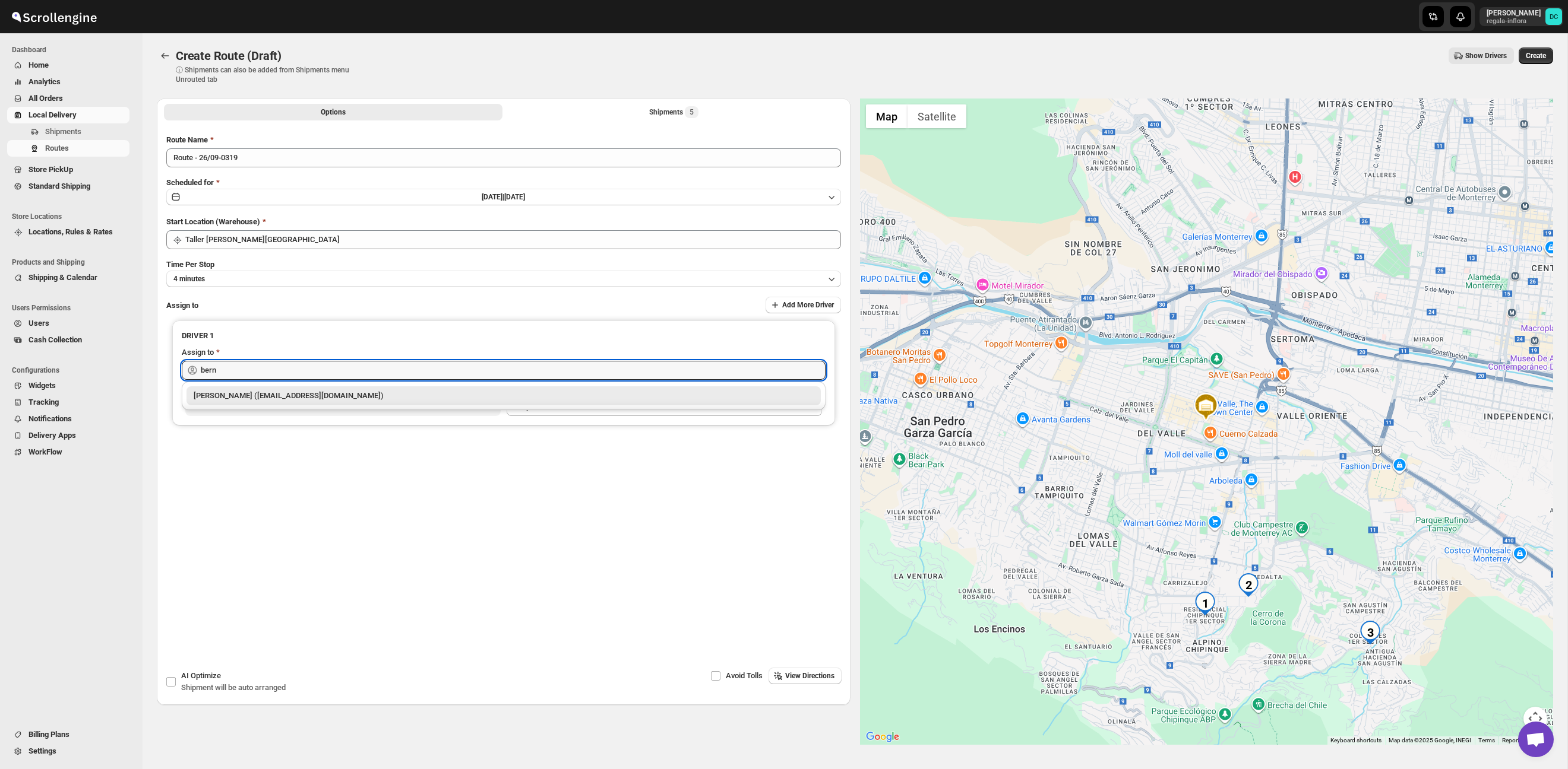
click at [423, 395] on div "[PERSON_NAME] ([EMAIL_ADDRESS][DOMAIN_NAME])" at bounding box center [503, 396] width 620 height 12
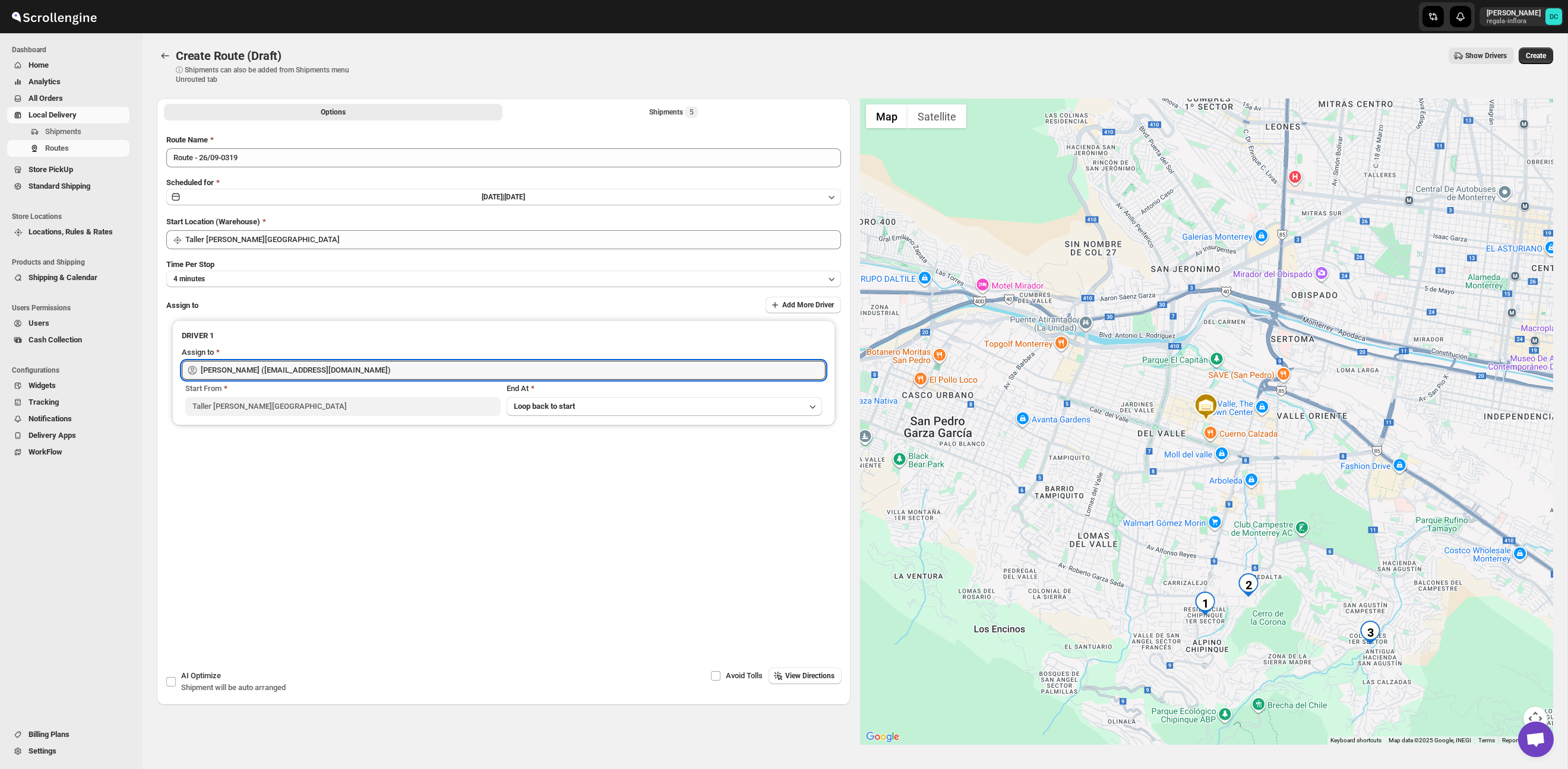
type input "[PERSON_NAME] ([EMAIL_ADDRESS][DOMAIN_NAME])"
click at [1546, 59] on button "Create" at bounding box center [1535, 55] width 34 height 17
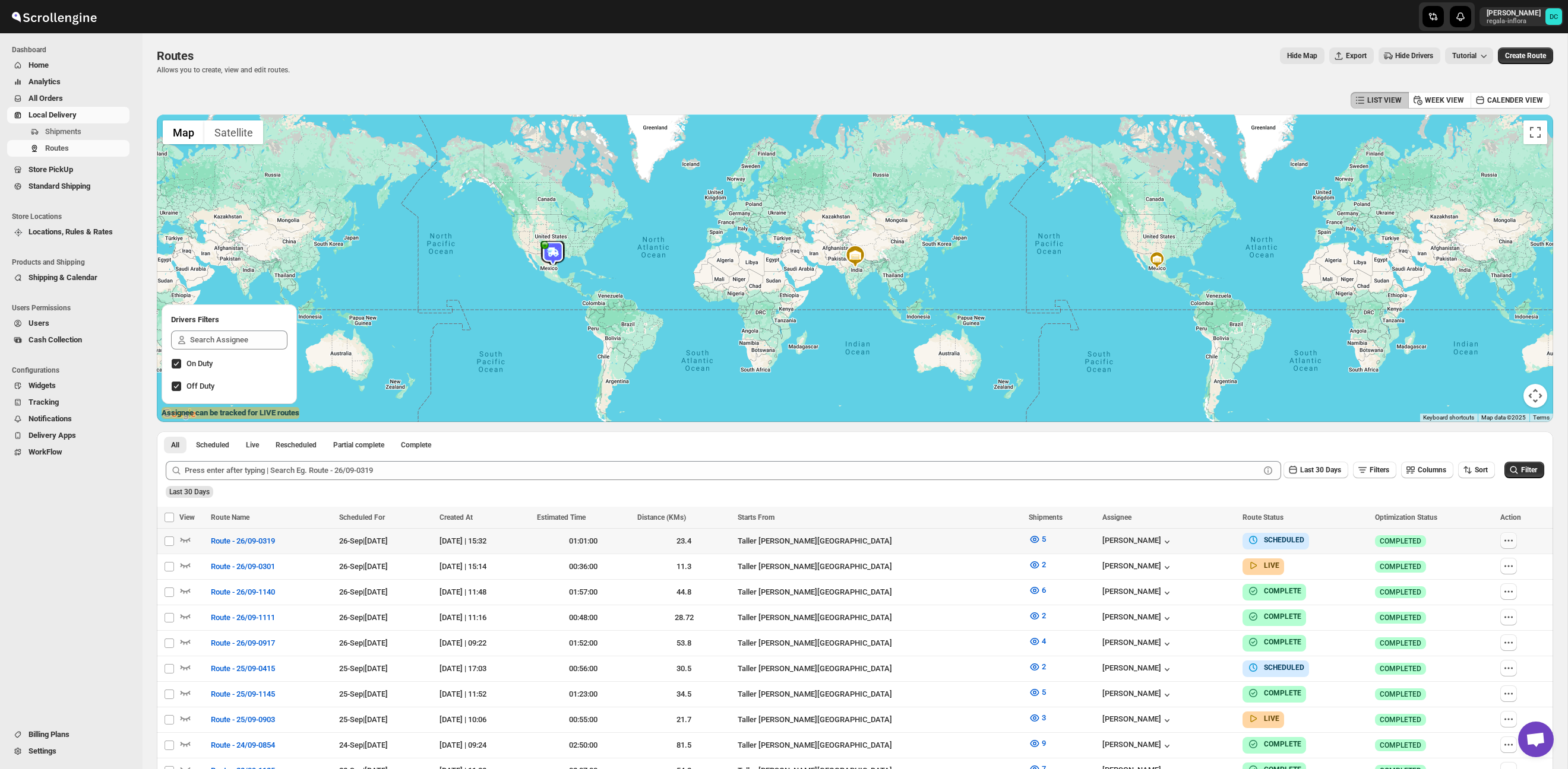
click at [1510, 543] on icon "button" at bounding box center [1509, 541] width 12 height 12
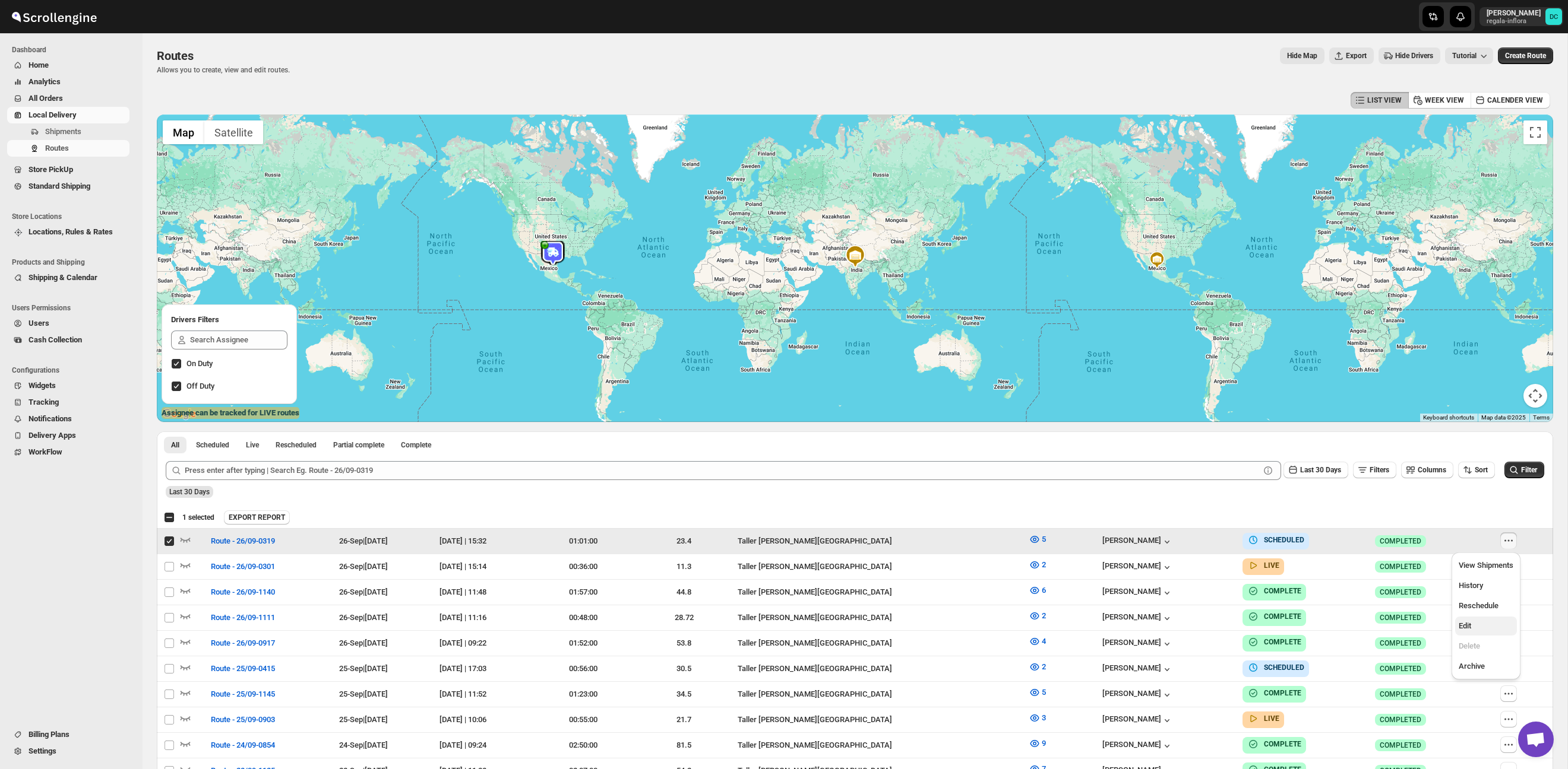
click at [1478, 622] on span "Edit" at bounding box center [1485, 626] width 54 height 12
checkbox input "false"
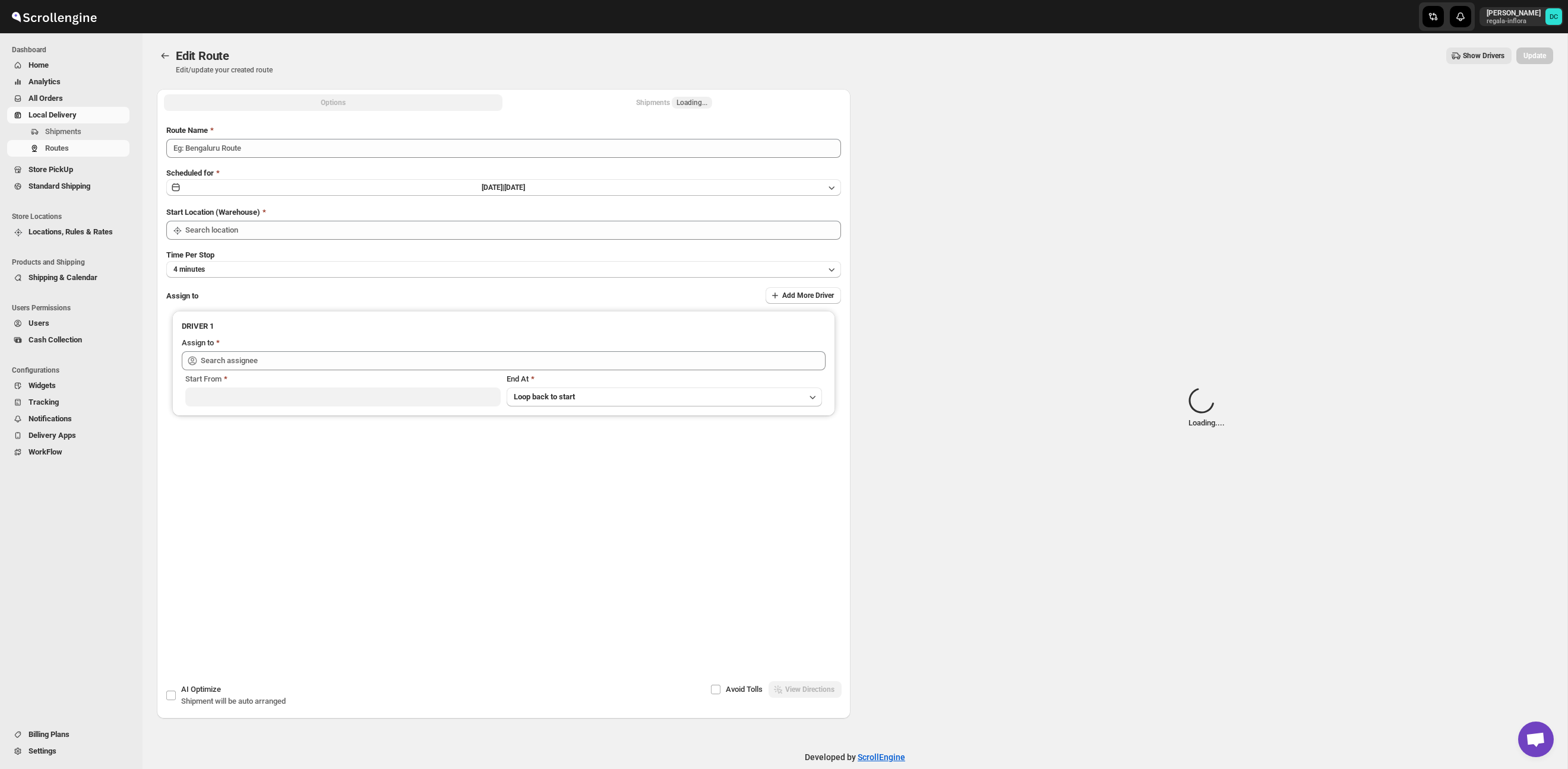
type input "Route - 26/09-0319"
type input "Taller [PERSON_NAME][GEOGRAPHIC_DATA]"
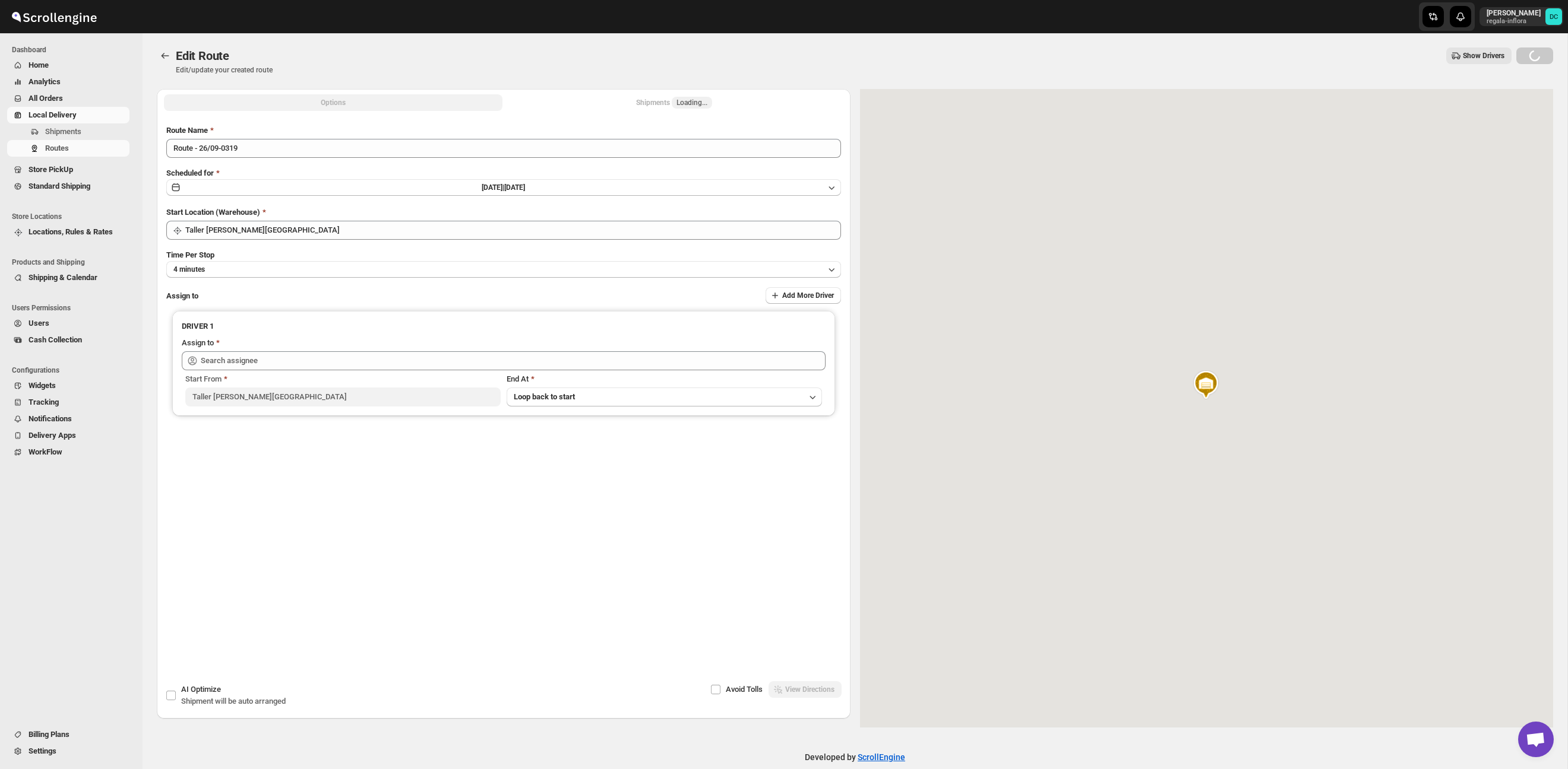
type input "[PERSON_NAME] ([EMAIL_ADDRESS][DOMAIN_NAME])"
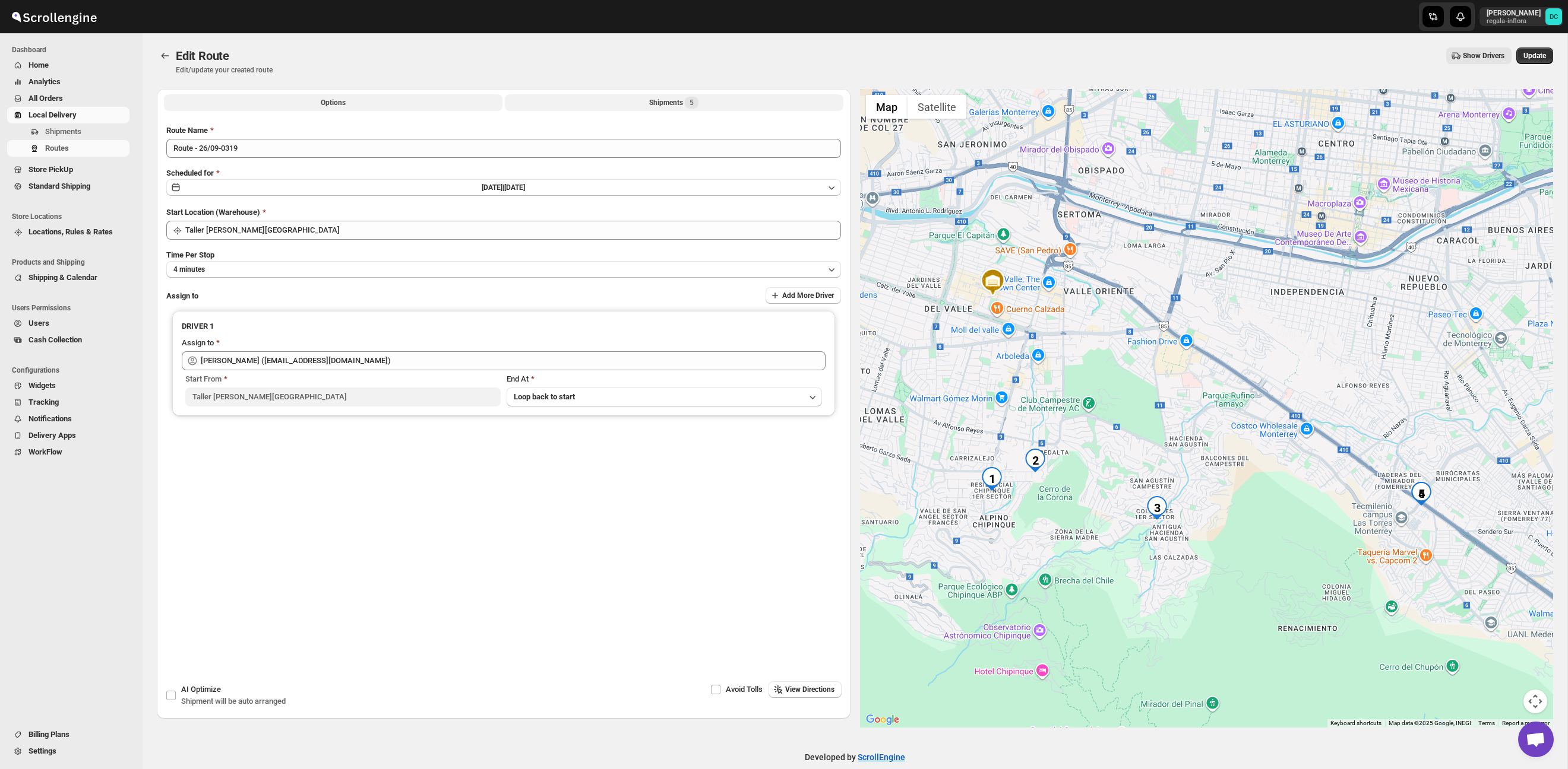
click at [658, 97] on div "Shipments 5" at bounding box center [673, 103] width 50 height 12
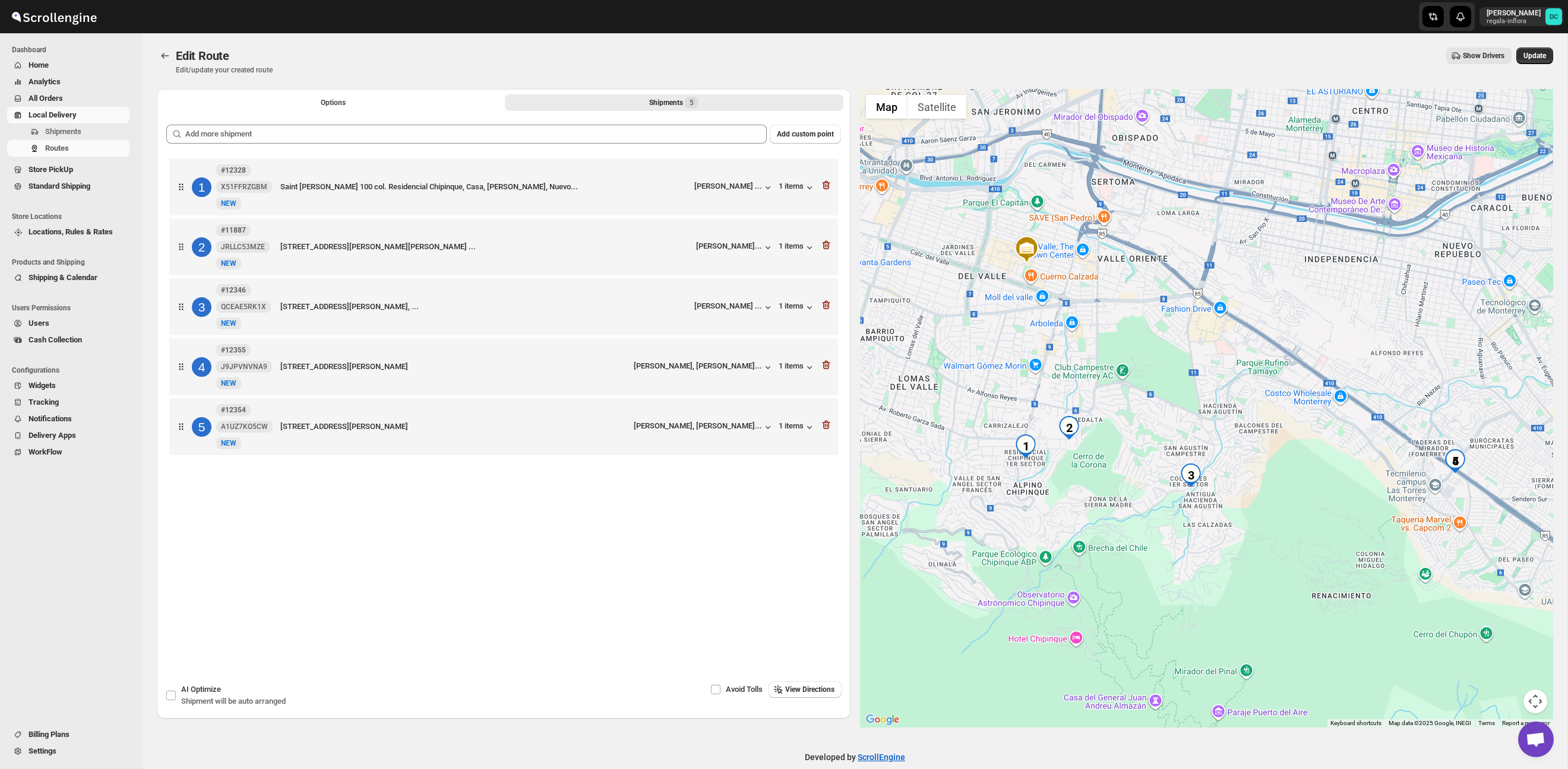
drag, startPoint x: 1315, startPoint y: 468, endPoint x: 1256, endPoint y: 415, distance: 79.3
click at [1256, 415] on div at bounding box center [1207, 409] width 694 height 639
click at [333, 109] on button "Options" at bounding box center [333, 102] width 338 height 17
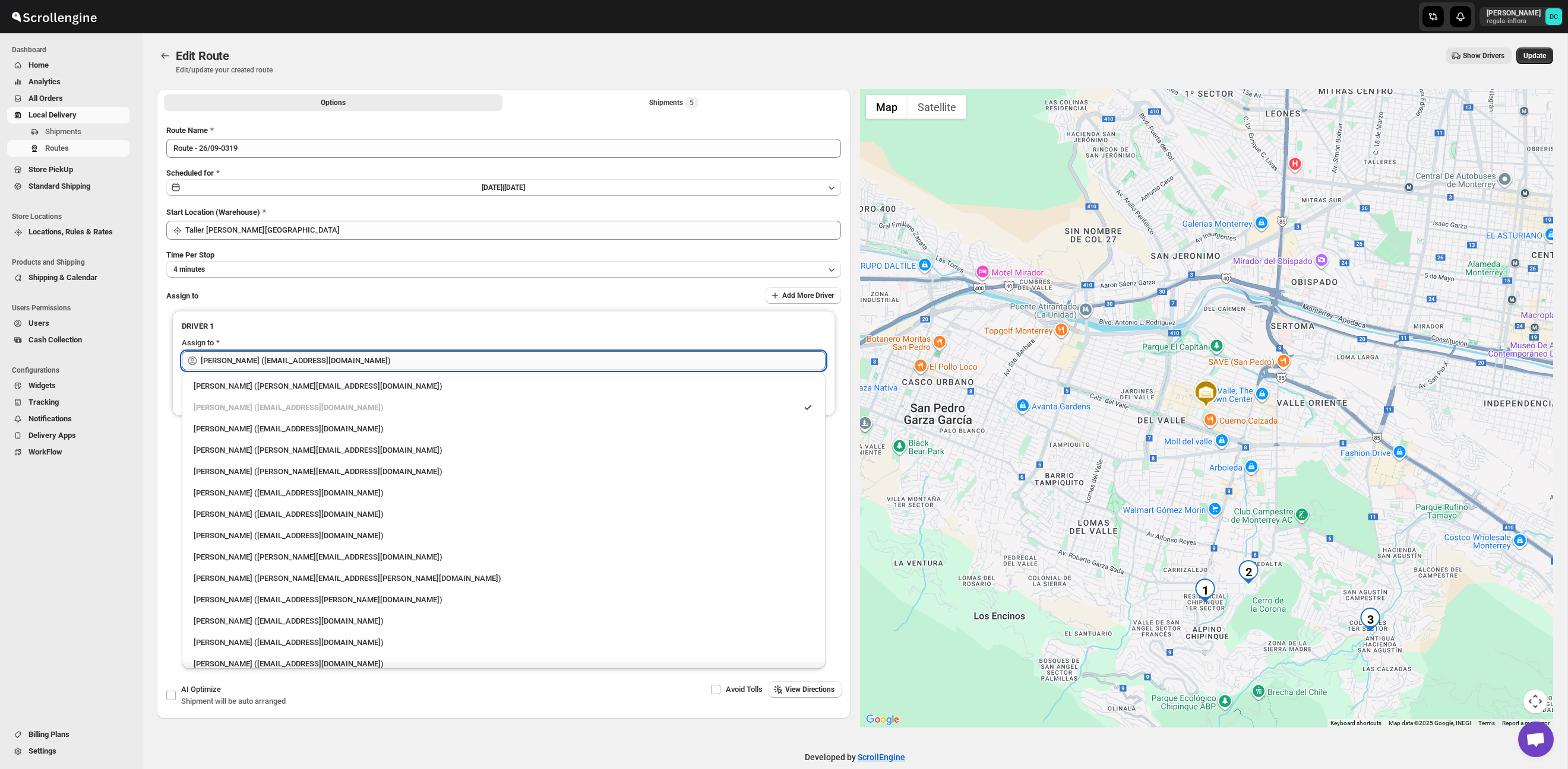
click at [380, 361] on input "[PERSON_NAME] ([EMAIL_ADDRESS][DOMAIN_NAME])" at bounding box center [513, 361] width 625 height 19
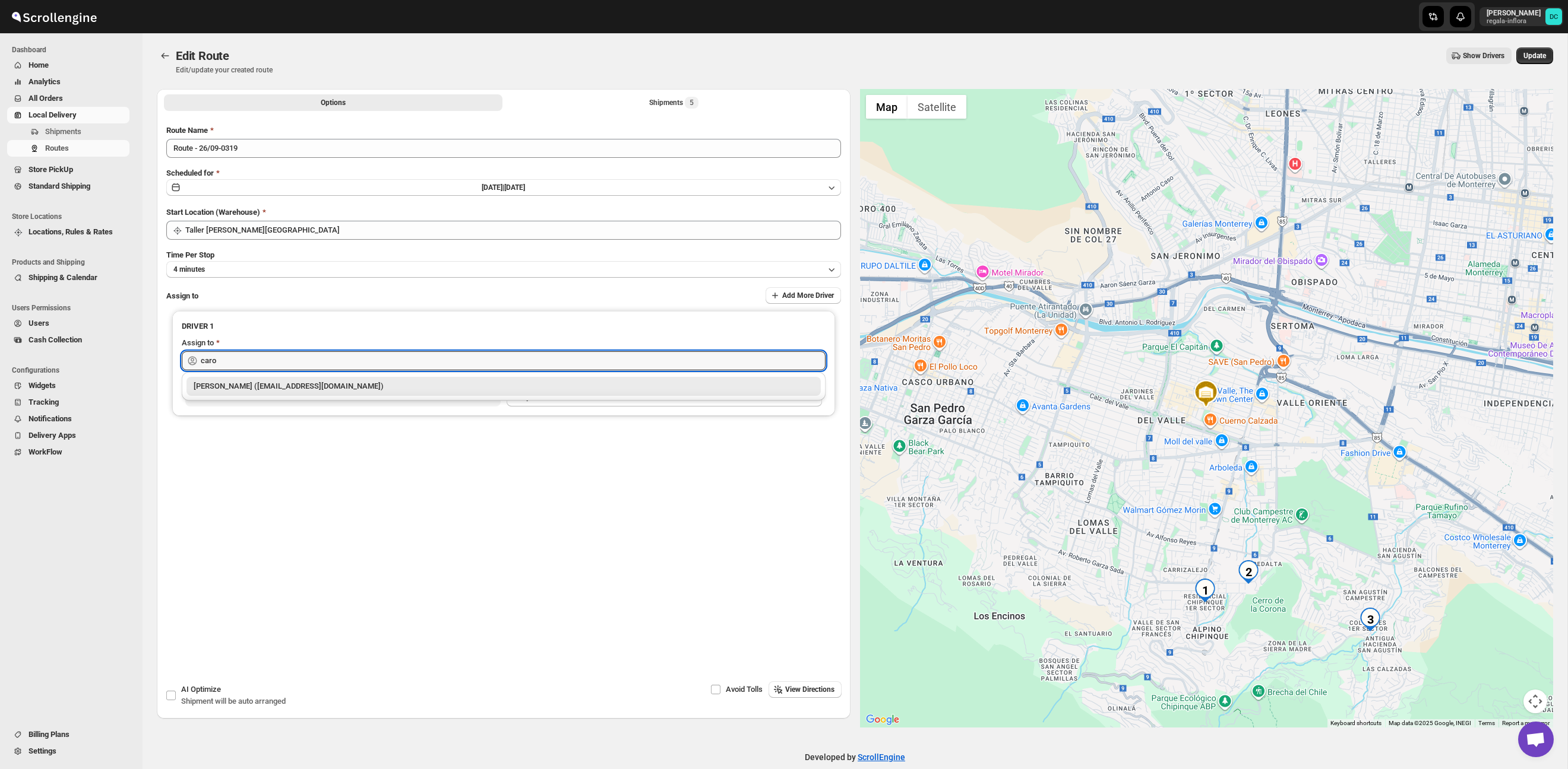
click at [385, 390] on div "[PERSON_NAME] ([EMAIL_ADDRESS][DOMAIN_NAME])" at bounding box center [503, 386] width 620 height 12
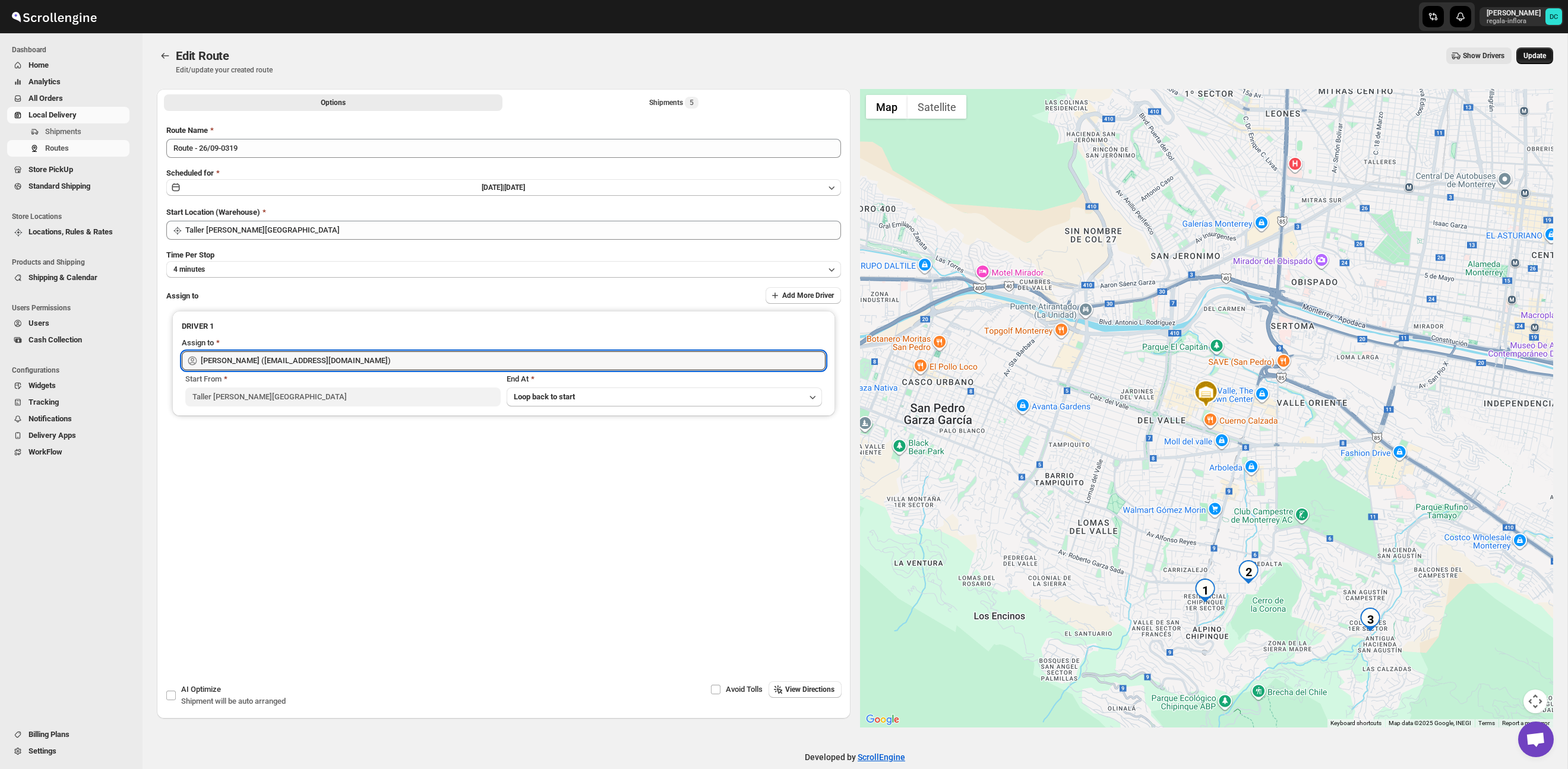
type input "[PERSON_NAME] ([EMAIL_ADDRESS][DOMAIN_NAME])"
drag, startPoint x: 1537, startPoint y: 55, endPoint x: 1085, endPoint y: 4, distance: 454.9
click at [1537, 55] on span "Update" at bounding box center [1534, 56] width 22 height 10
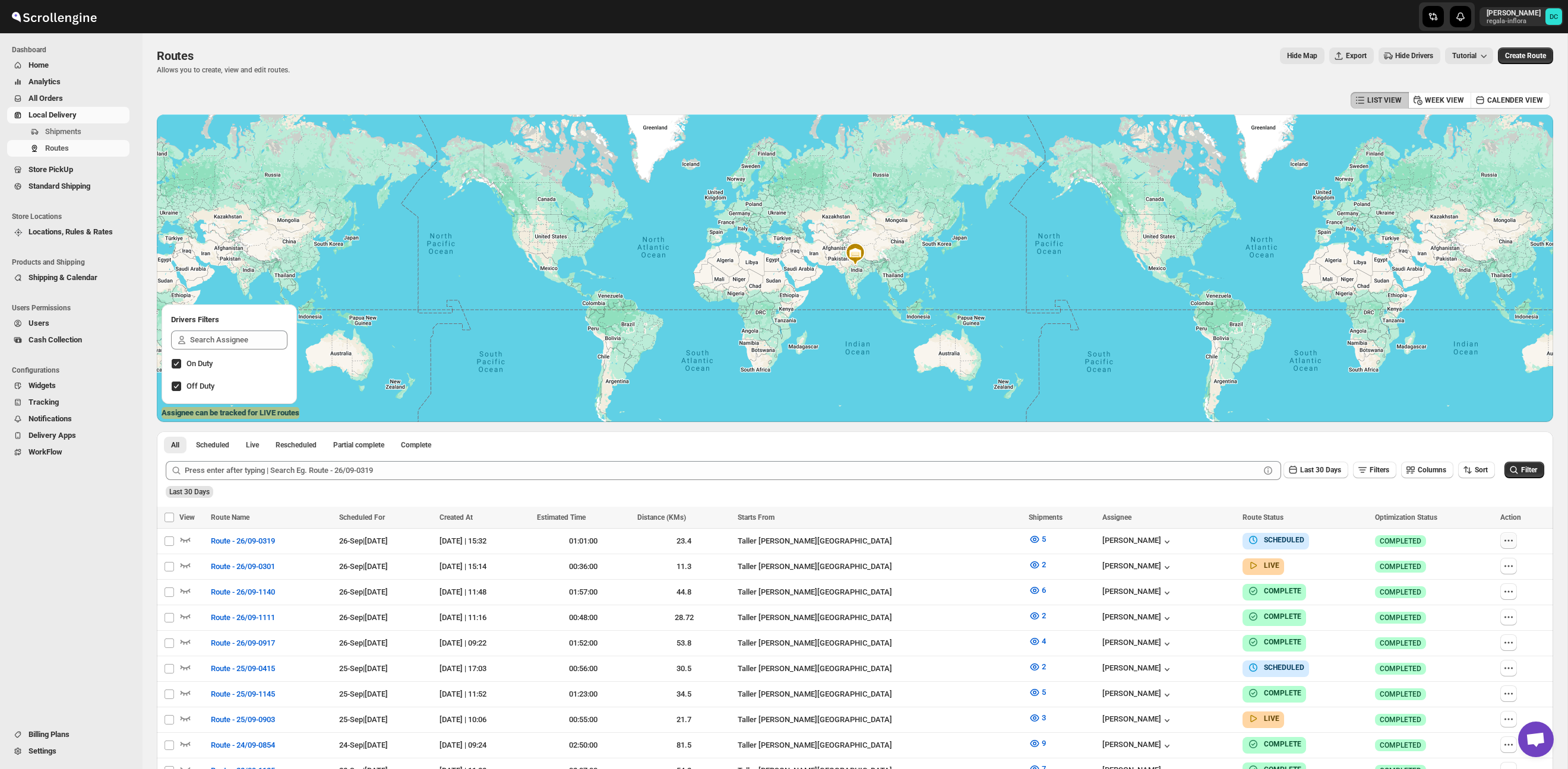
click at [1513, 542] on icon "button" at bounding box center [1509, 541] width 12 height 12
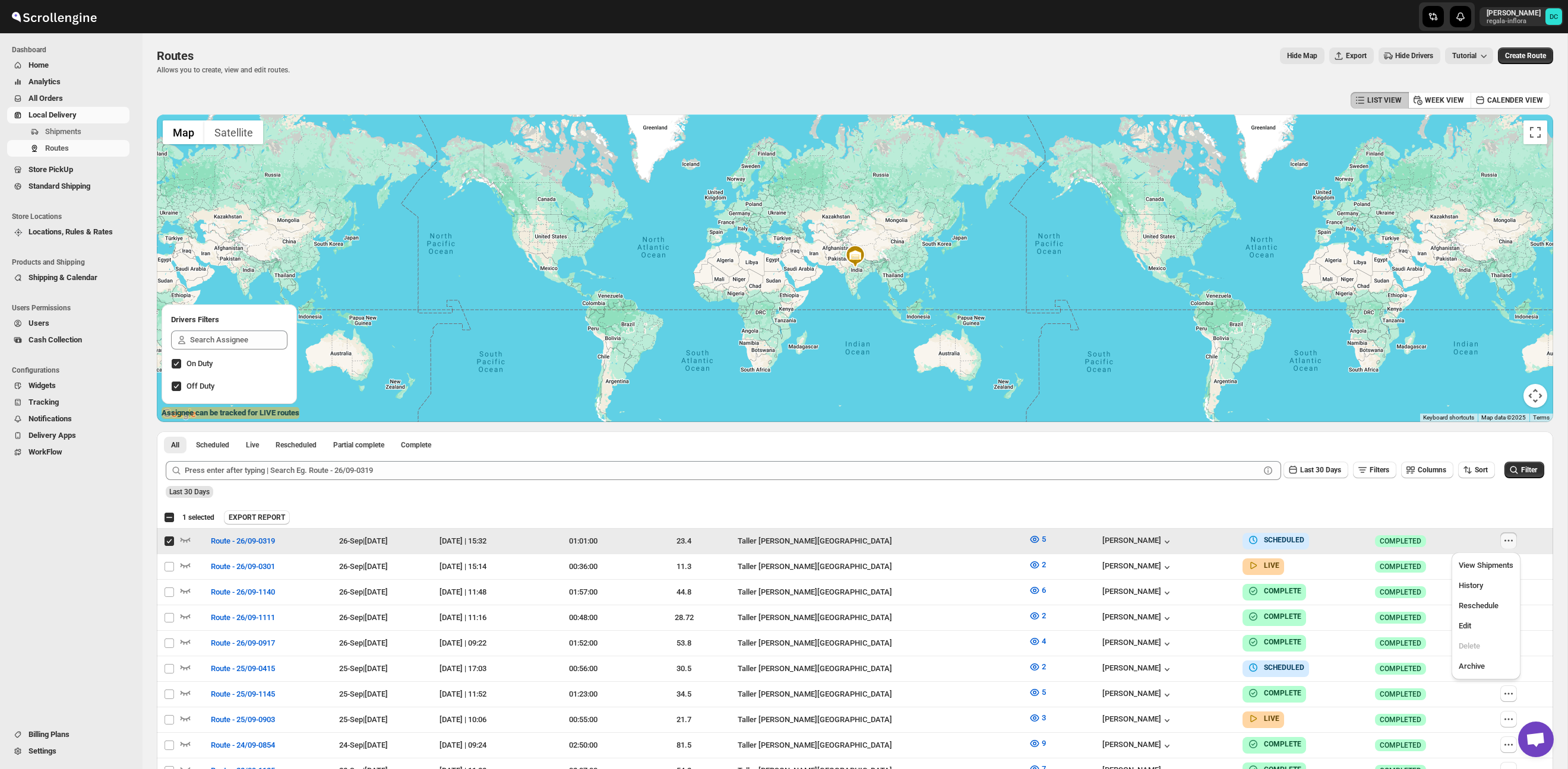
click at [1512, 542] on icon "button" at bounding box center [1509, 541] width 12 height 12
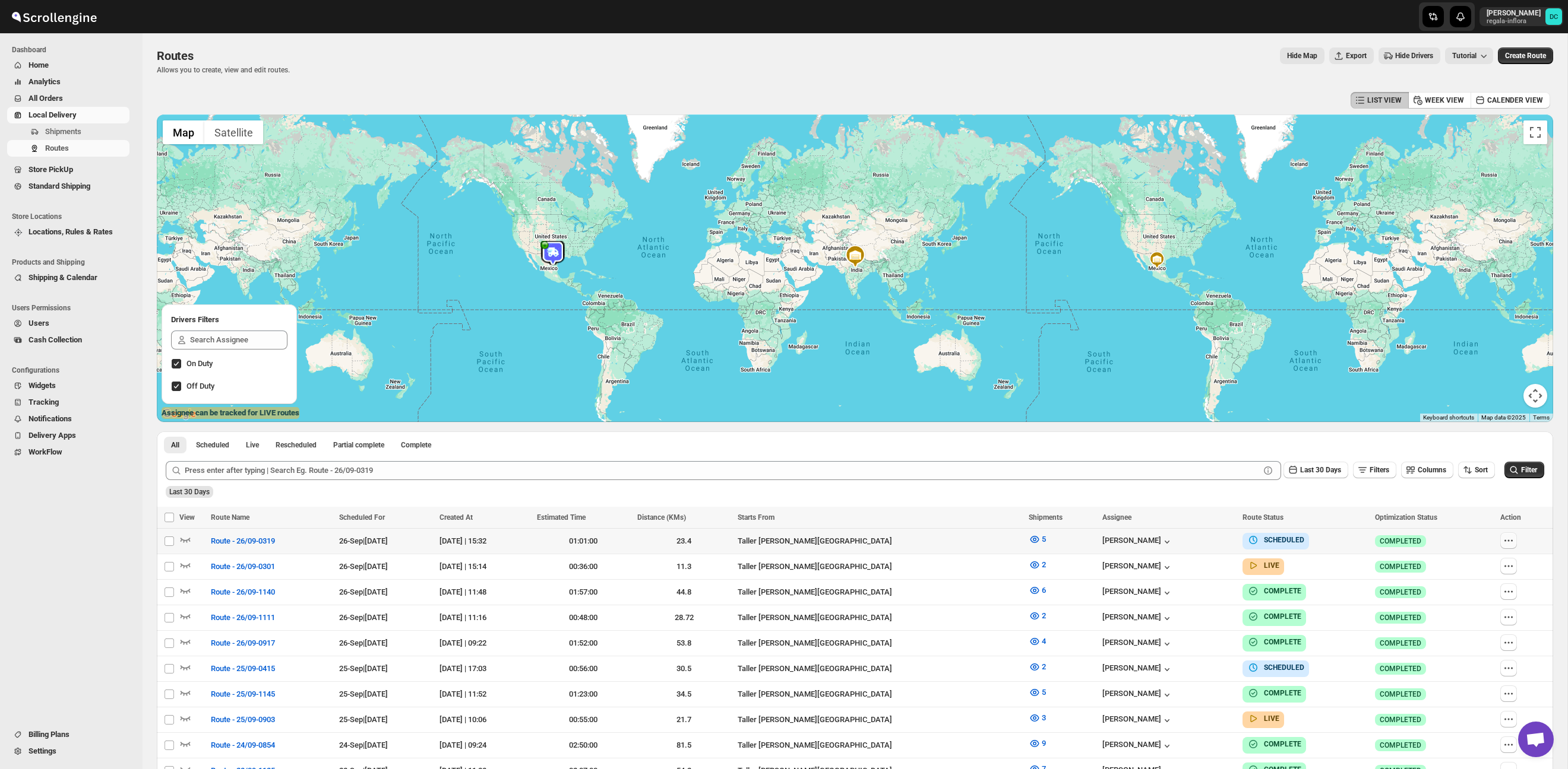
click at [1511, 542] on icon "button" at bounding box center [1509, 541] width 12 height 12
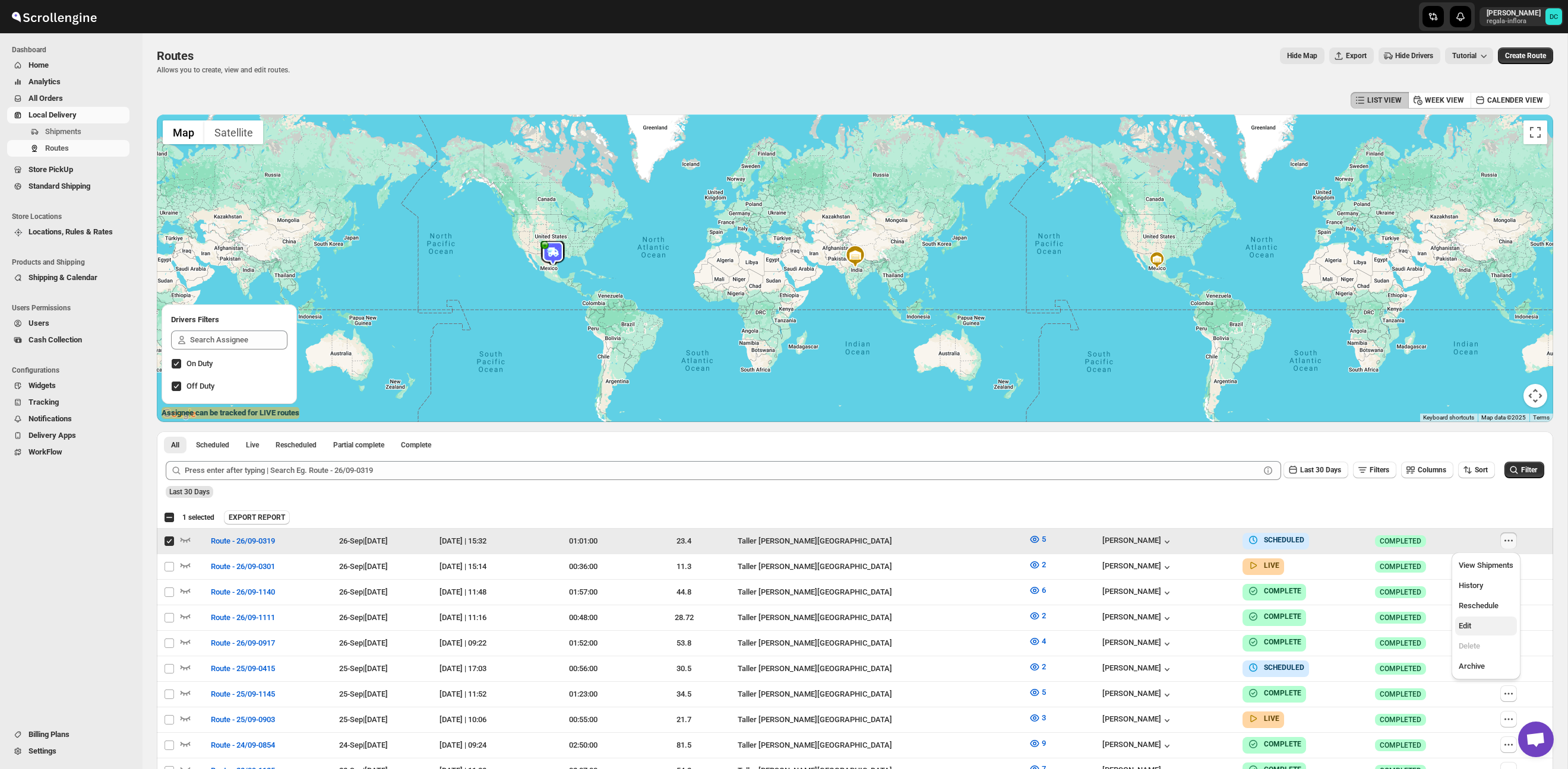
click at [1482, 623] on span "Edit" at bounding box center [1485, 626] width 54 height 12
checkbox input "false"
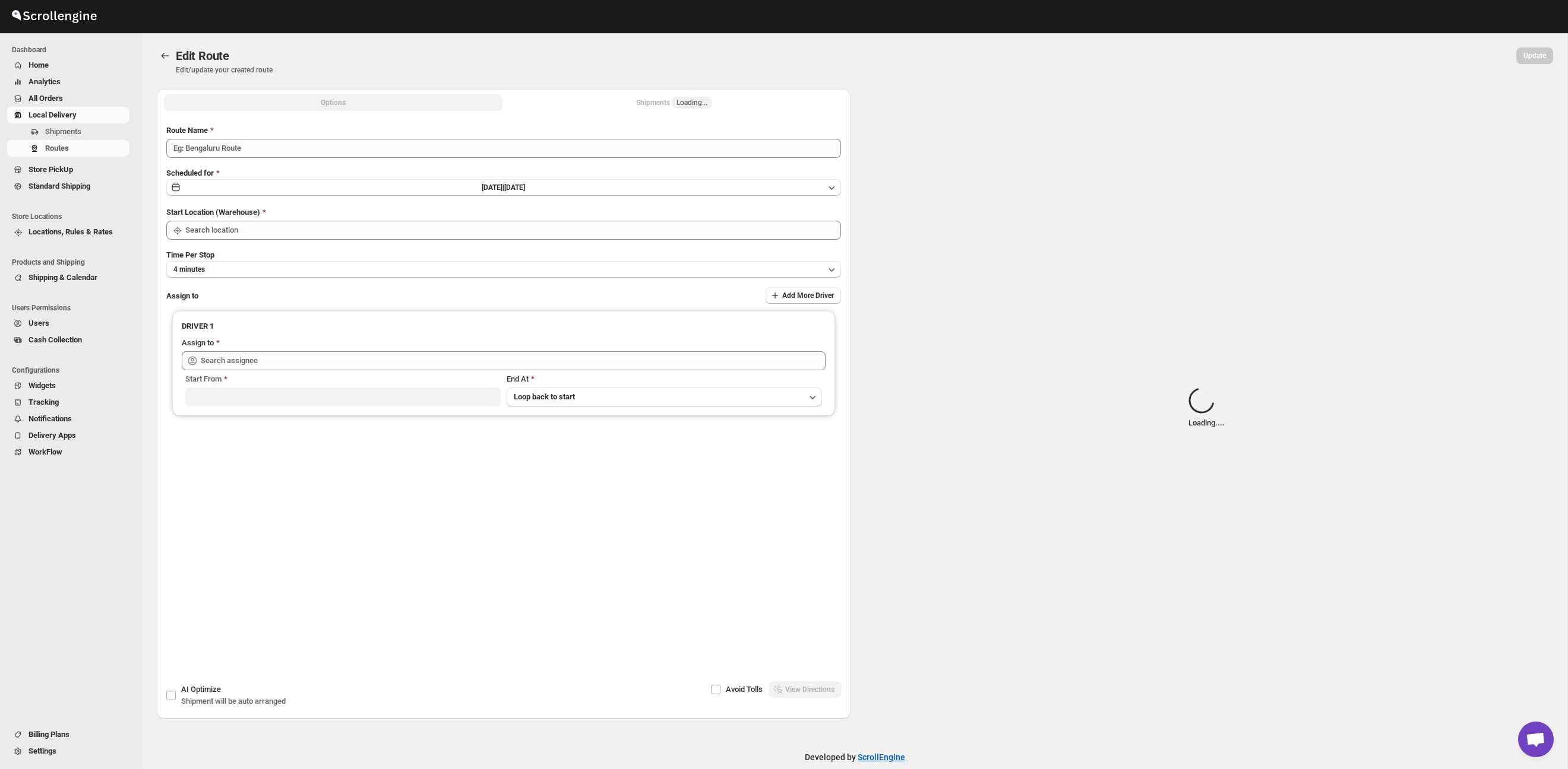
type input "Route - 26/09-0319"
type input "Taller [PERSON_NAME][GEOGRAPHIC_DATA]"
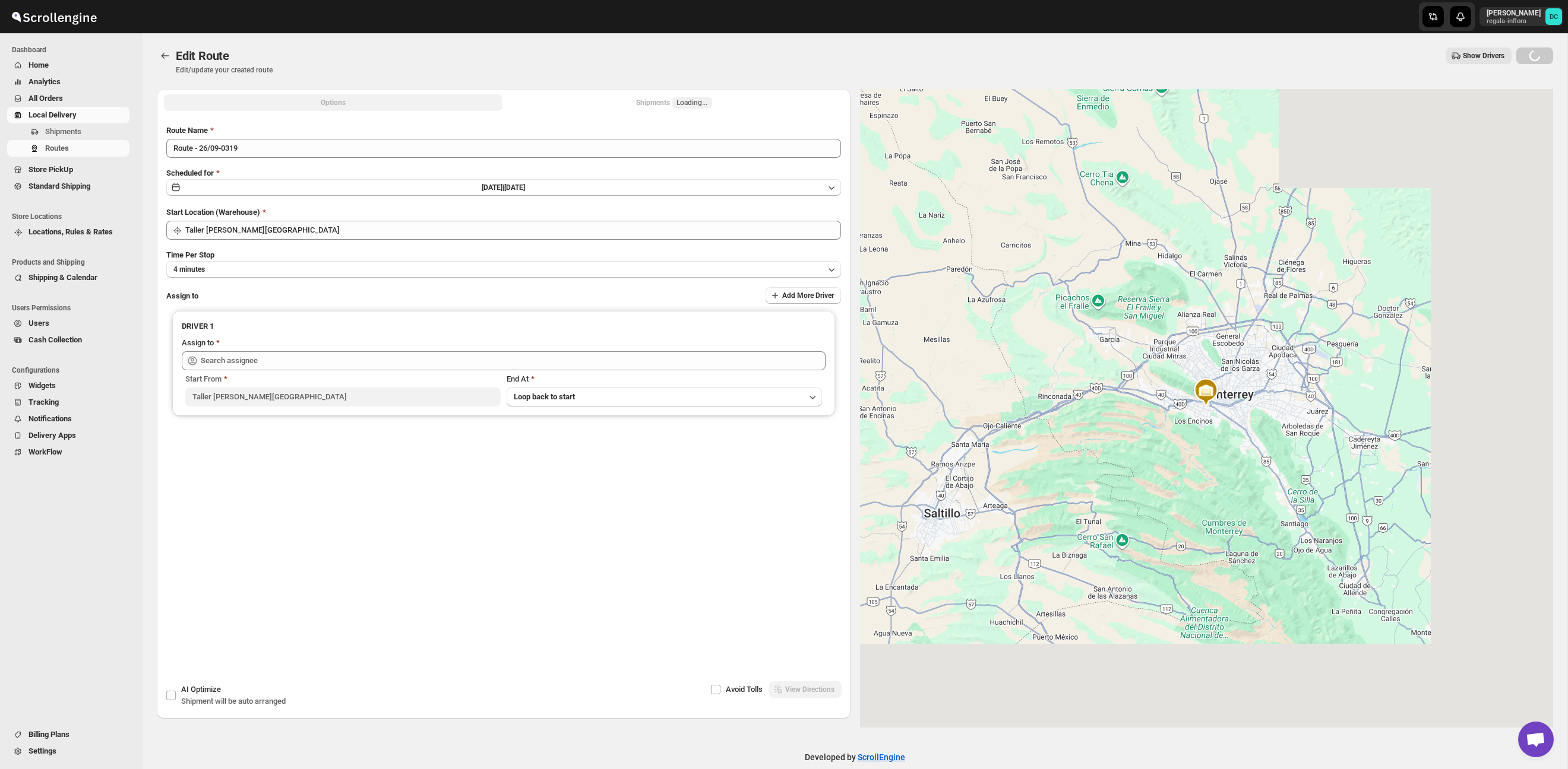
type input "[PERSON_NAME] ([EMAIL_ADDRESS][DOMAIN_NAME])"
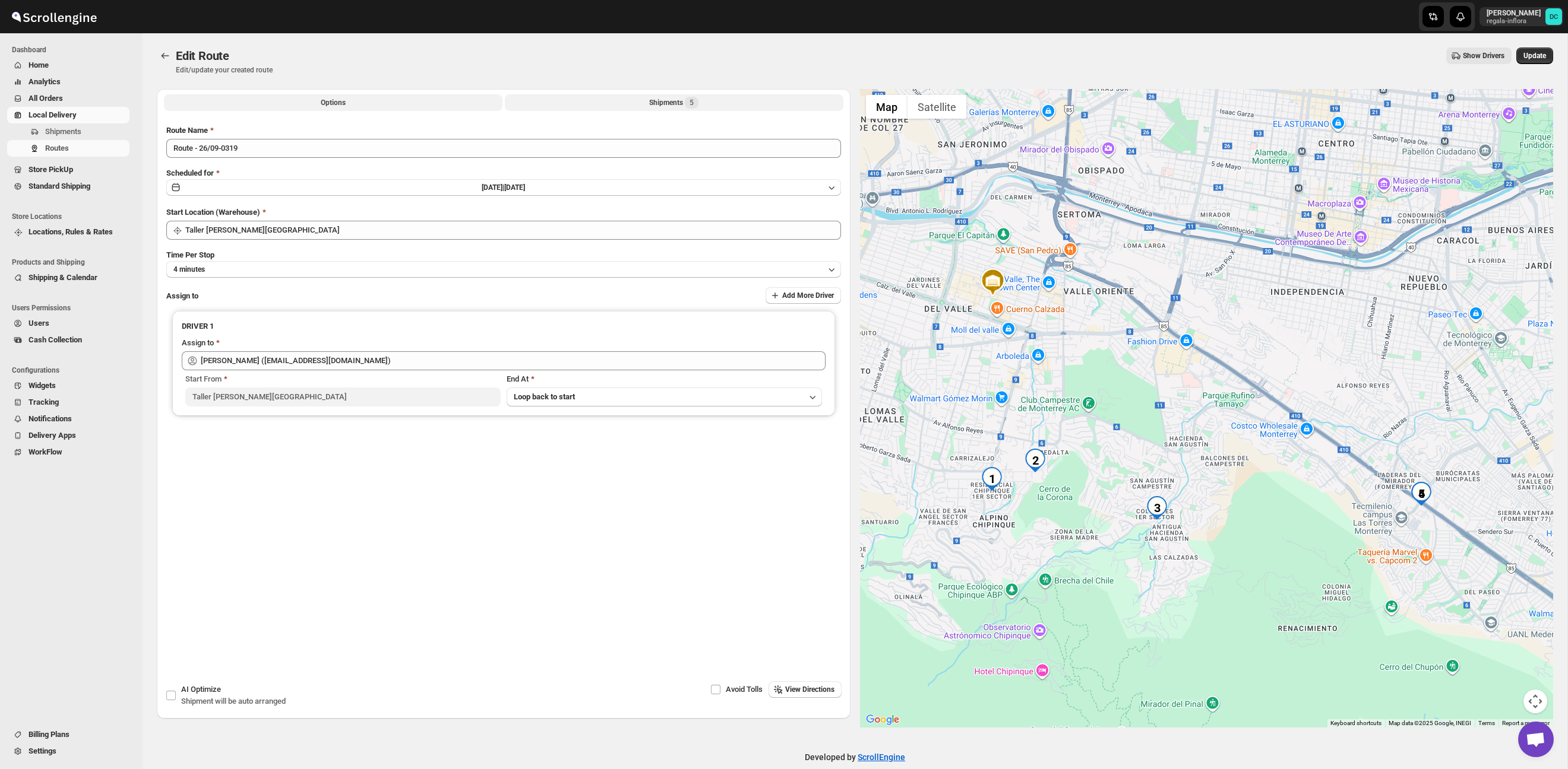
click at [665, 100] on div "Shipments 5" at bounding box center [673, 103] width 50 height 12
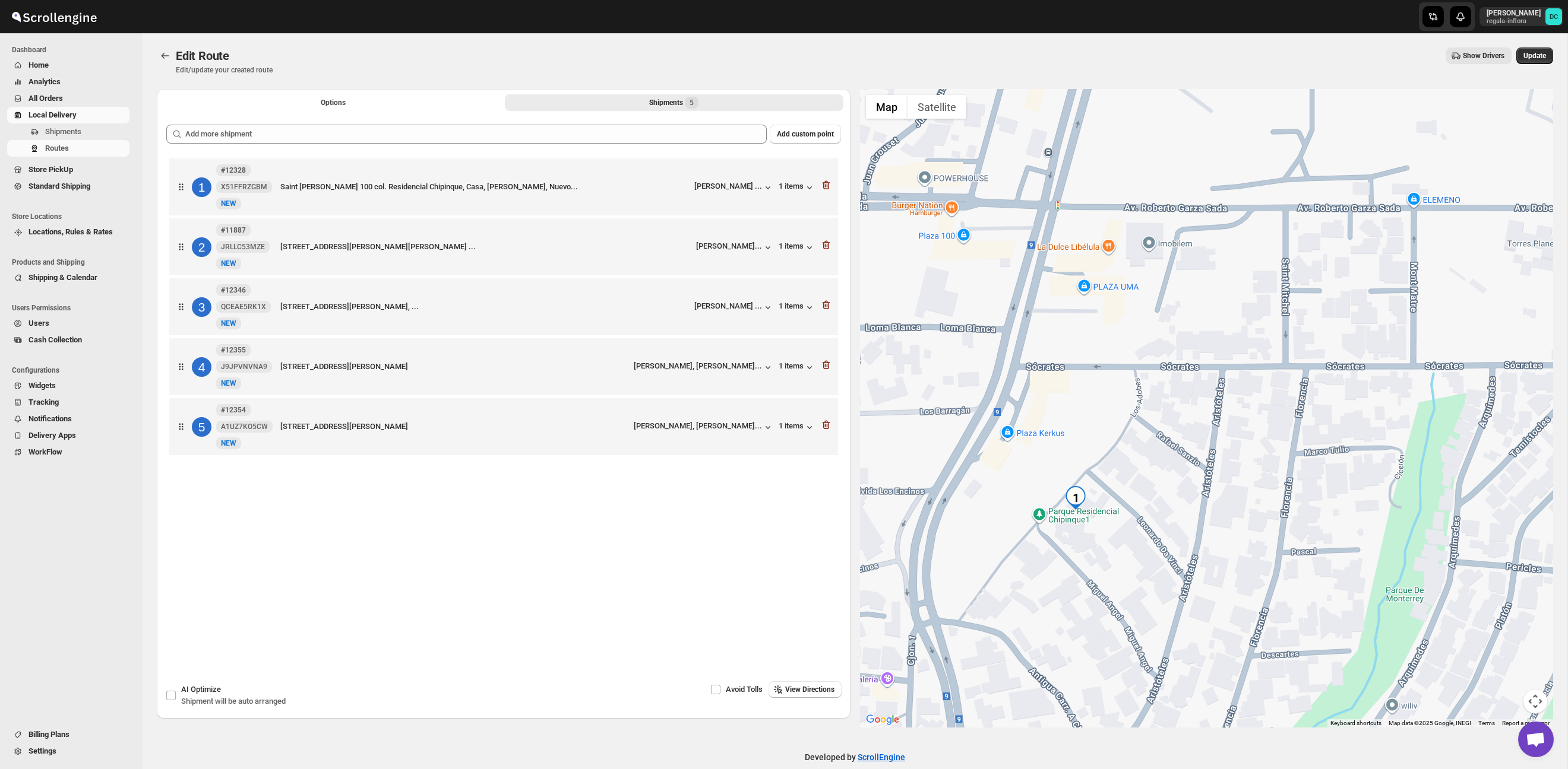
drag, startPoint x: 1110, startPoint y: 557, endPoint x: 1116, endPoint y: 547, distance: 11.7
click at [1116, 547] on div at bounding box center [1207, 409] width 694 height 639
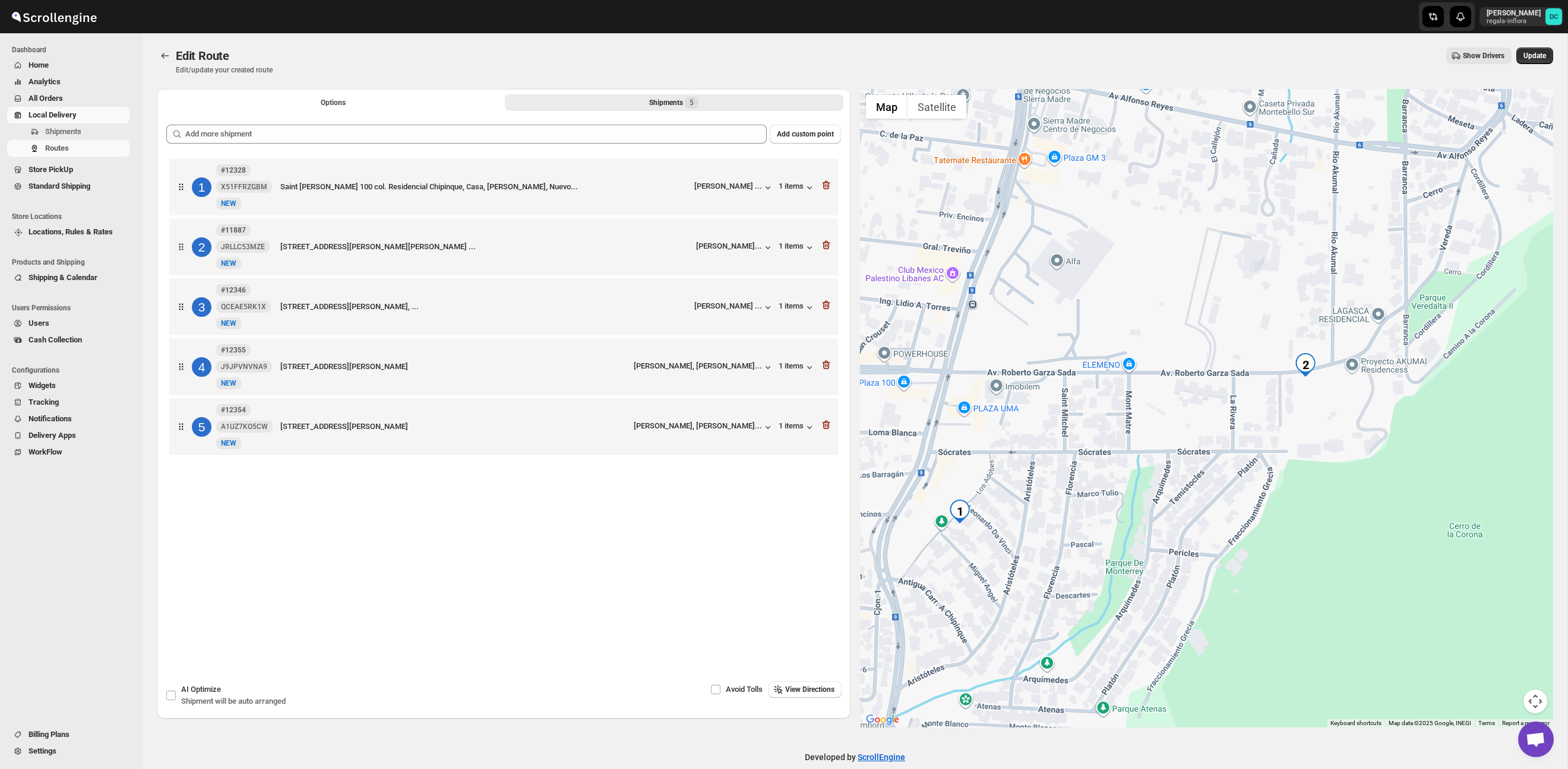
drag, startPoint x: 1344, startPoint y: 401, endPoint x: 1237, endPoint y: 427, distance: 110.1
click at [1237, 427] on div at bounding box center [1207, 409] width 694 height 639
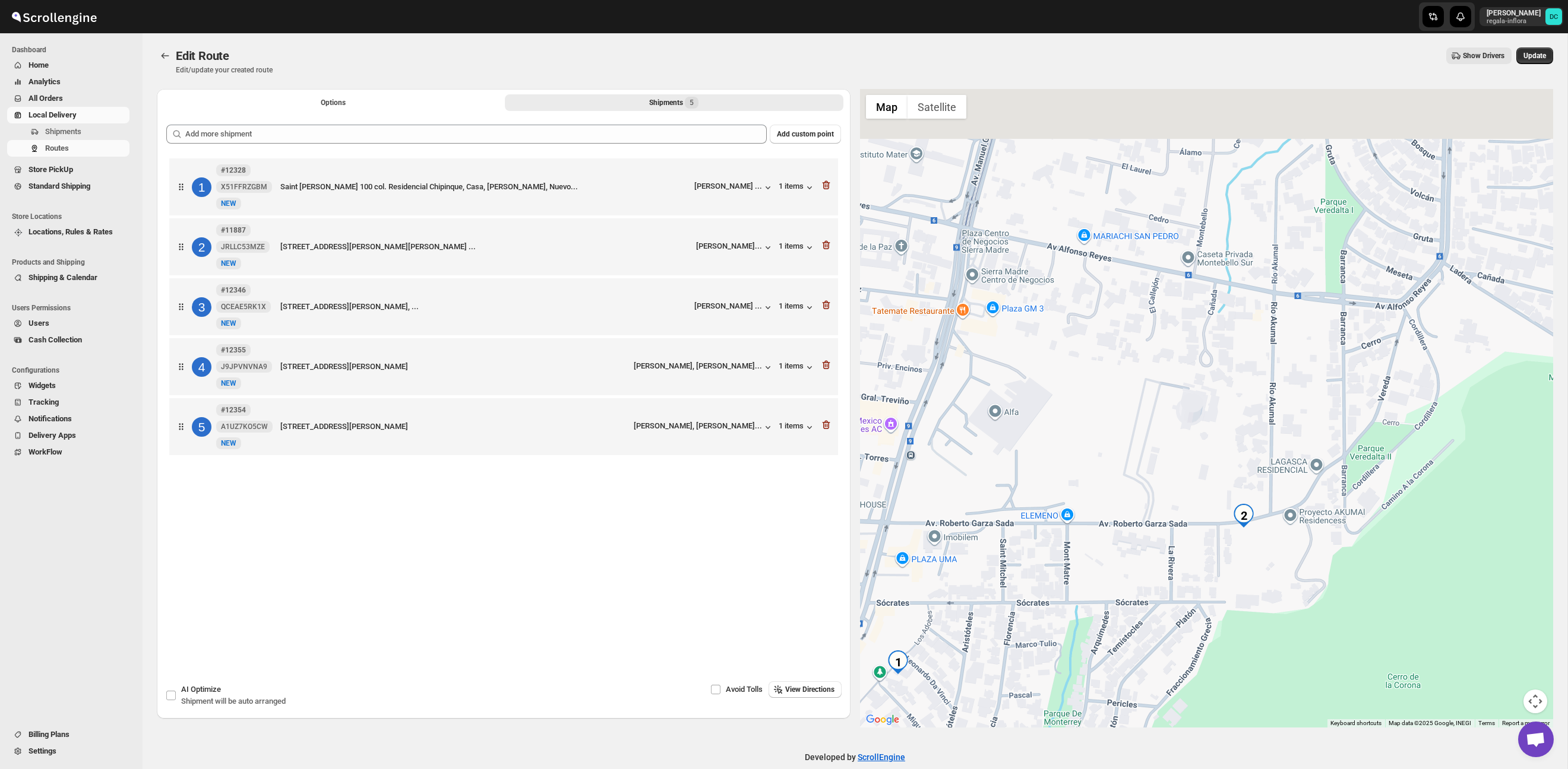
drag, startPoint x: 1314, startPoint y: 448, endPoint x: 1289, endPoint y: 380, distance: 72.4
click at [1263, 558] on div at bounding box center [1207, 409] width 694 height 639
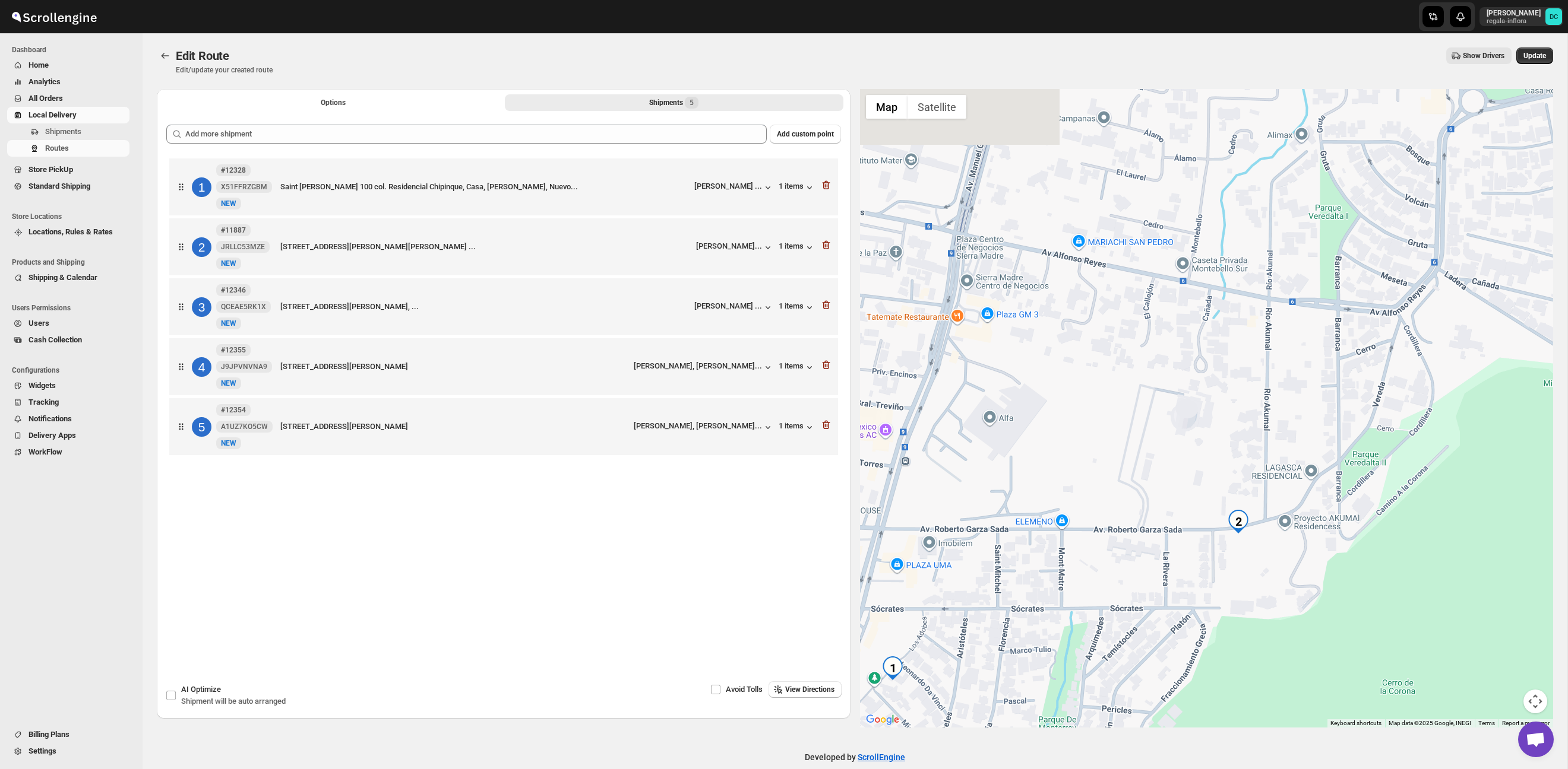
click at [1236, 550] on div at bounding box center [1207, 409] width 694 height 639
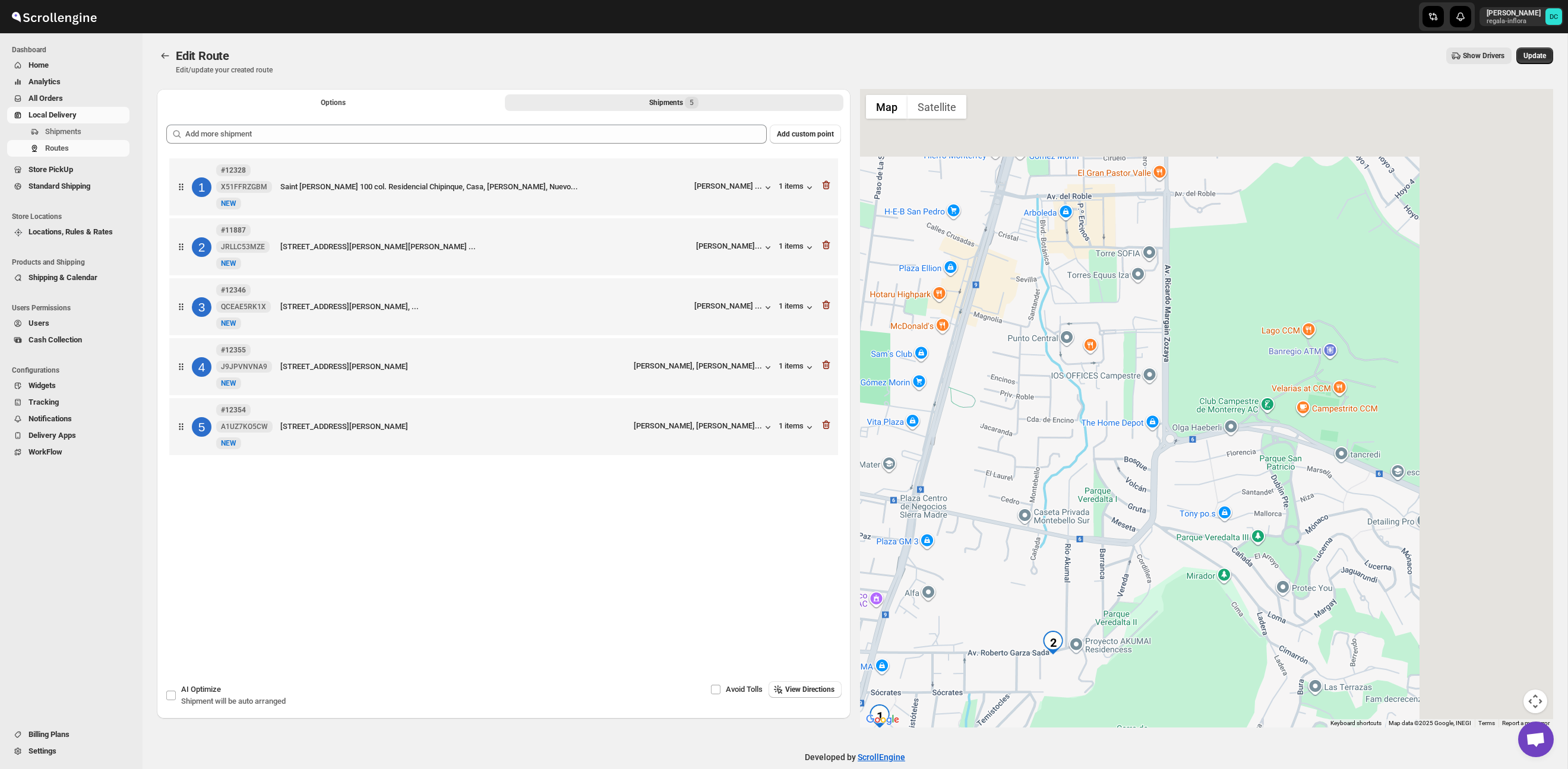
drag, startPoint x: 1380, startPoint y: 378, endPoint x: 1300, endPoint y: 552, distance: 191.5
click at [1098, 552] on div at bounding box center [1207, 409] width 694 height 639
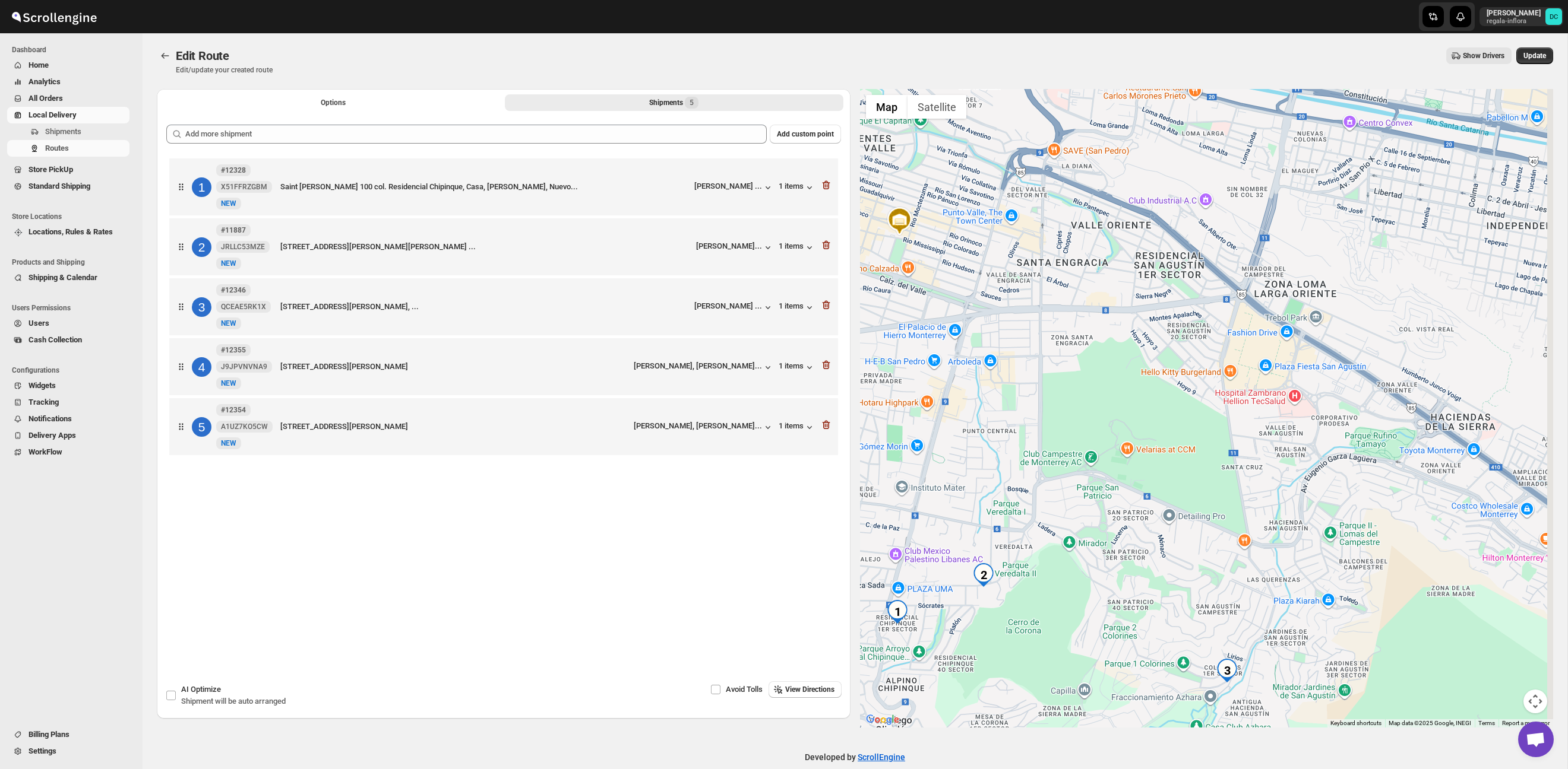
drag, startPoint x: 1426, startPoint y: 574, endPoint x: 1278, endPoint y: 540, distance: 151.9
click at [1279, 540] on div at bounding box center [1207, 409] width 694 height 639
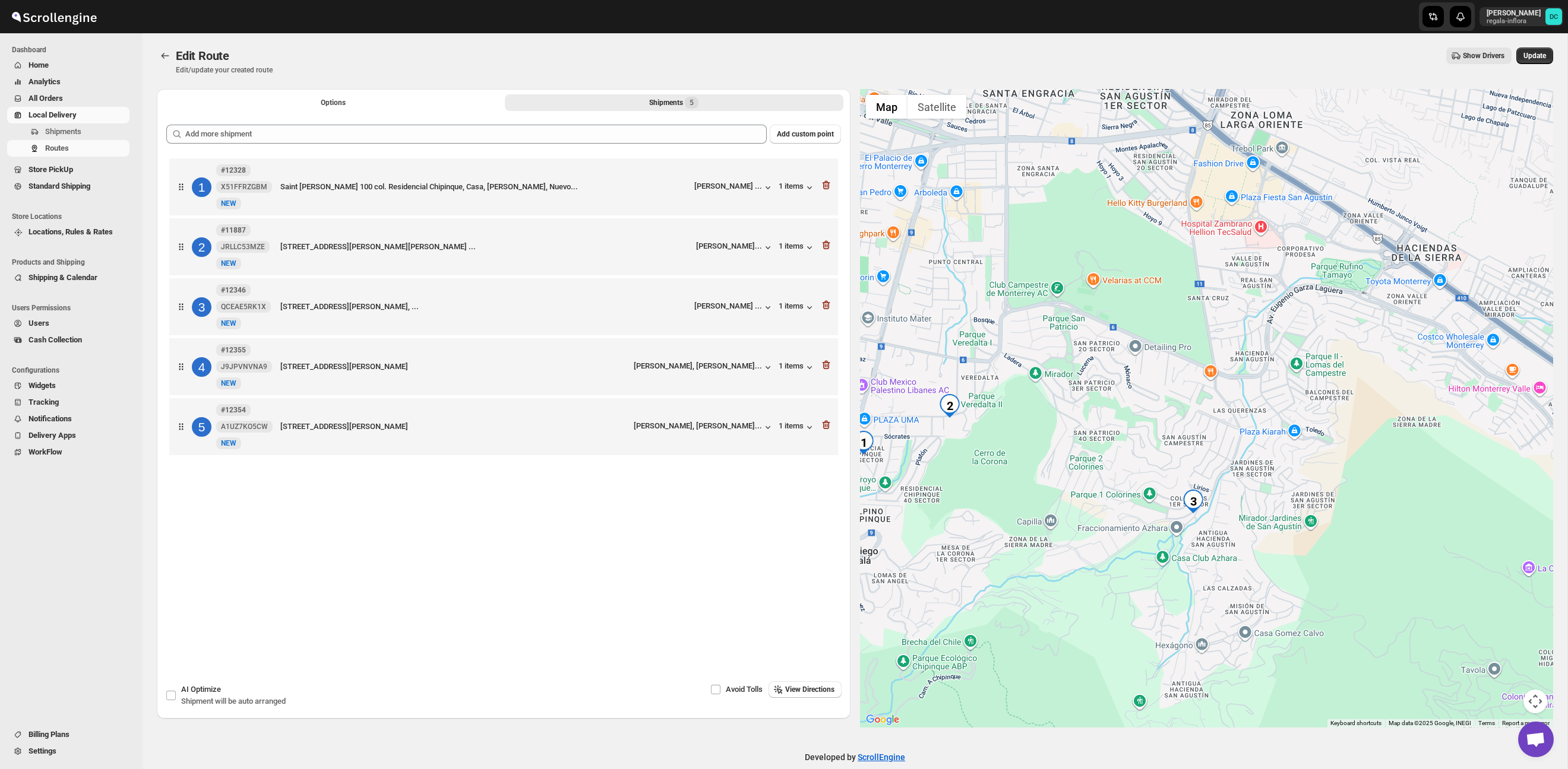
drag, startPoint x: 1274, startPoint y: 511, endPoint x: 1199, endPoint y: 502, distance: 75.5
click at [1263, 439] on div at bounding box center [1207, 409] width 694 height 639
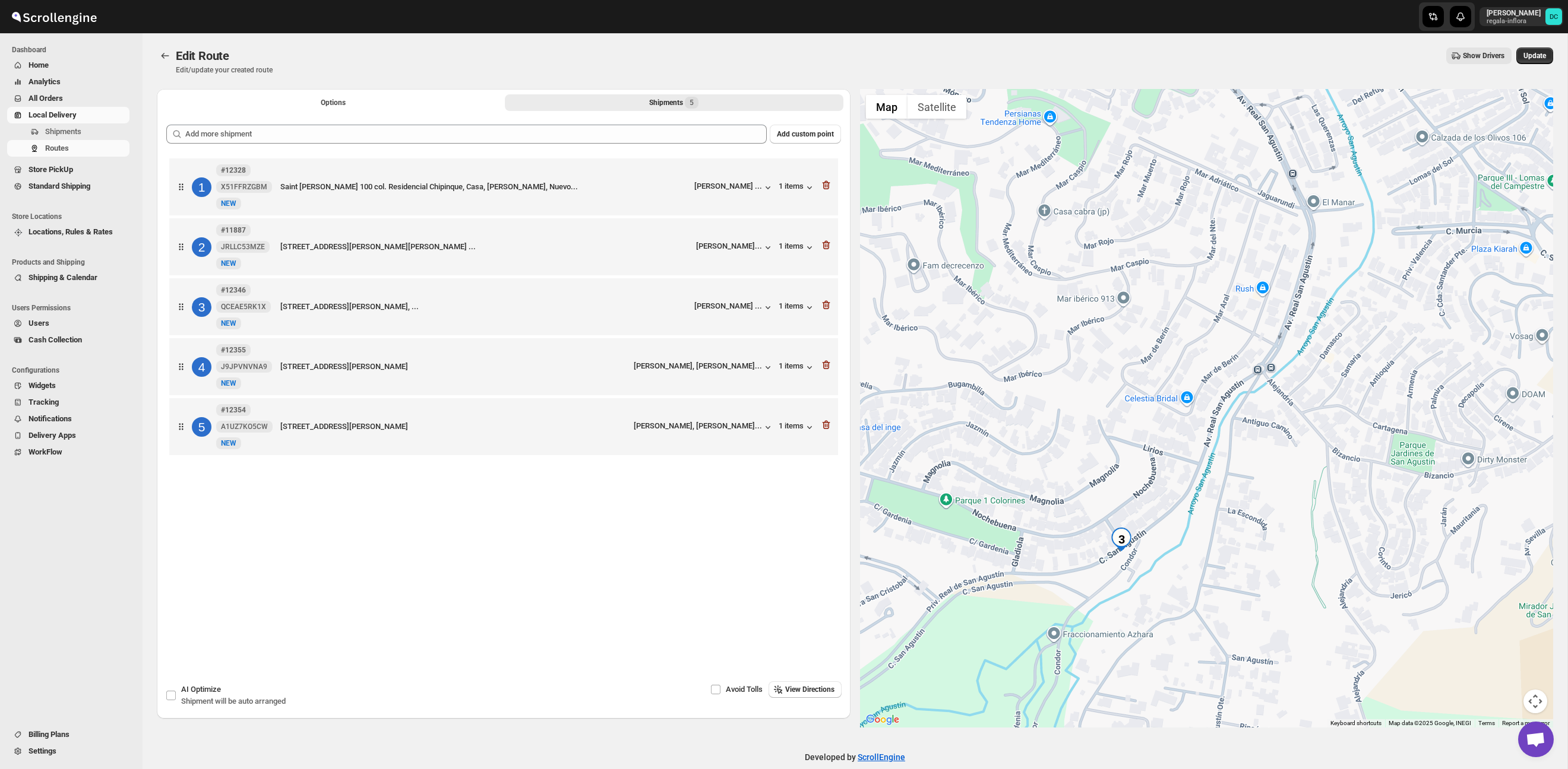
drag, startPoint x: 1246, startPoint y: 497, endPoint x: 1208, endPoint y: 523, distance: 46.0
click at [1208, 523] on div at bounding box center [1207, 409] width 694 height 639
click at [1529, 60] on button "Update" at bounding box center [1535, 55] width 37 height 17
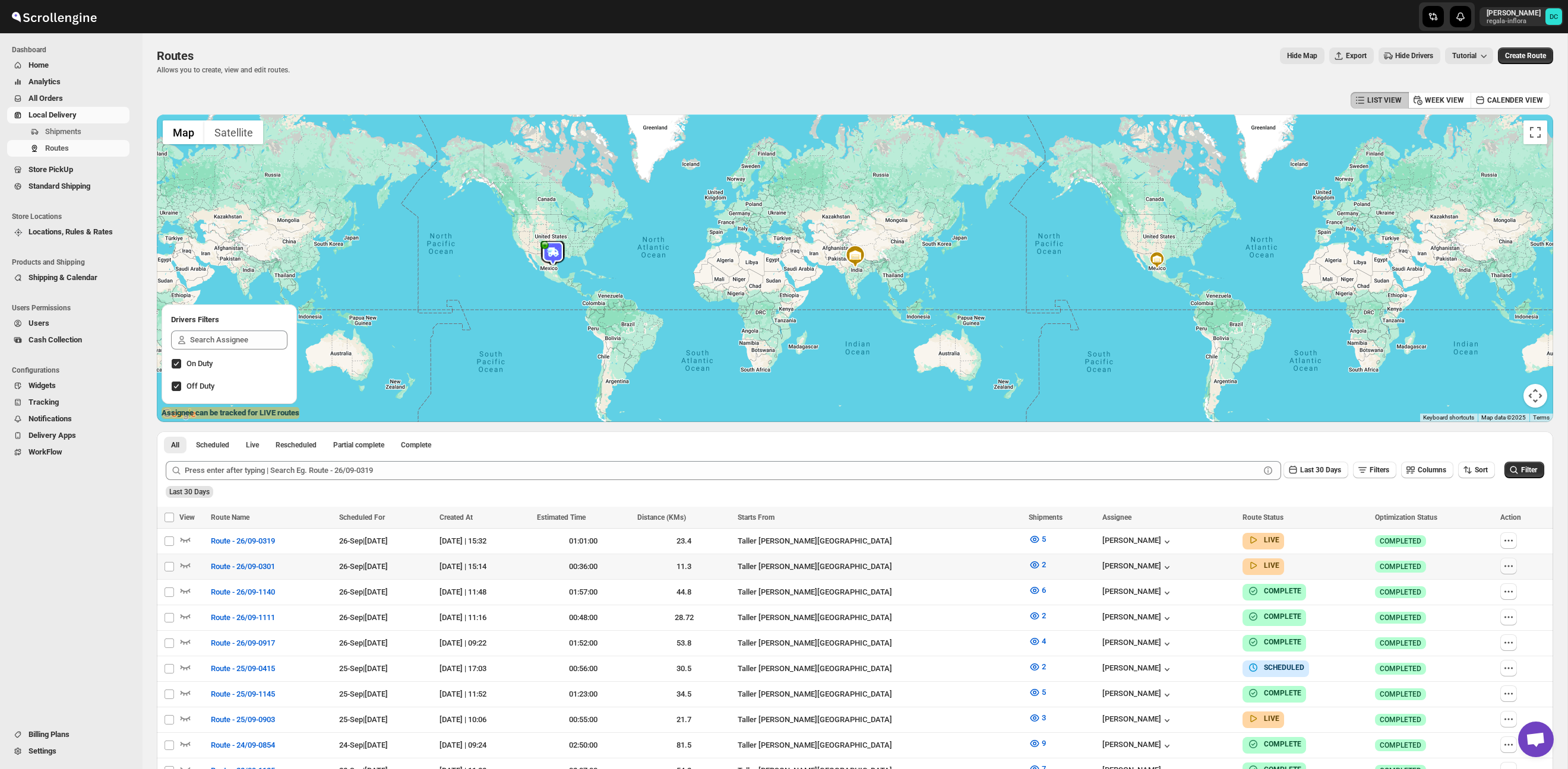
click at [1515, 569] on icon "button" at bounding box center [1509, 566] width 12 height 12
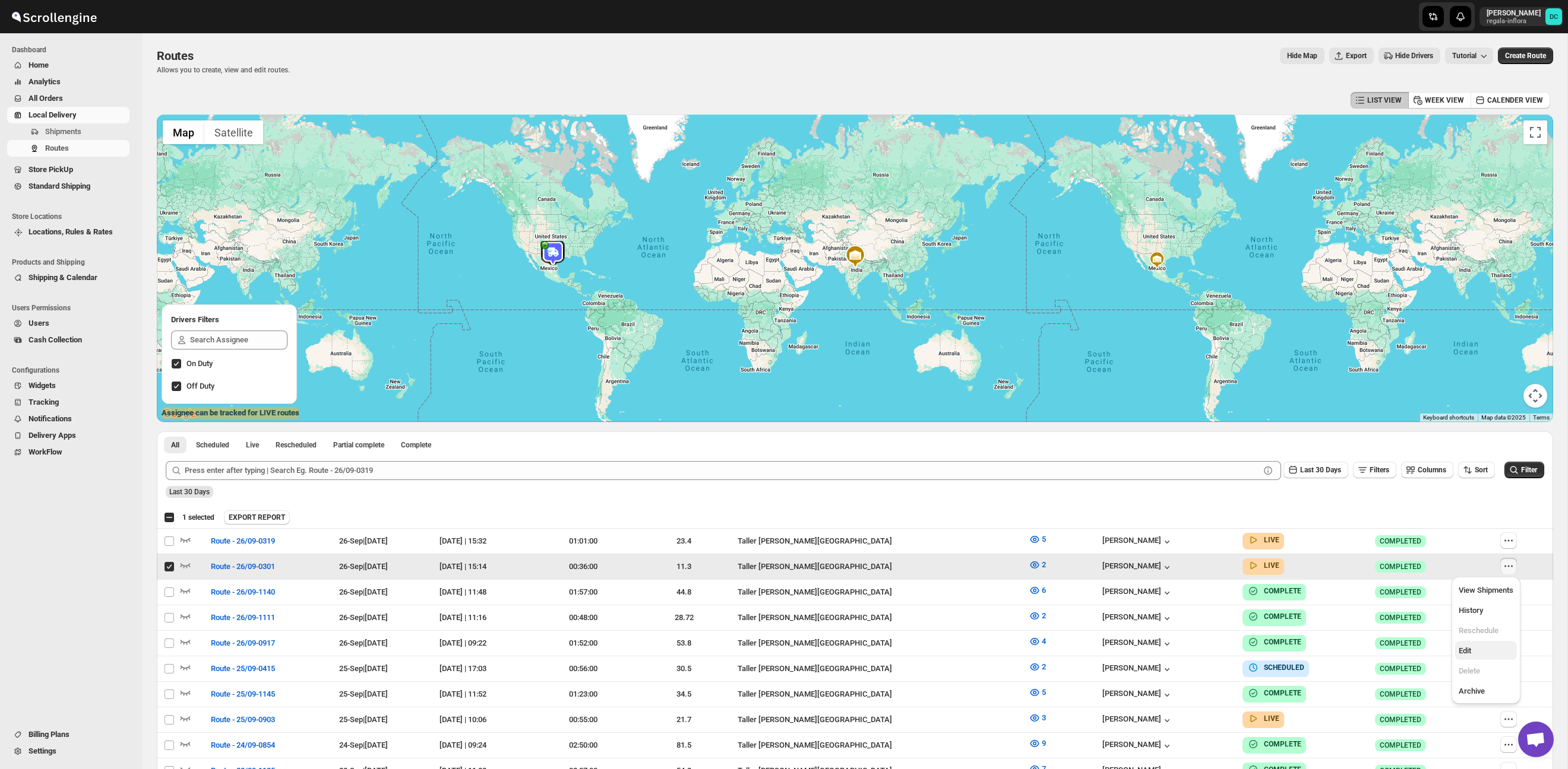
click at [1481, 650] on span "Edit" at bounding box center [1485, 652] width 54 height 12
checkbox input "false"
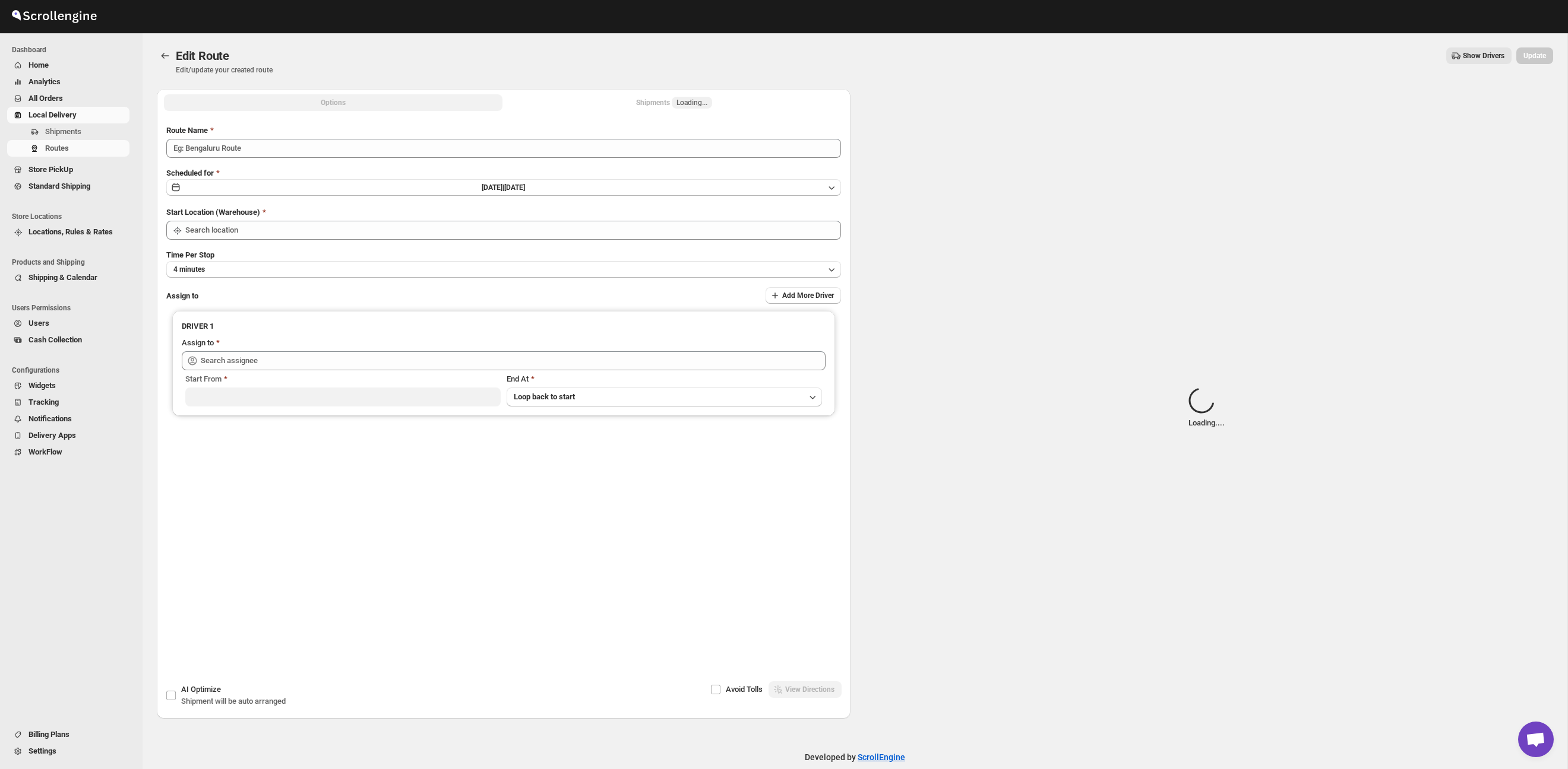
type input "Route - 26/09-0301"
type input "Taller [PERSON_NAME][GEOGRAPHIC_DATA]"
click at [679, 107] on span "Loading..." at bounding box center [692, 103] width 31 height 10
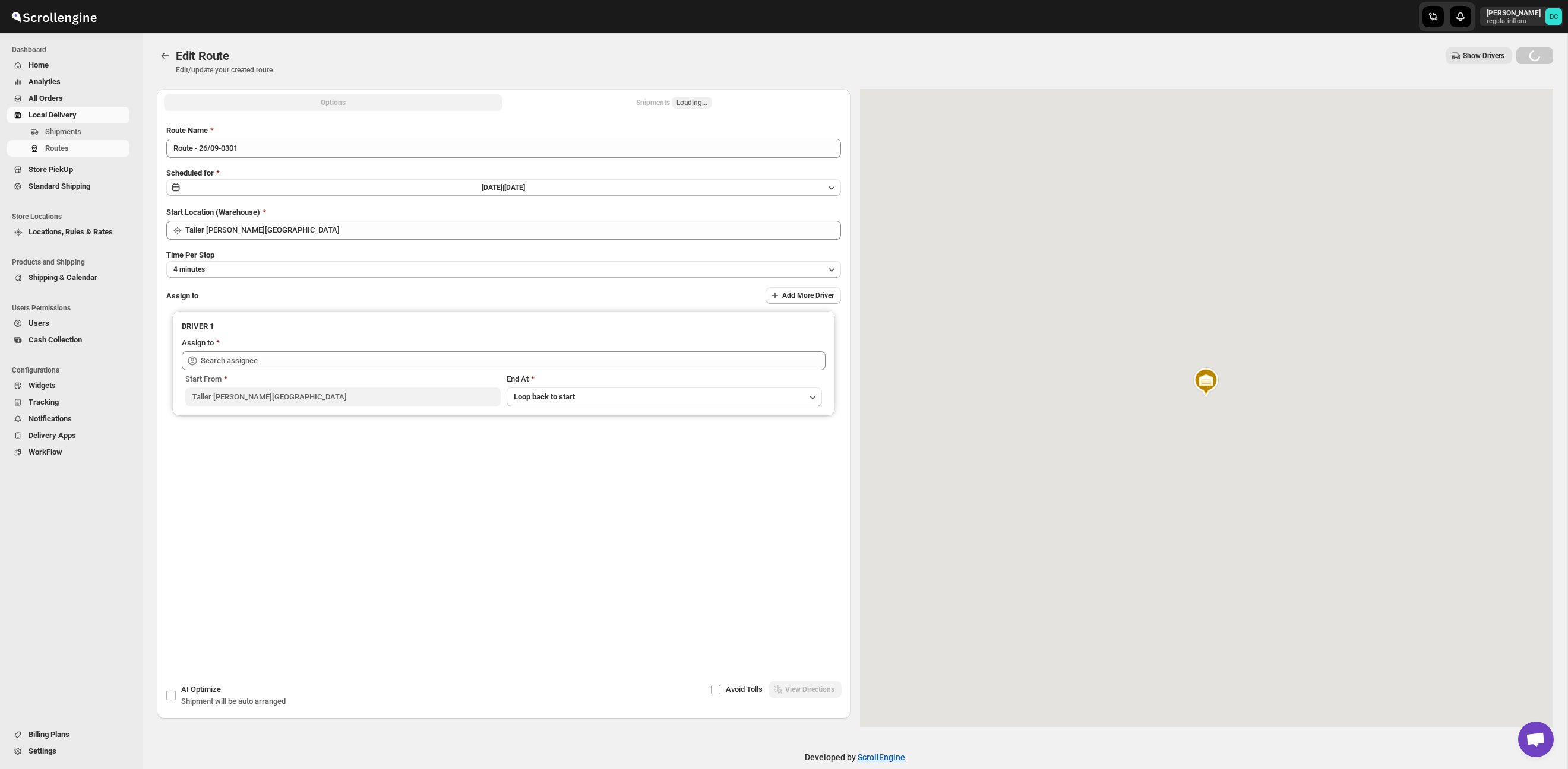
type input "[PERSON_NAME] ([EMAIL_ADDRESS][DOMAIN_NAME])"
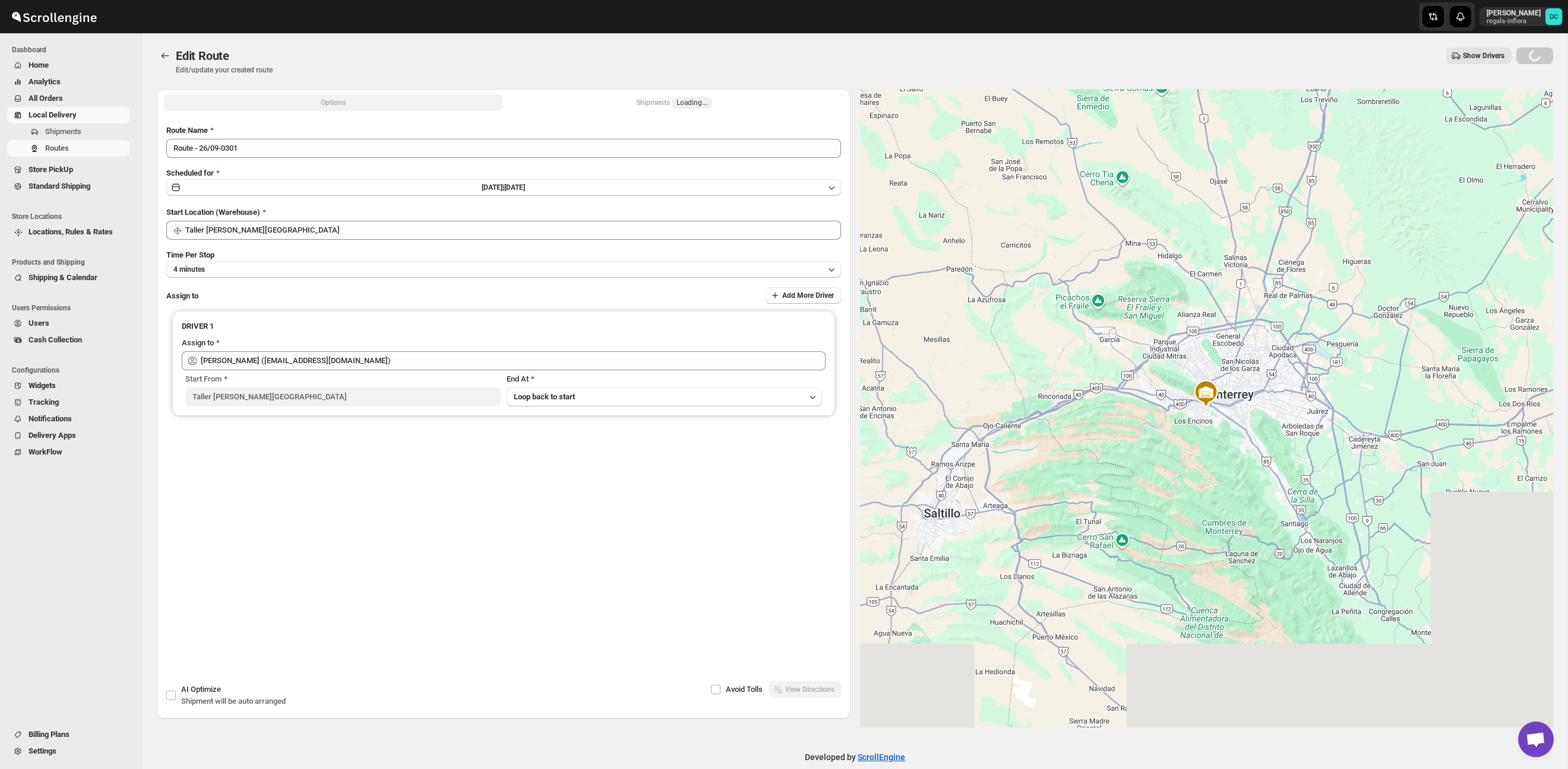
drag, startPoint x: 653, startPoint y: 95, endPoint x: 653, endPoint y: 102, distance: 7.0
click at [653, 96] on button "Shipments Loading..." at bounding box center [674, 102] width 338 height 17
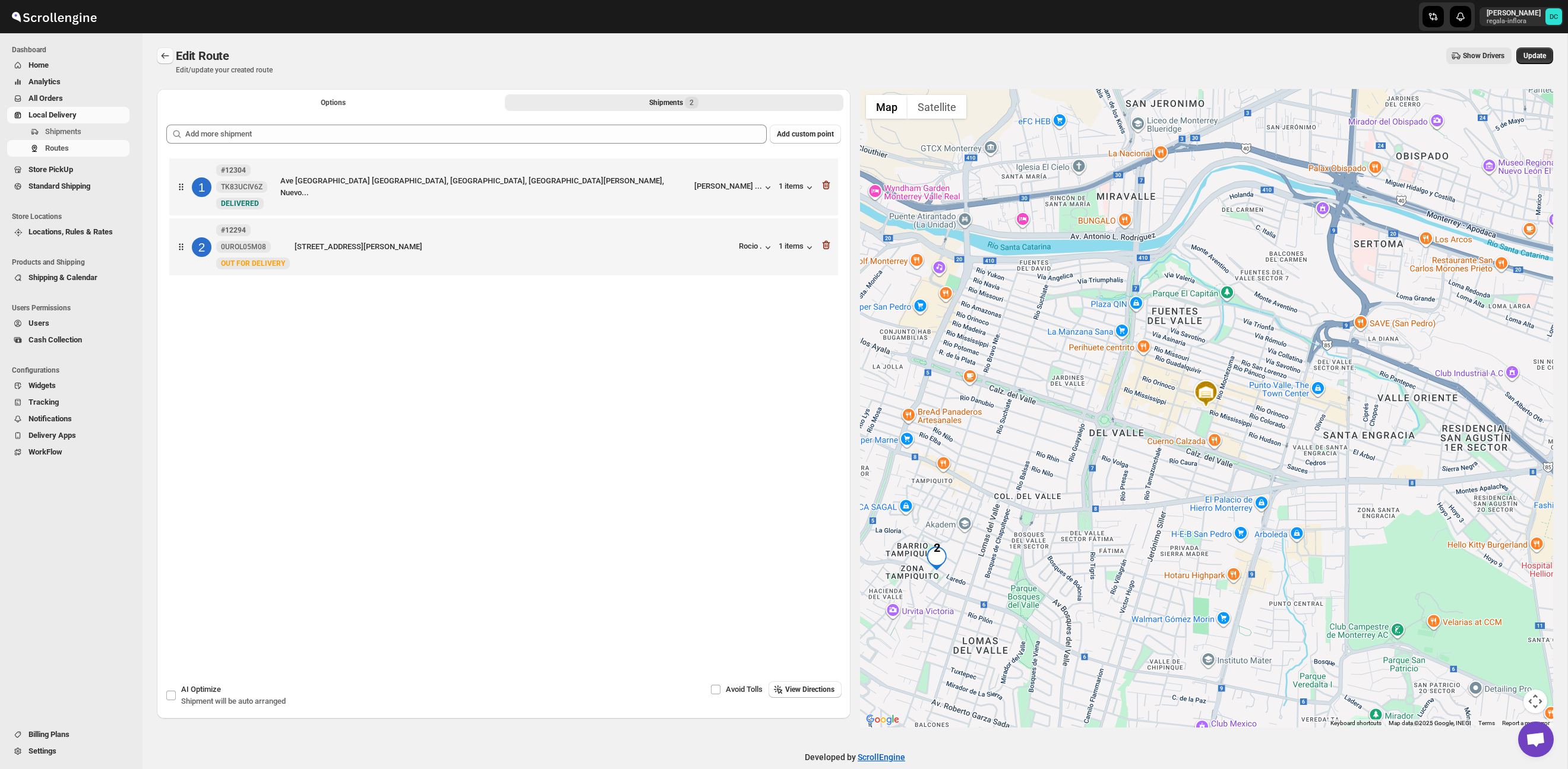
click at [163, 54] on icon "Routes" at bounding box center [165, 55] width 12 height 12
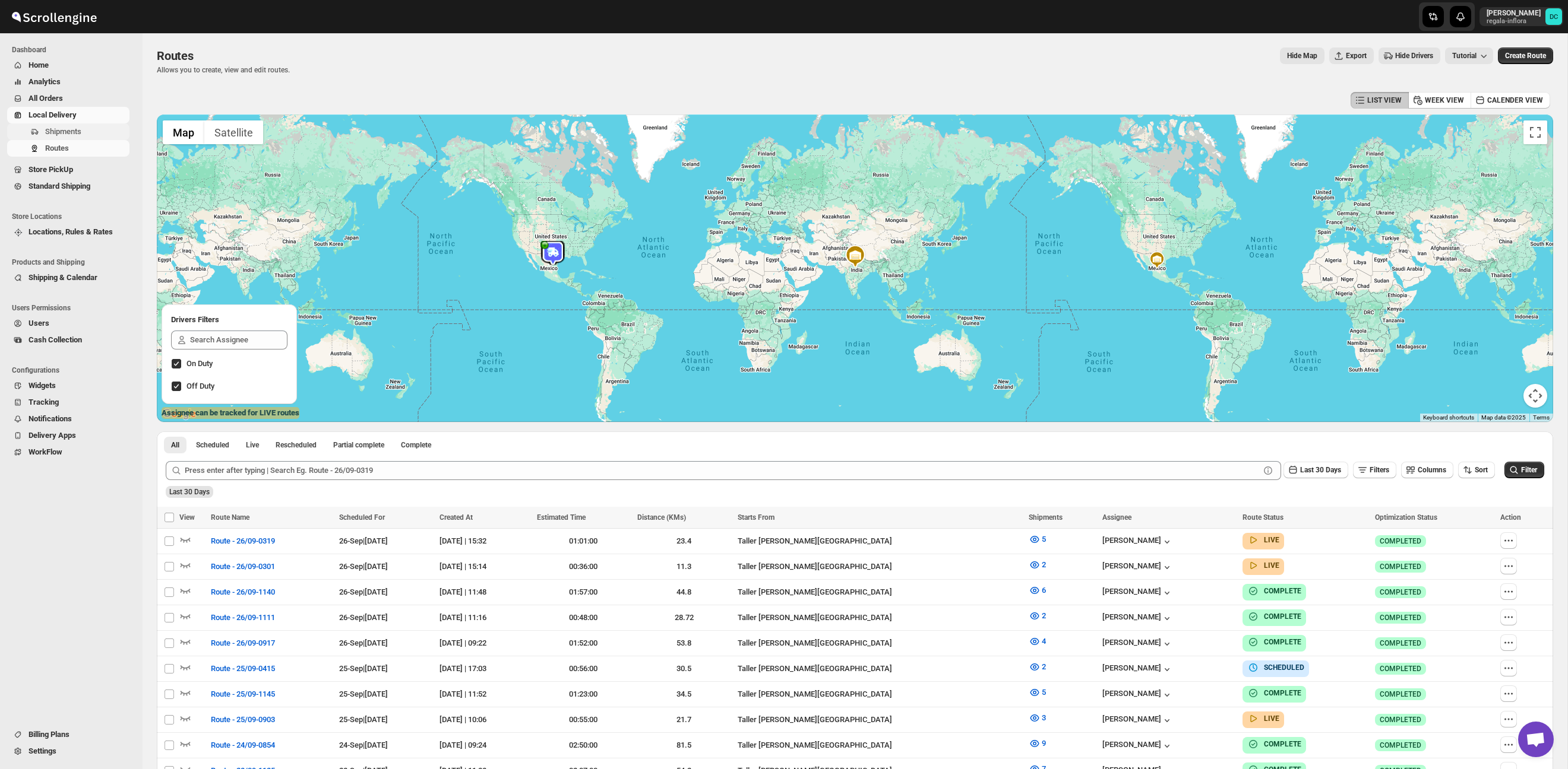
click at [76, 135] on span "Shipments" at bounding box center [62, 131] width 36 height 9
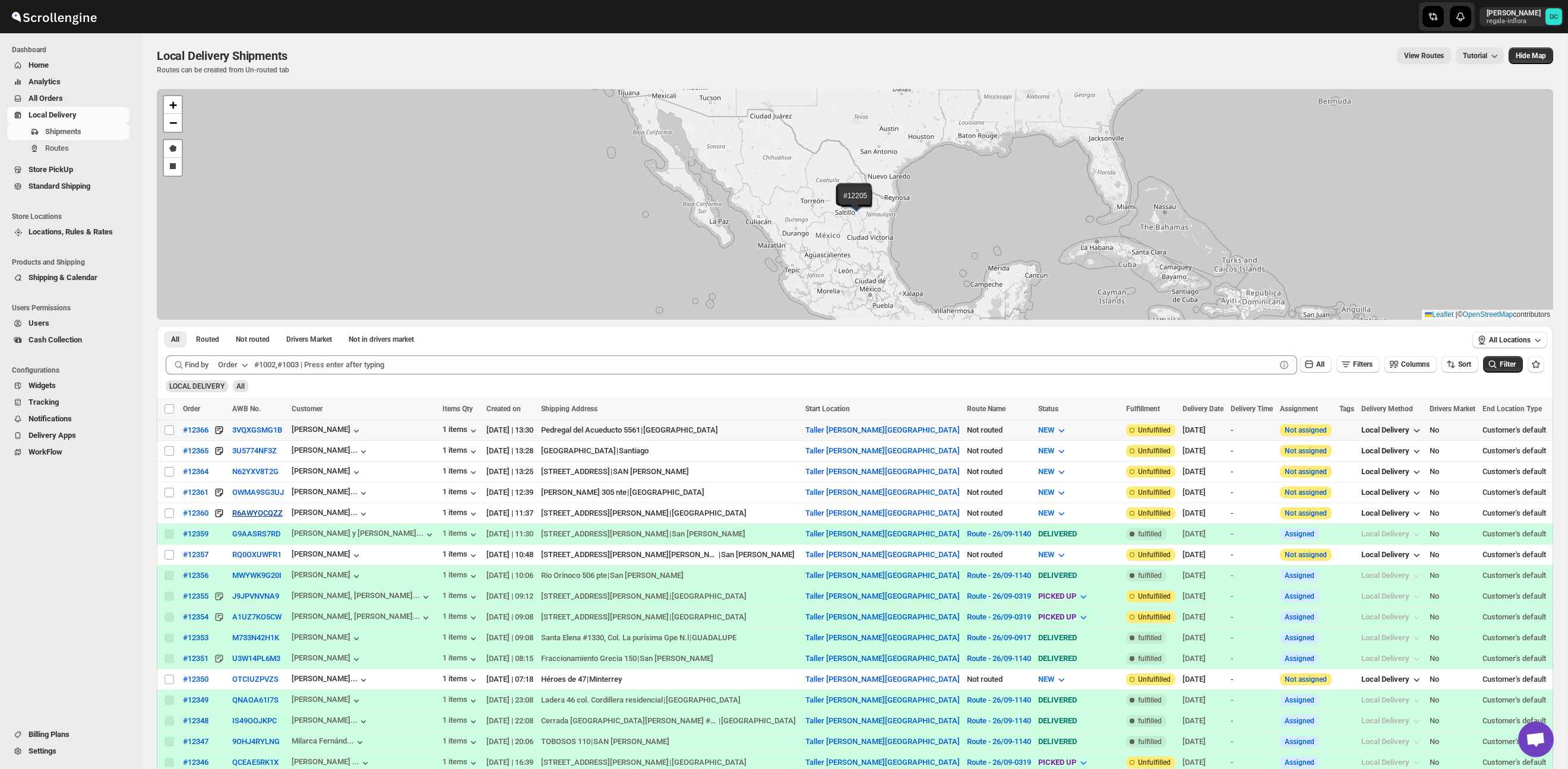
drag, startPoint x: 169, startPoint y: 430, endPoint x: 265, endPoint y: 515, distance: 128.2
click at [169, 430] on input "Select shipment" at bounding box center [169, 430] width 10 height 10
checkbox input "true"
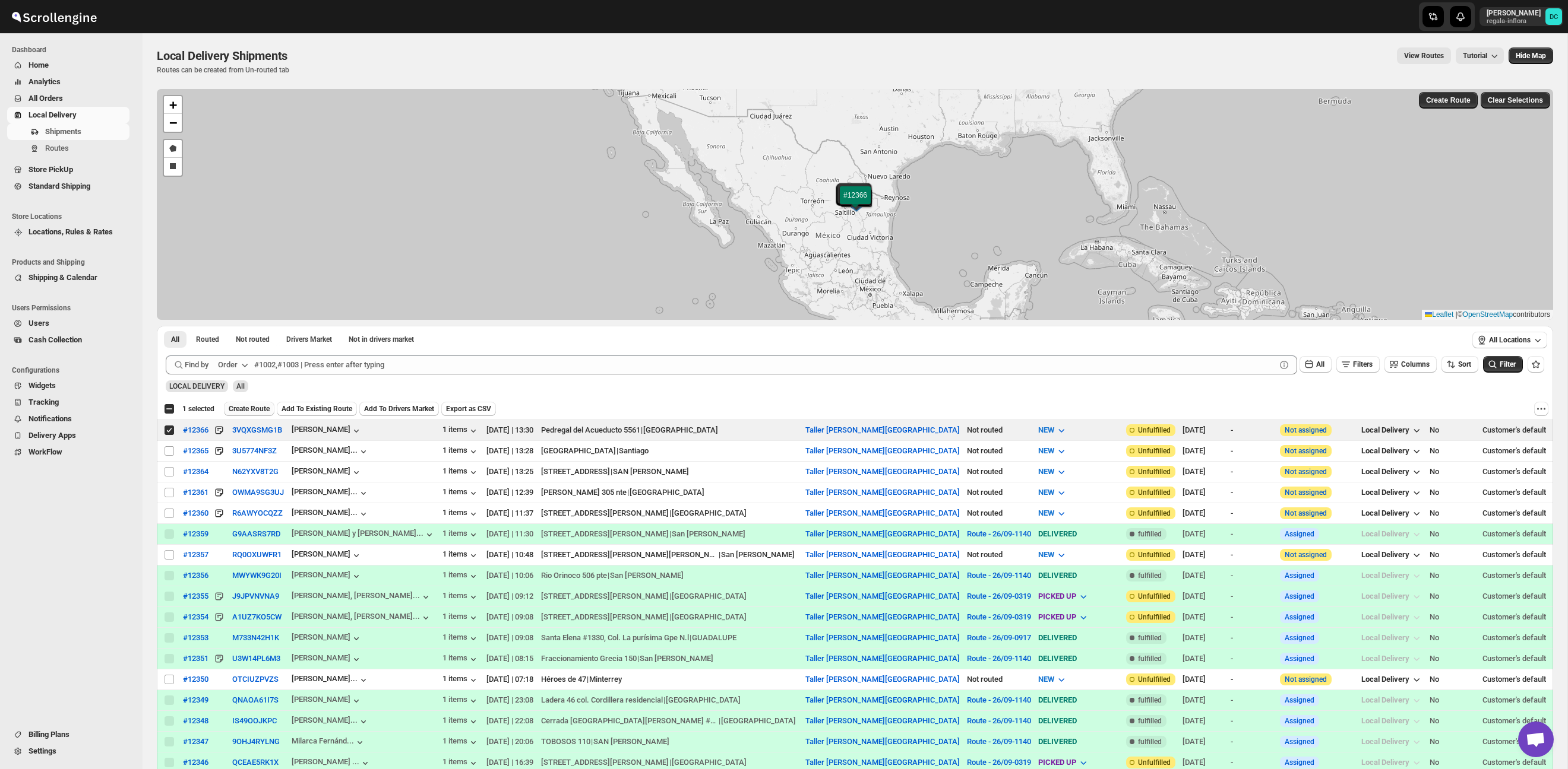
click at [250, 407] on span "Create Route" at bounding box center [249, 409] width 41 height 10
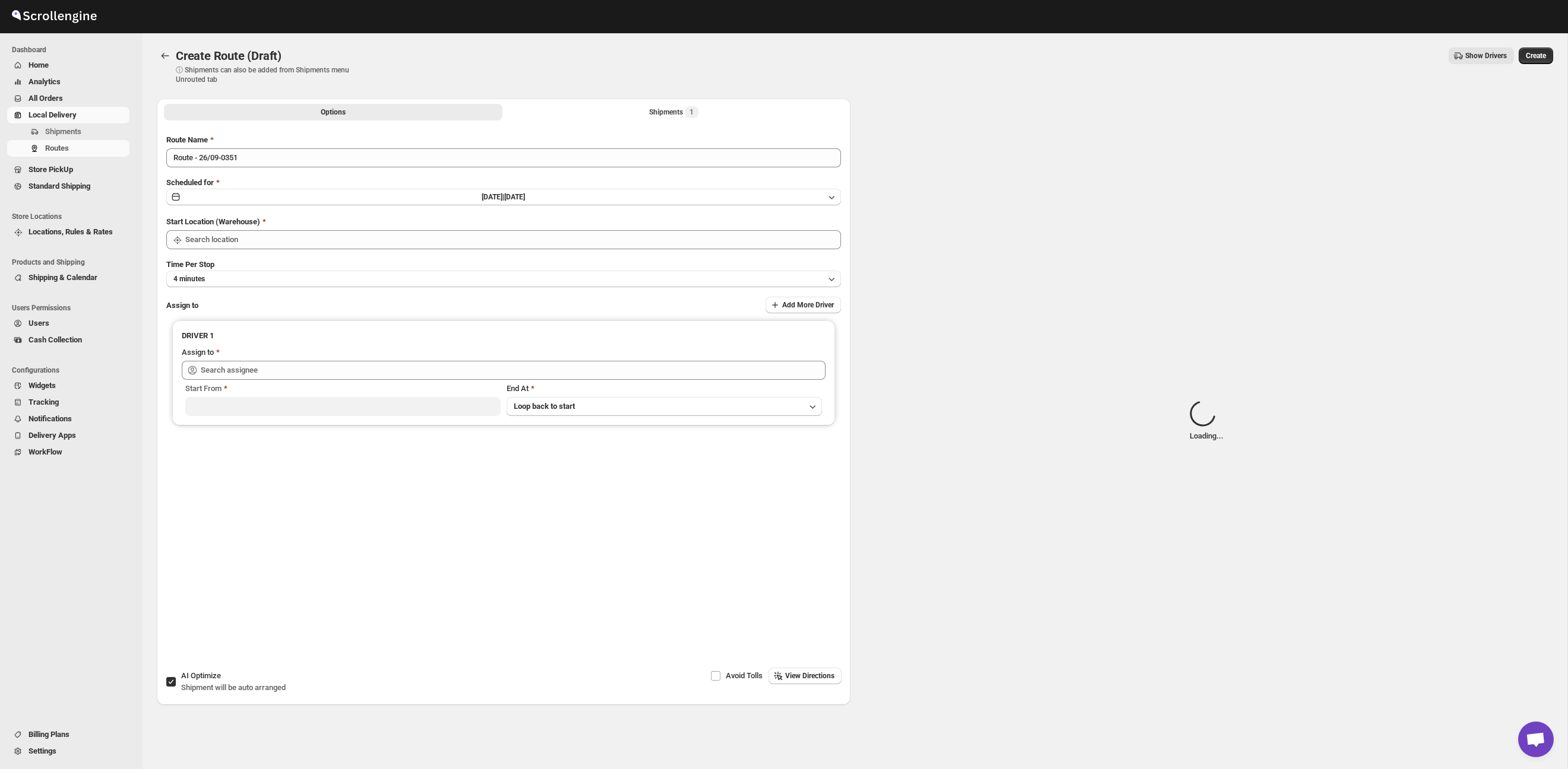
type input "Taller [PERSON_NAME][GEOGRAPHIC_DATA]"
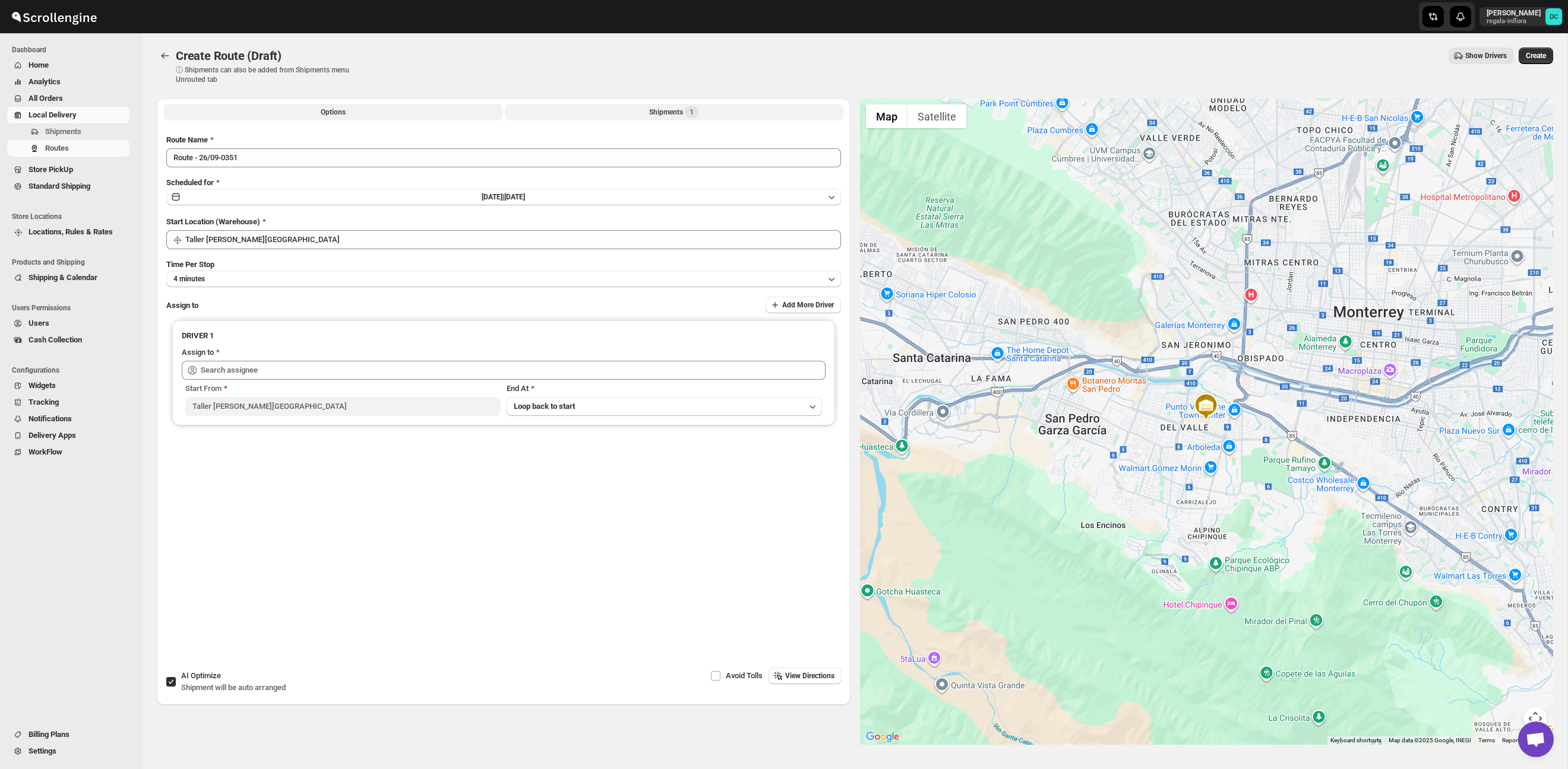
click at [597, 114] on button "Shipments 1" at bounding box center [674, 112] width 338 height 17
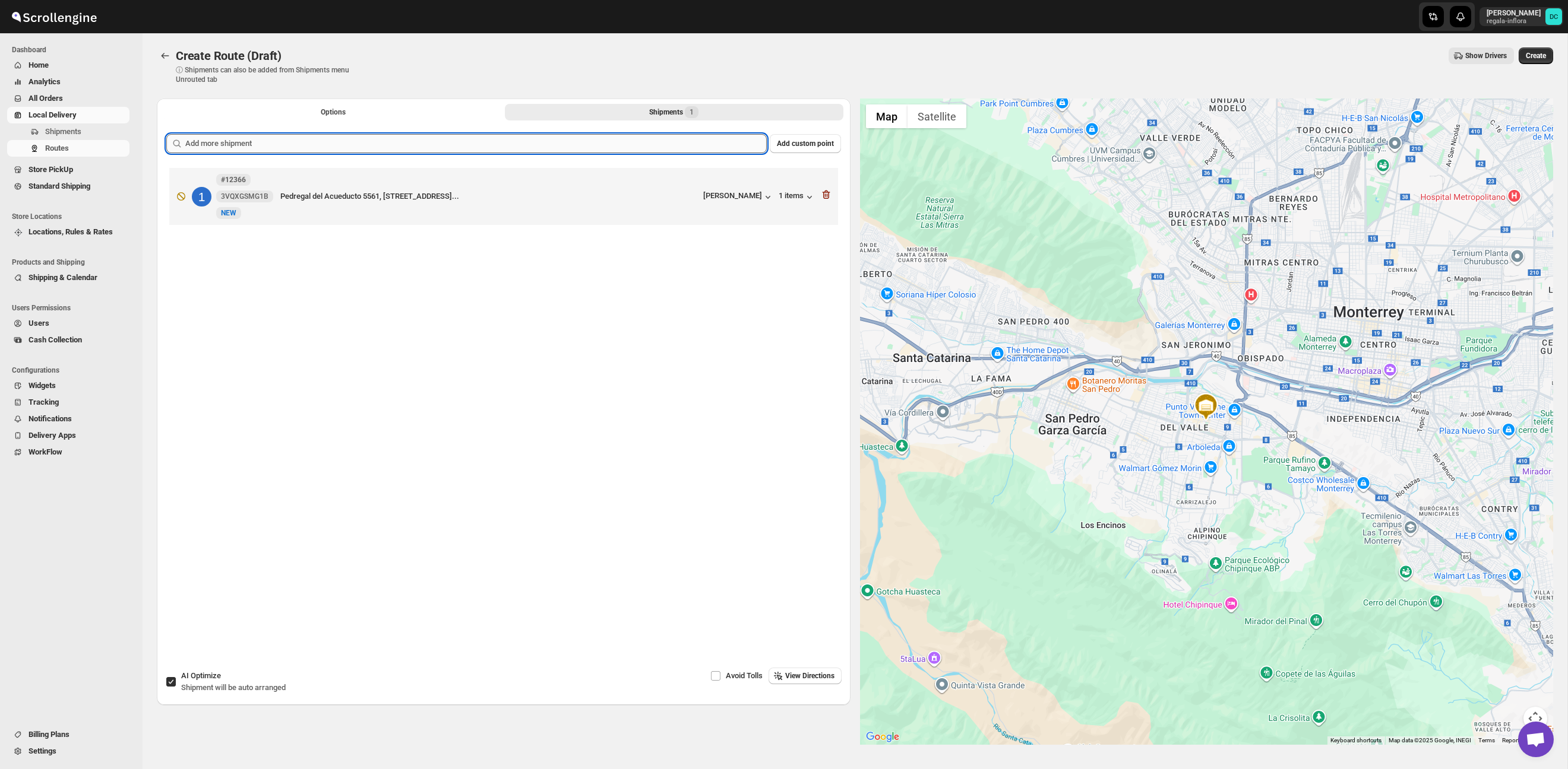
click at [477, 146] on input "text" at bounding box center [476, 144] width 582 height 19
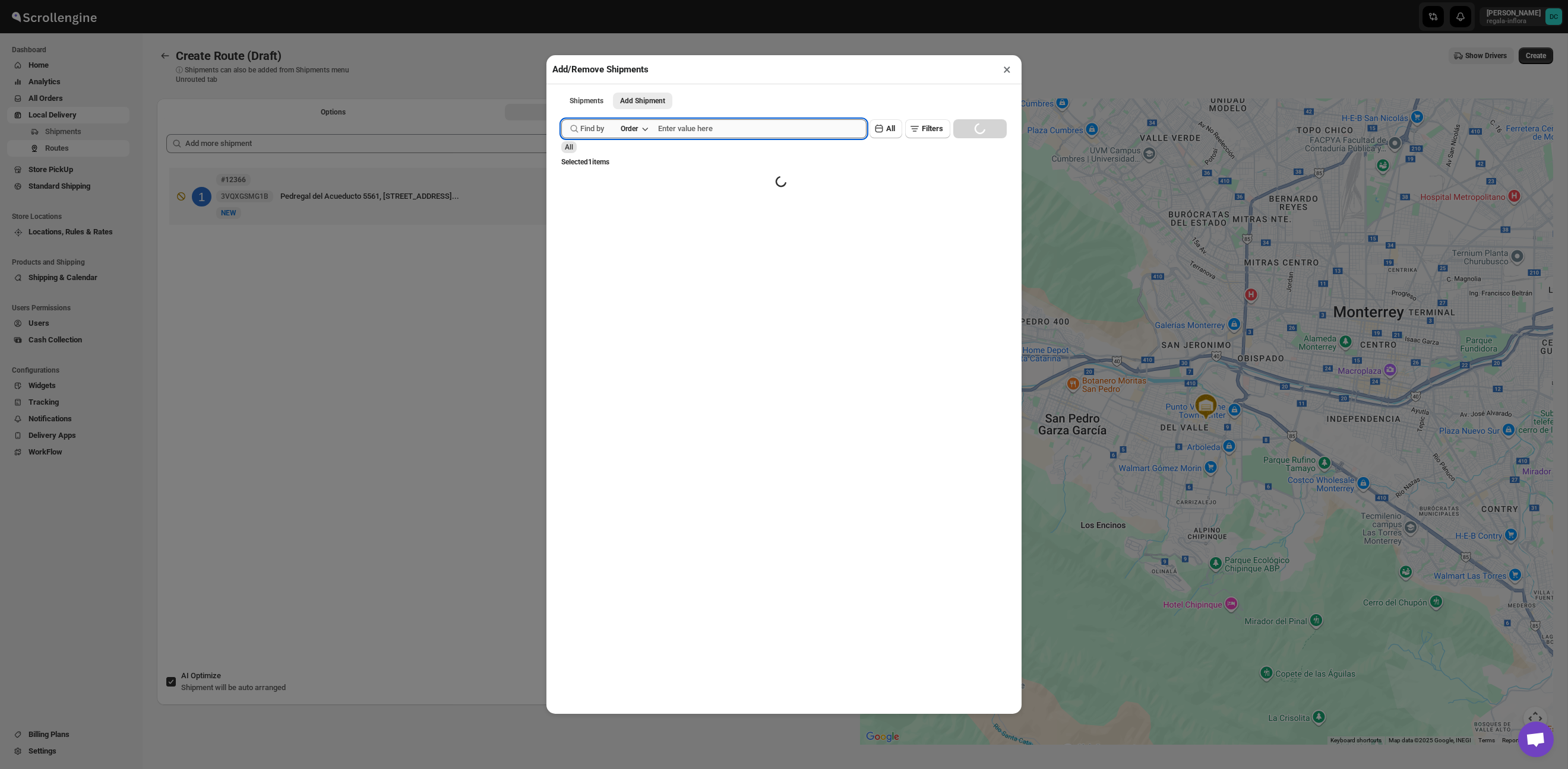
click at [718, 137] on input "text" at bounding box center [762, 129] width 209 height 19
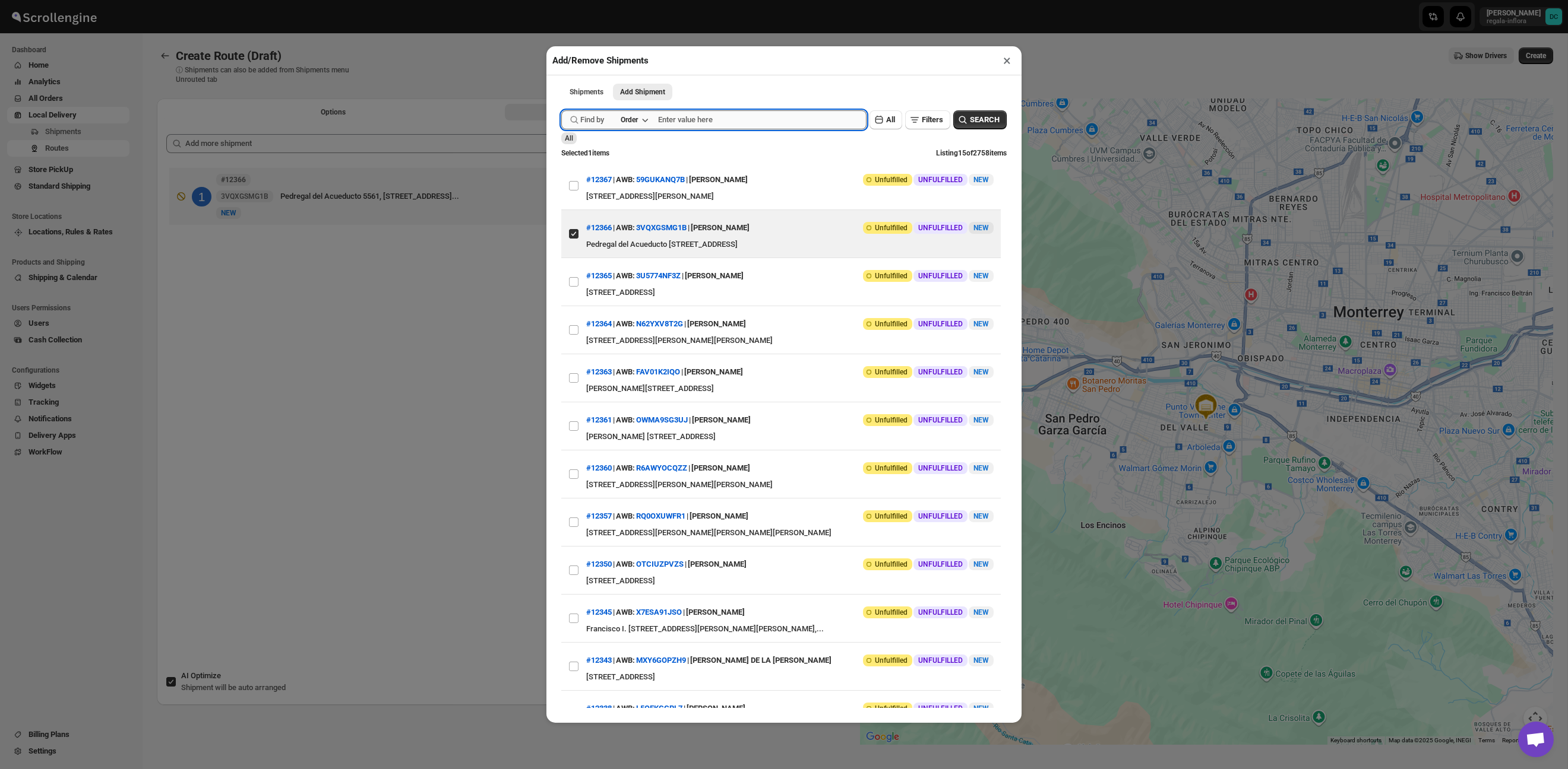
click at [705, 120] on input "text" at bounding box center [762, 120] width 209 height 19
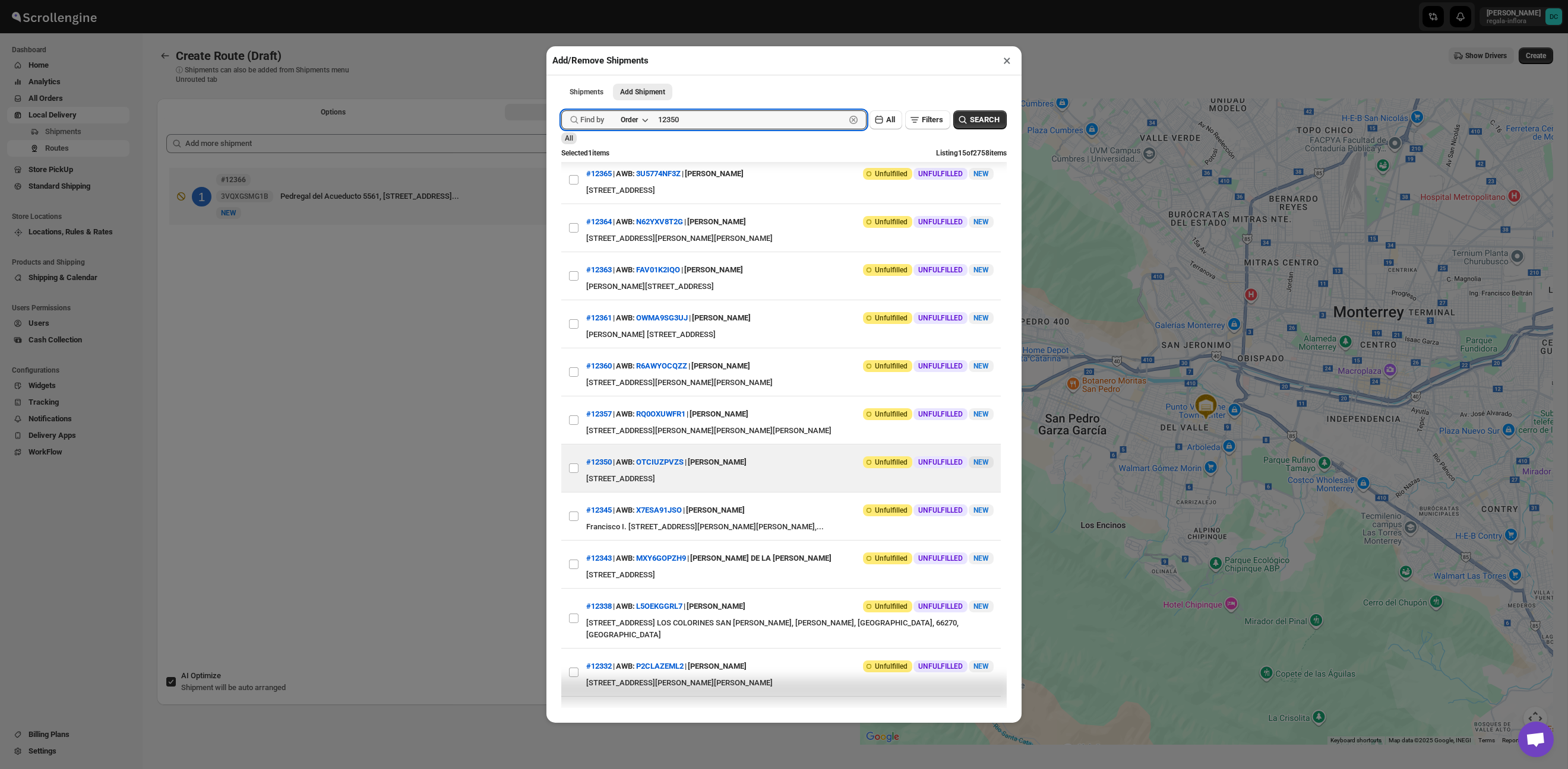
scroll to position [104, 0]
type input "12350"
click at [575, 471] on input "View details for 68d692c102c94fc1c02b9f20" at bounding box center [574, 467] width 10 height 10
checkbox input "true"
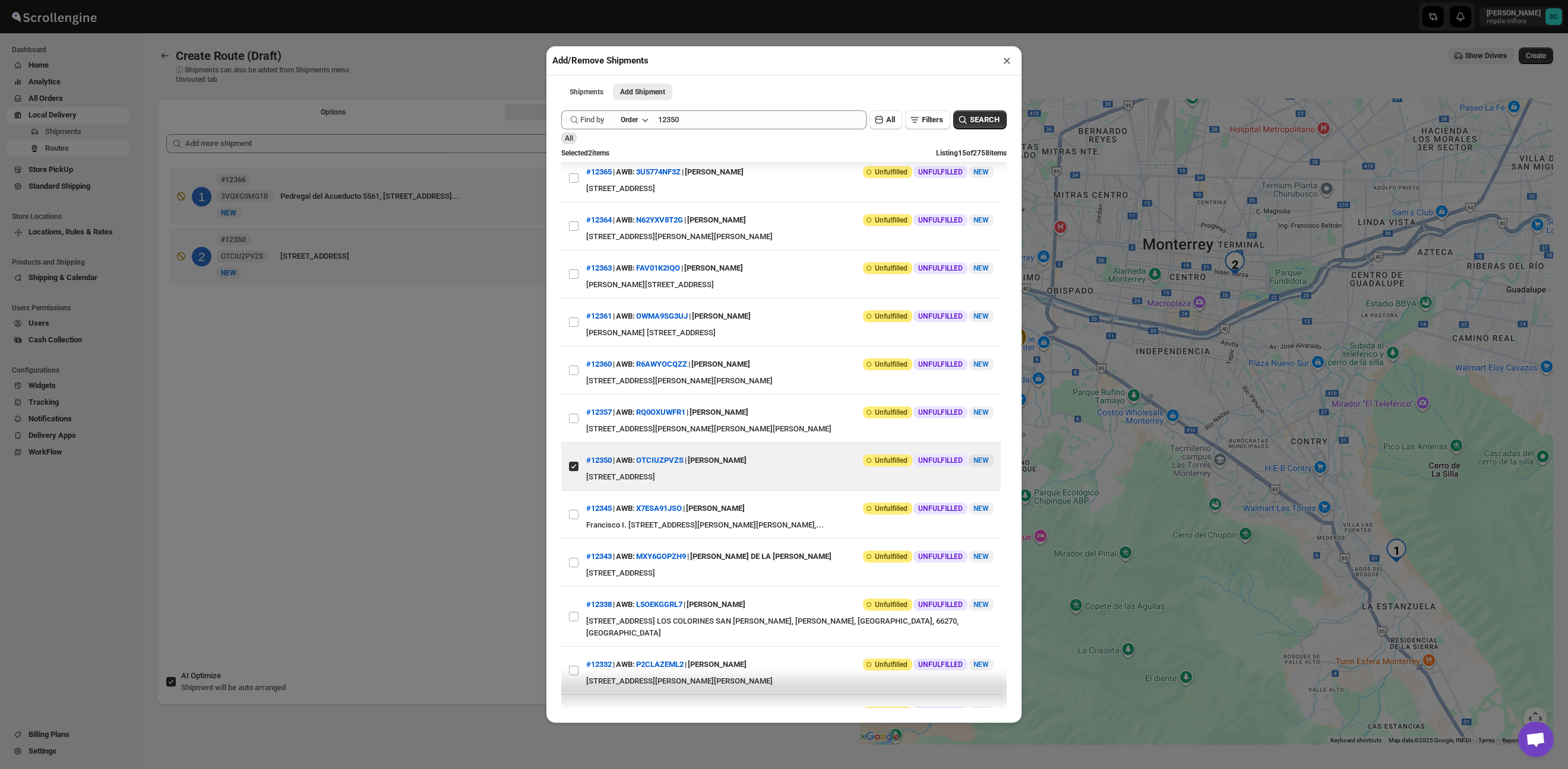
click at [465, 381] on div "Add/Remove Shipments × Shipments Add Shipment More views Shipments Add Shipment…" at bounding box center [784, 384] width 1568 height 769
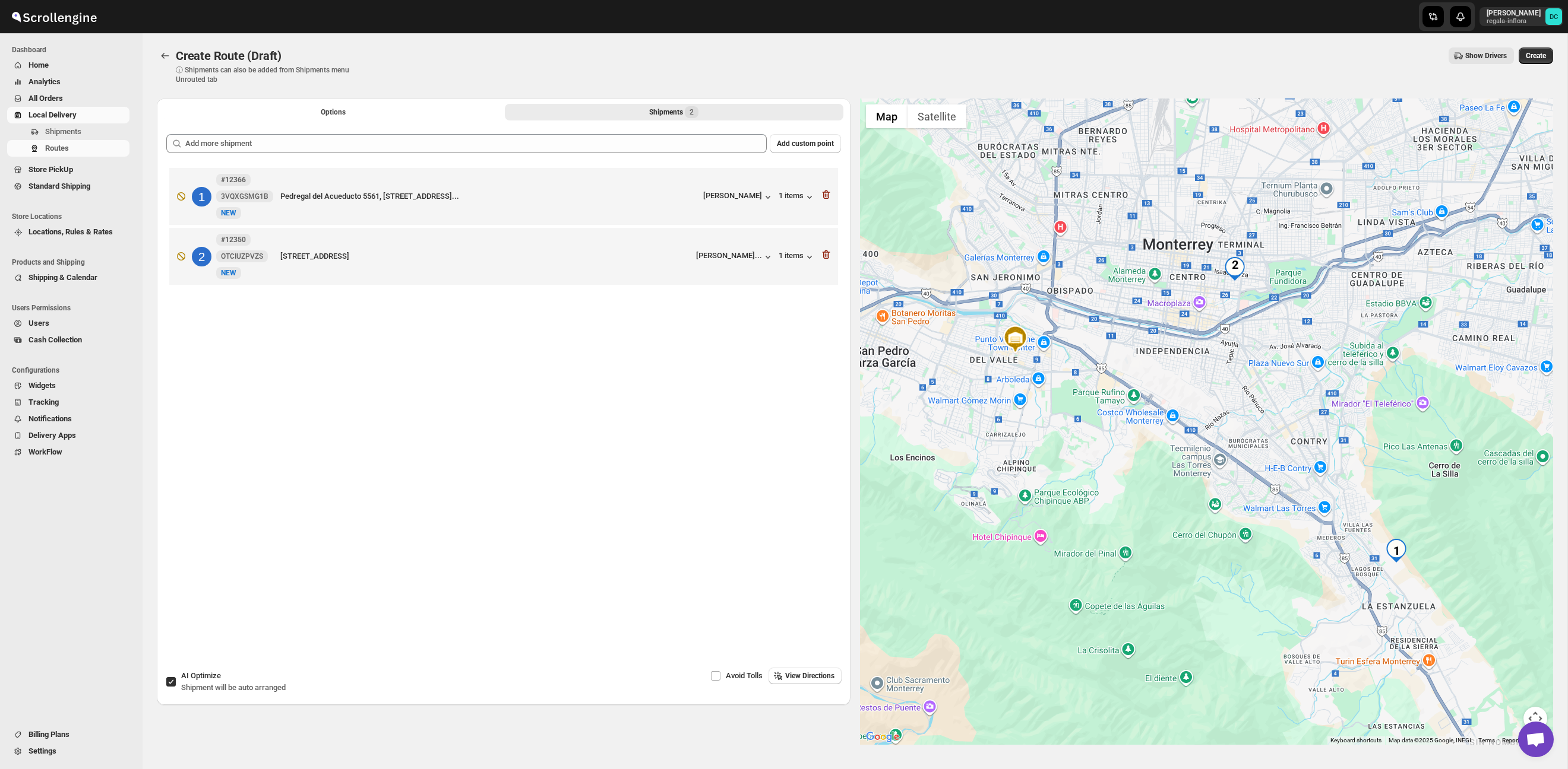
click at [171, 684] on input "AI Optimize Shipment will be auto arranged" at bounding box center [171, 683] width 10 height 10
checkbox input "false"
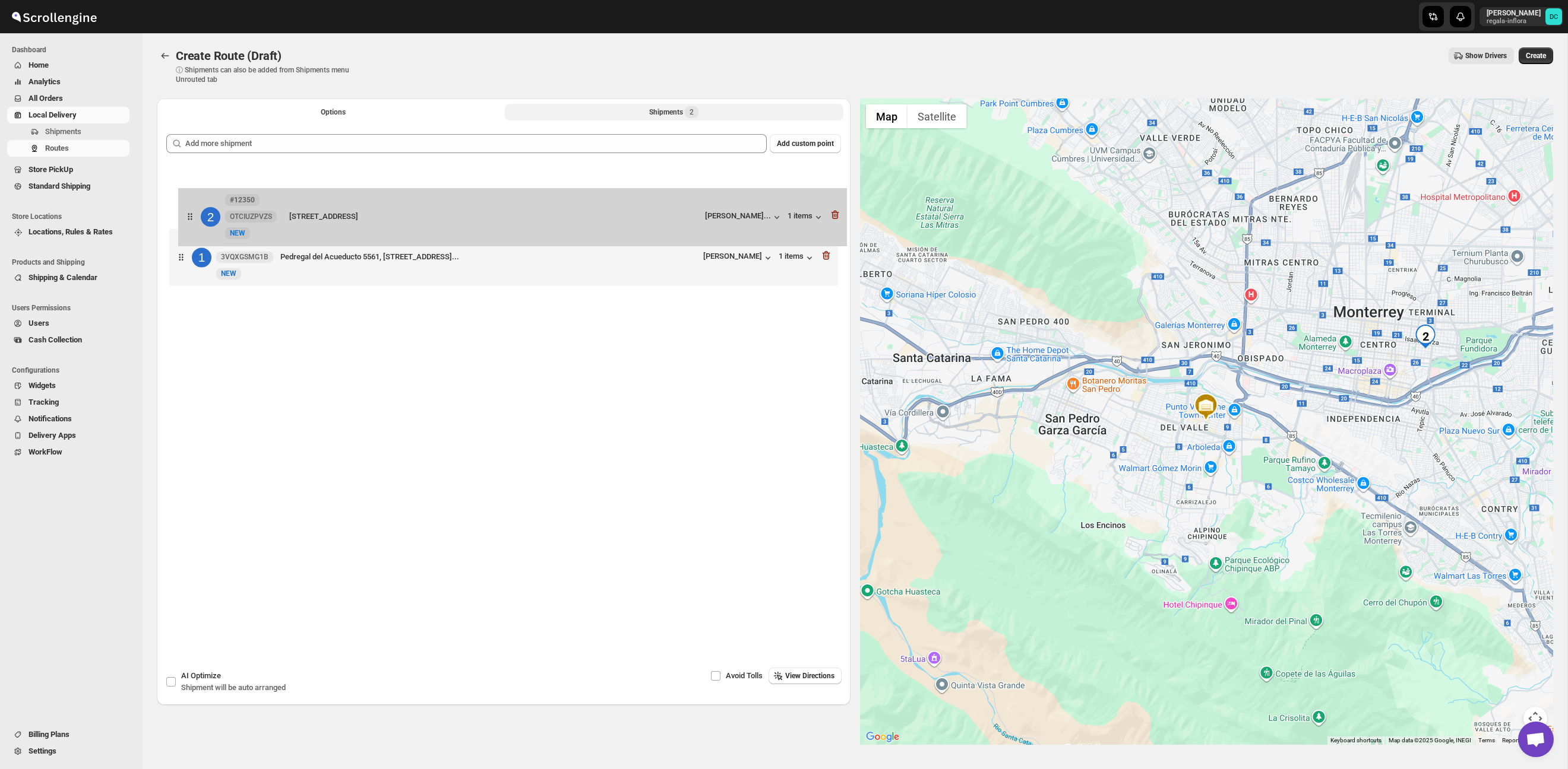
drag, startPoint x: 177, startPoint y: 270, endPoint x: 188, endPoint y: 210, distance: 61.0
click at [187, 210] on div "1 #12366 3VQXGSMG1B New NEW Pedregal del Acueducto [STREET_ADDRESS], 6... [PERS…" at bounding box center [503, 228] width 675 height 126
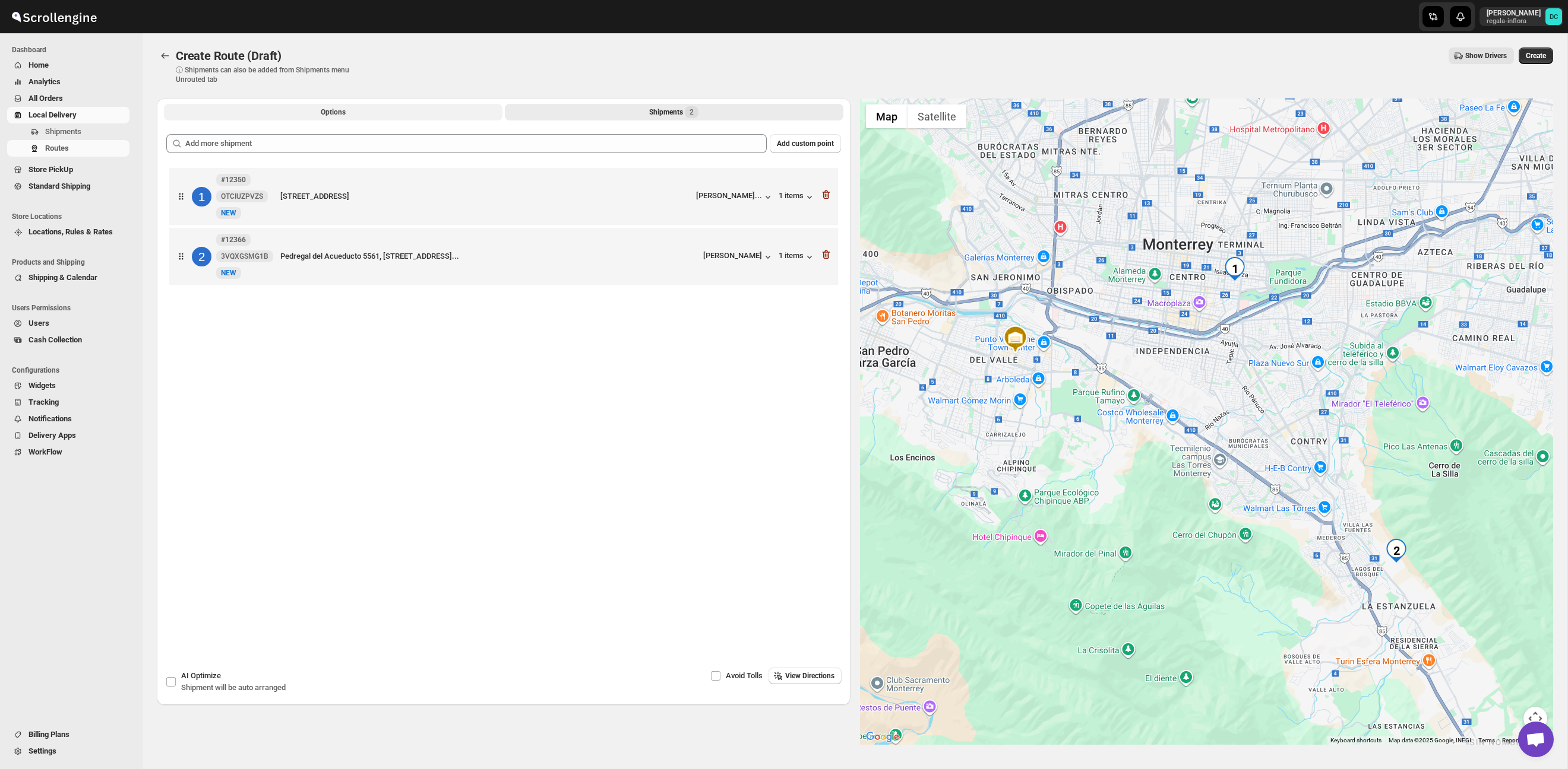
click at [386, 113] on button "Options" at bounding box center [333, 112] width 338 height 17
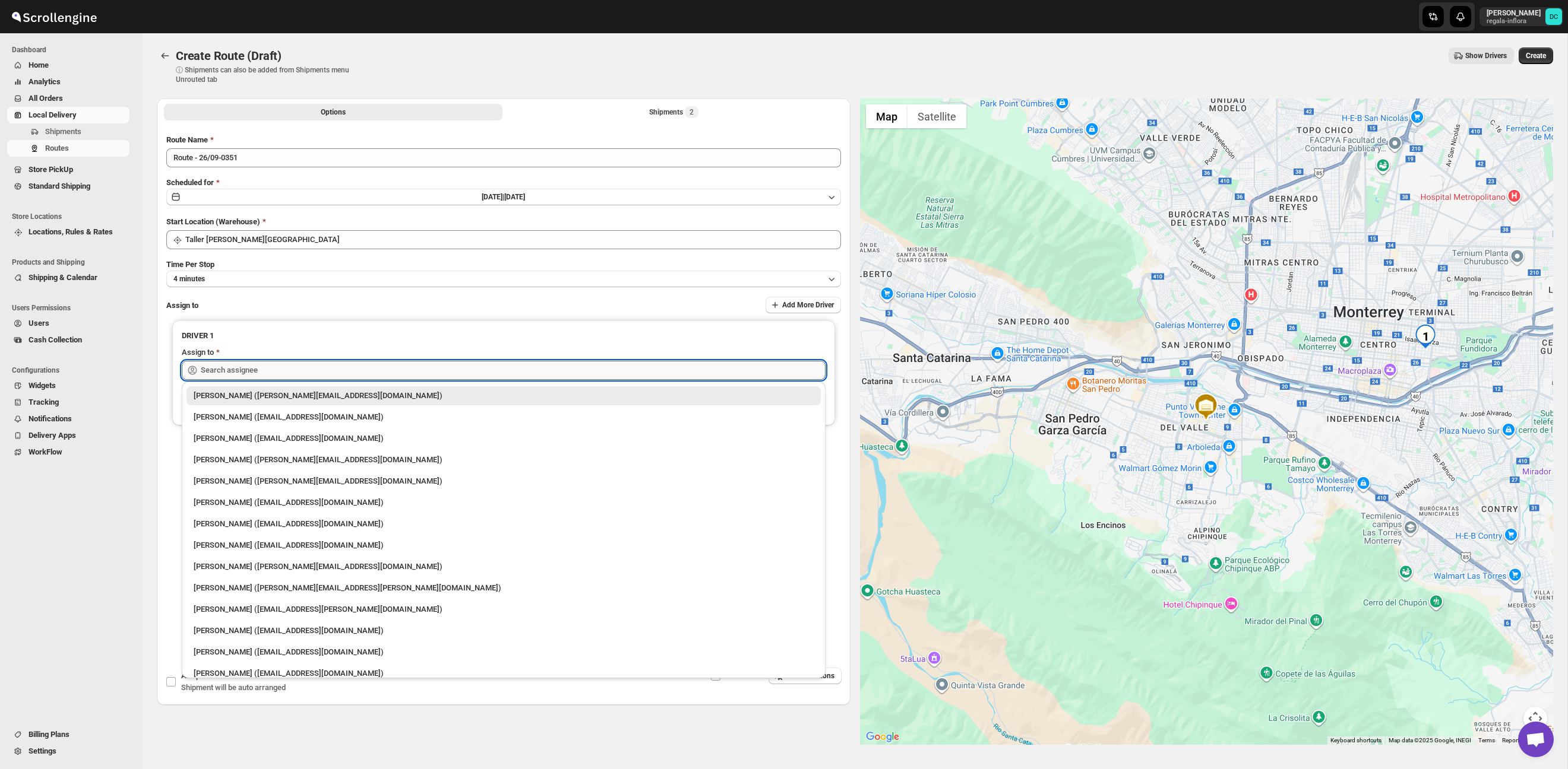
click at [394, 373] on input "text" at bounding box center [513, 371] width 625 height 19
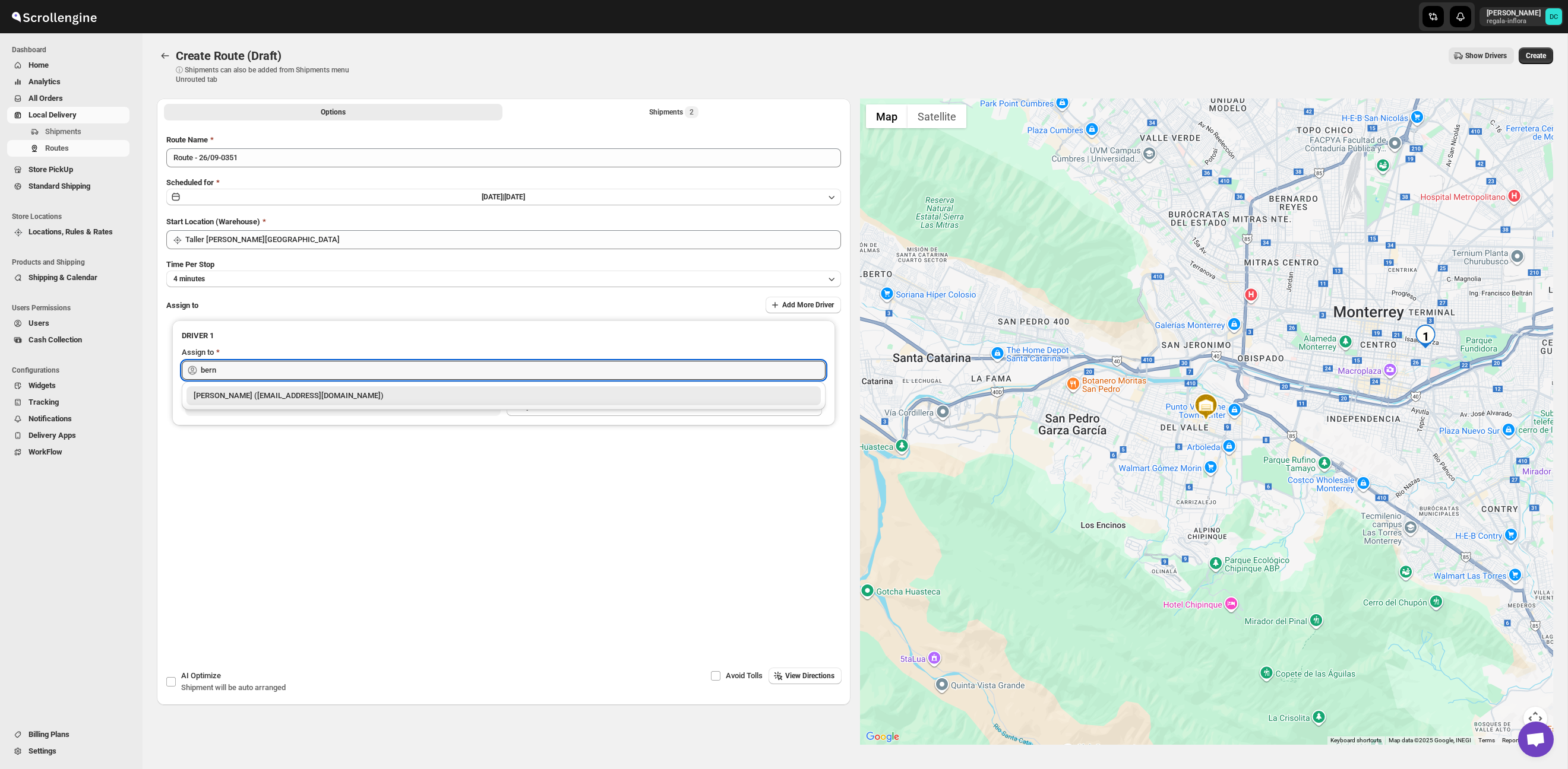
click at [413, 399] on div "[PERSON_NAME] ([EMAIL_ADDRESS][DOMAIN_NAME])" at bounding box center [503, 396] width 620 height 12
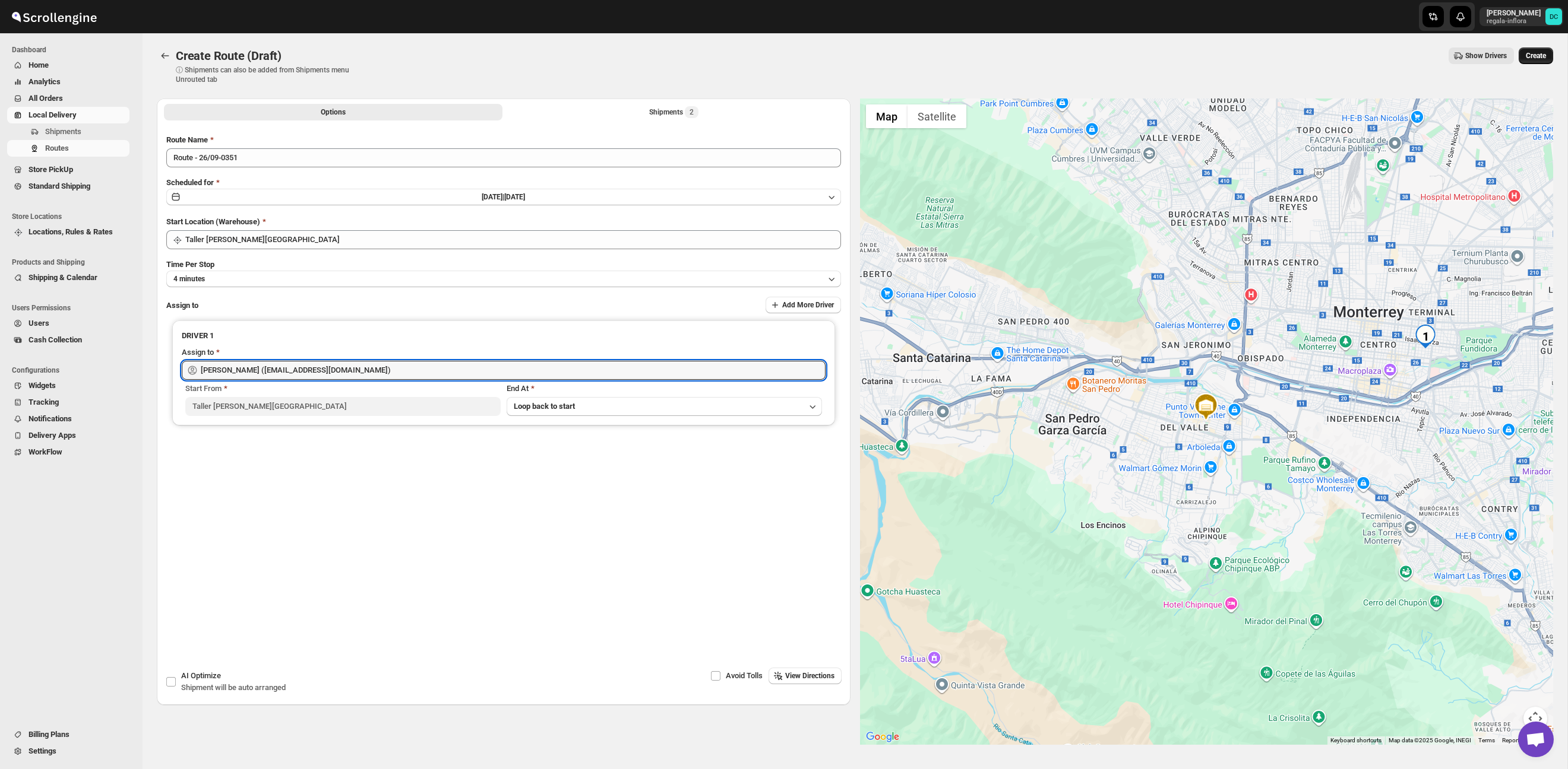
type input "[PERSON_NAME] ([EMAIL_ADDRESS][DOMAIN_NAME])"
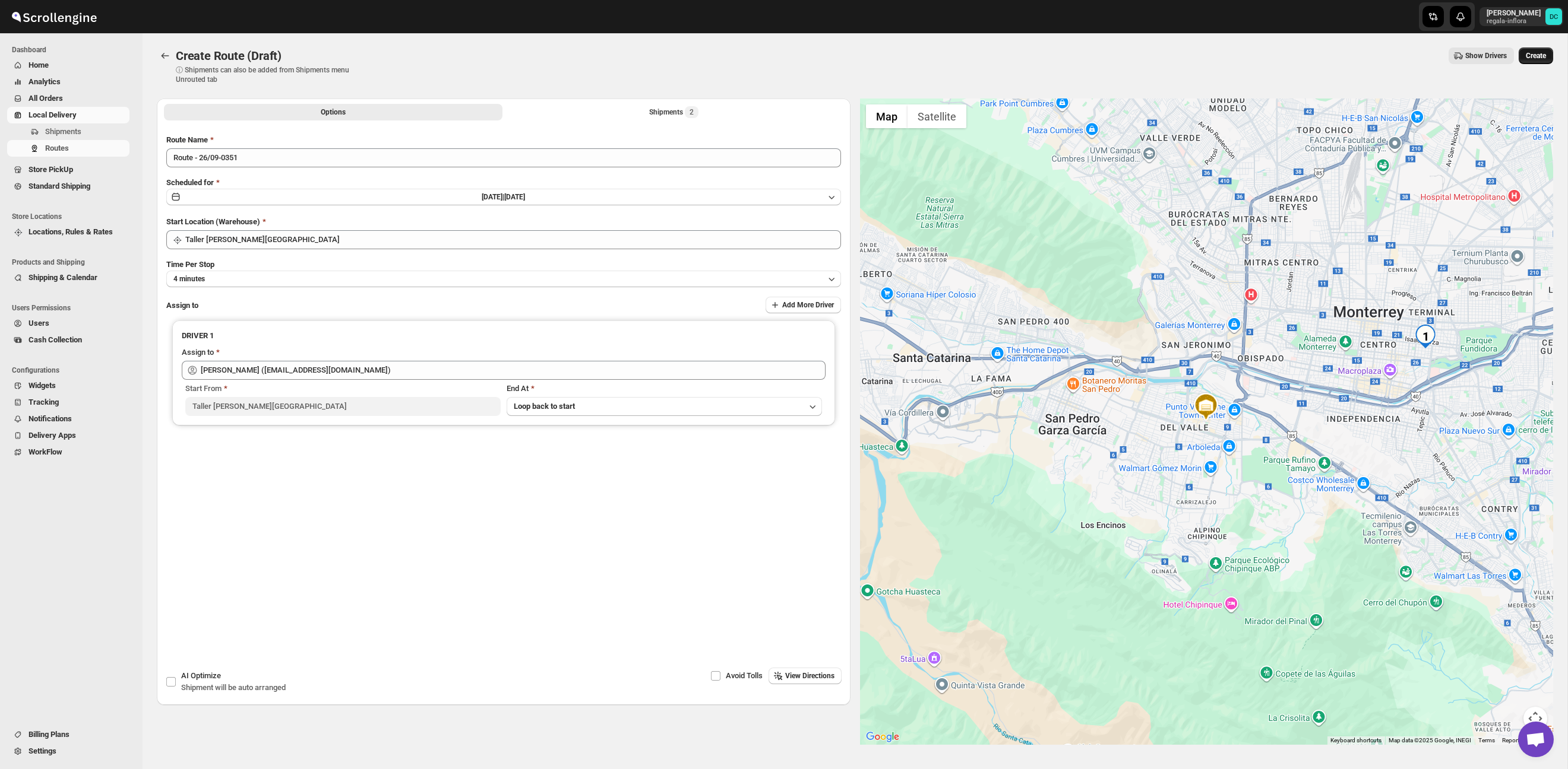
click at [1532, 55] on span "Create" at bounding box center [1536, 56] width 20 height 10
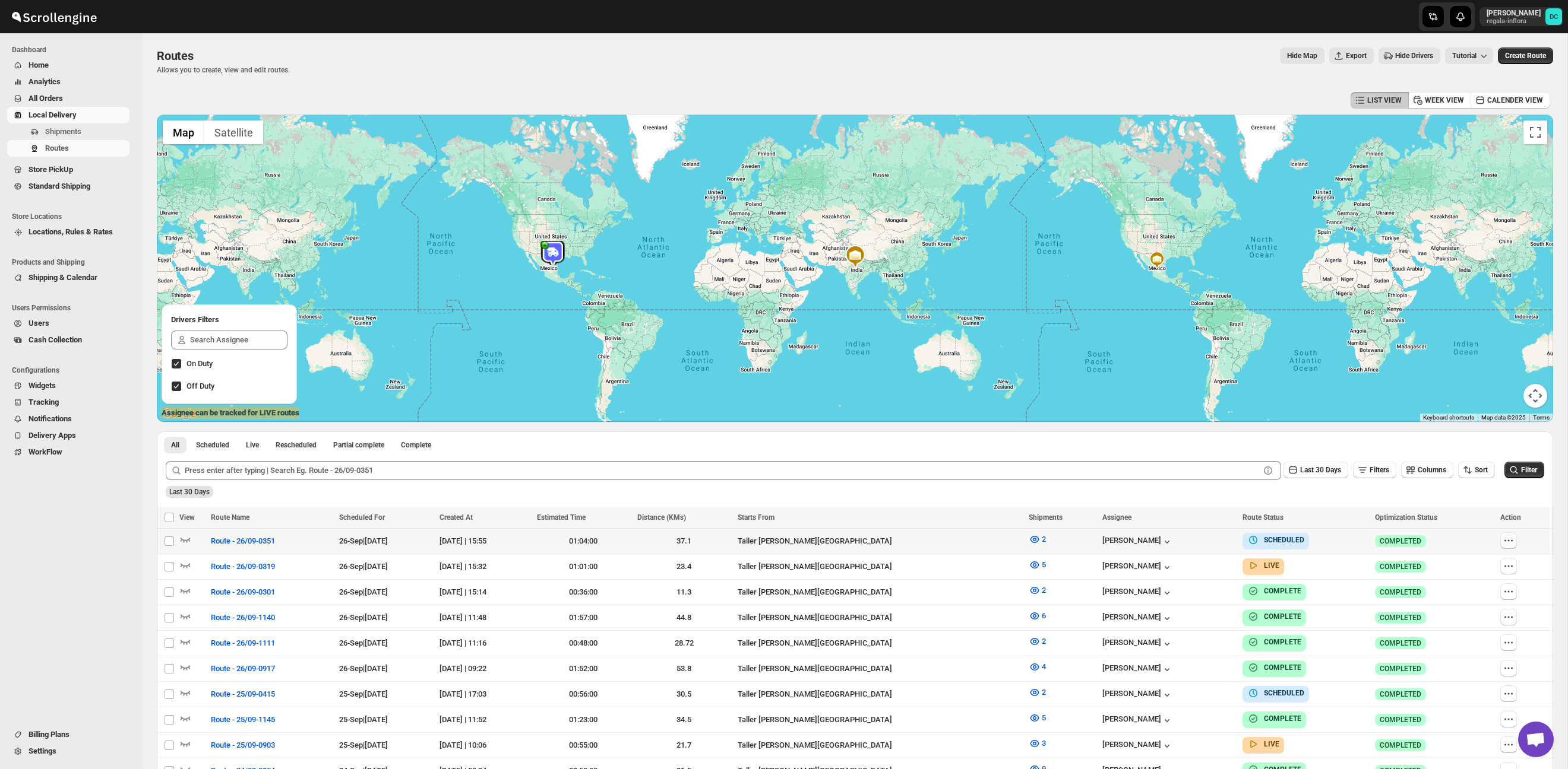
click at [1506, 540] on button "button" at bounding box center [1508, 540] width 17 height 17
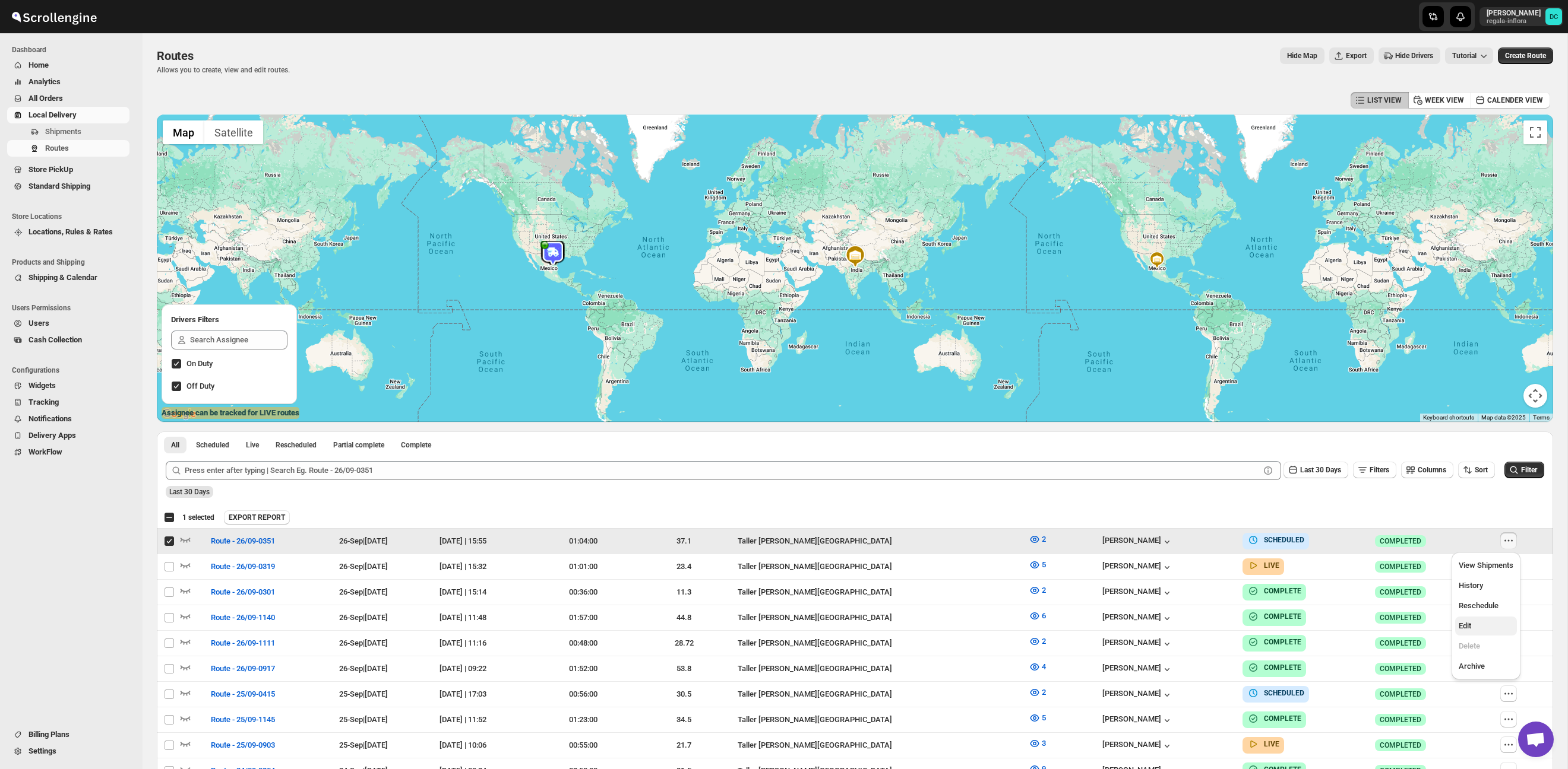
click at [1493, 633] on button "Edit" at bounding box center [1486, 626] width 62 height 19
checkbox input "false"
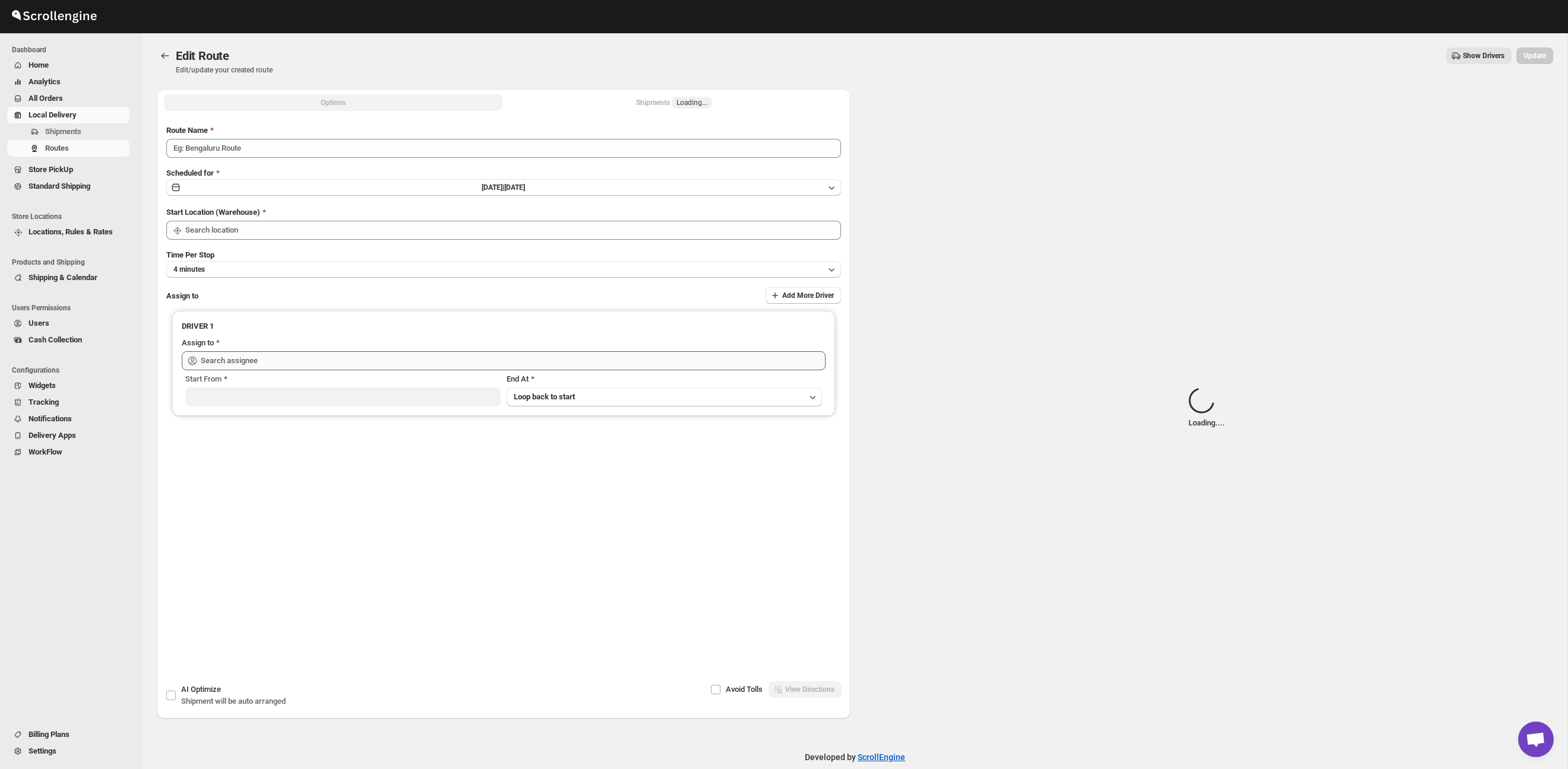
type input "Route - 26/09-0351"
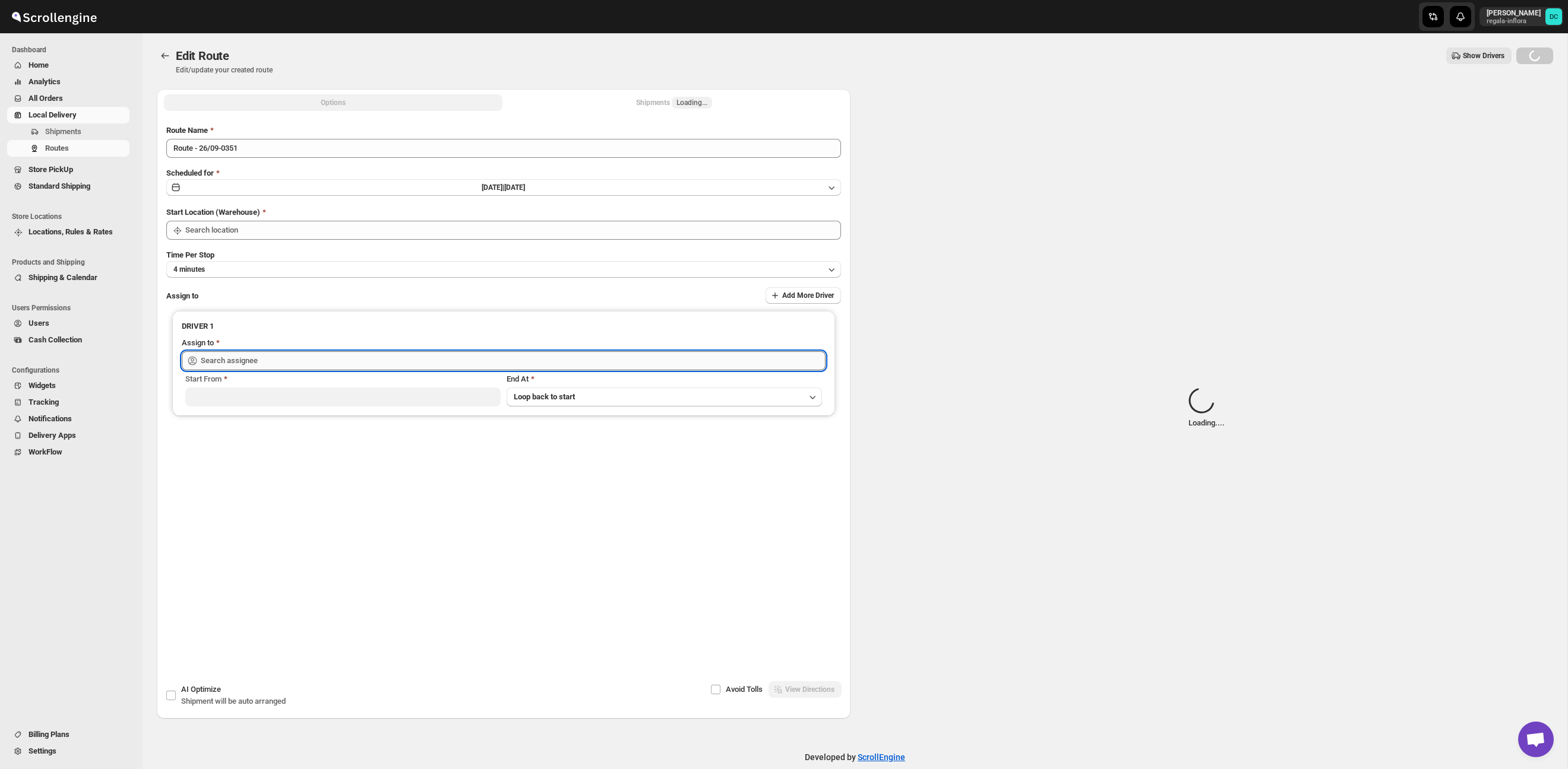
click at [402, 361] on input "text" at bounding box center [513, 361] width 625 height 19
type input "Taller [PERSON_NAME][GEOGRAPHIC_DATA]"
click at [544, 358] on input "text" at bounding box center [513, 361] width 625 height 19
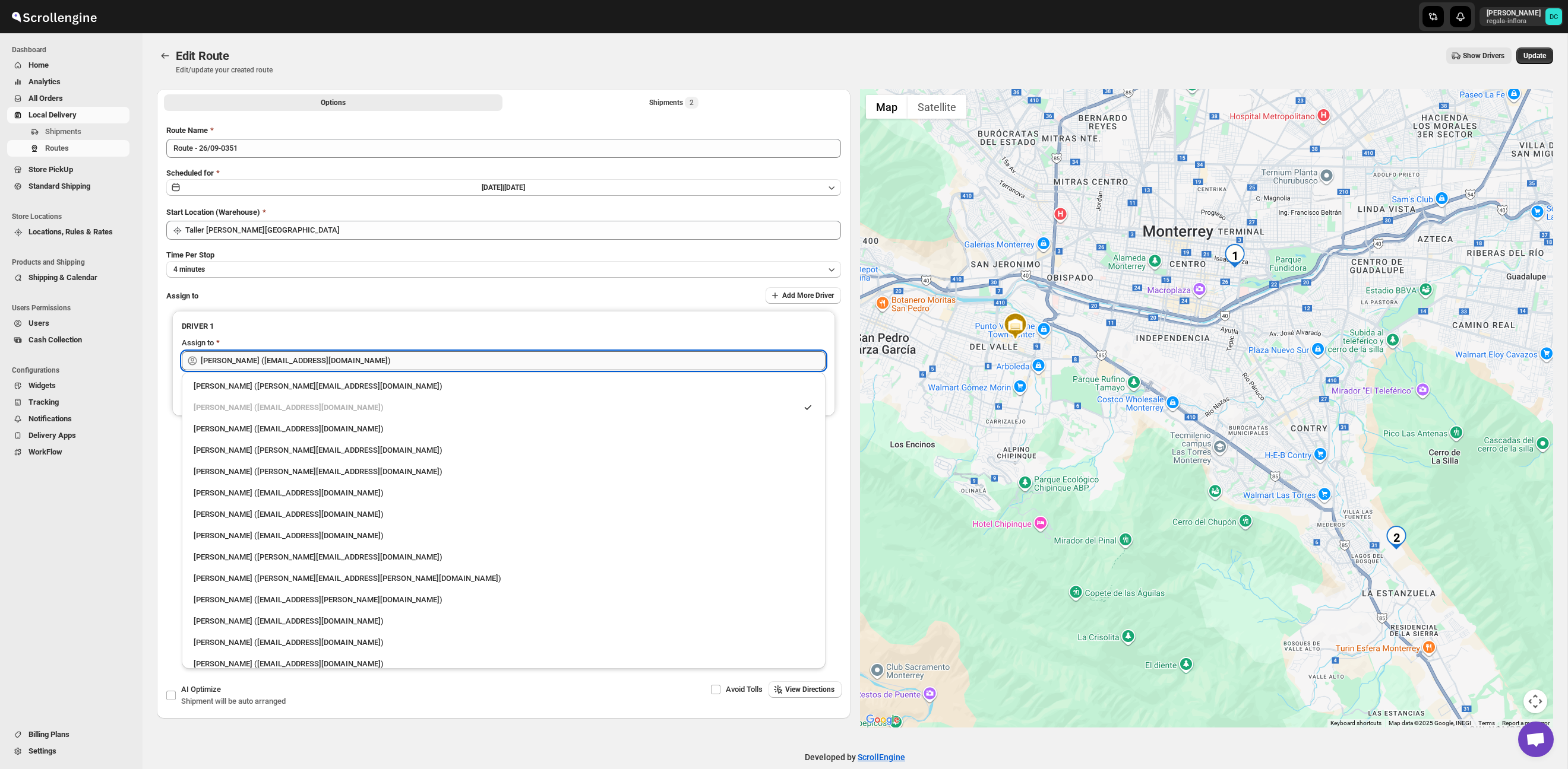
click at [385, 363] on input "[PERSON_NAME] ([EMAIL_ADDRESS][DOMAIN_NAME])" at bounding box center [513, 361] width 625 height 19
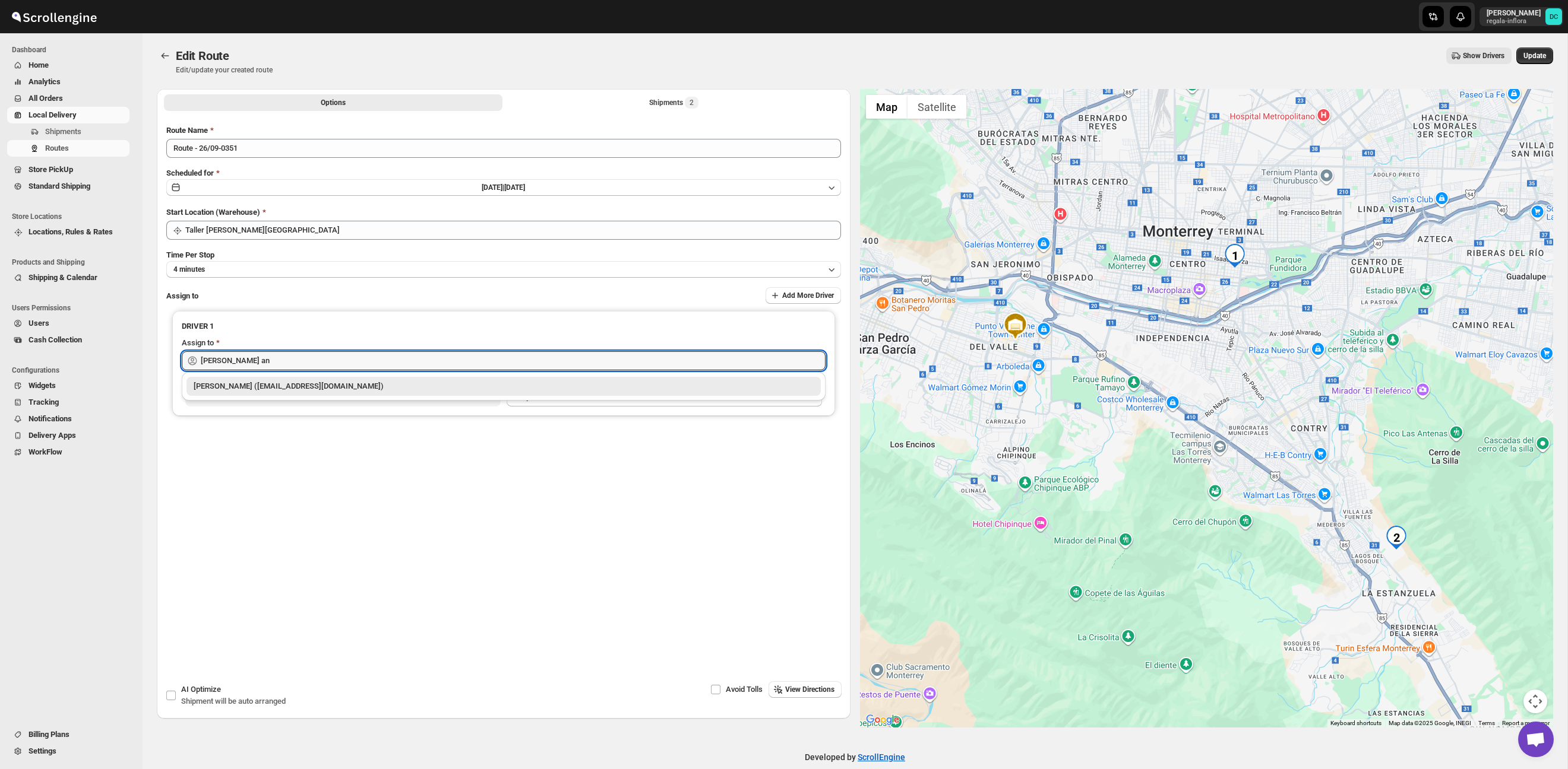
click at [376, 388] on div "[PERSON_NAME] ([EMAIL_ADDRESS][DOMAIN_NAME])" at bounding box center [503, 386] width 620 height 12
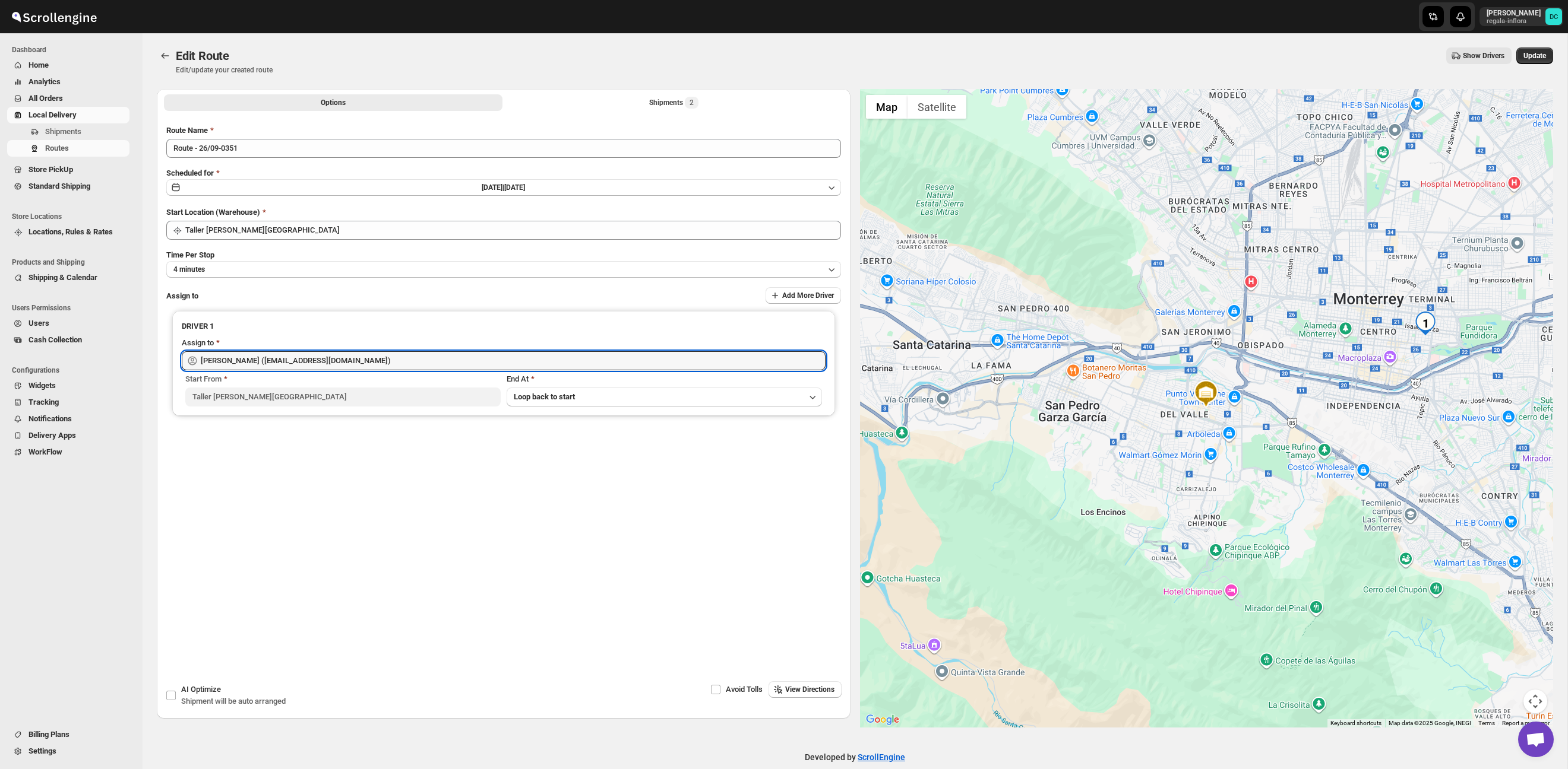
type input "[PERSON_NAME] ([EMAIL_ADDRESS][DOMAIN_NAME])"
click at [1530, 65] on div "Edit Route Edit/update your created route Show Drivers More actions Show Driver…" at bounding box center [854, 61] width 1396 height 27
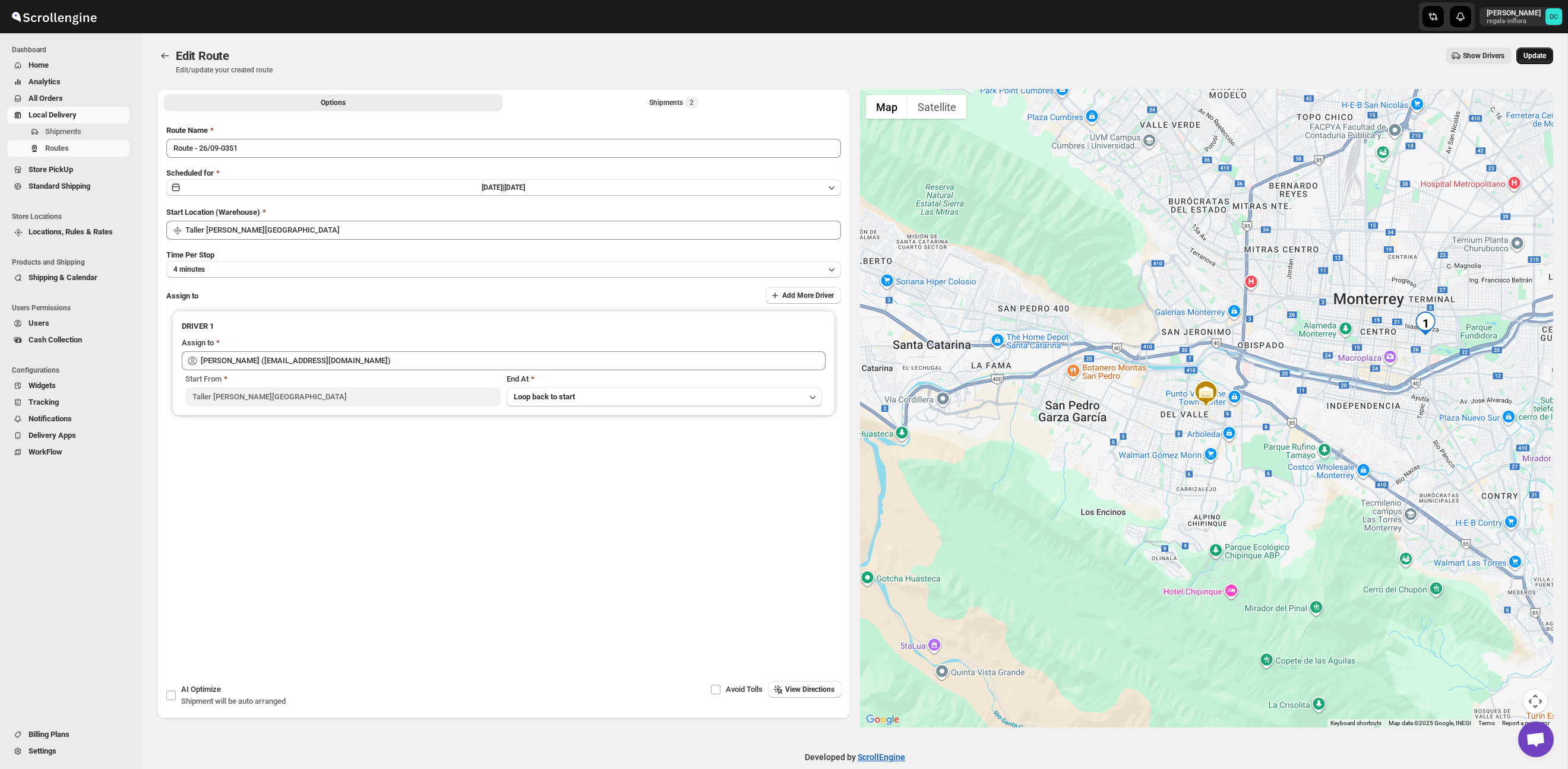
click at [1531, 57] on span "Update" at bounding box center [1534, 56] width 22 height 10
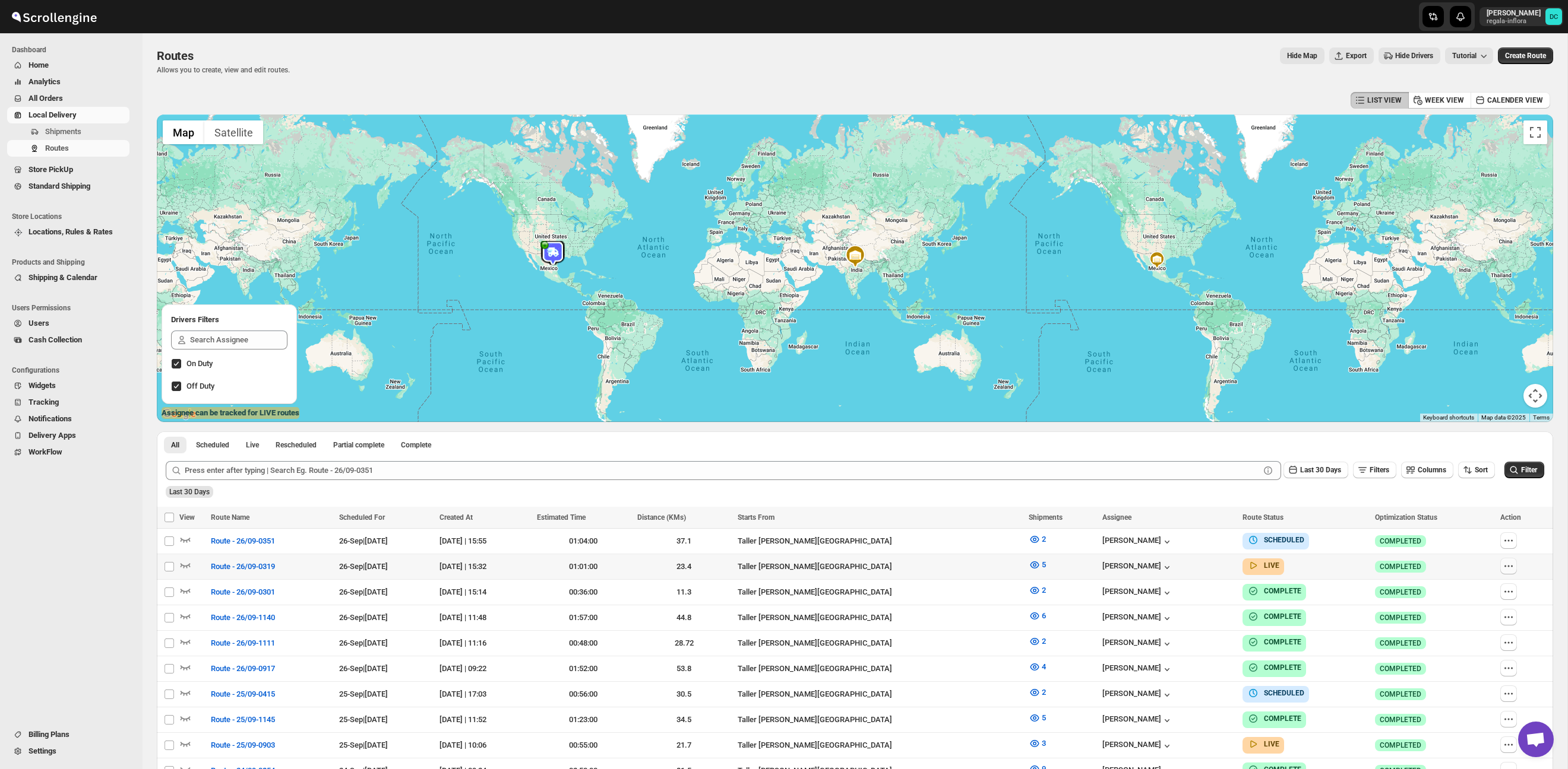
drag, startPoint x: 1513, startPoint y: 564, endPoint x: 1514, endPoint y: 570, distance: 6.1
click at [1513, 563] on icon "button" at bounding box center [1509, 566] width 12 height 12
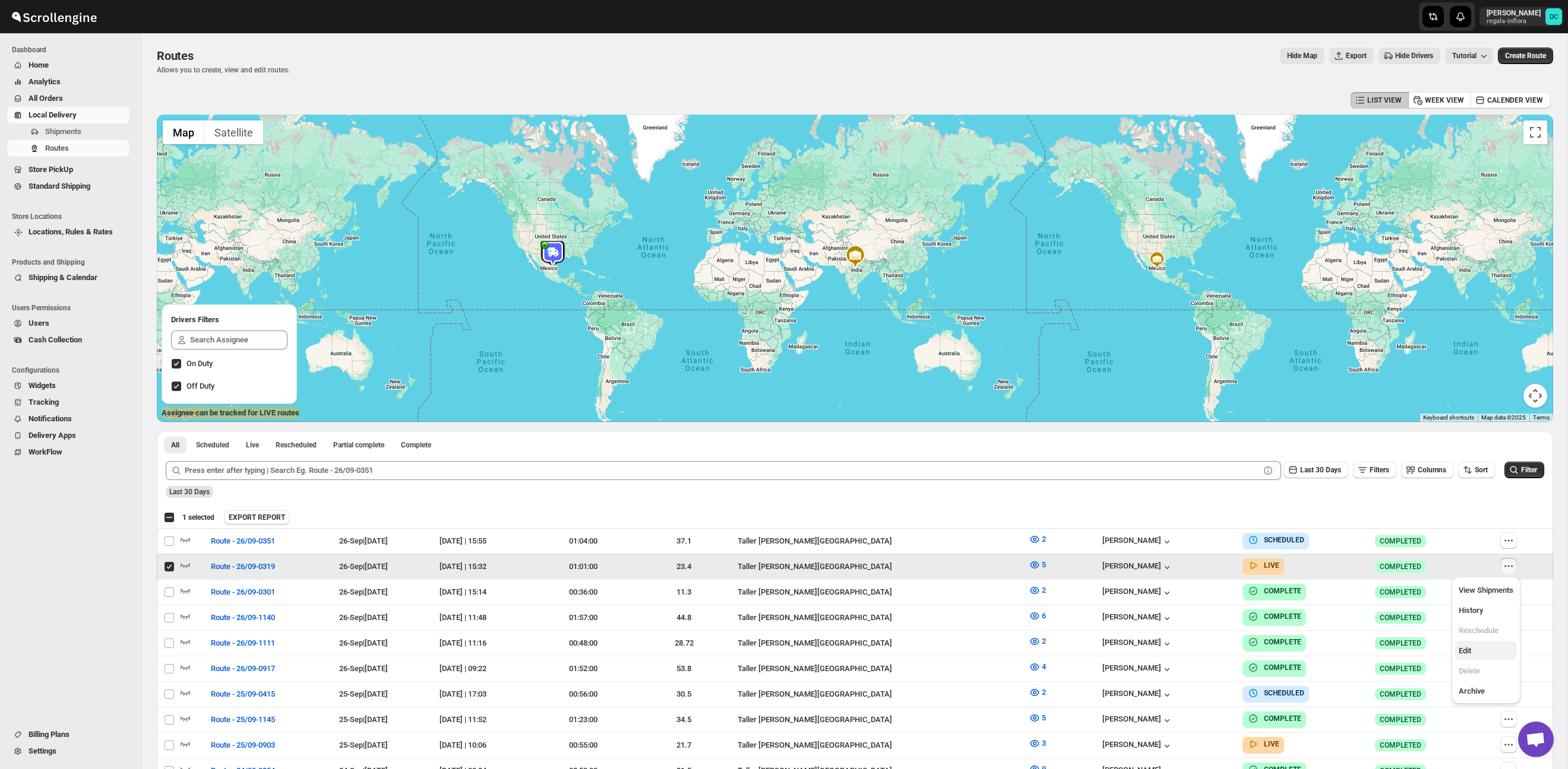
click at [1481, 647] on span "Edit" at bounding box center [1485, 652] width 54 height 12
checkbox input "false"
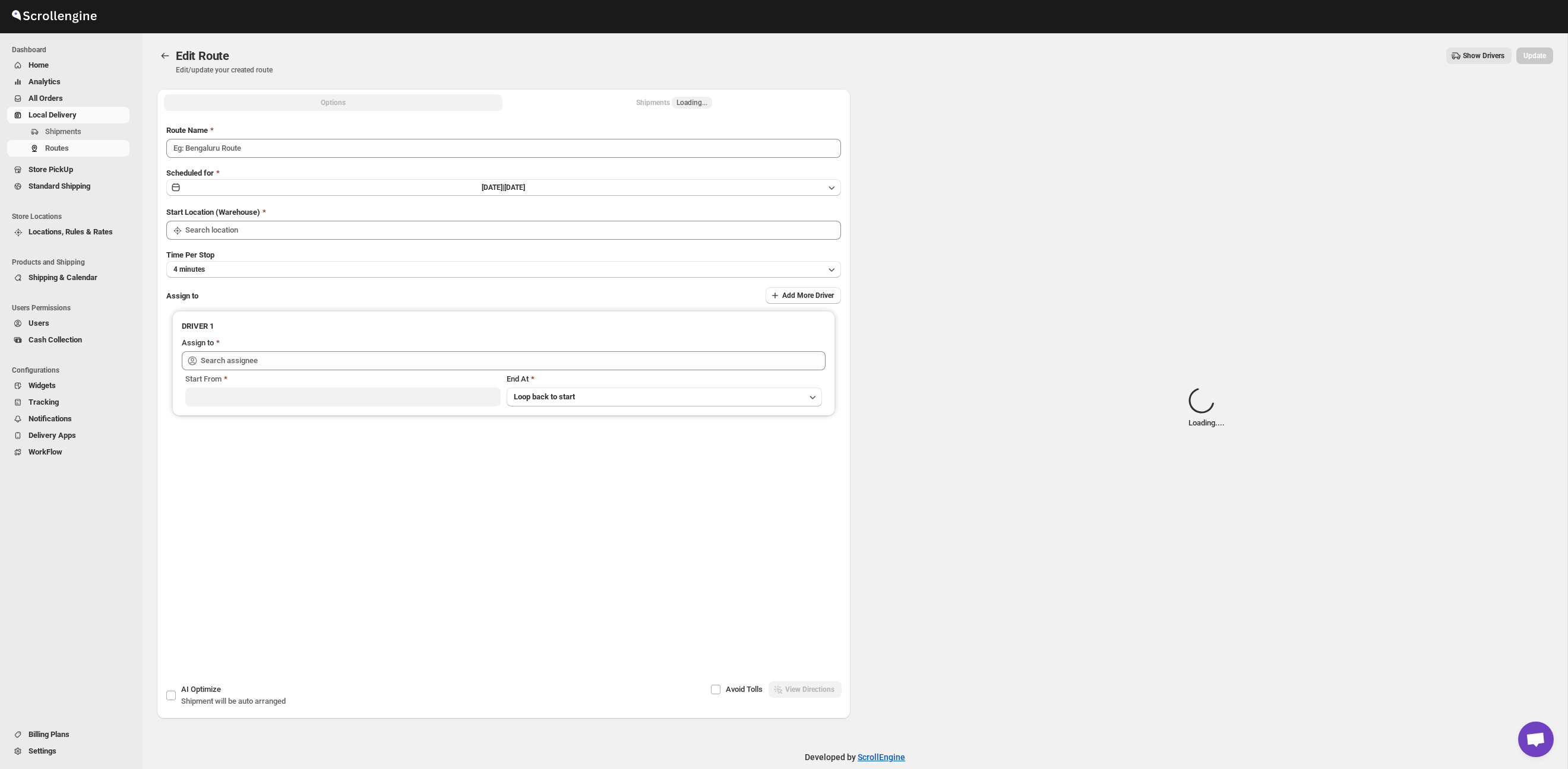
type input "Route - 26/09-0319"
type input "Taller [PERSON_NAME][GEOGRAPHIC_DATA]"
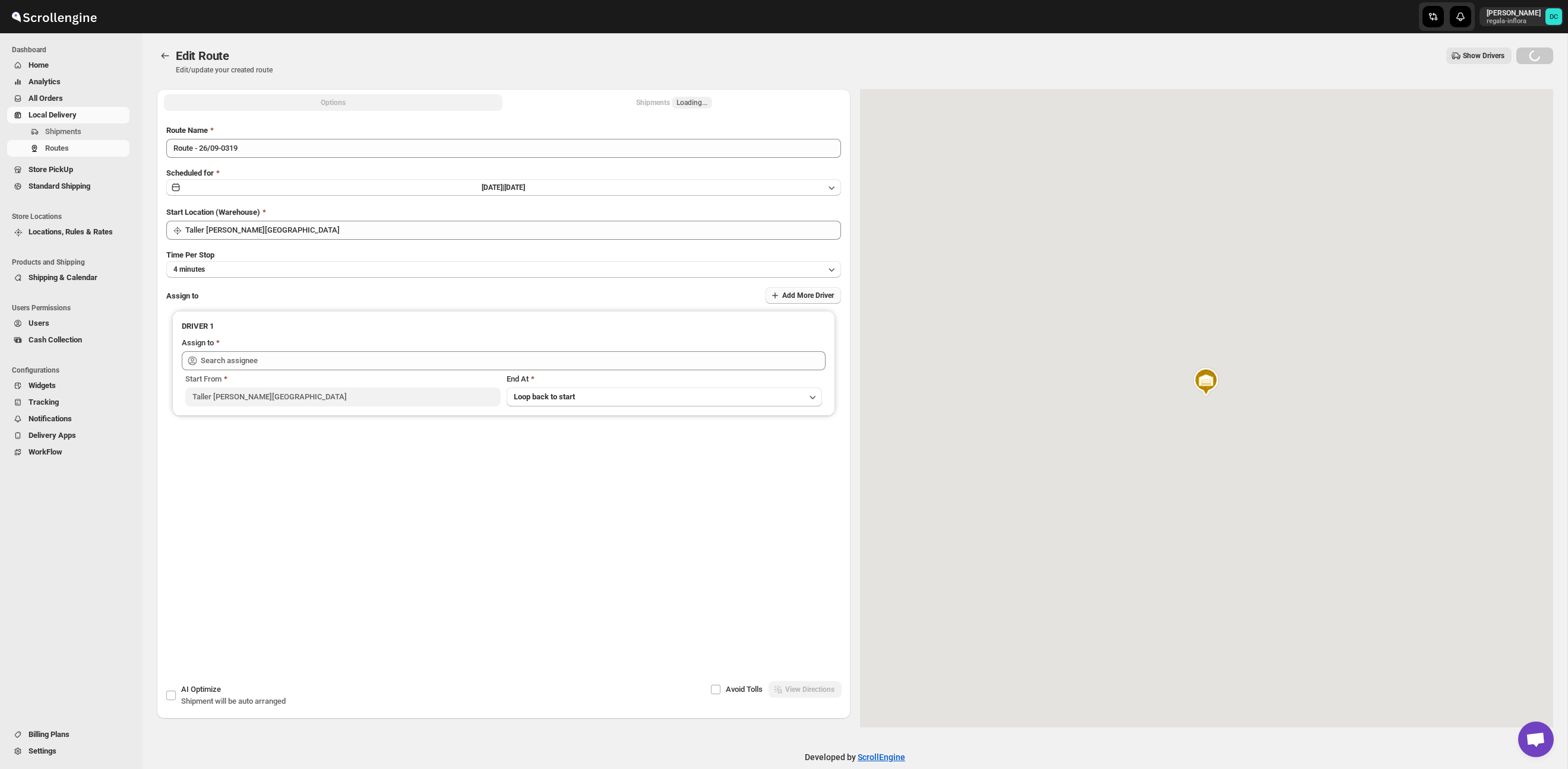
type input "[PERSON_NAME] ([EMAIL_ADDRESS][DOMAIN_NAME])"
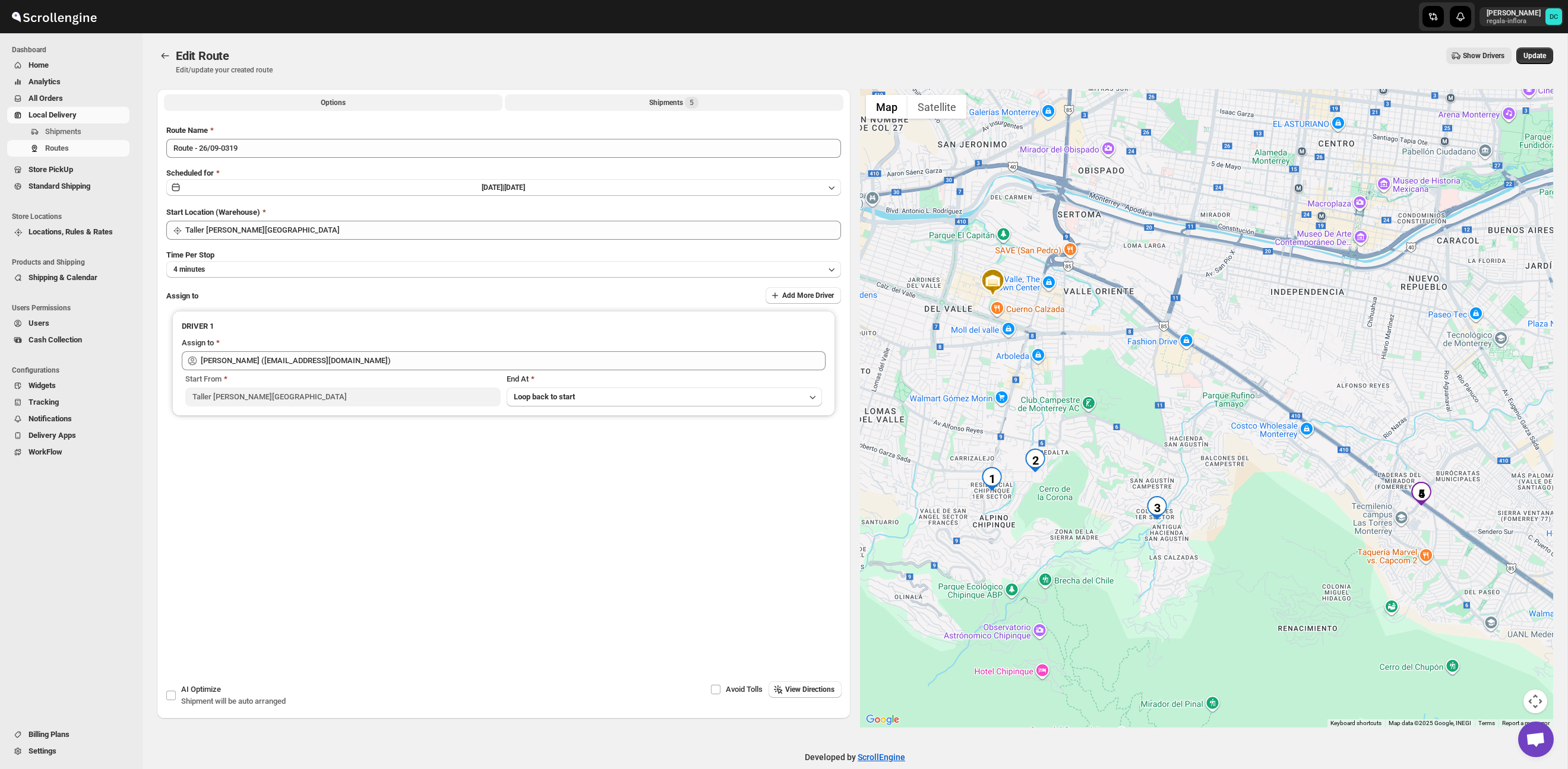
click at [704, 106] on button "Shipments 5" at bounding box center [674, 102] width 338 height 17
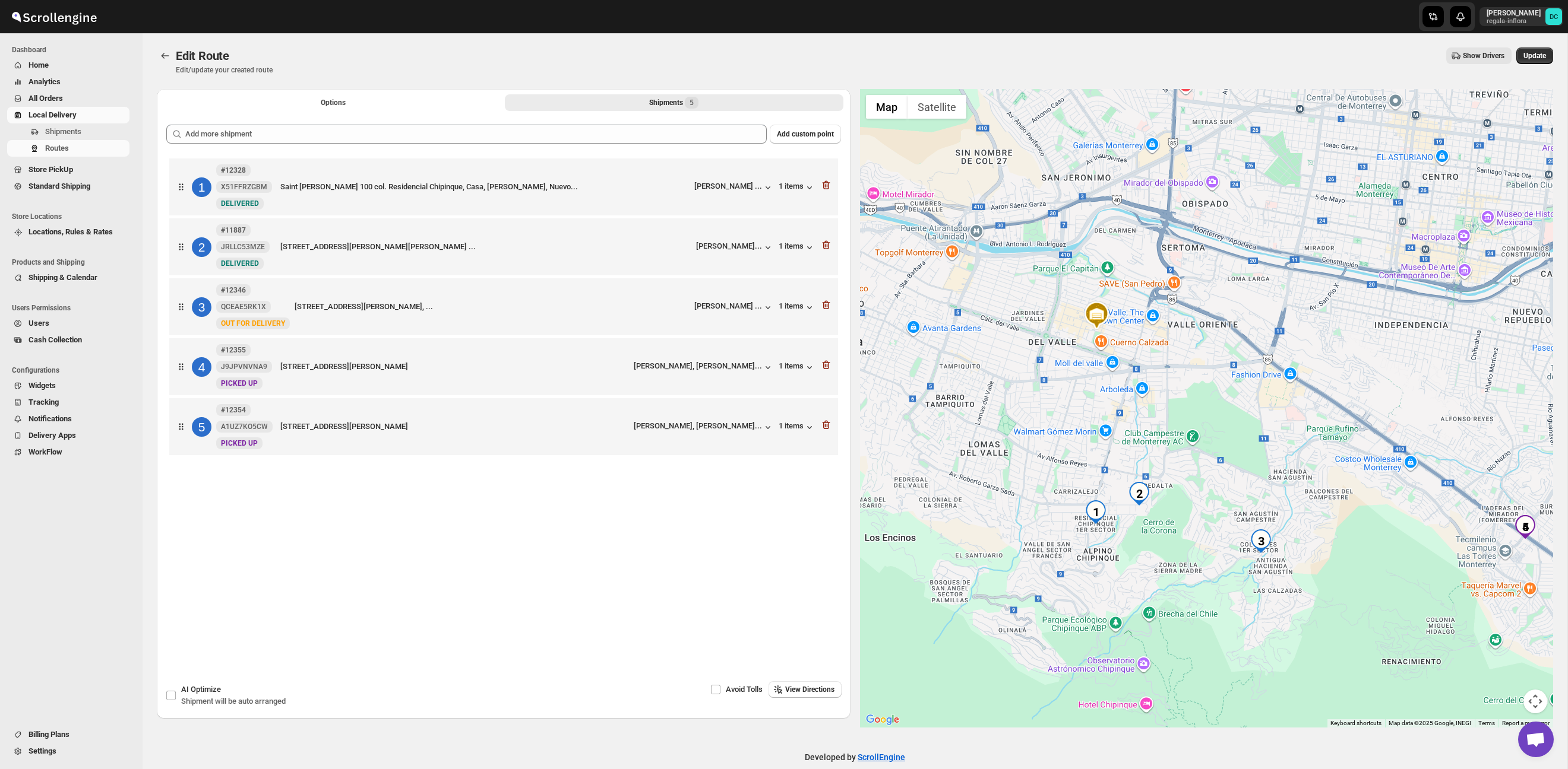
drag, startPoint x: 1383, startPoint y: 541, endPoint x: 1275, endPoint y: 462, distance: 133.8
click at [1275, 462] on div at bounding box center [1207, 409] width 694 height 639
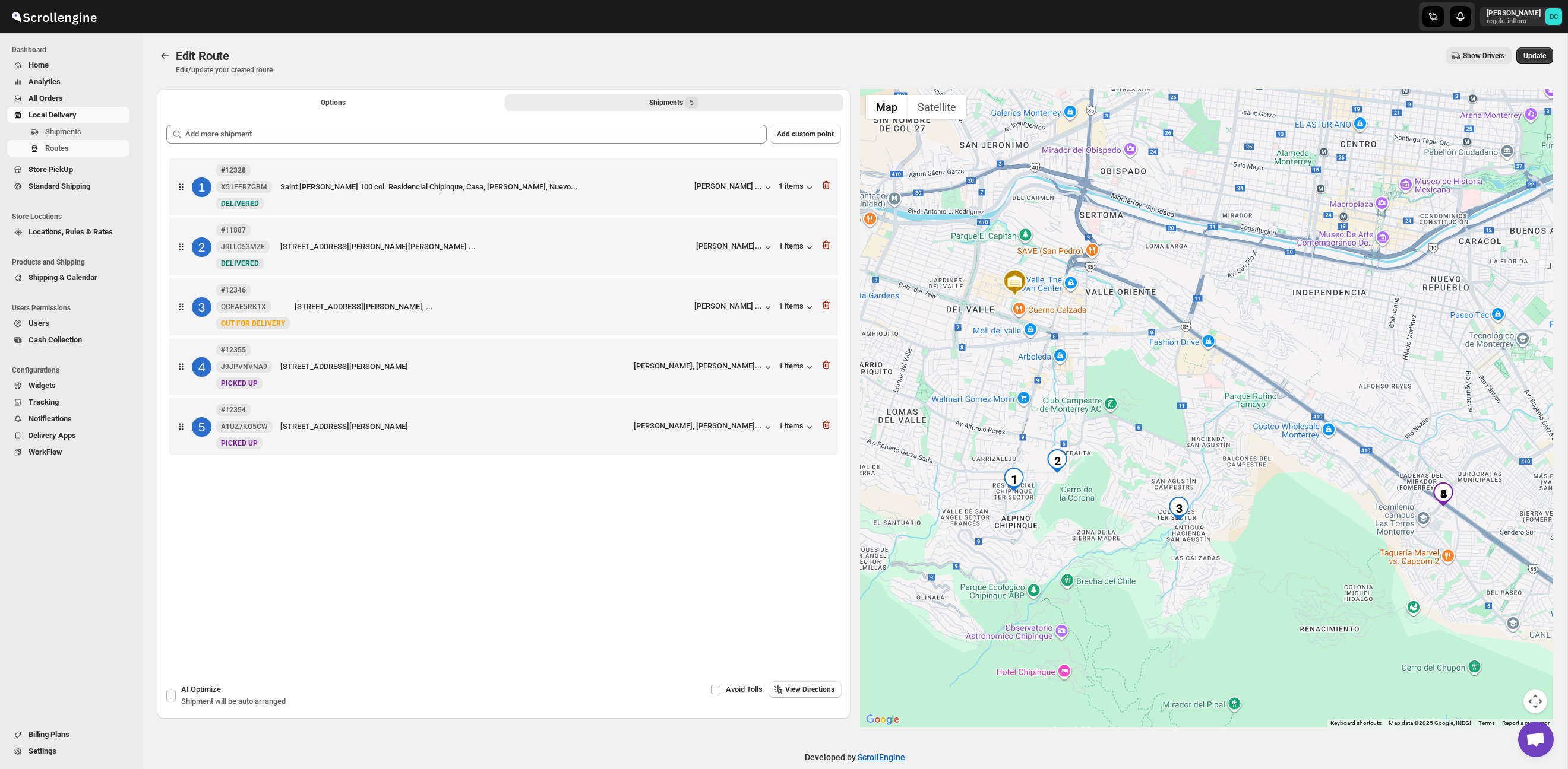
drag, startPoint x: 1305, startPoint y: 494, endPoint x: 1285, endPoint y: 488, distance: 20.9
click at [1285, 488] on div at bounding box center [1207, 409] width 694 height 639
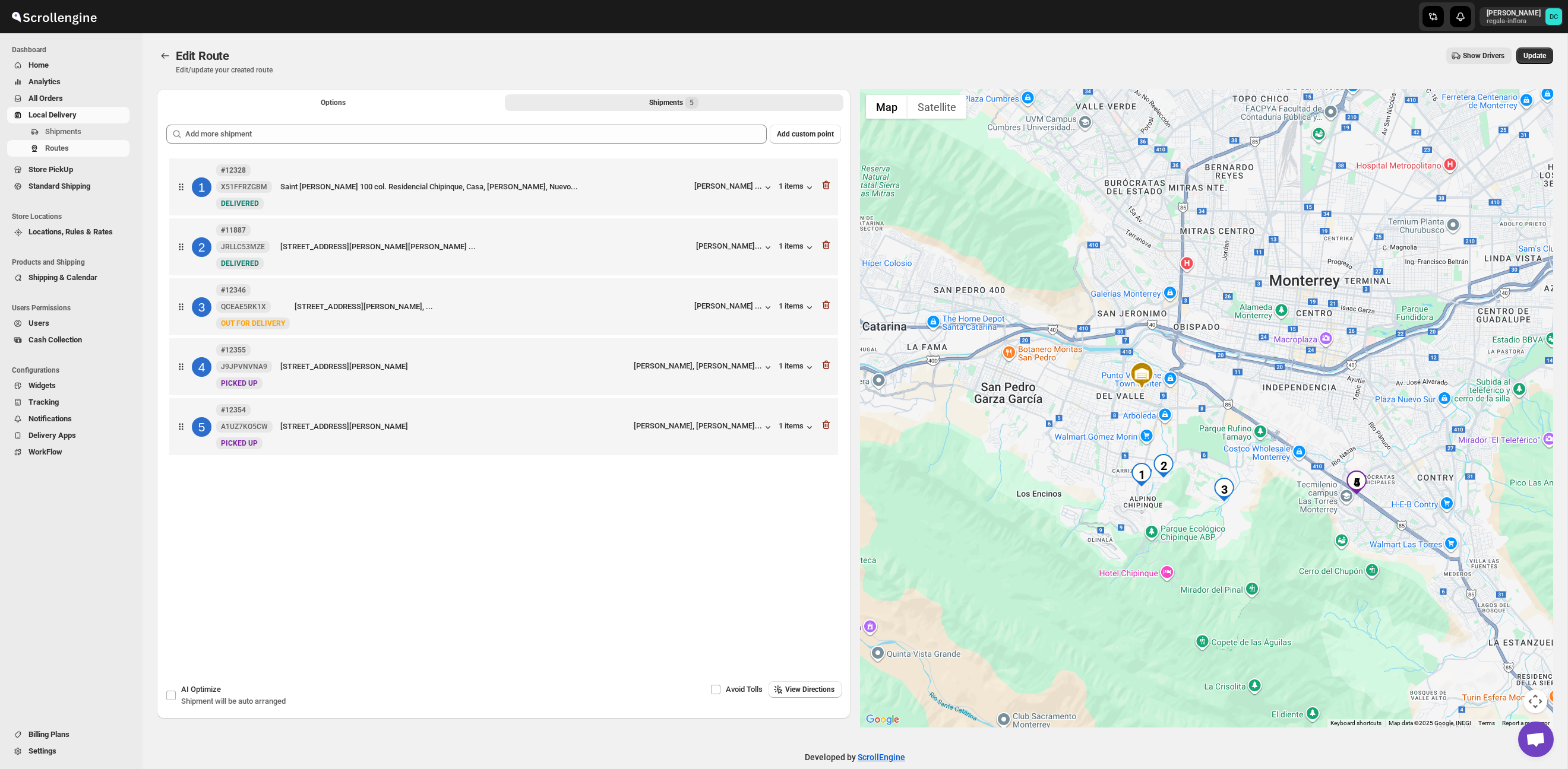
click at [54, 95] on span "All Orders" at bounding box center [45, 98] width 34 height 9
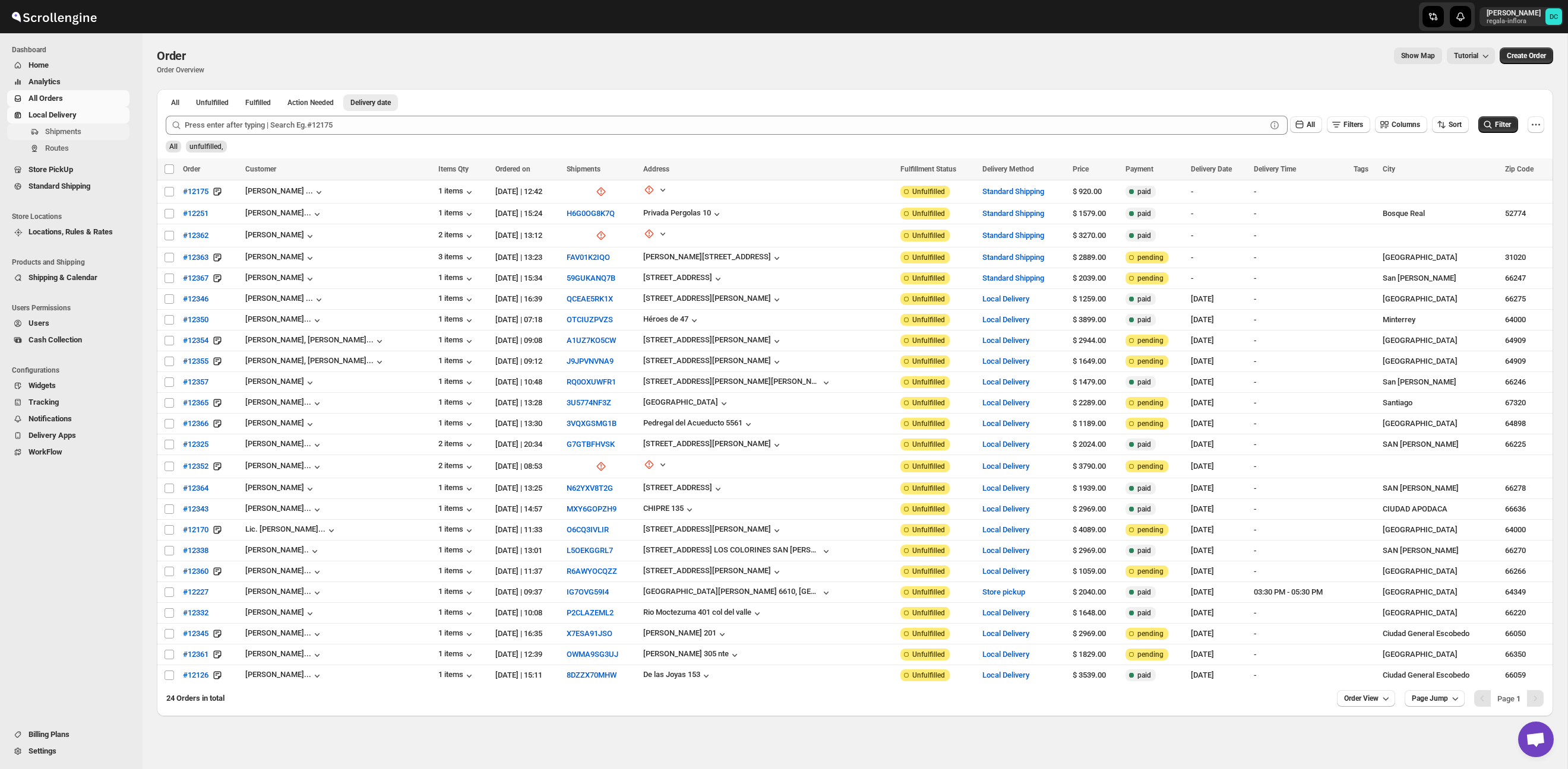
click at [70, 132] on span "Shipments" at bounding box center [62, 131] width 36 height 9
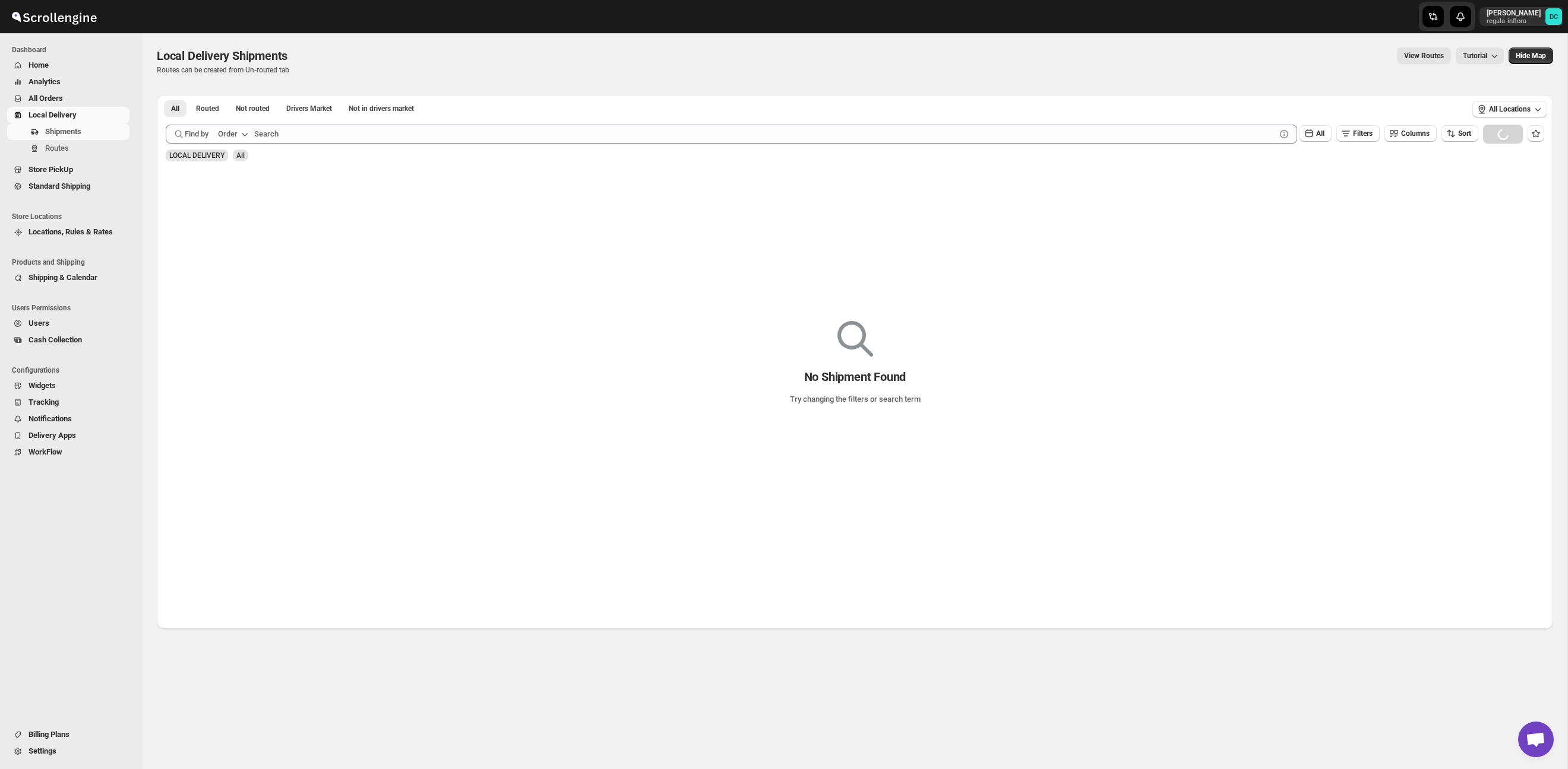
click at [67, 97] on span "All Orders" at bounding box center [77, 98] width 98 height 12
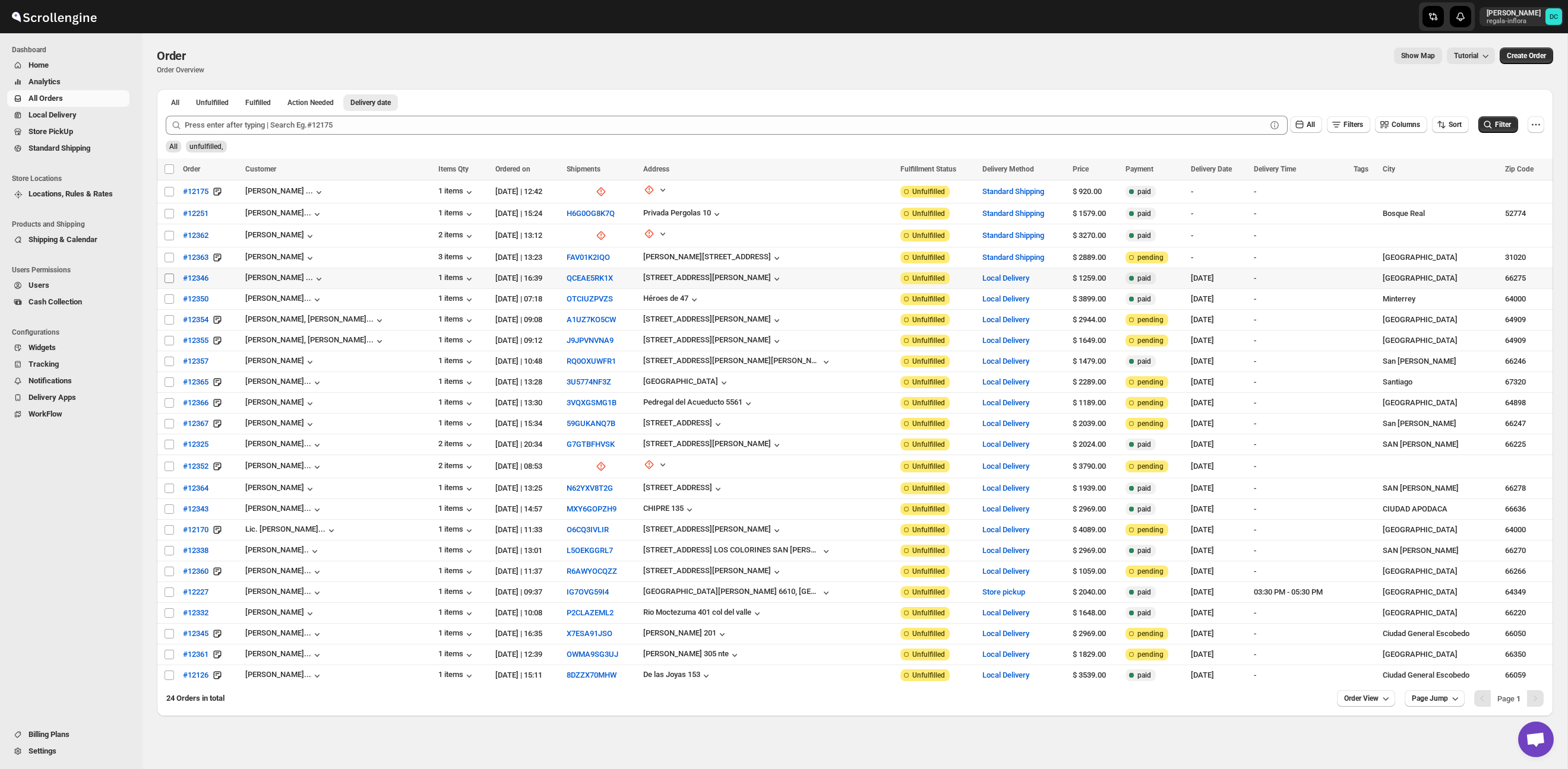
click at [169, 276] on input "Select order" at bounding box center [169, 279] width 10 height 10
checkbox input "true"
drag, startPoint x: 169, startPoint y: 300, endPoint x: 167, endPoint y: 344, distance: 44.0
click at [169, 300] on input "Select order" at bounding box center [169, 299] width 10 height 10
checkbox input "true"
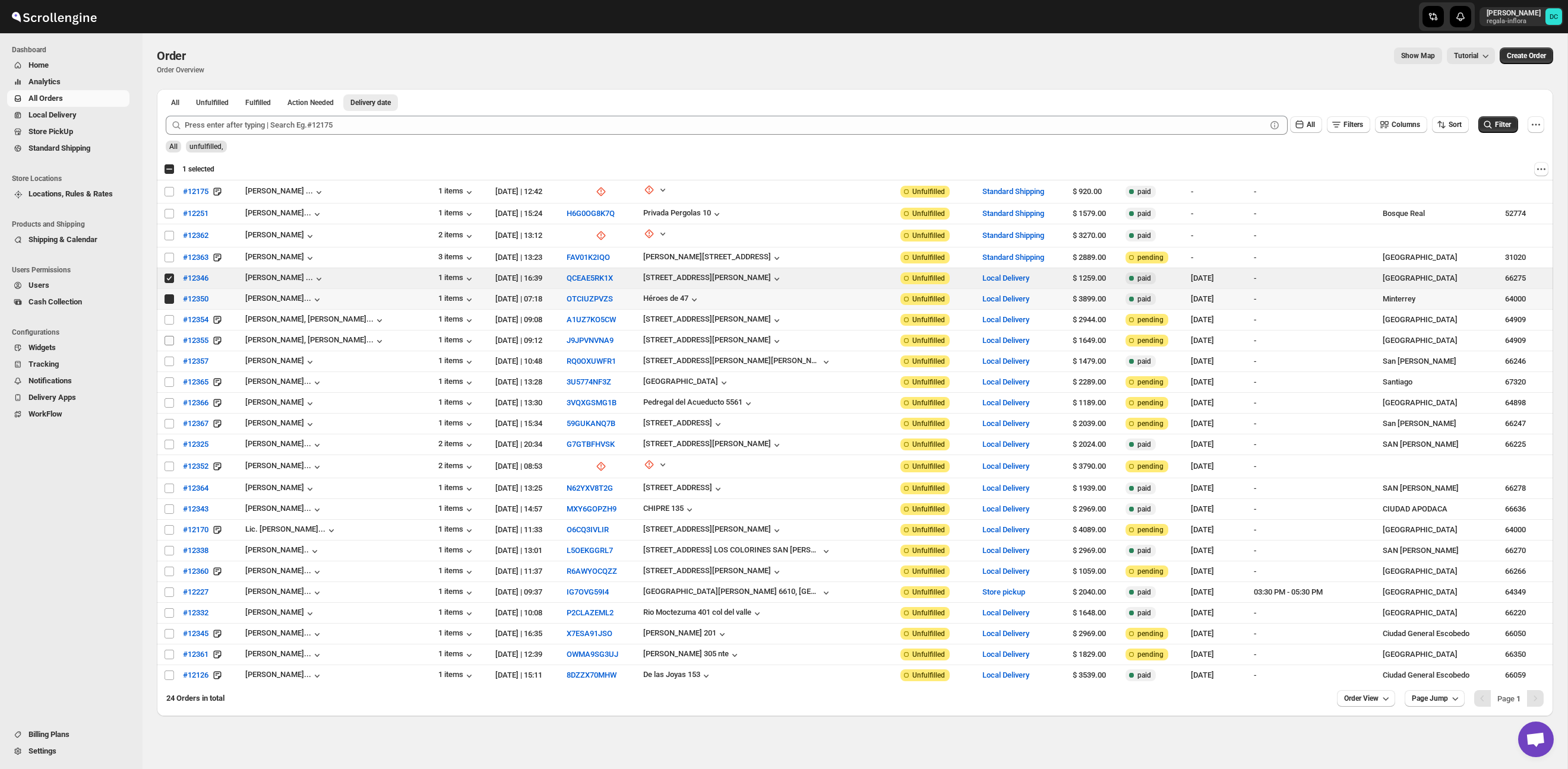
click at [169, 321] on input "Select order" at bounding box center [169, 320] width 10 height 10
checkbox input "true"
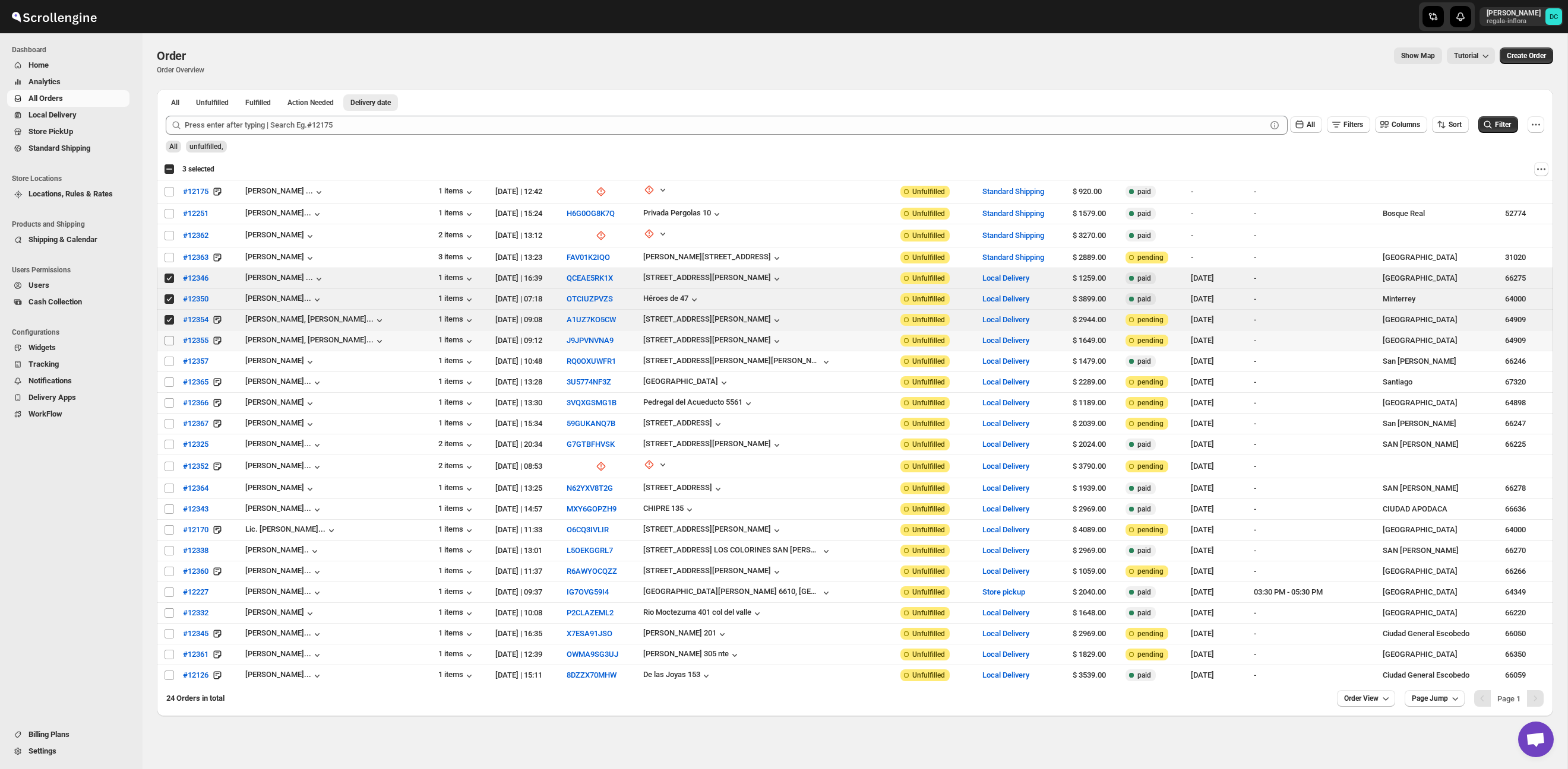
click at [168, 342] on input "Select order" at bounding box center [169, 341] width 10 height 10
checkbox input "true"
click at [168, 361] on input "Select order" at bounding box center [169, 361] width 10 height 10
checkbox input "true"
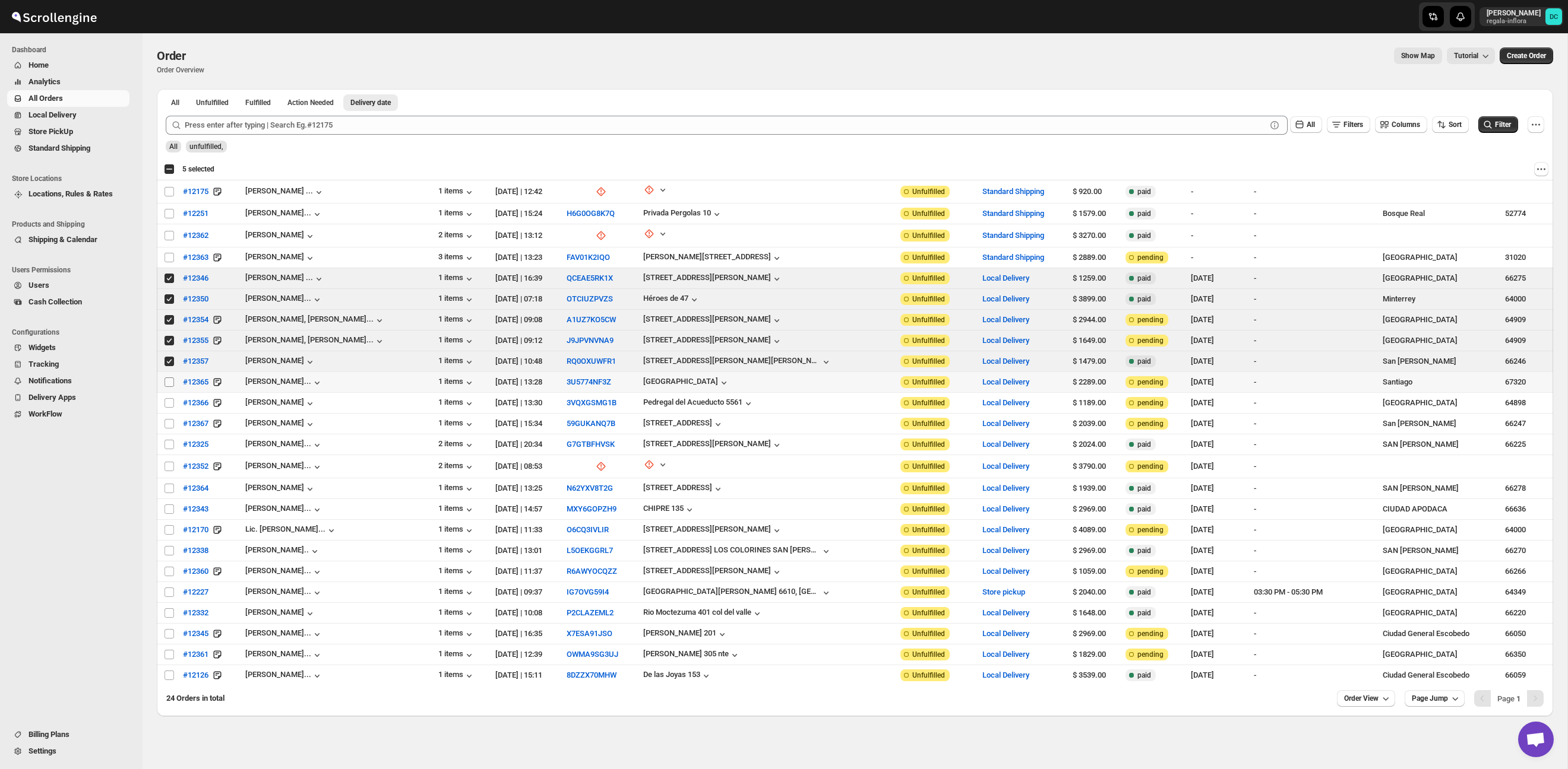
click at [167, 384] on input "Select order" at bounding box center [169, 383] width 10 height 10
checkbox input "true"
click at [165, 403] on input "Select order" at bounding box center [169, 403] width 10 height 10
checkbox input "true"
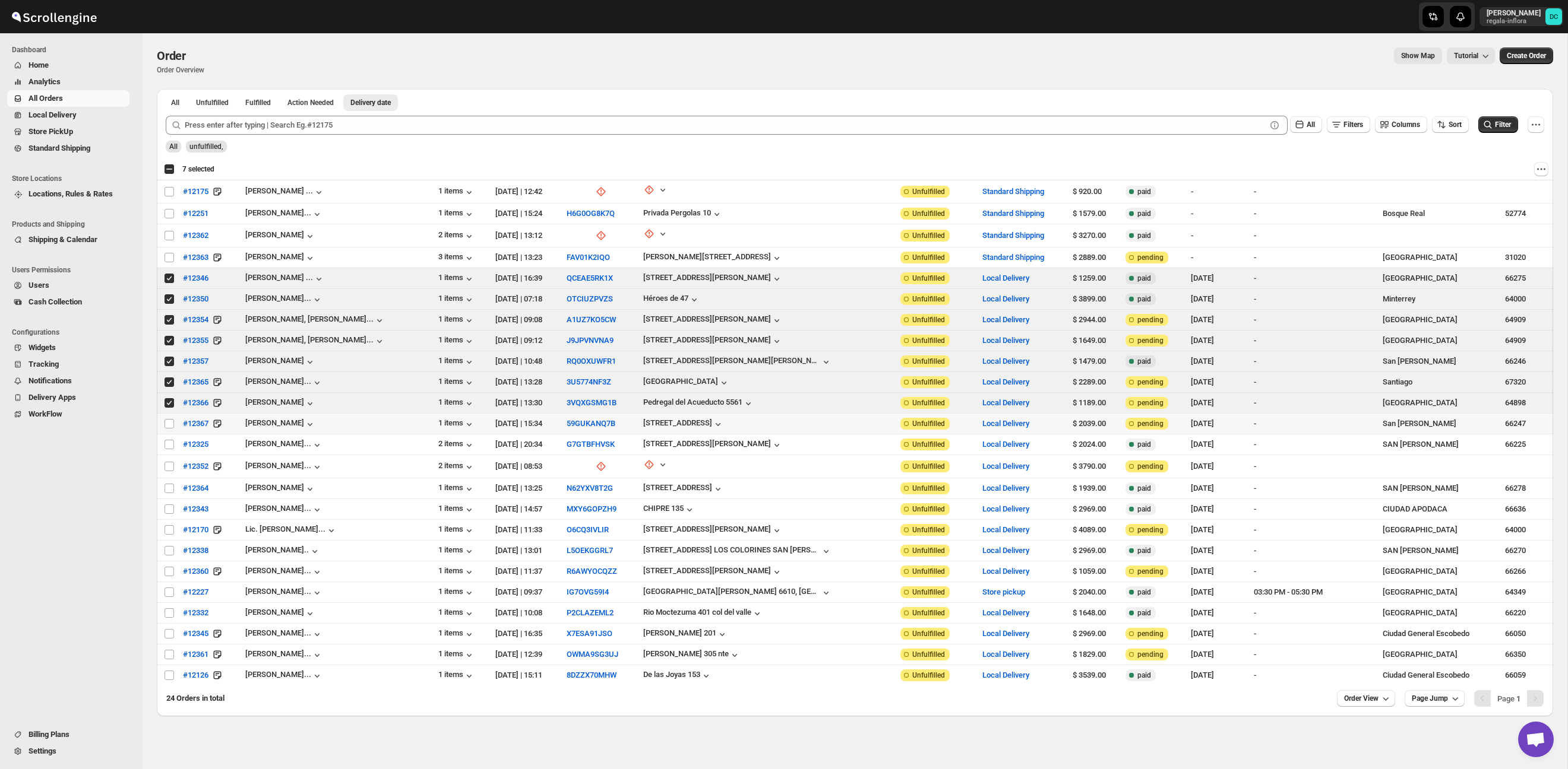
click at [164, 419] on input "Select order" at bounding box center [169, 424] width 10 height 10
click at [167, 424] on input "Select order" at bounding box center [169, 424] width 10 height 10
checkbox input "false"
drag, startPoint x: 167, startPoint y: 402, endPoint x: 176, endPoint y: 401, distance: 9.1
click at [167, 402] on input "Select order" at bounding box center [169, 403] width 10 height 10
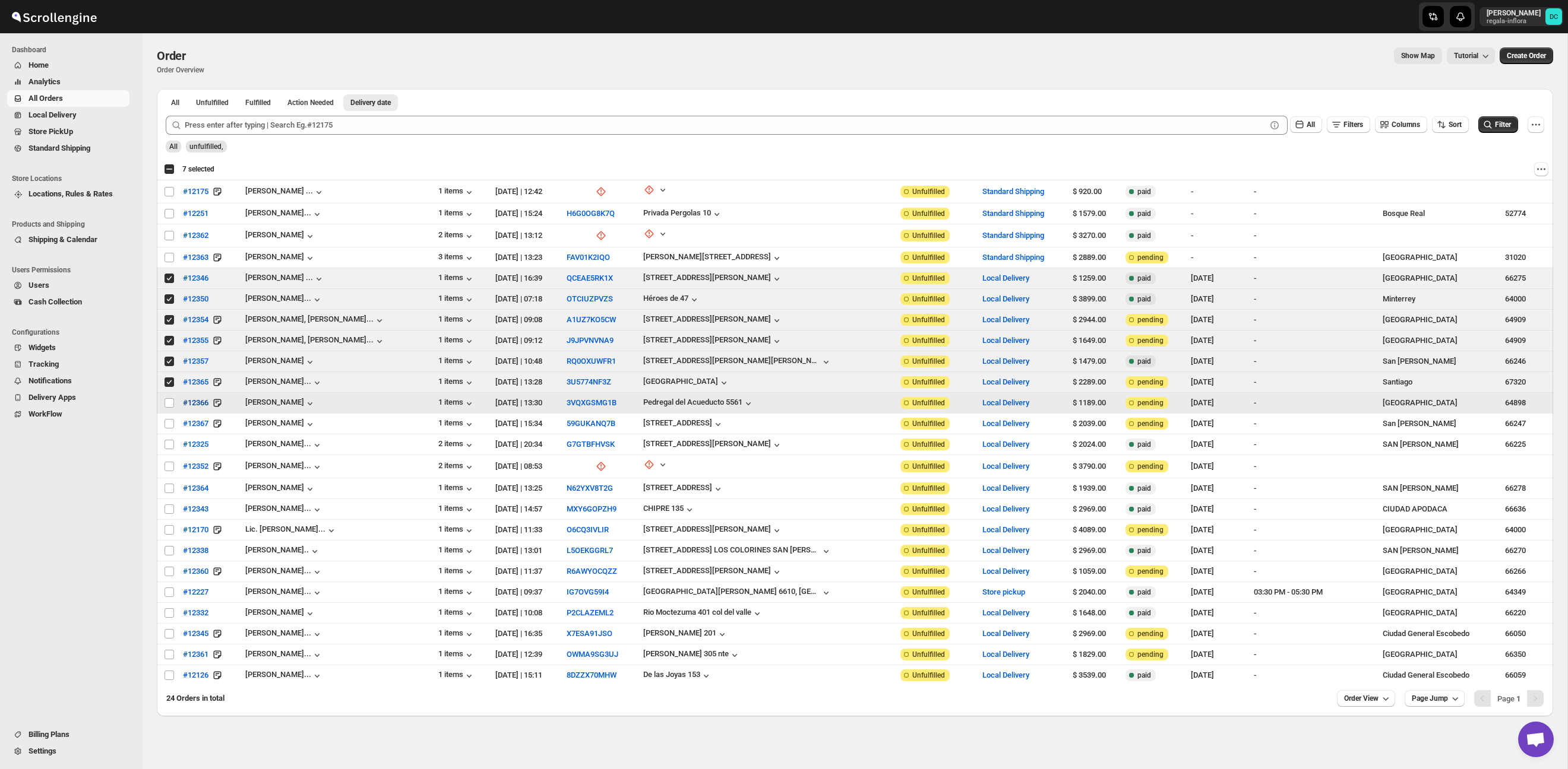
checkbox input "false"
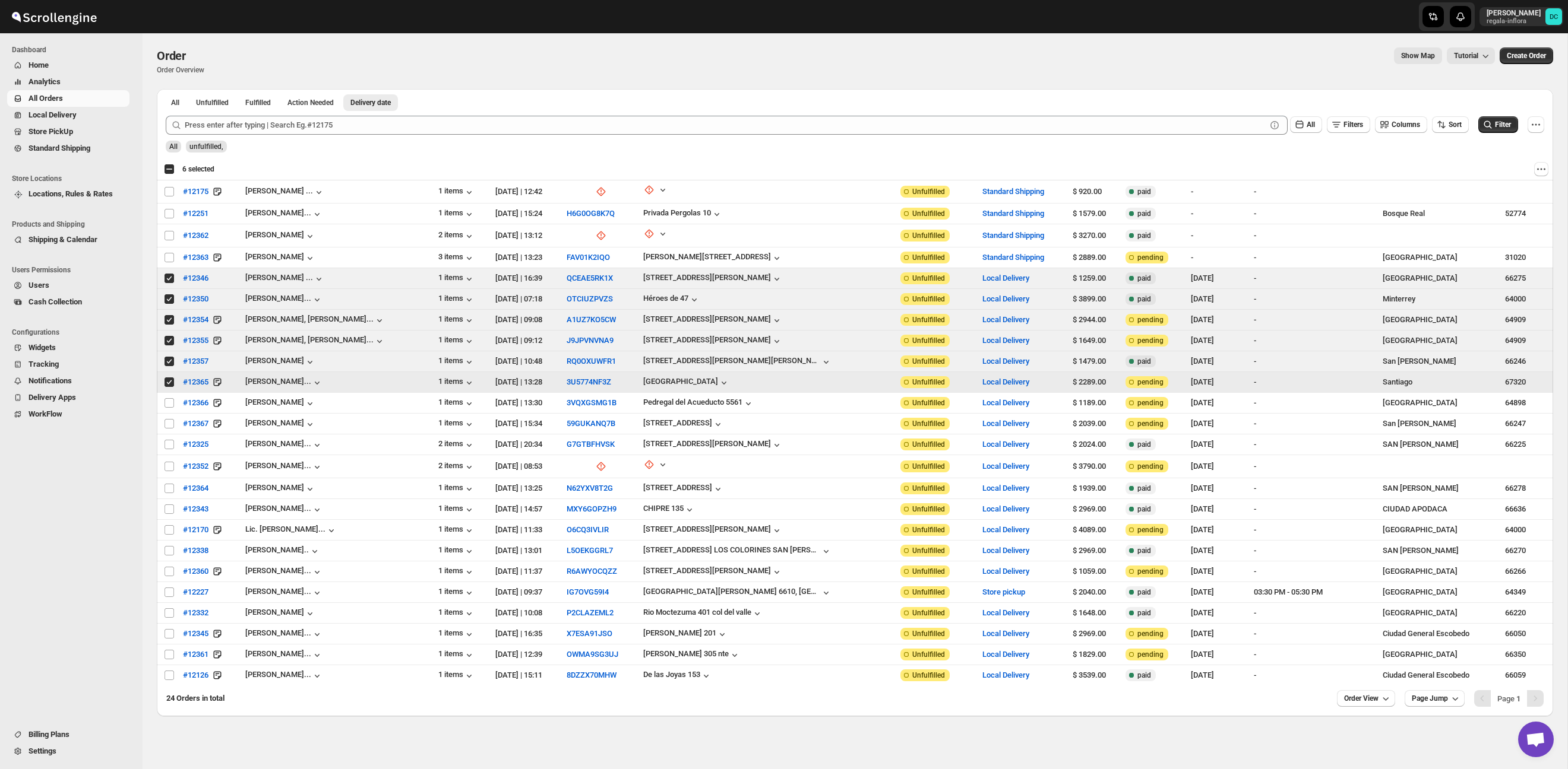
click at [167, 381] on input "Select order" at bounding box center [169, 383] width 10 height 10
checkbox input "false"
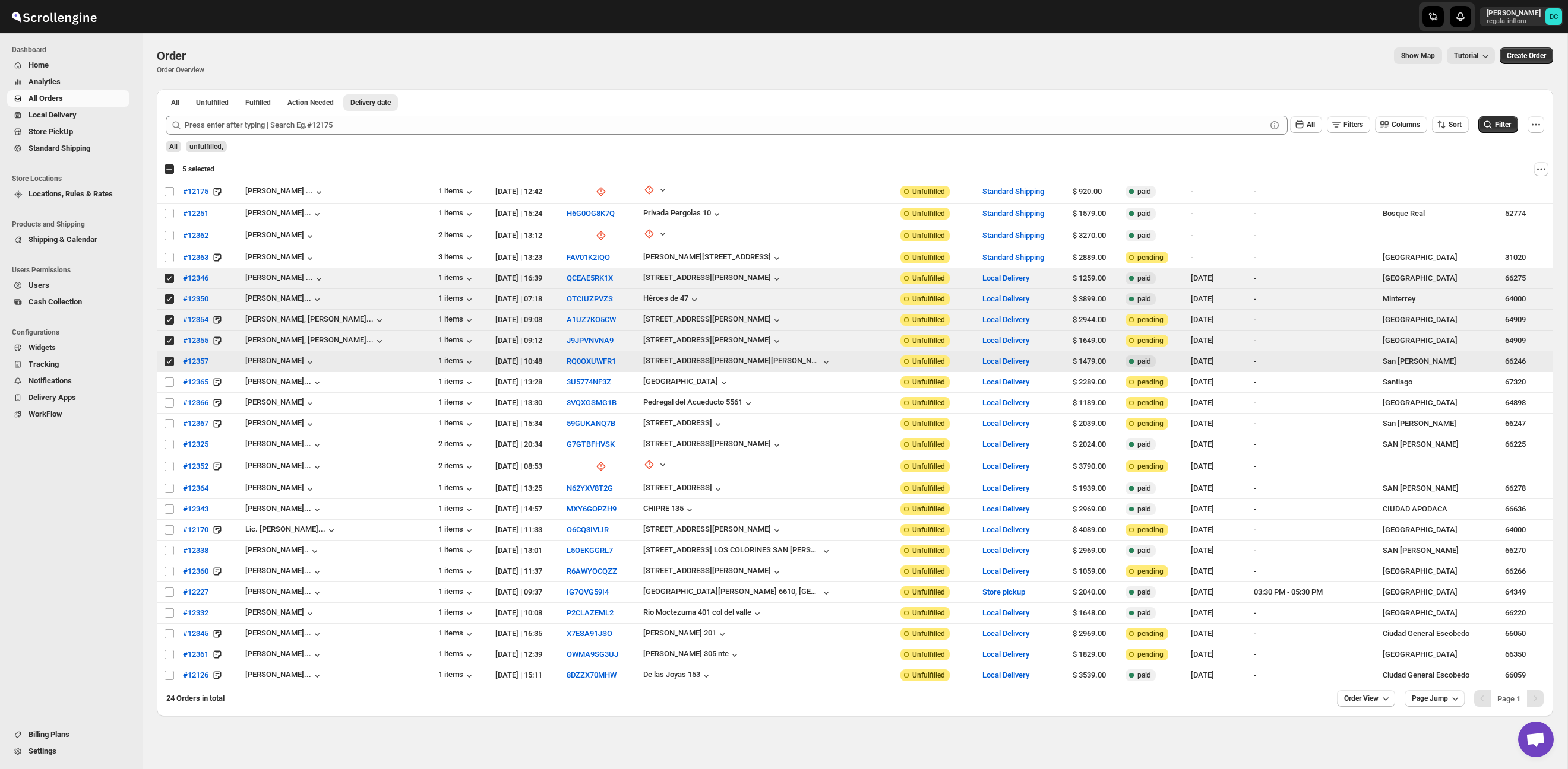
click at [169, 363] on input "Select order" at bounding box center [169, 361] width 10 height 10
checkbox input "false"
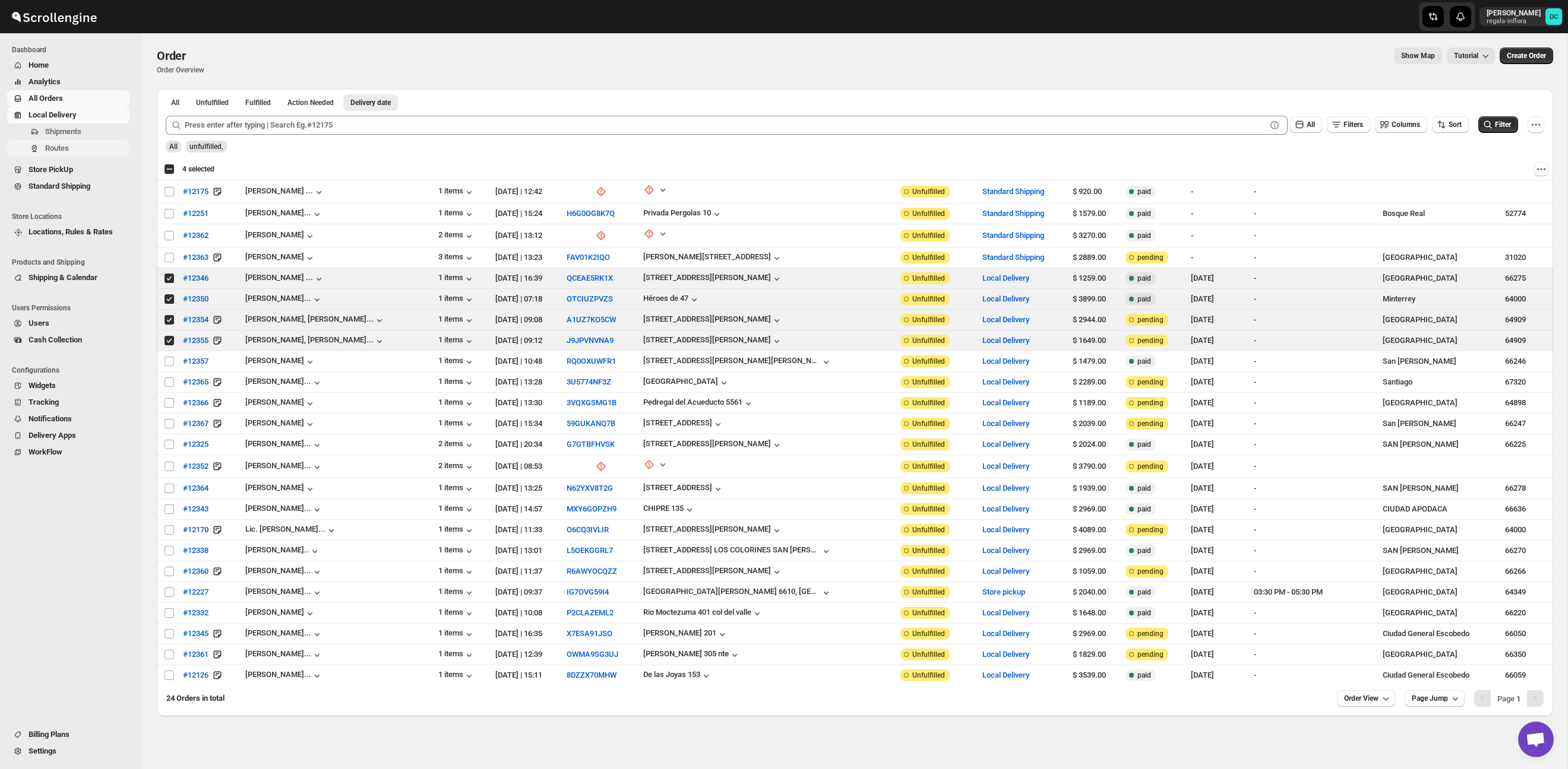
click at [80, 145] on span "Routes" at bounding box center [85, 149] width 82 height 12
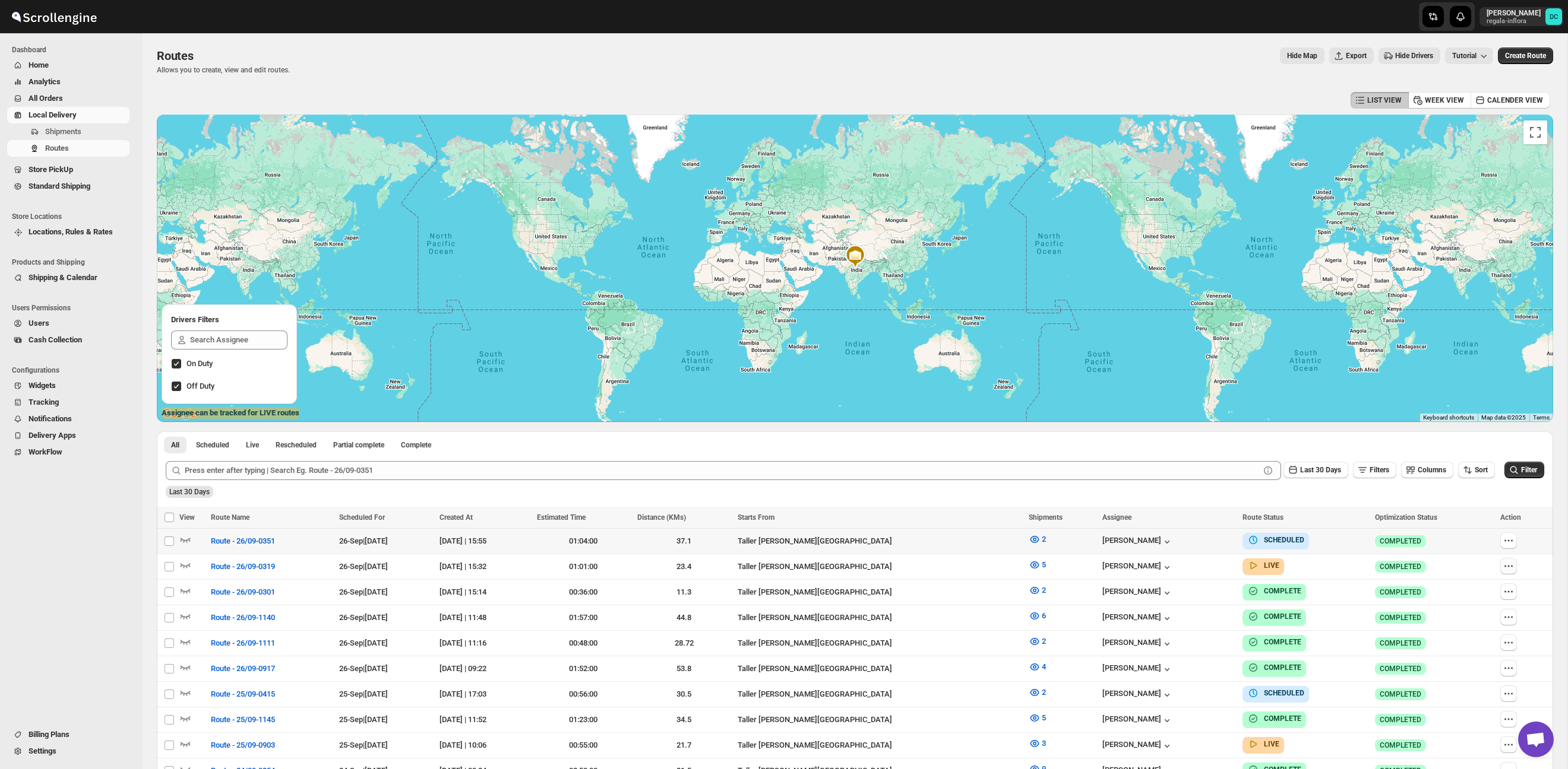
click at [1512, 568] on icon "button" at bounding box center [1509, 566] width 12 height 12
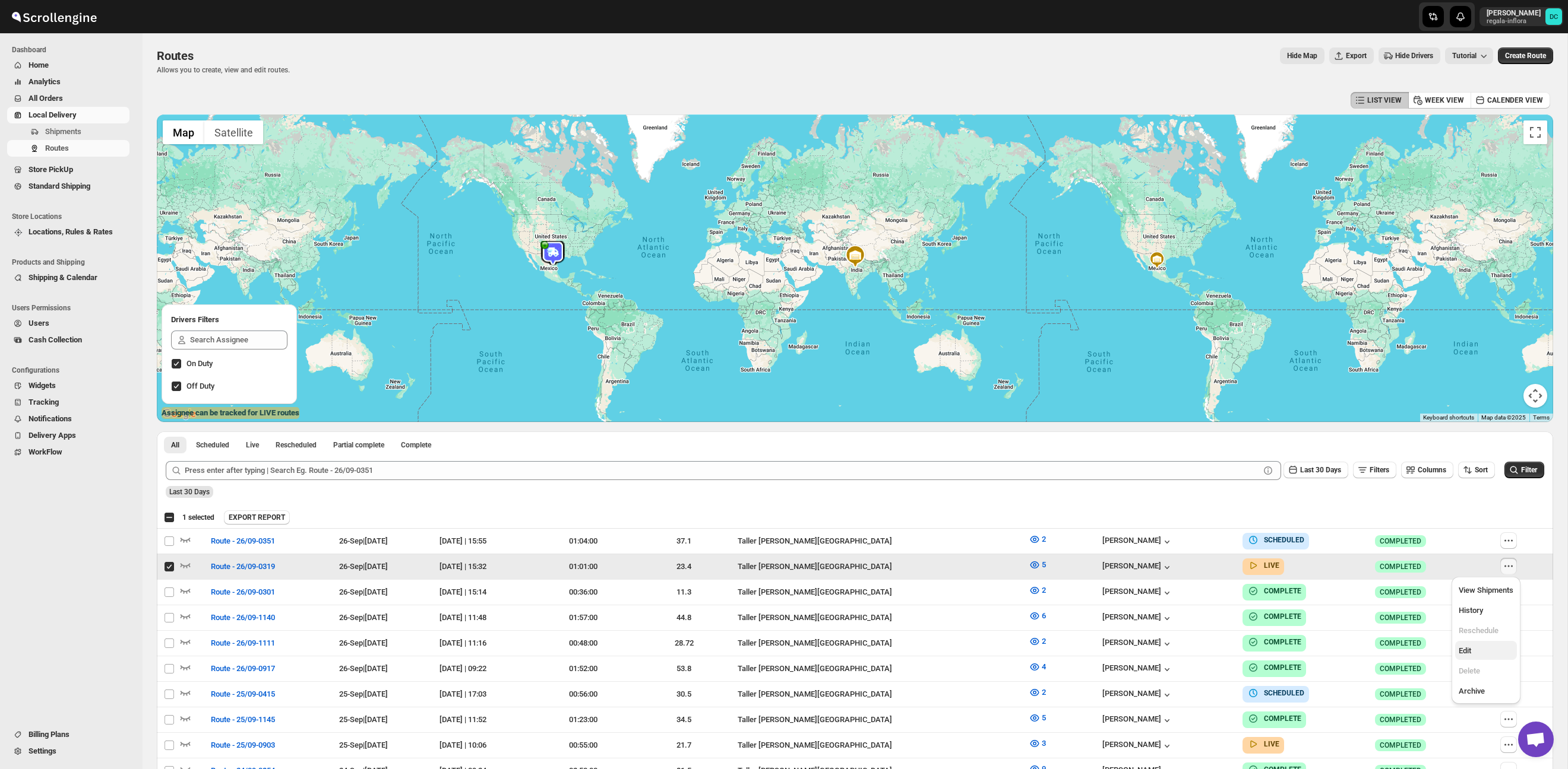
click at [1479, 650] on span "Edit" at bounding box center [1485, 652] width 54 height 12
checkbox input "false"
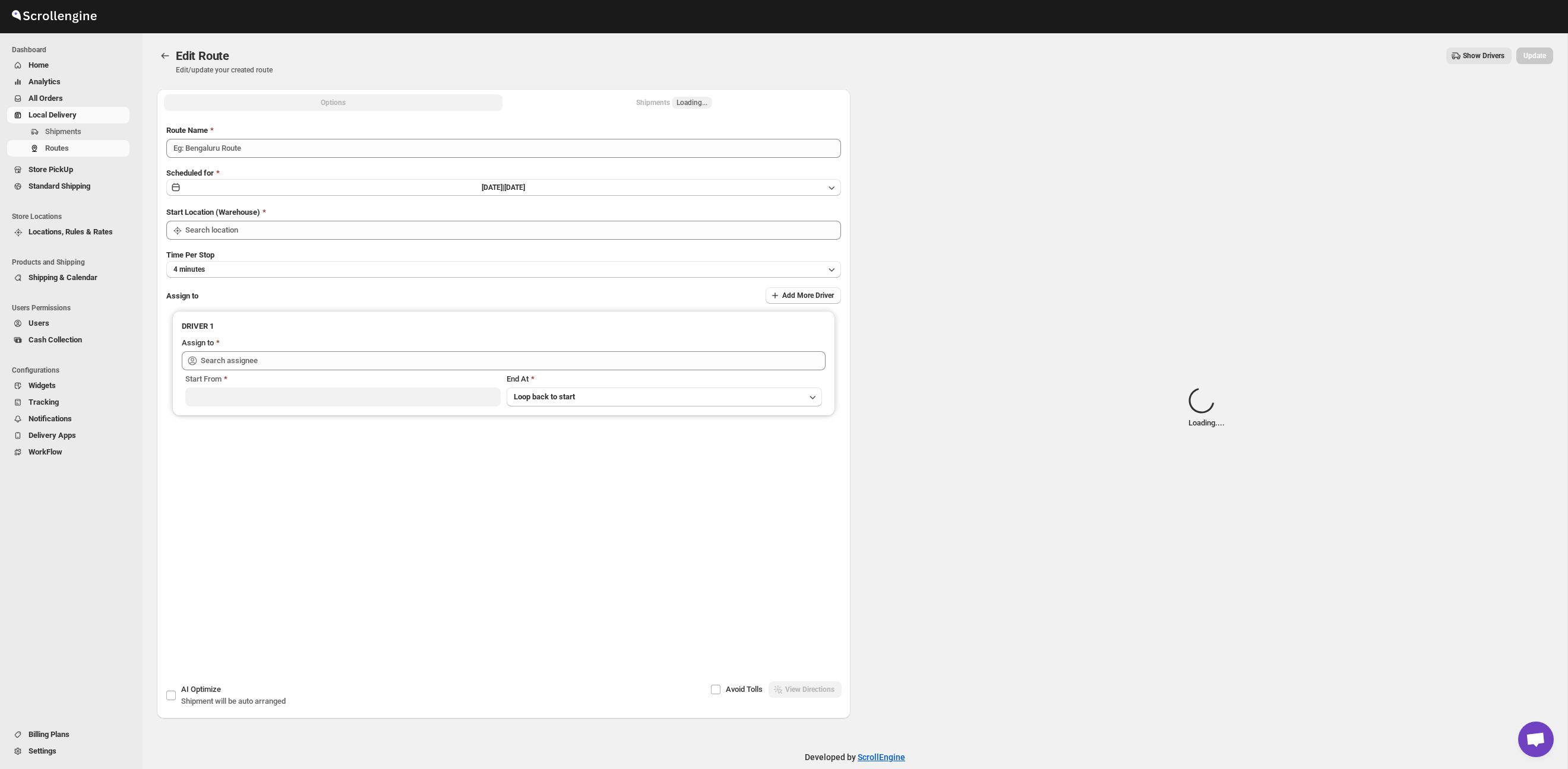
type input "Route - 26/09-0319"
type input "Taller [PERSON_NAME][GEOGRAPHIC_DATA]"
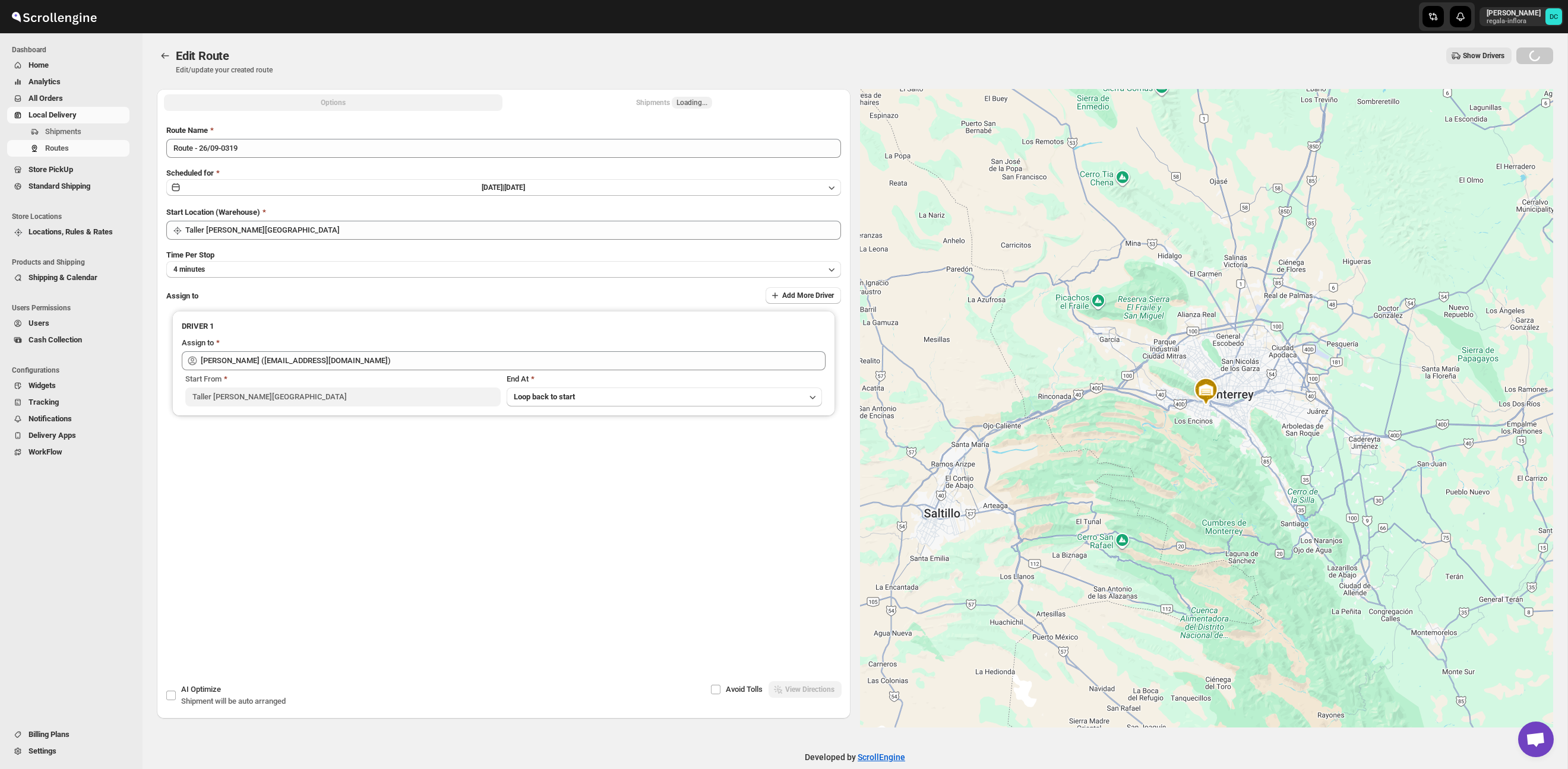
type input "[PERSON_NAME] ([EMAIL_ADDRESS][DOMAIN_NAME])"
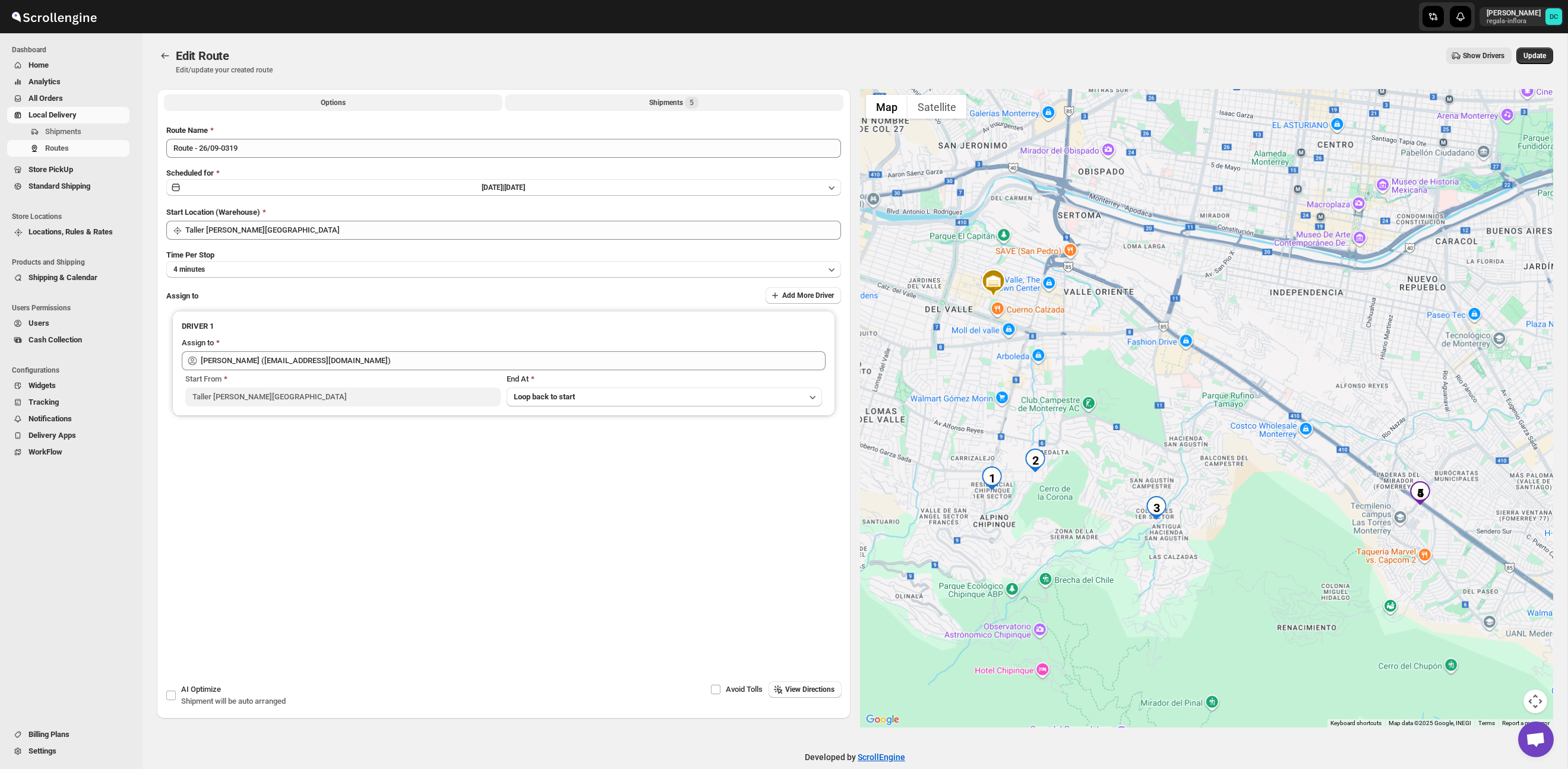
click at [712, 107] on button "Shipments 5" at bounding box center [674, 102] width 338 height 17
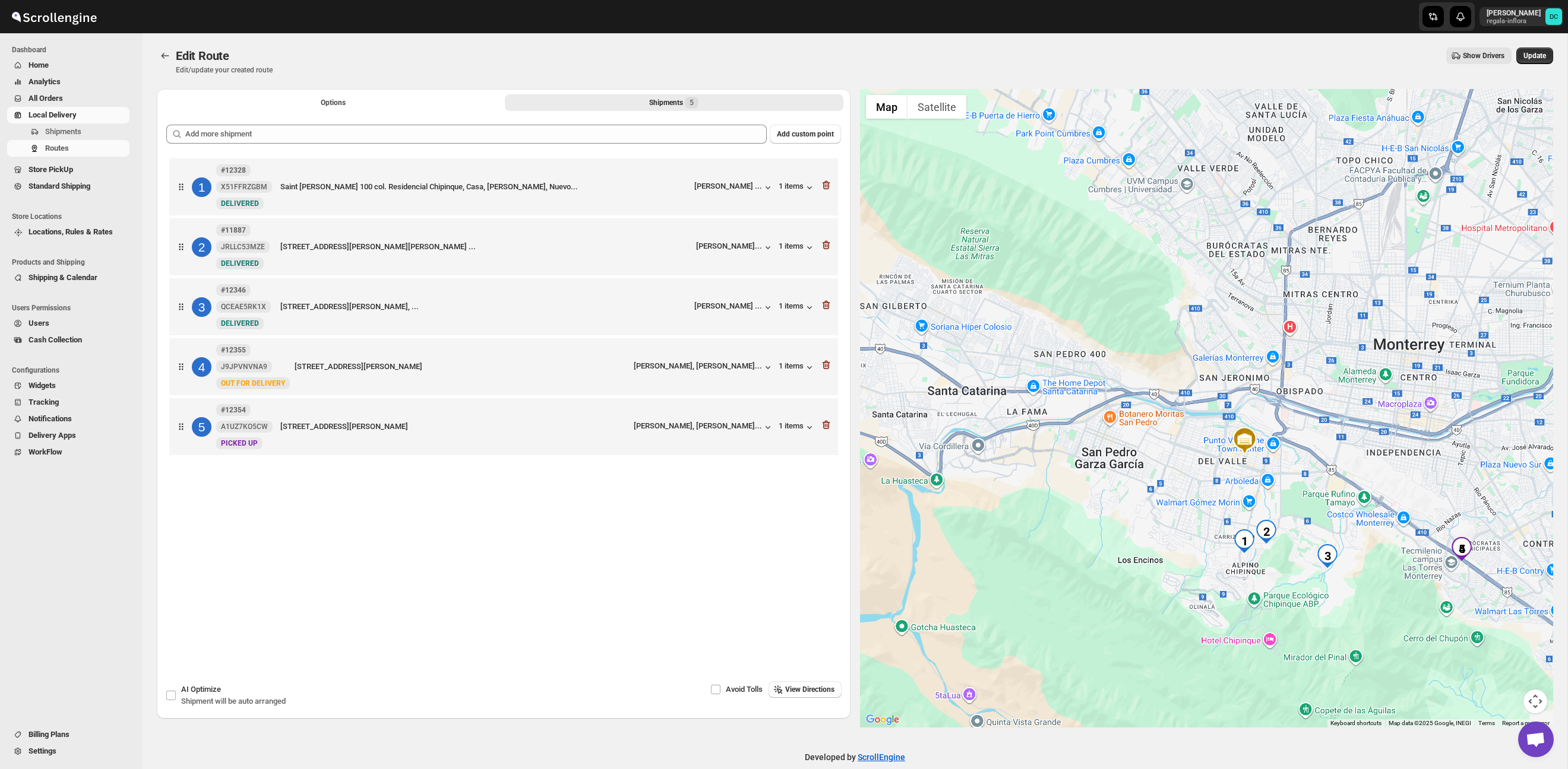
drag, startPoint x: 1319, startPoint y: 511, endPoint x: 1271, endPoint y: 498, distance: 49.7
click at [1271, 498] on div at bounding box center [1207, 409] width 694 height 639
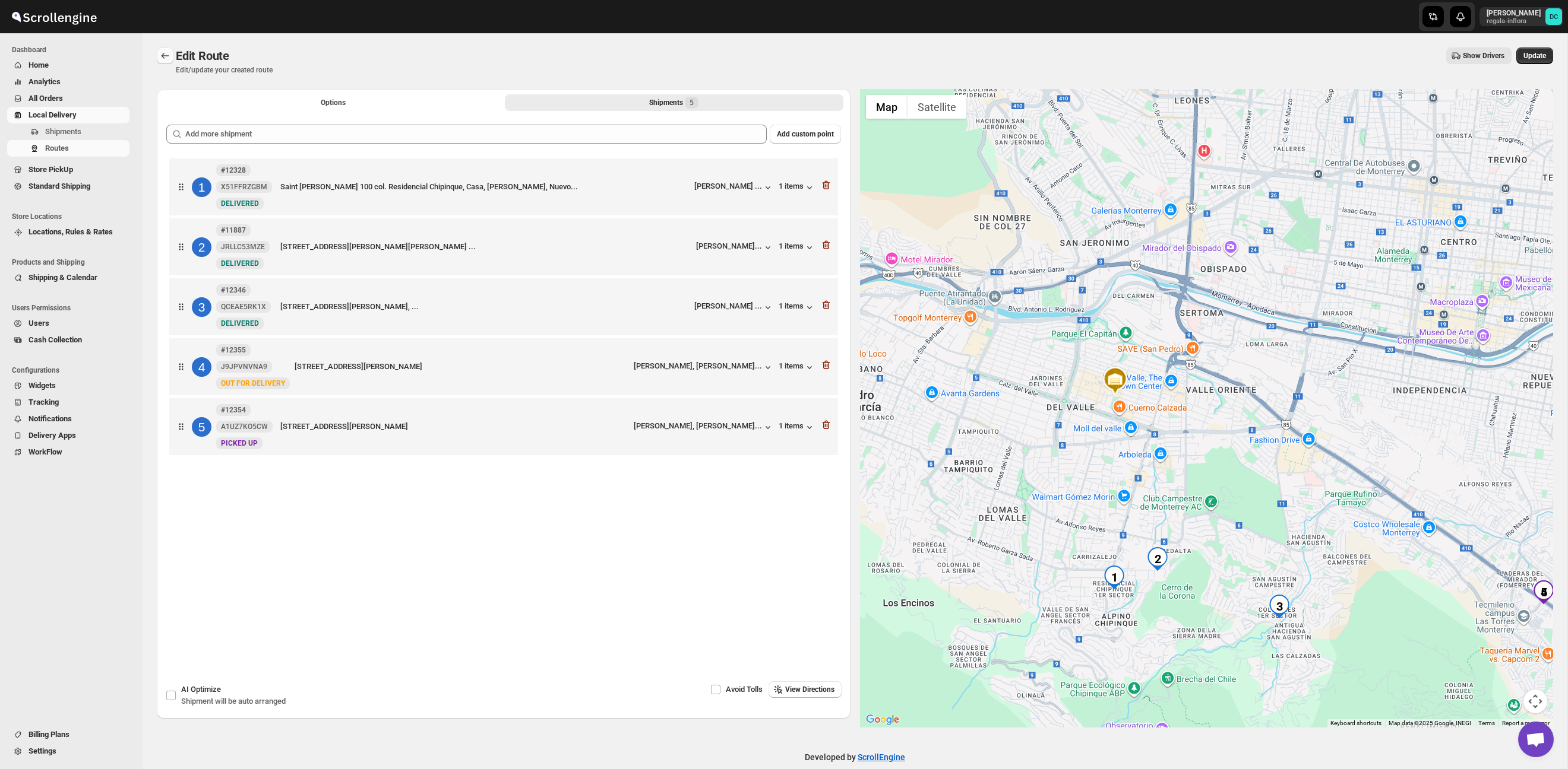
click at [164, 51] on icon "Routes" at bounding box center [165, 55] width 12 height 12
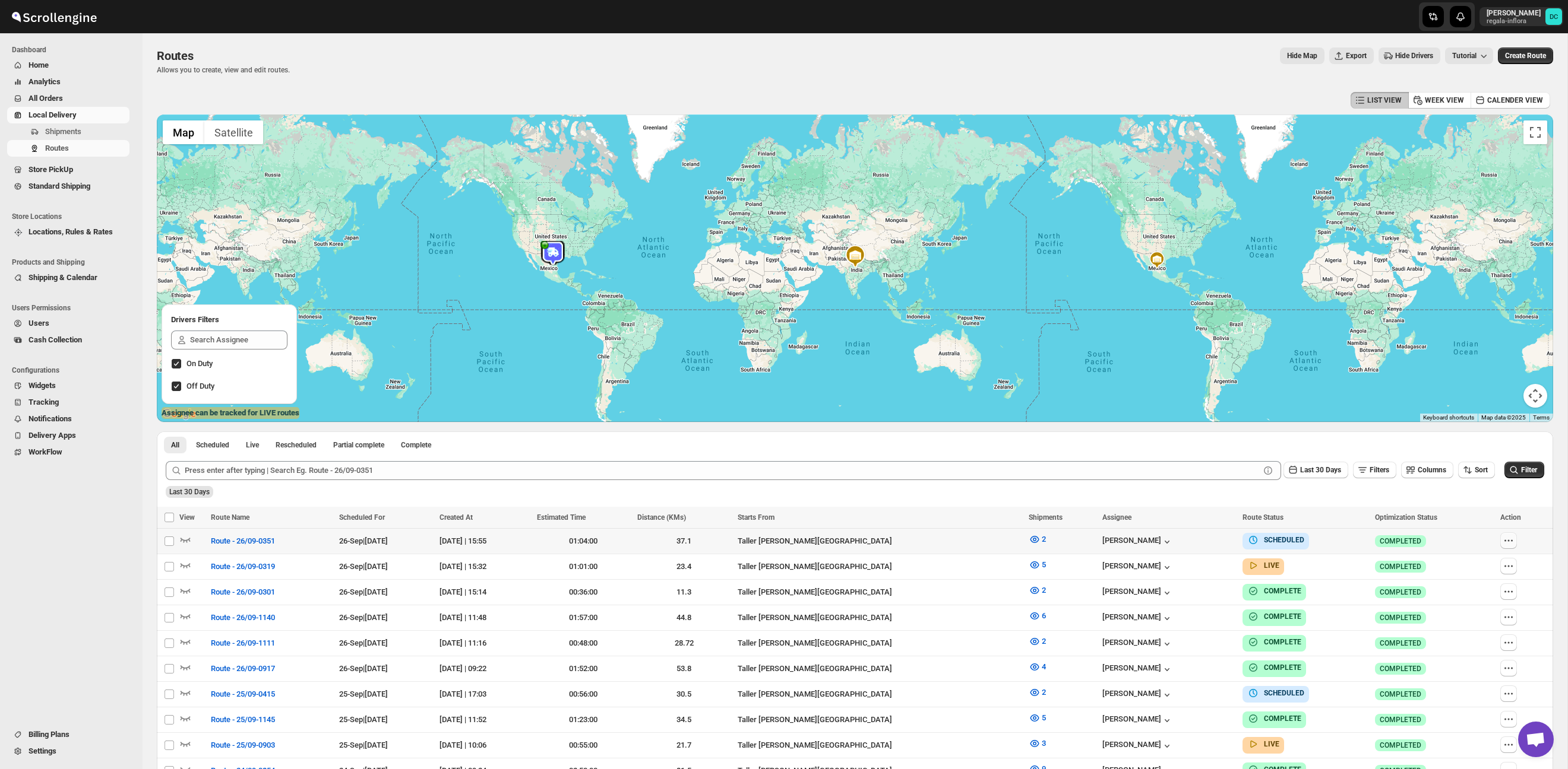
click at [1509, 540] on icon "button" at bounding box center [1509, 541] width 12 height 12
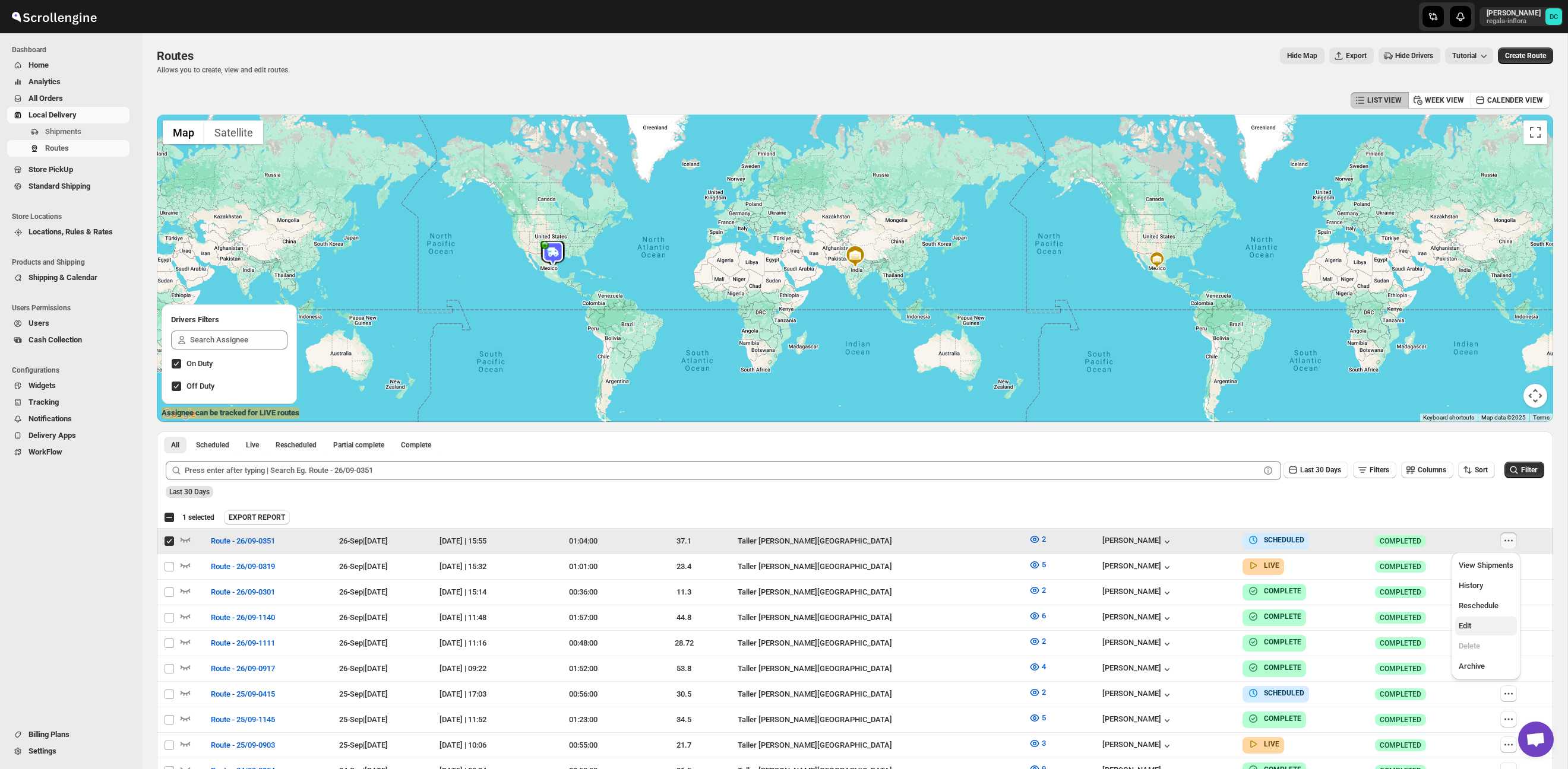
click at [1483, 619] on button "Edit" at bounding box center [1486, 626] width 62 height 19
checkbox input "false"
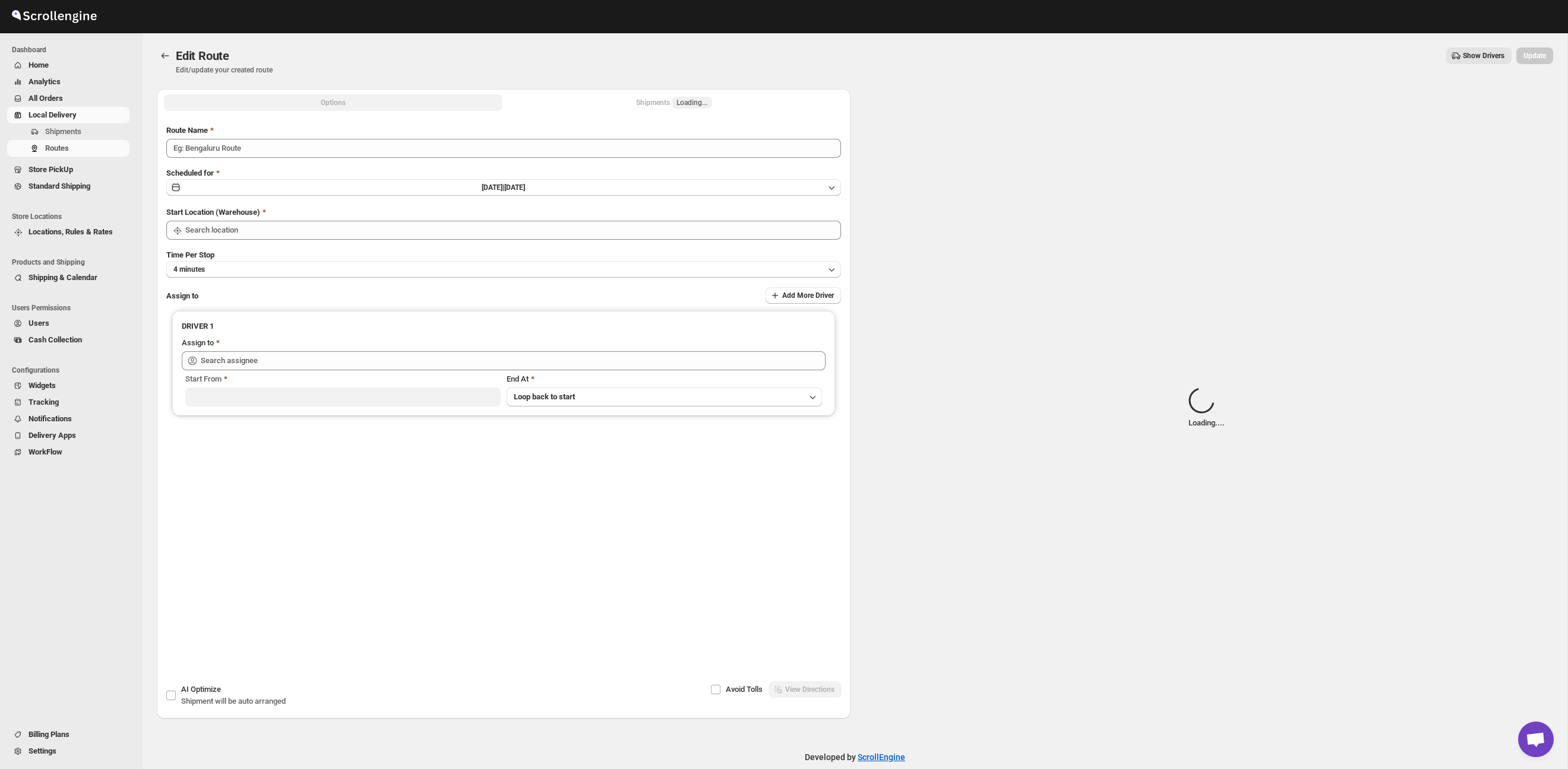
click at [660, 106] on div "Shipments Loading..." at bounding box center [674, 103] width 76 height 12
type input "Route - 26/09-0351"
type input "Taller [PERSON_NAME][GEOGRAPHIC_DATA]"
drag, startPoint x: 681, startPoint y: 102, endPoint x: 705, endPoint y: 103, distance: 24.0
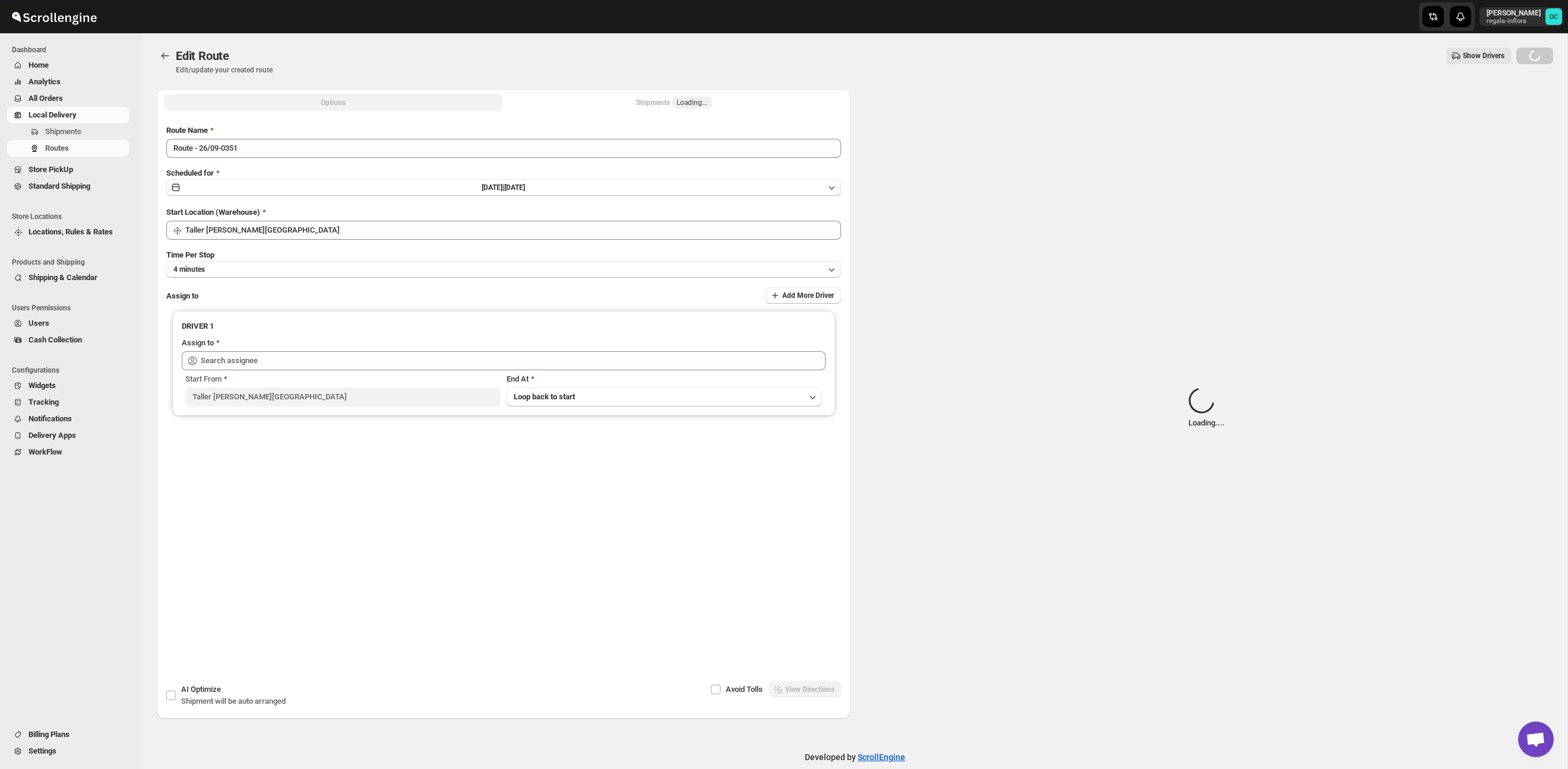
click at [682, 102] on span "Loading..." at bounding box center [692, 103] width 31 height 10
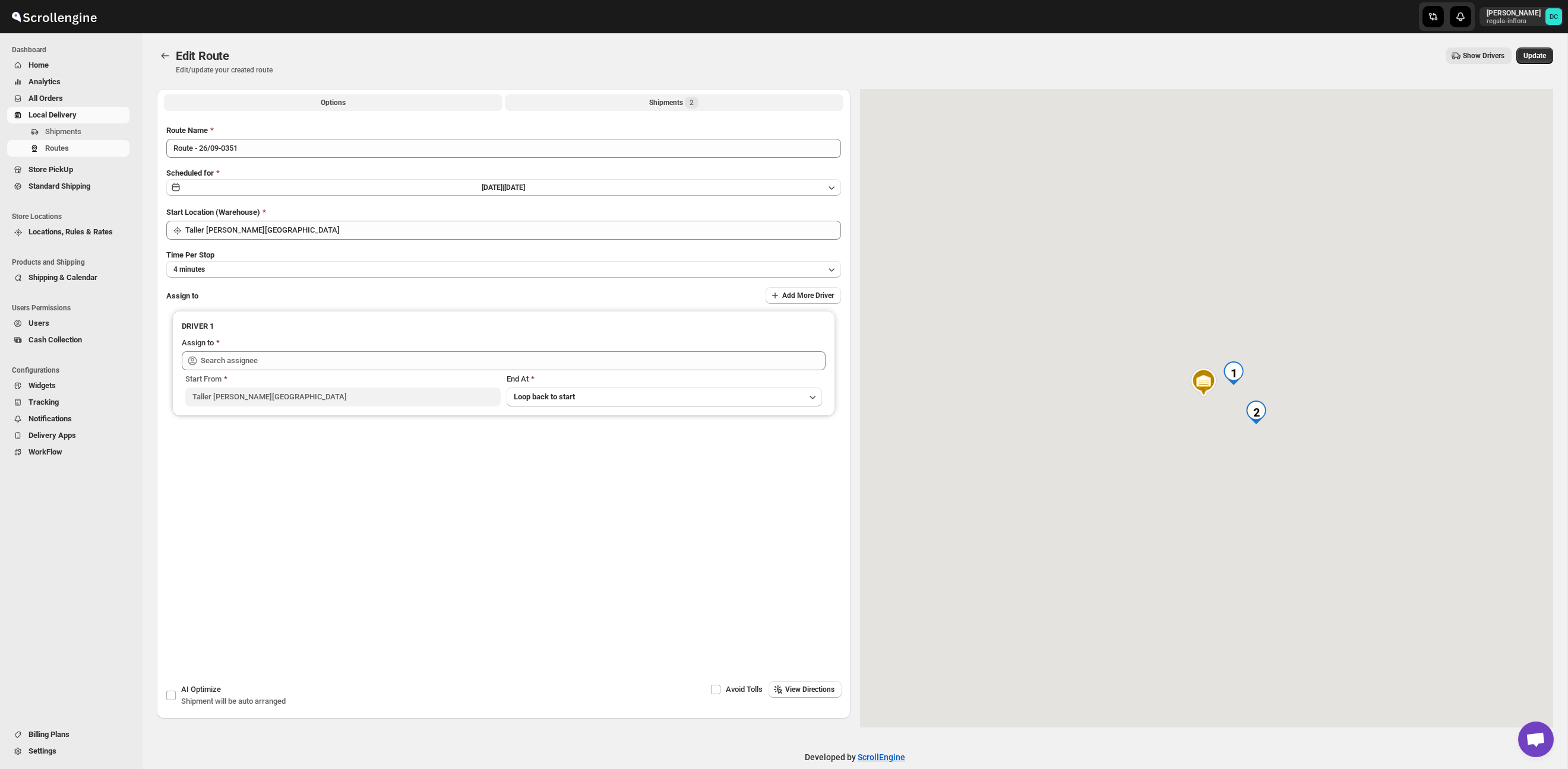
type input "[PERSON_NAME] ([EMAIL_ADDRESS][DOMAIN_NAME])"
click at [701, 99] on button "Shipments 2" at bounding box center [674, 102] width 338 height 17
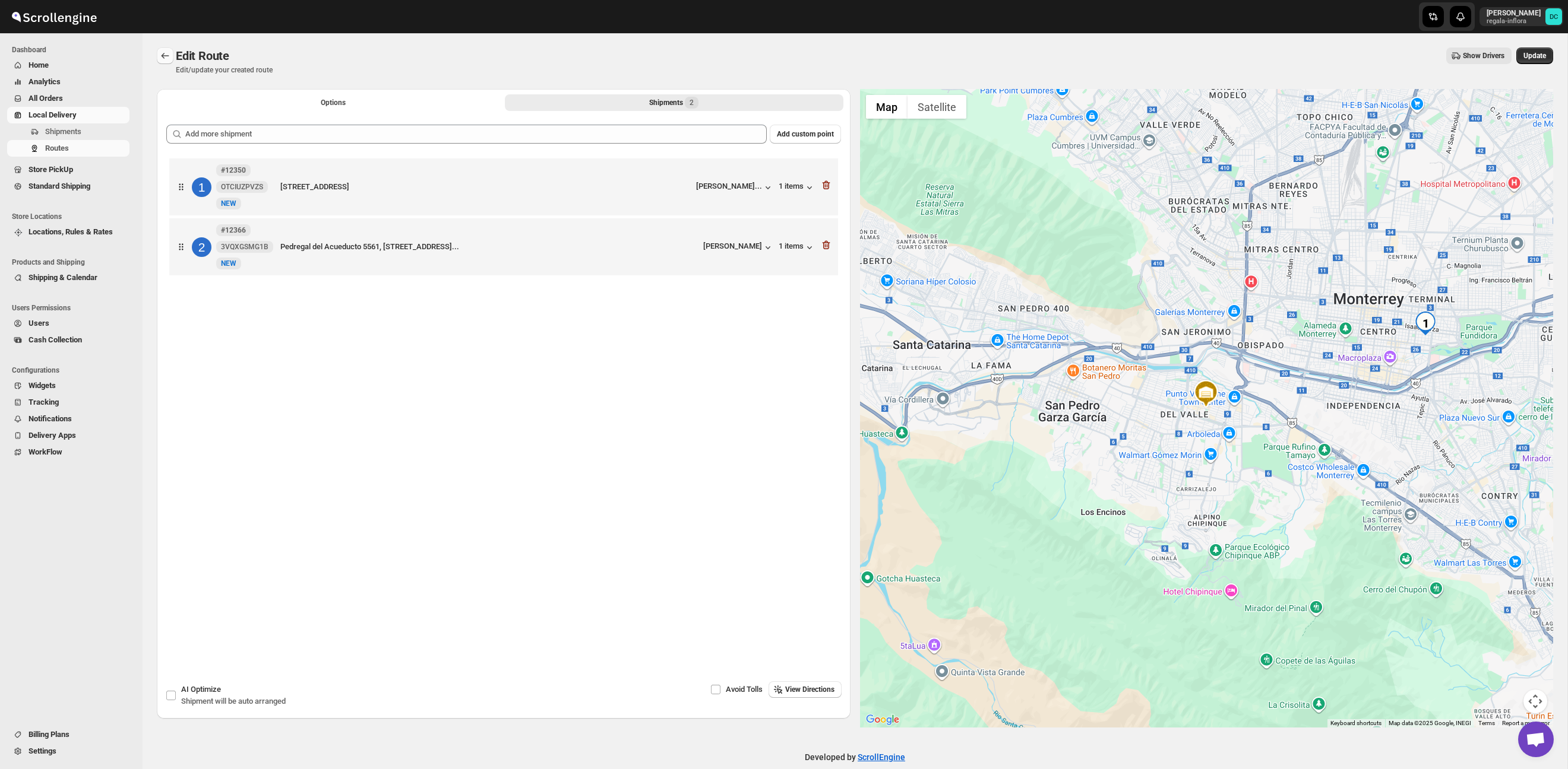
click at [171, 54] on button "Routes" at bounding box center [164, 55] width 17 height 17
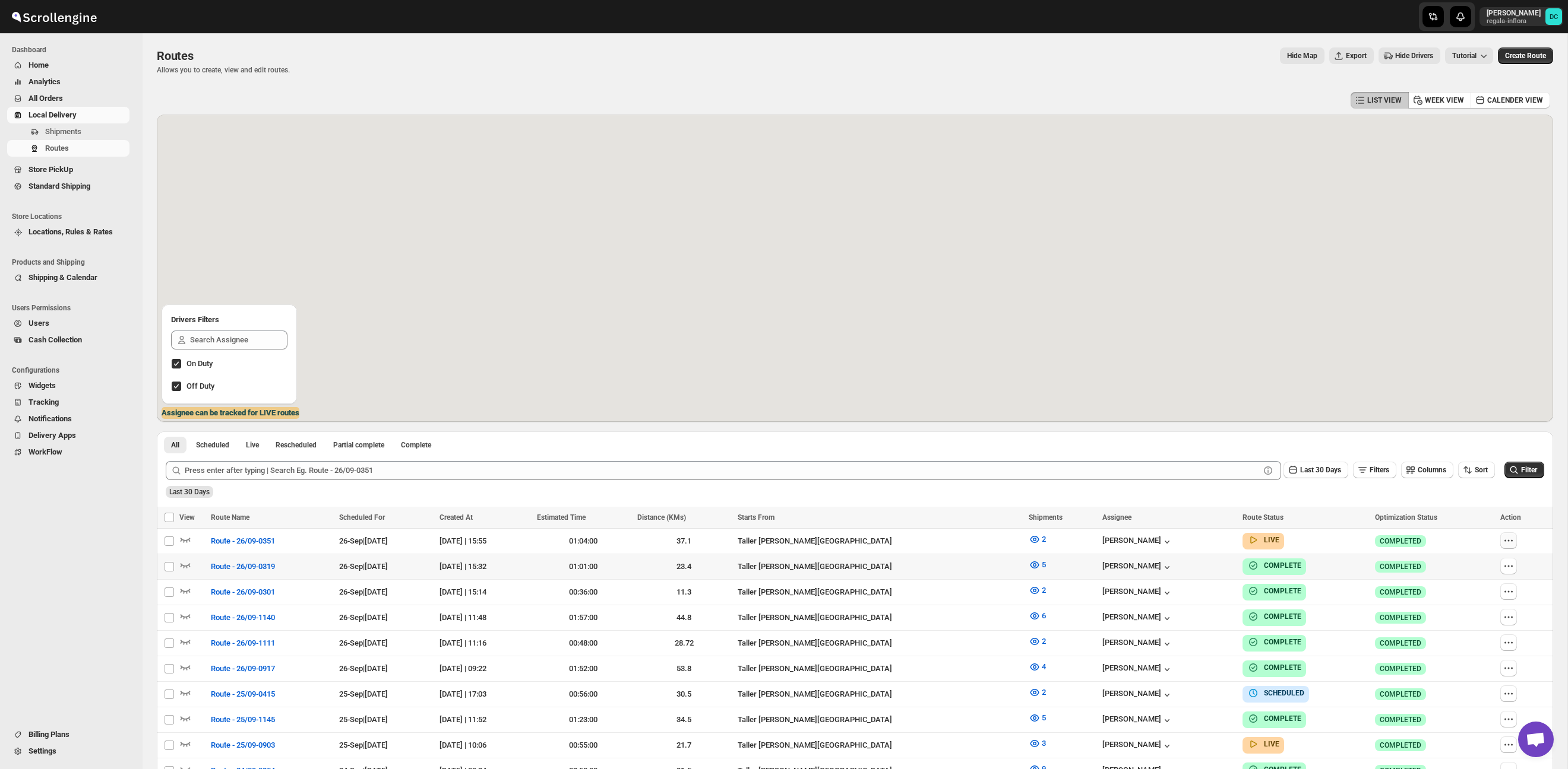
click at [1510, 540] on icon "button" at bounding box center [1509, 541] width 12 height 12
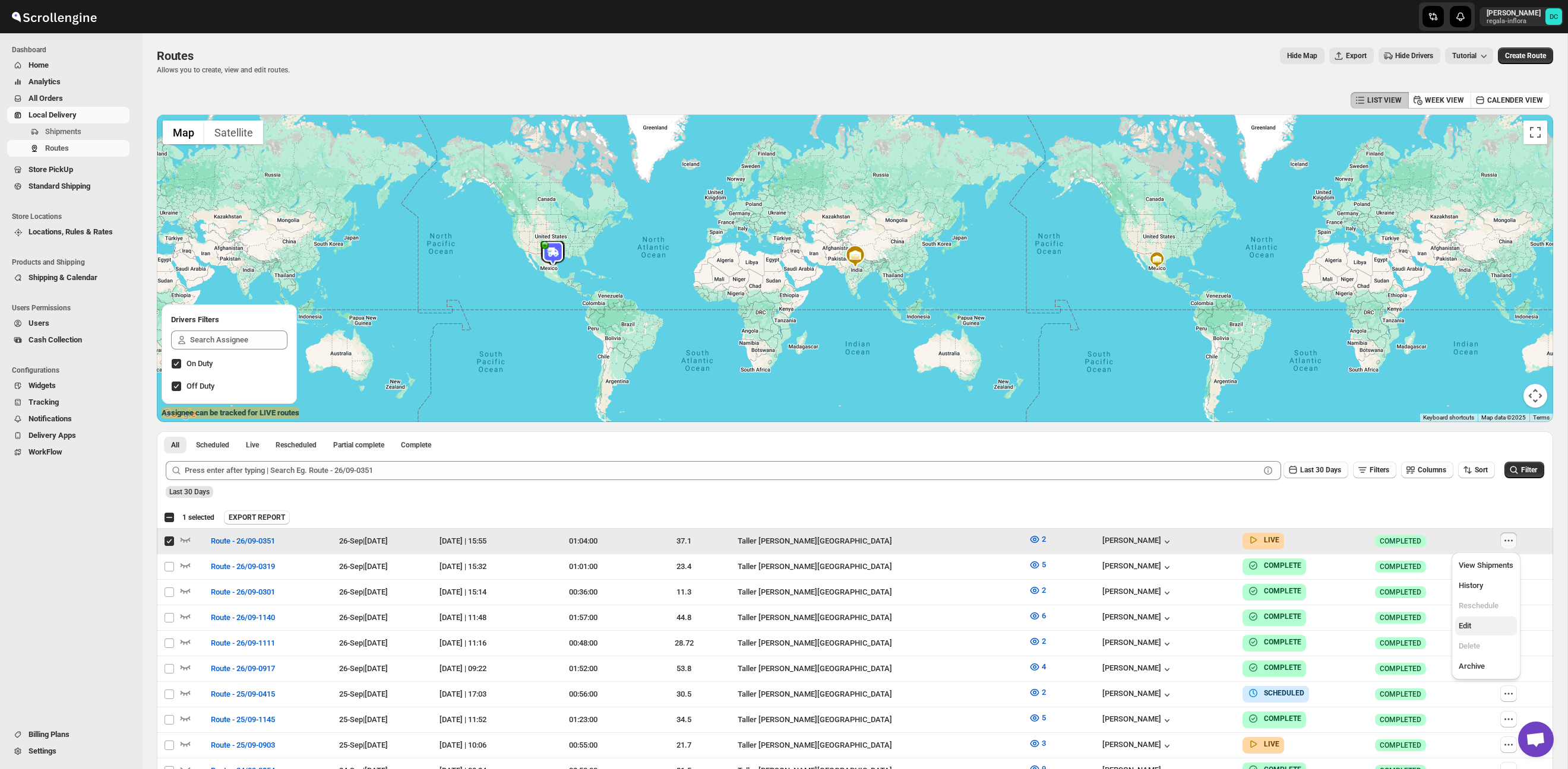
click at [1481, 622] on span "Edit" at bounding box center [1485, 626] width 54 height 12
checkbox input "false"
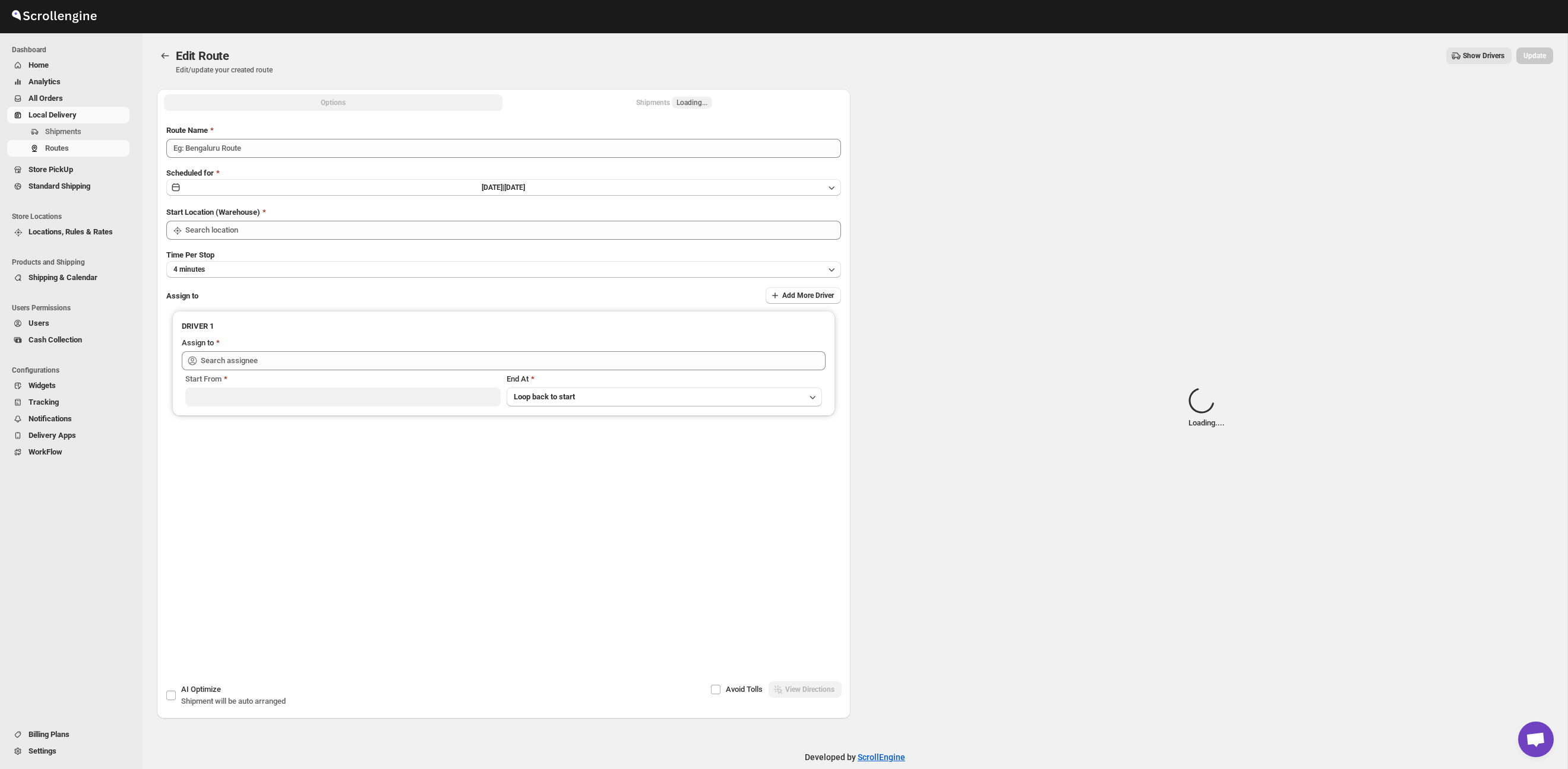
type input "Route - 26/09-0351"
type input "Taller [PERSON_NAME][GEOGRAPHIC_DATA]"
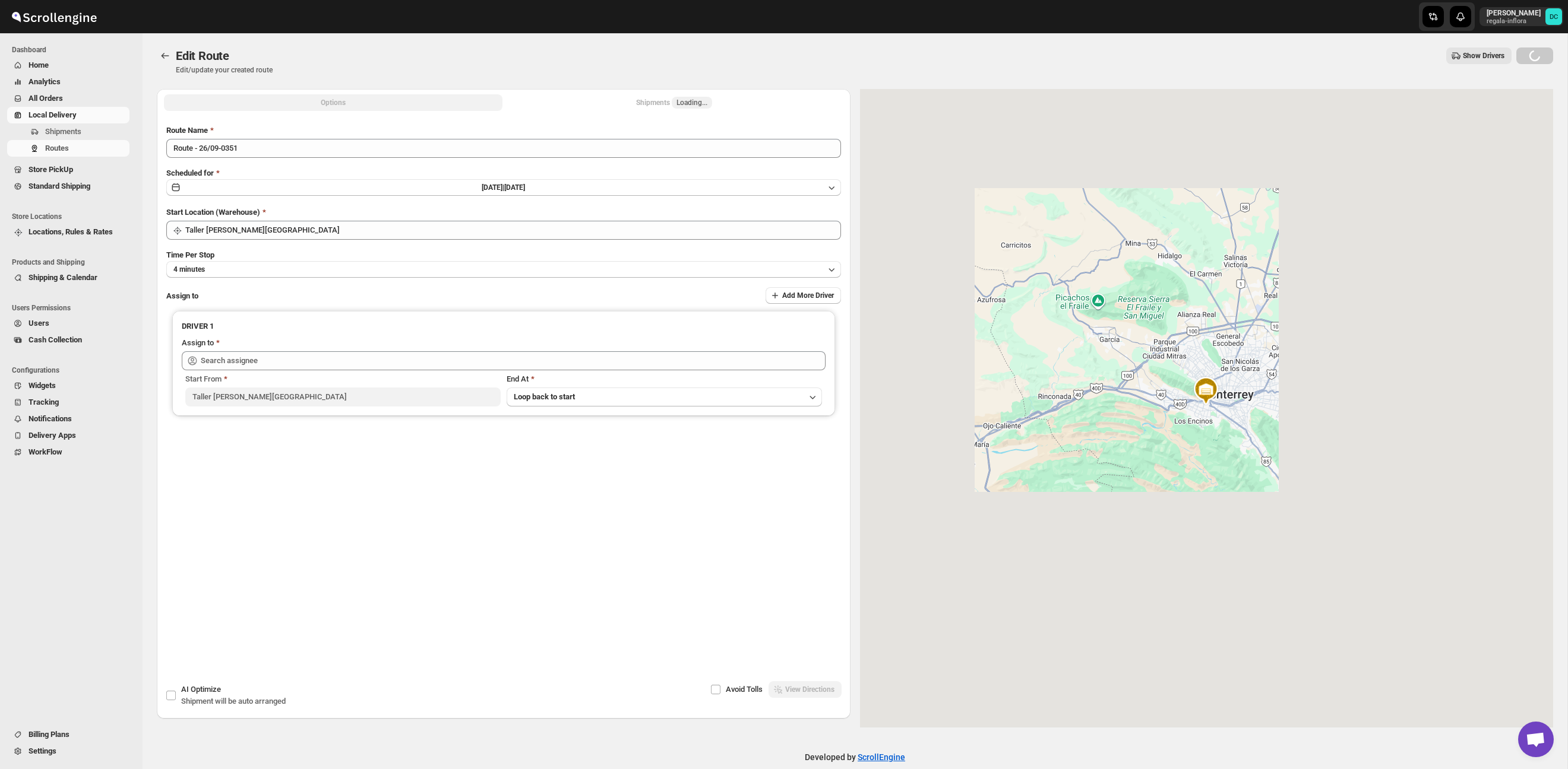
type input "[PERSON_NAME] ([EMAIL_ADDRESS][DOMAIN_NAME])"
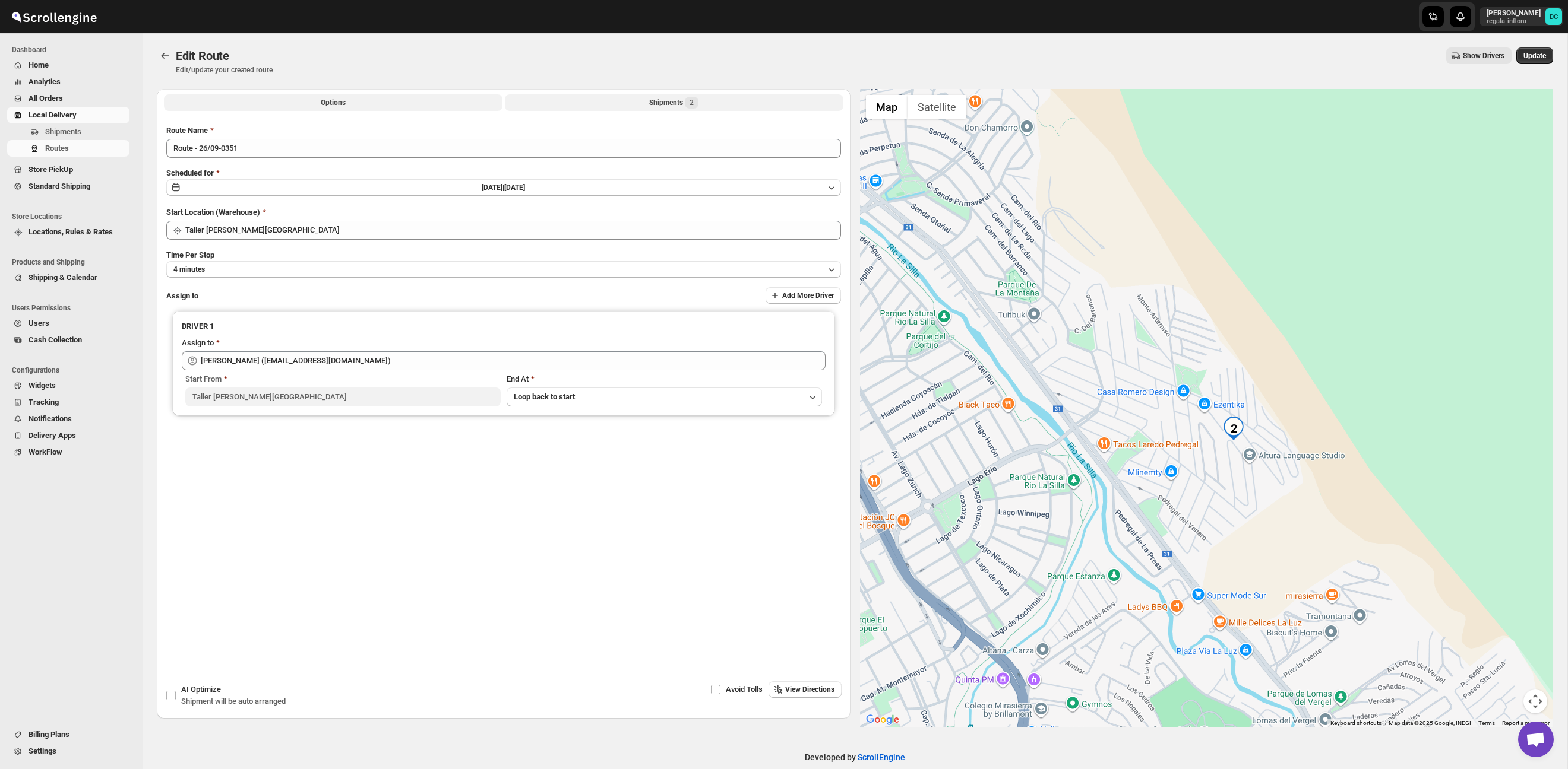
click at [665, 99] on div "Shipments 2" at bounding box center [673, 103] width 50 height 12
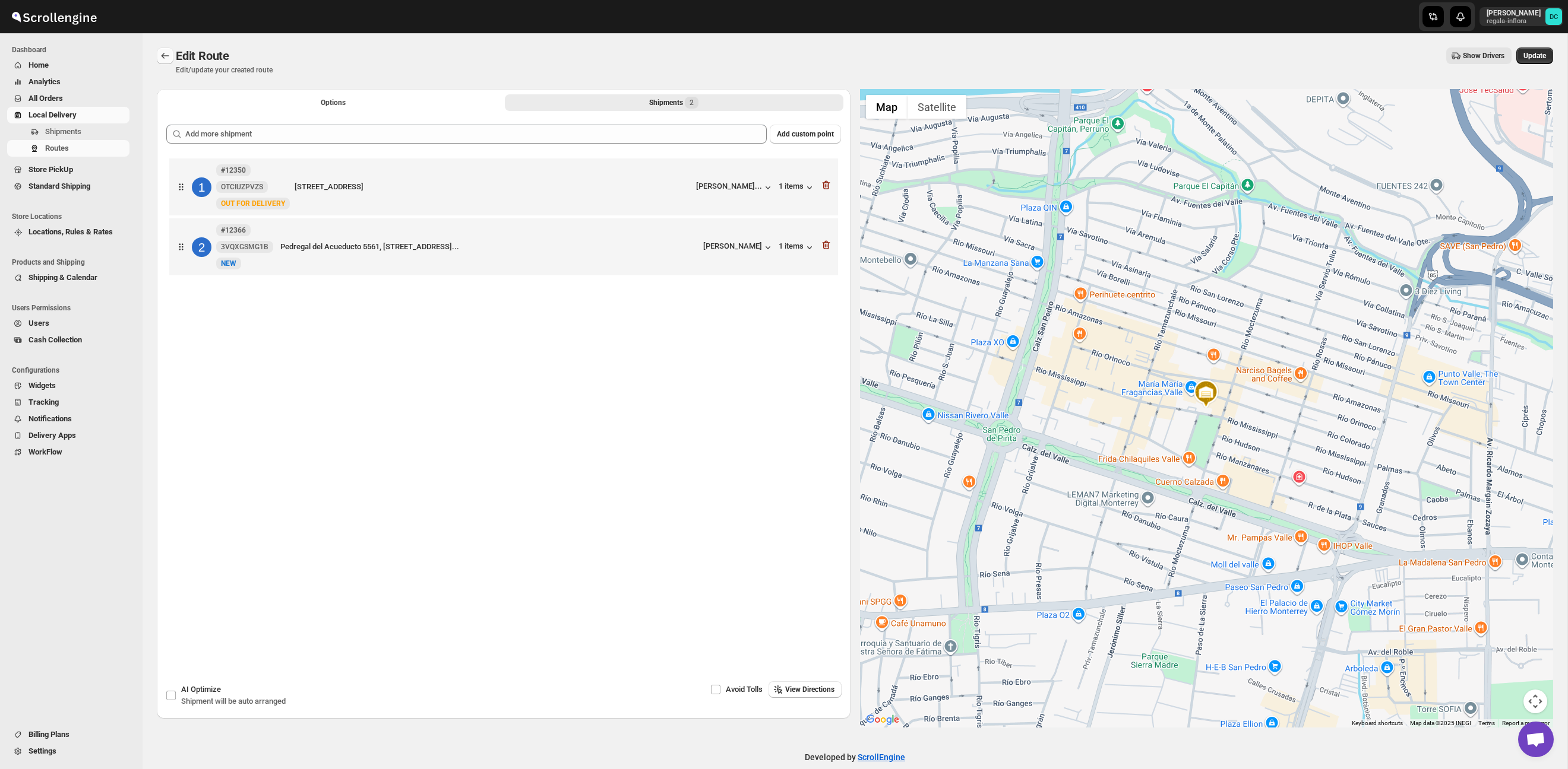
click at [165, 54] on icon "Routes" at bounding box center [165, 55] width 12 height 12
